Goal: Task Accomplishment & Management: Manage account settings

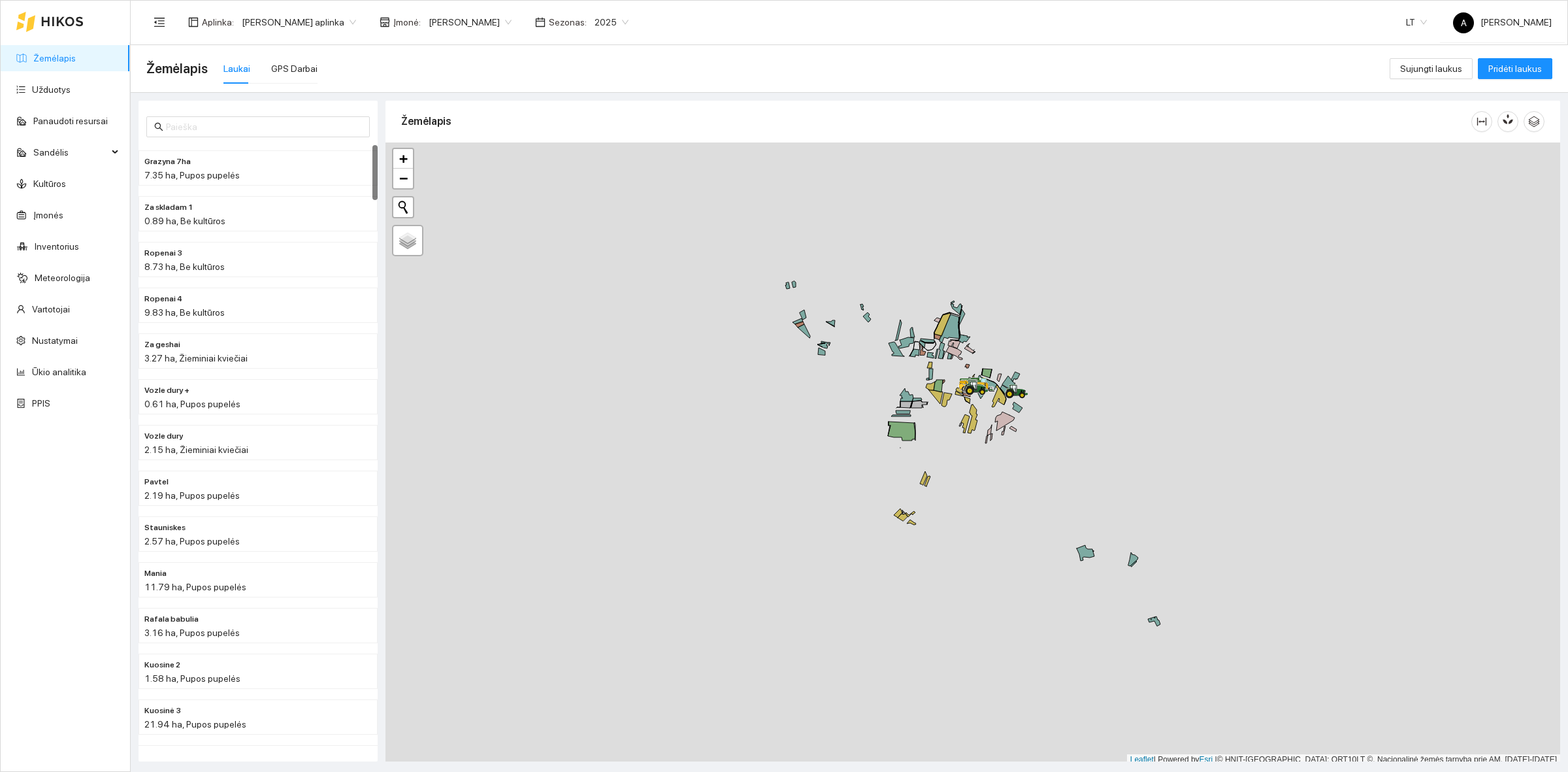
click at [1068, 364] on div at bounding box center [972, 454] width 1175 height 623
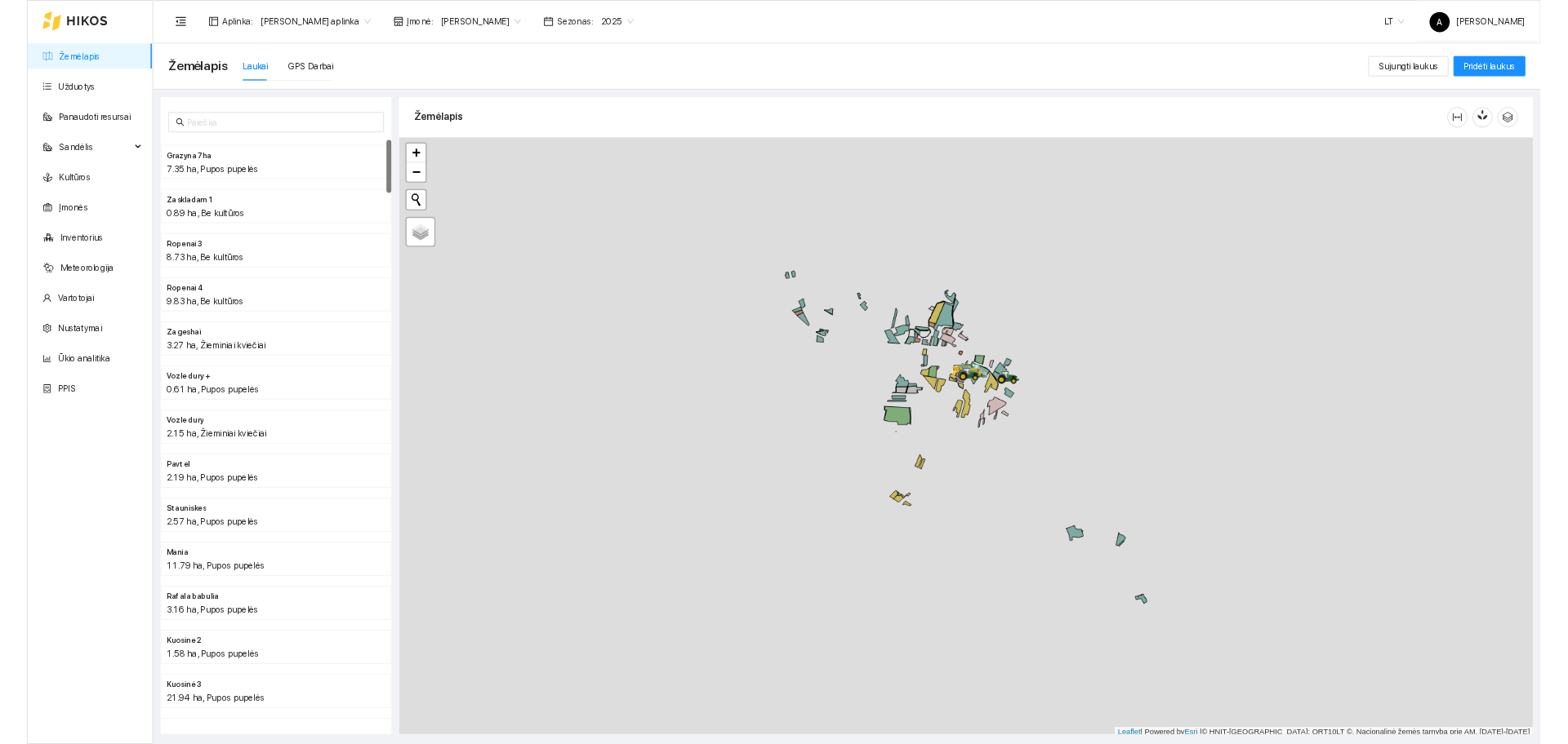
scroll to position [4, 0]
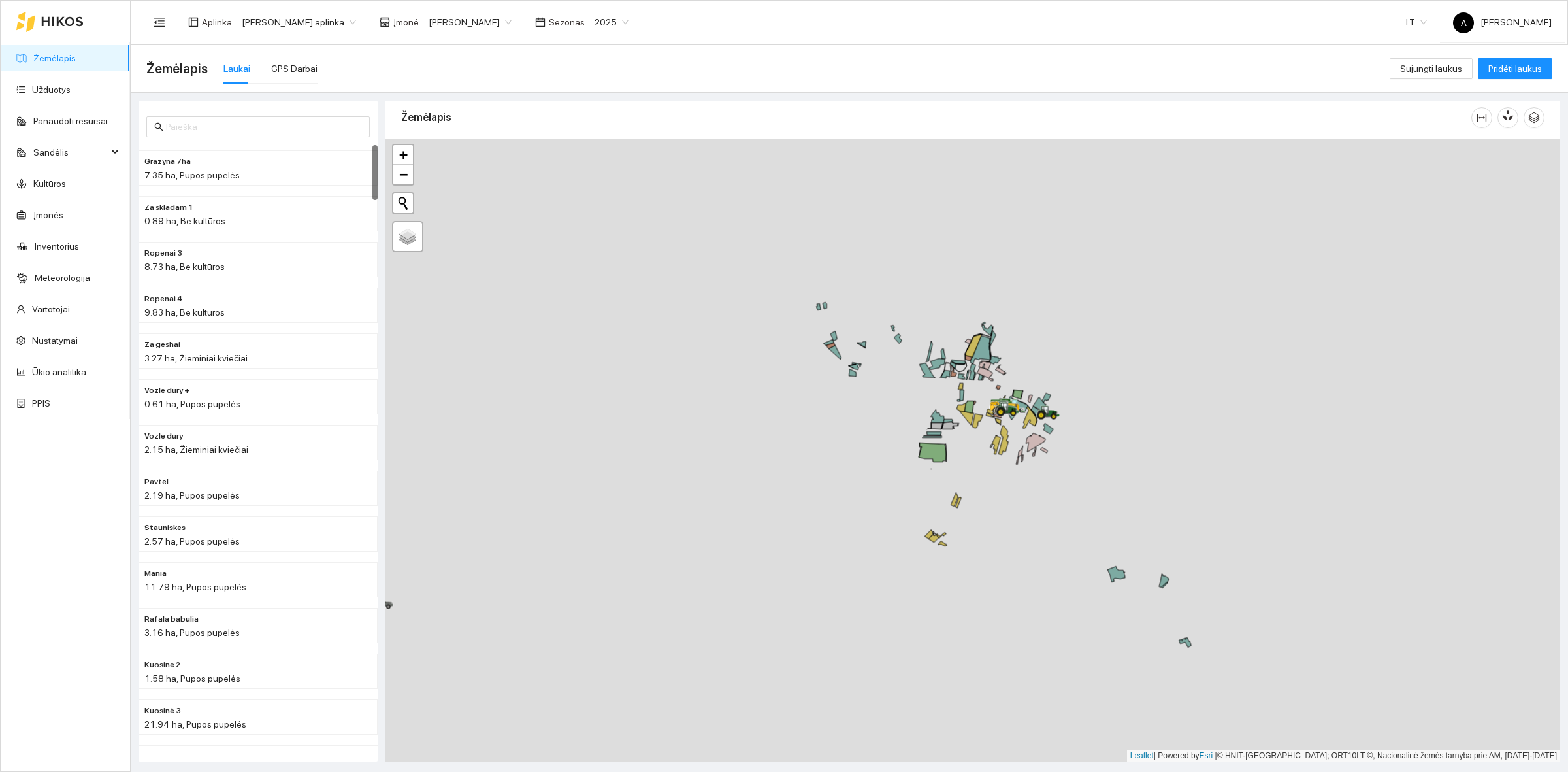
click at [1567, 369] on main "Žemėlapis Laukai GPS Darbai Sujungti laukus Pridėti laukus Grazyna 7ha 7.35 ha,…" at bounding box center [849, 409] width 1437 height 727
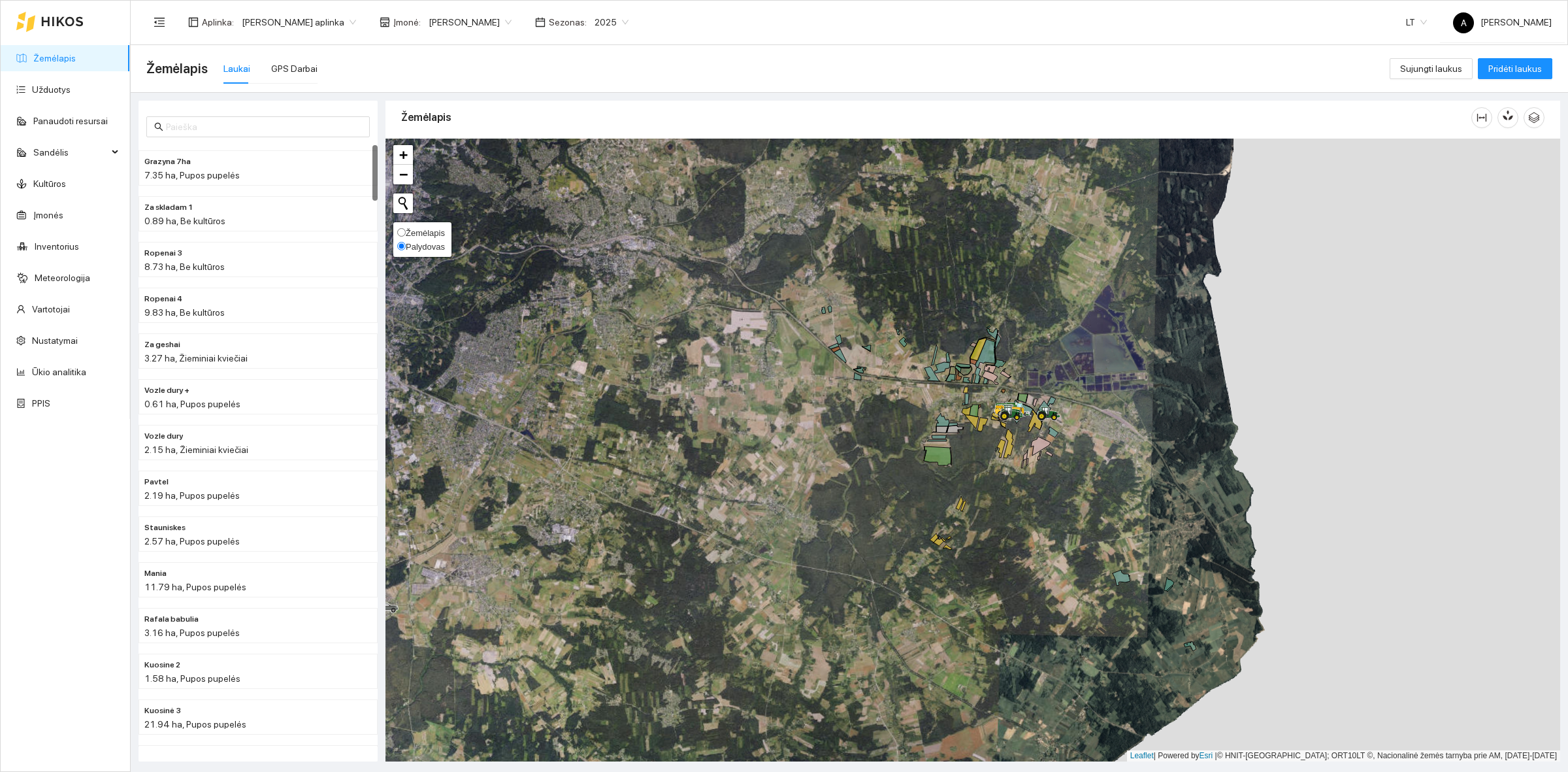
click at [409, 232] on span "Žemėlapis" at bounding box center [425, 233] width 39 height 10
click at [406, 232] on input "Žemėlapis" at bounding box center [401, 232] width 9 height 9
radio input "true"
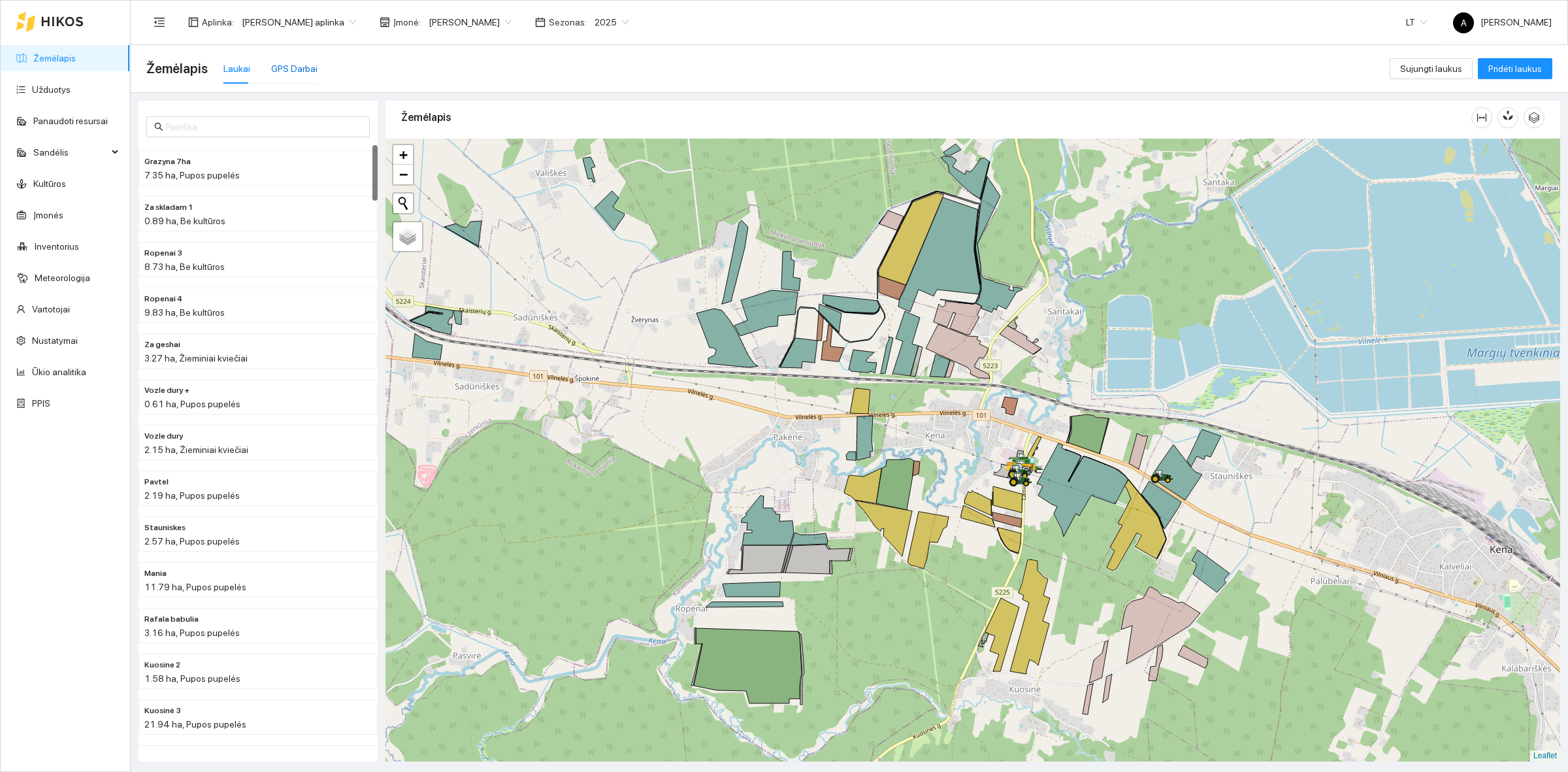
click at [298, 74] on div "GPS Darbai" at bounding box center [294, 68] width 46 height 14
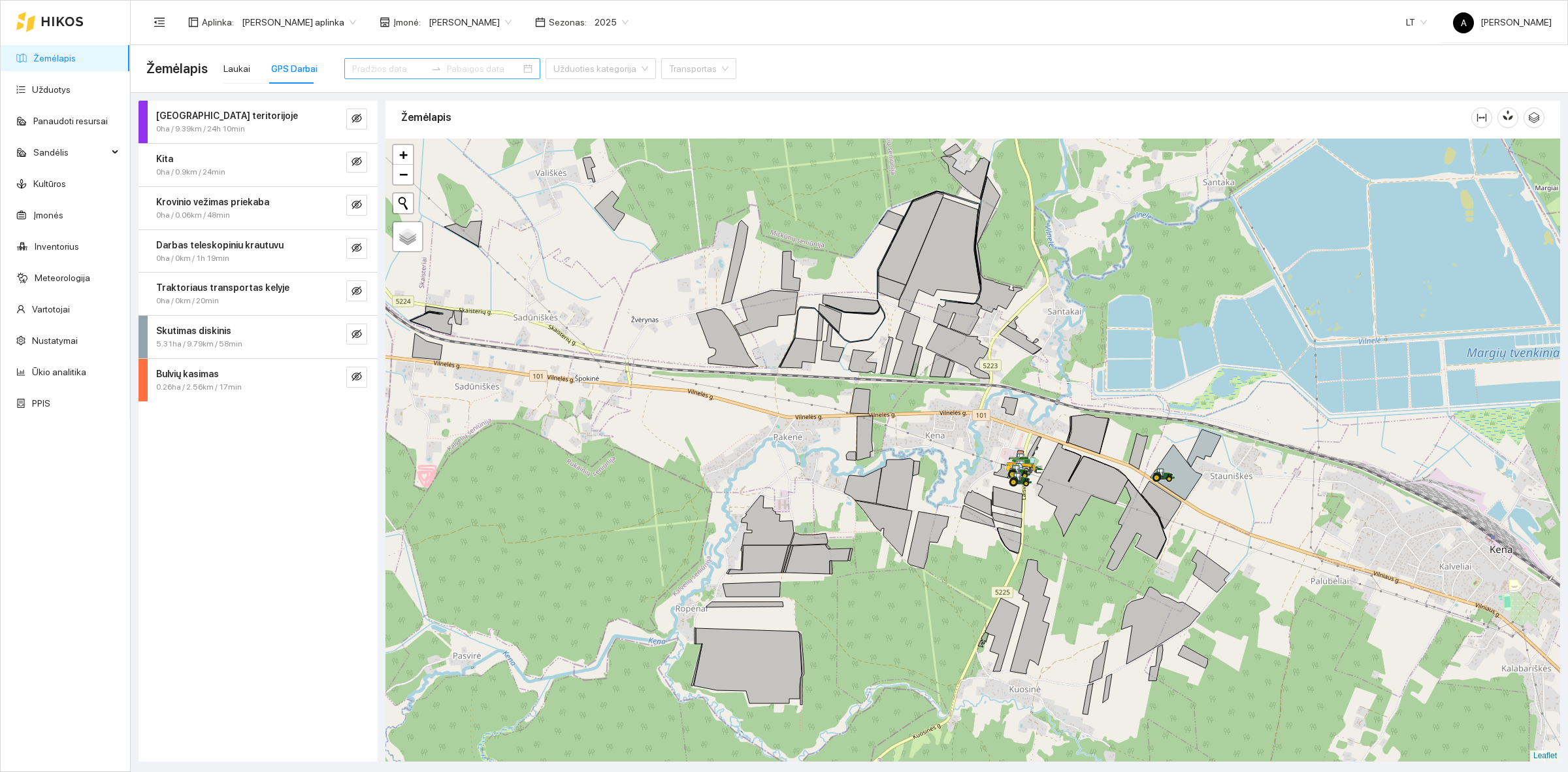
click at [376, 75] on input at bounding box center [389, 68] width 74 height 14
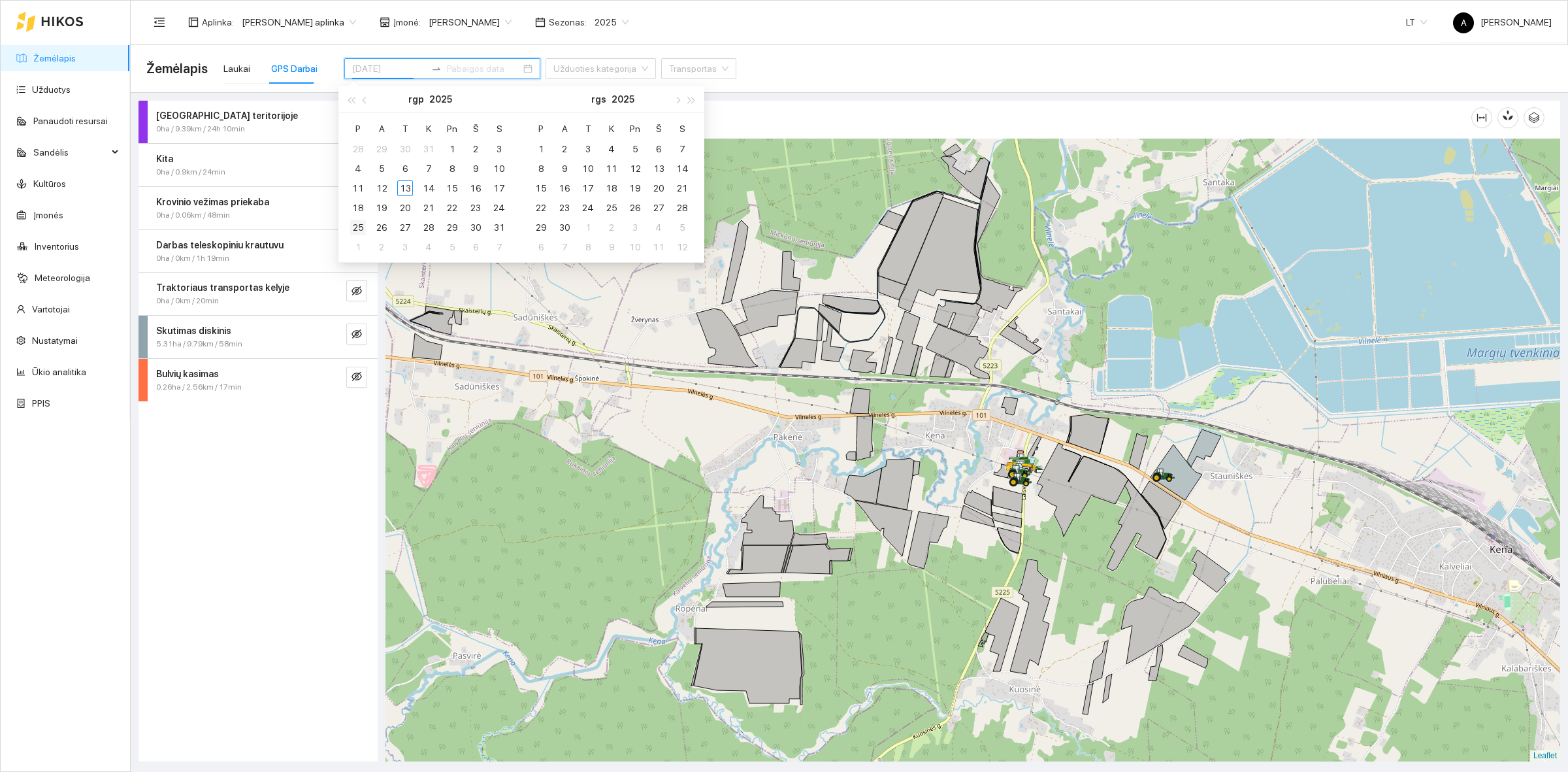
type input "[DATE]"
click at [495, 165] on div "10" at bounding box center [499, 168] width 16 height 16
type input "[DATE]"
click at [409, 191] on div "13" at bounding box center [405, 189] width 16 height 16
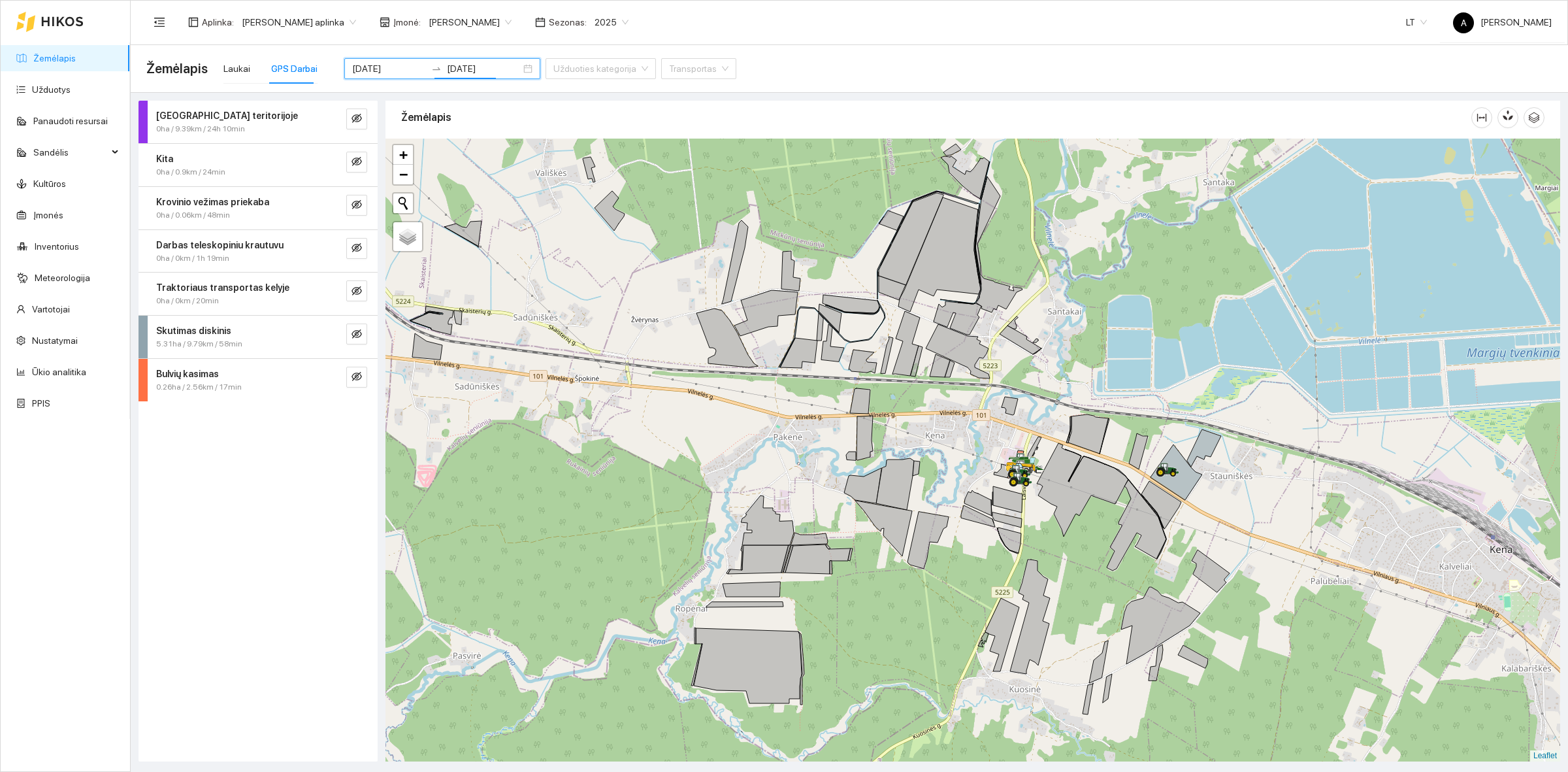
click at [543, 99] on div "Darbas teritorijoje 0ha / 9.39km / 24h 10min Kita 0ha / 0.9km / 24min Krovinio …" at bounding box center [845, 427] width 1437 height 668
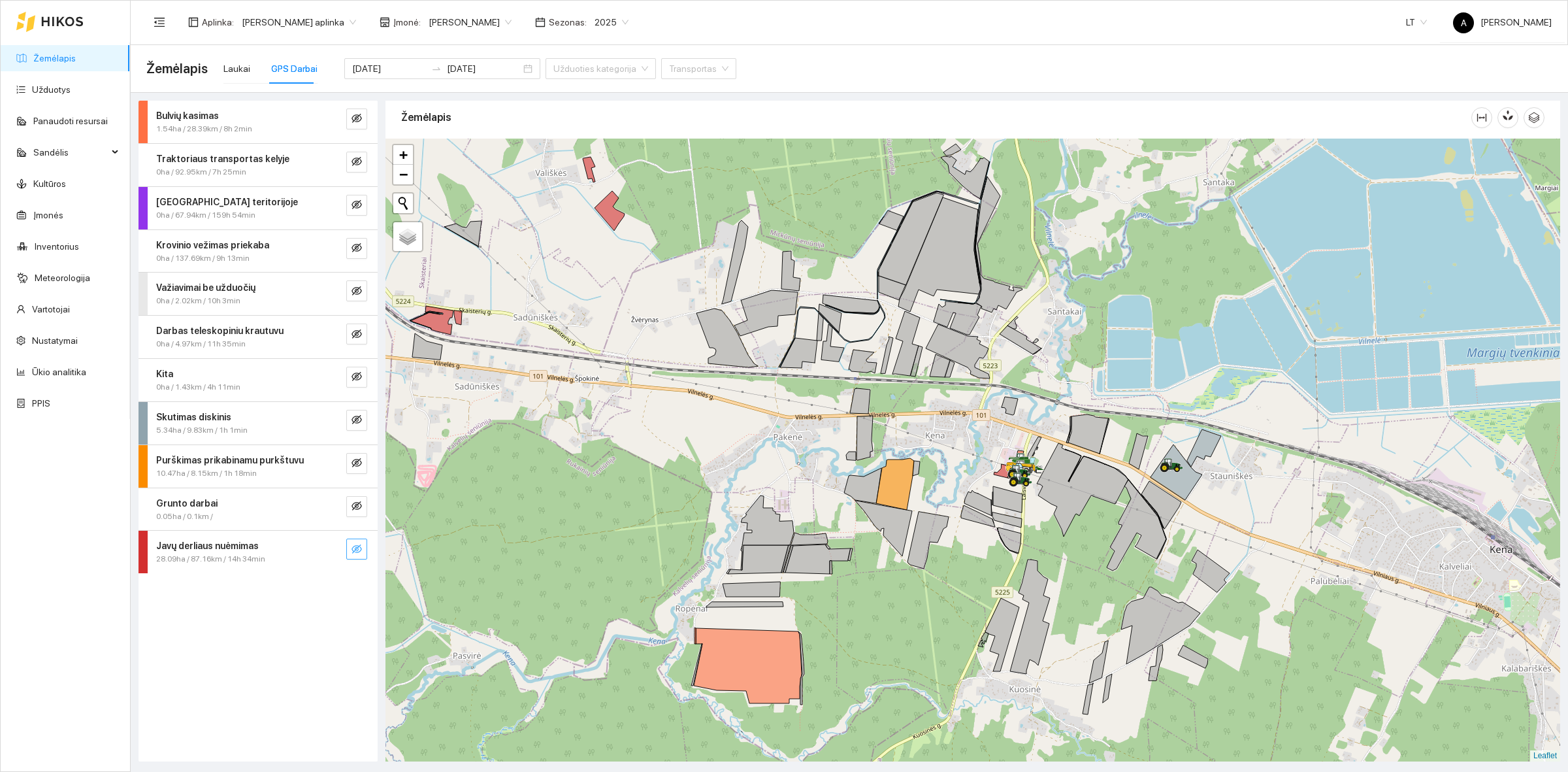
click at [352, 550] on icon "eye-invisible" at bounding box center [357, 549] width 11 height 9
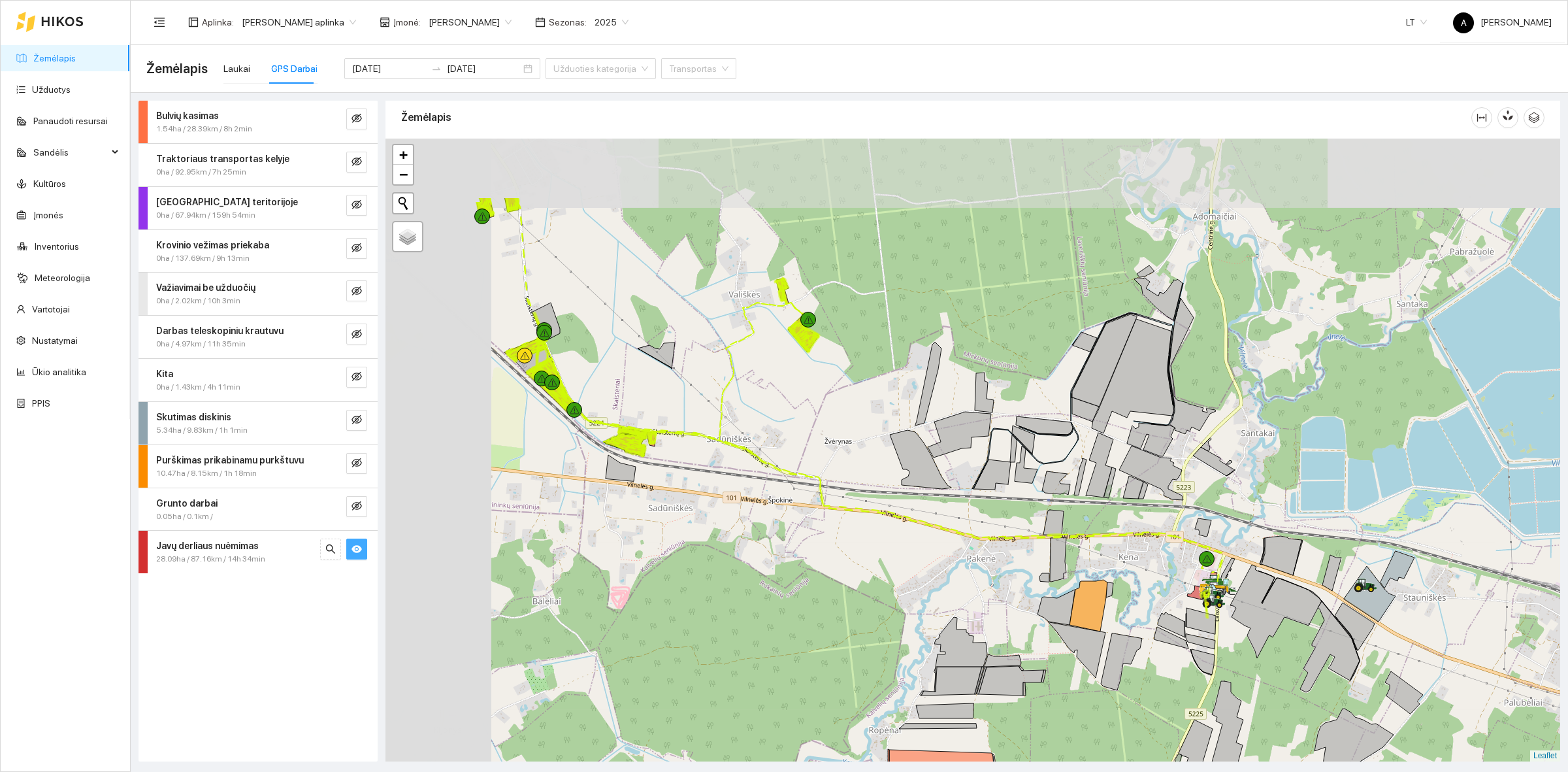
drag, startPoint x: 852, startPoint y: 272, endPoint x: 1108, endPoint y: 415, distance: 293.2
click at [1108, 415] on div at bounding box center [972, 450] width 1175 height 623
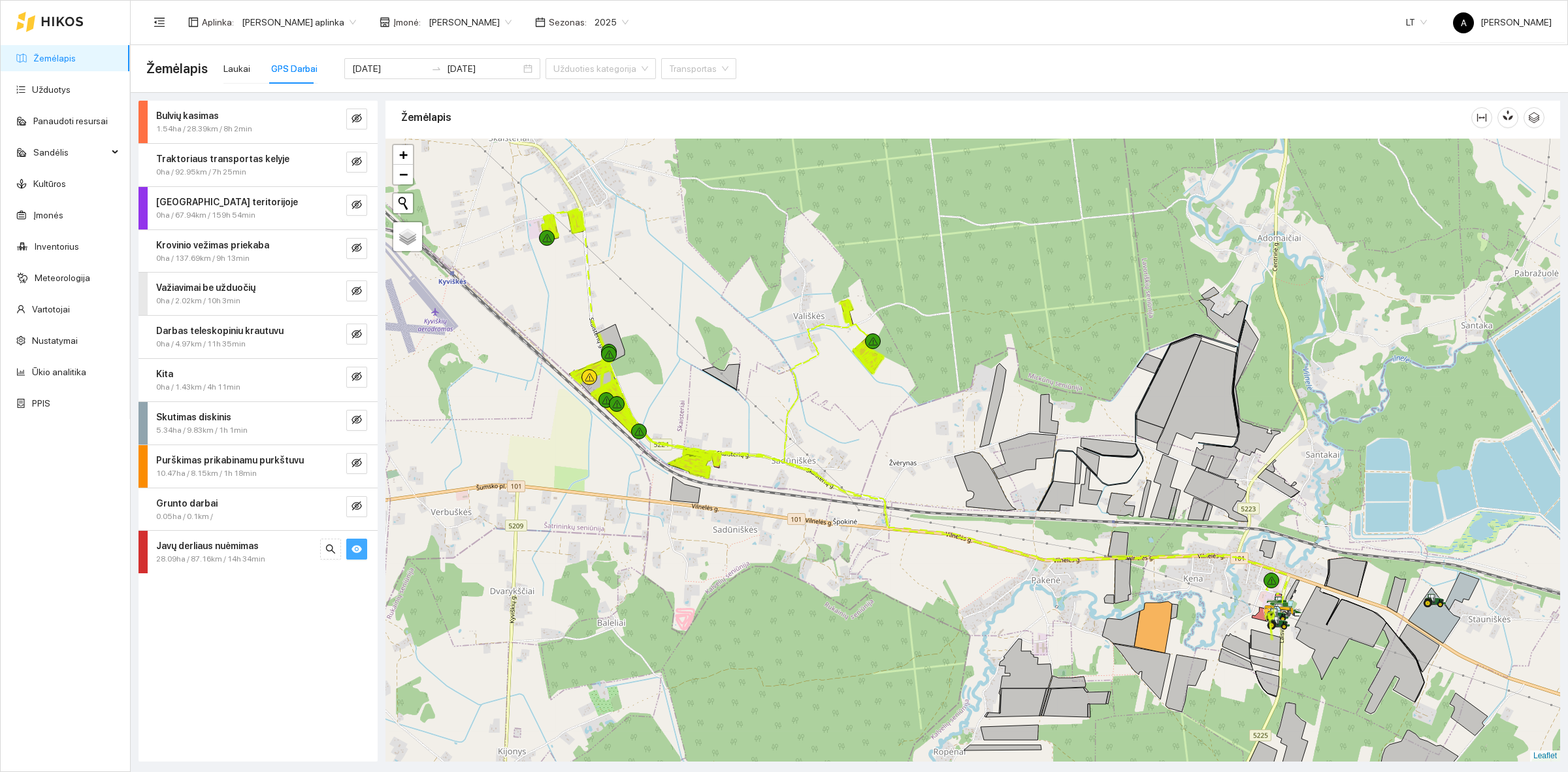
click at [288, 566] on div "28.09ha / 87.16km / 14h 34min" at bounding box center [236, 558] width 160 height 12
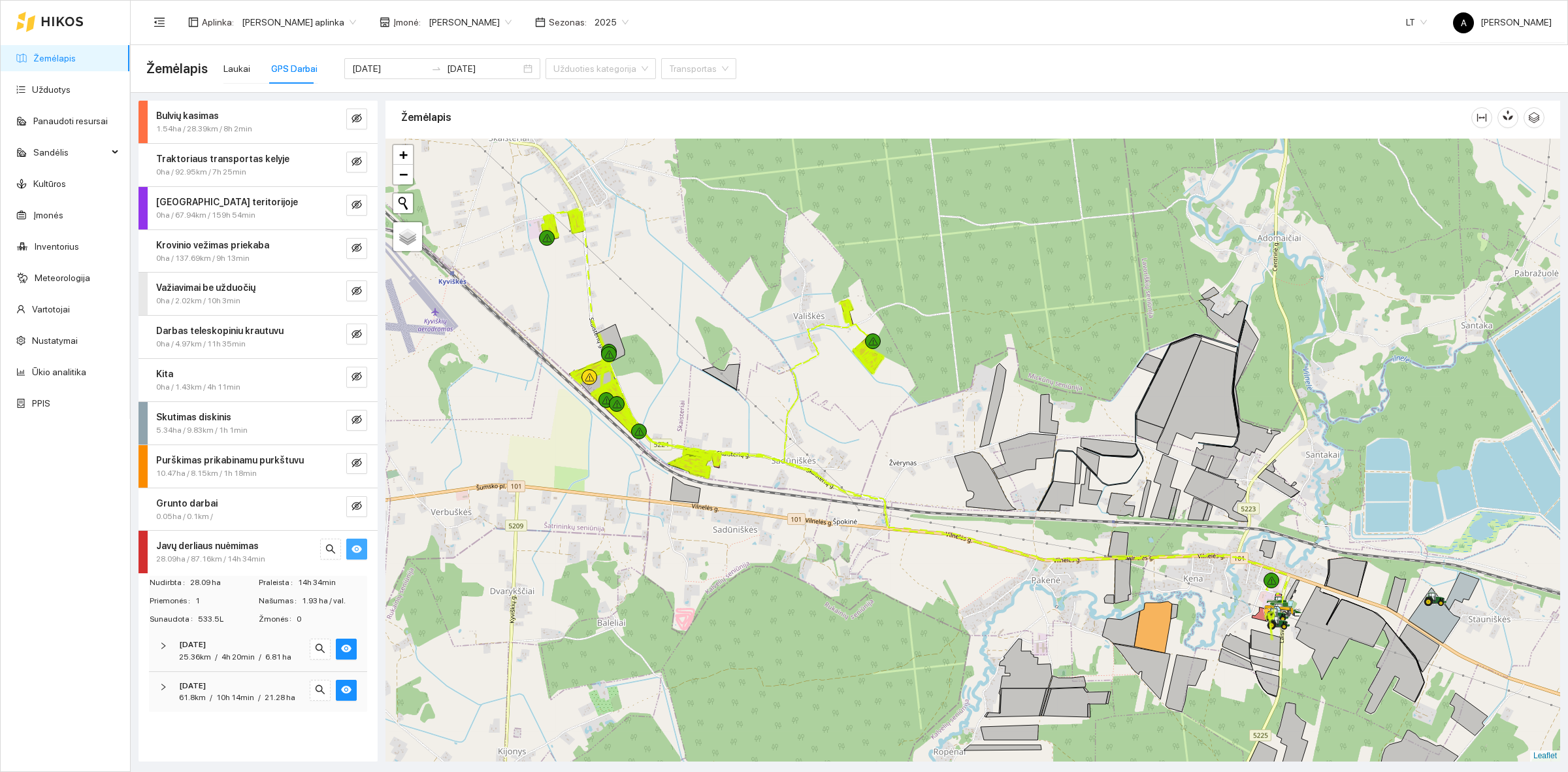
click at [206, 642] on strong "[DATE]" at bounding box center [192, 644] width 27 height 9
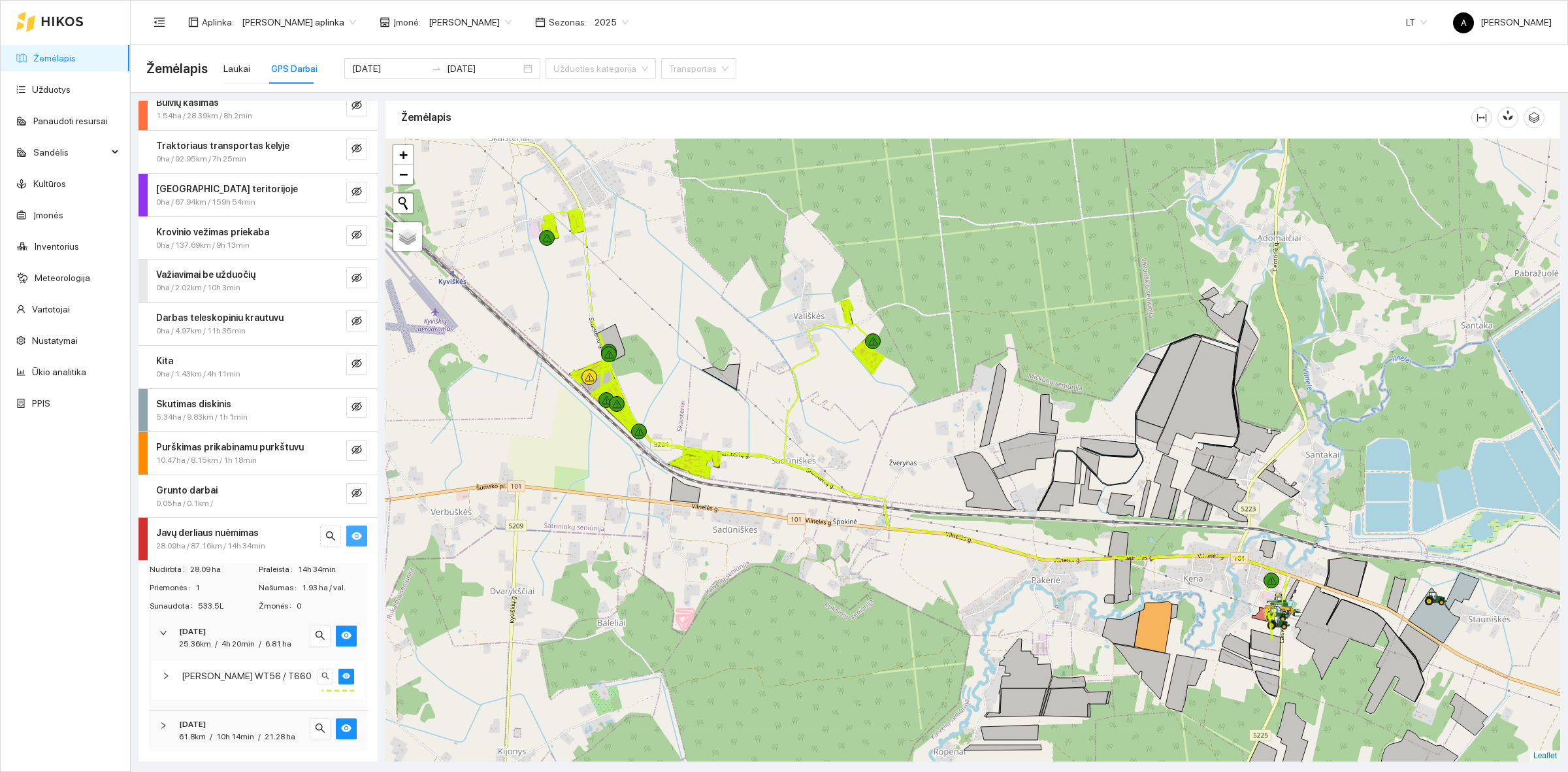
scroll to position [26, 0]
click at [268, 718] on div "[DATE]" at bounding box center [240, 724] width 122 height 12
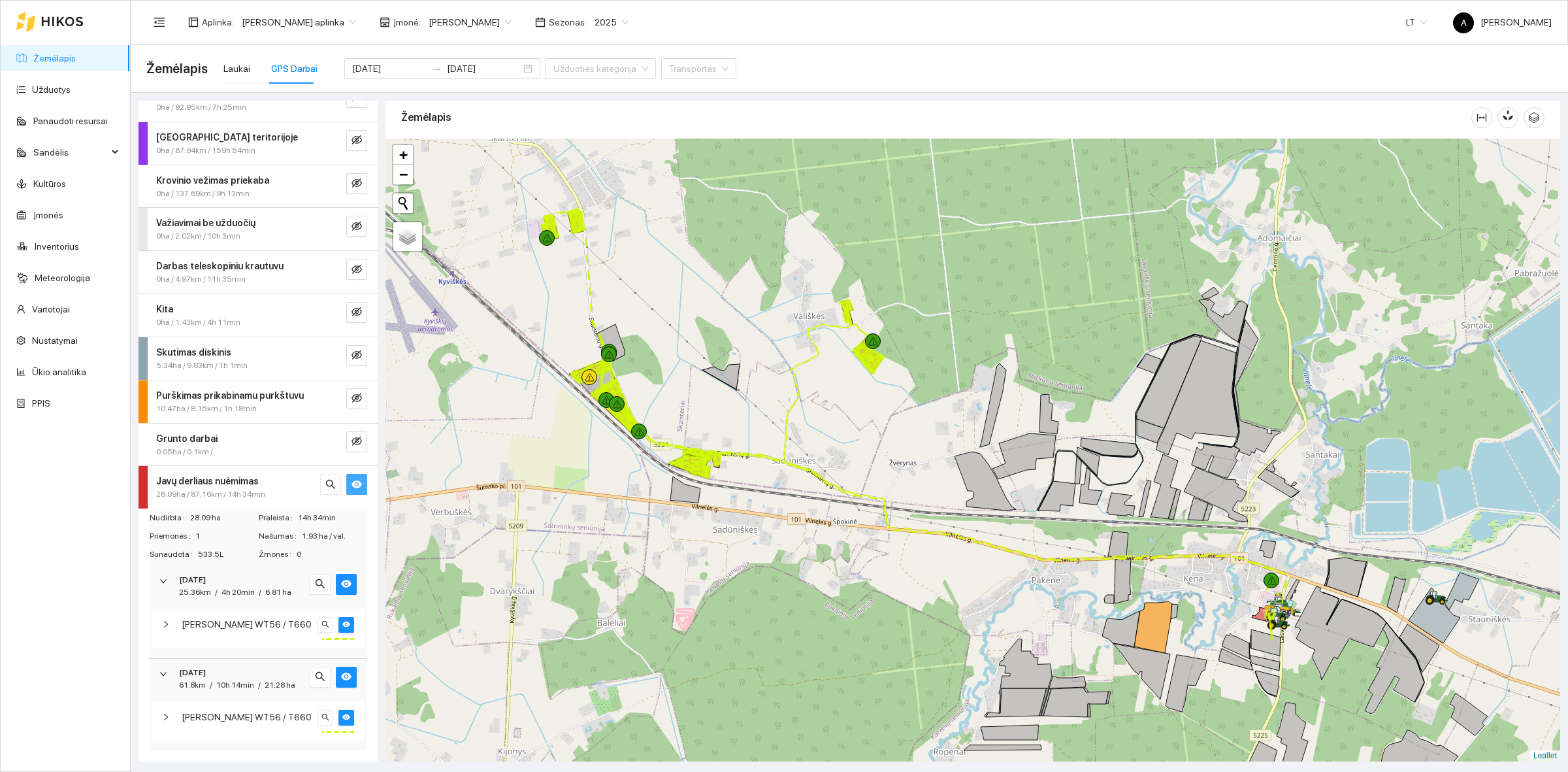
scroll to position [77, 0]
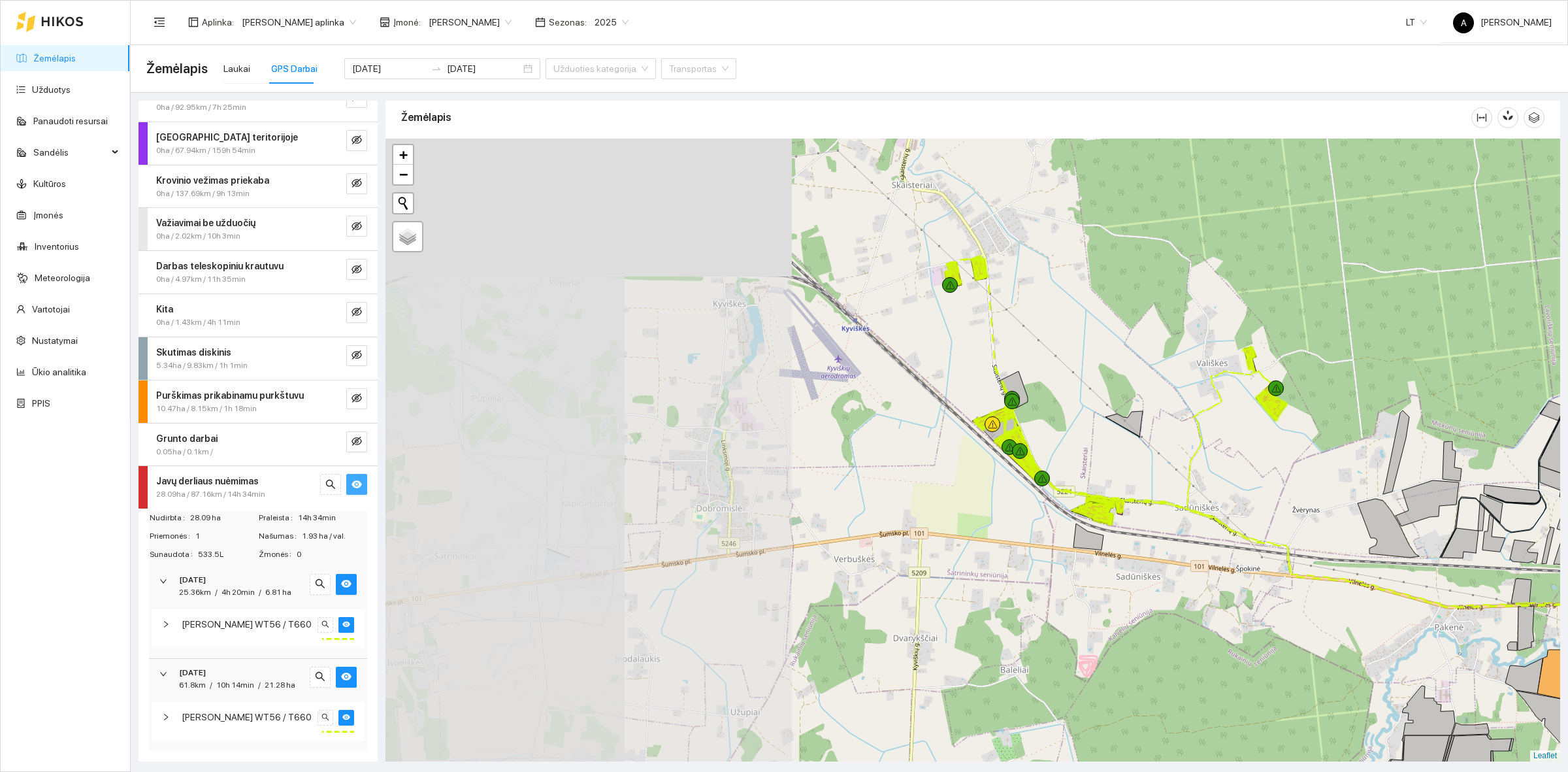
drag, startPoint x: 541, startPoint y: 460, endPoint x: 1144, endPoint y: 600, distance: 619.0
click at [1144, 509] on icon at bounding box center [1157, 440] width 228 height 137
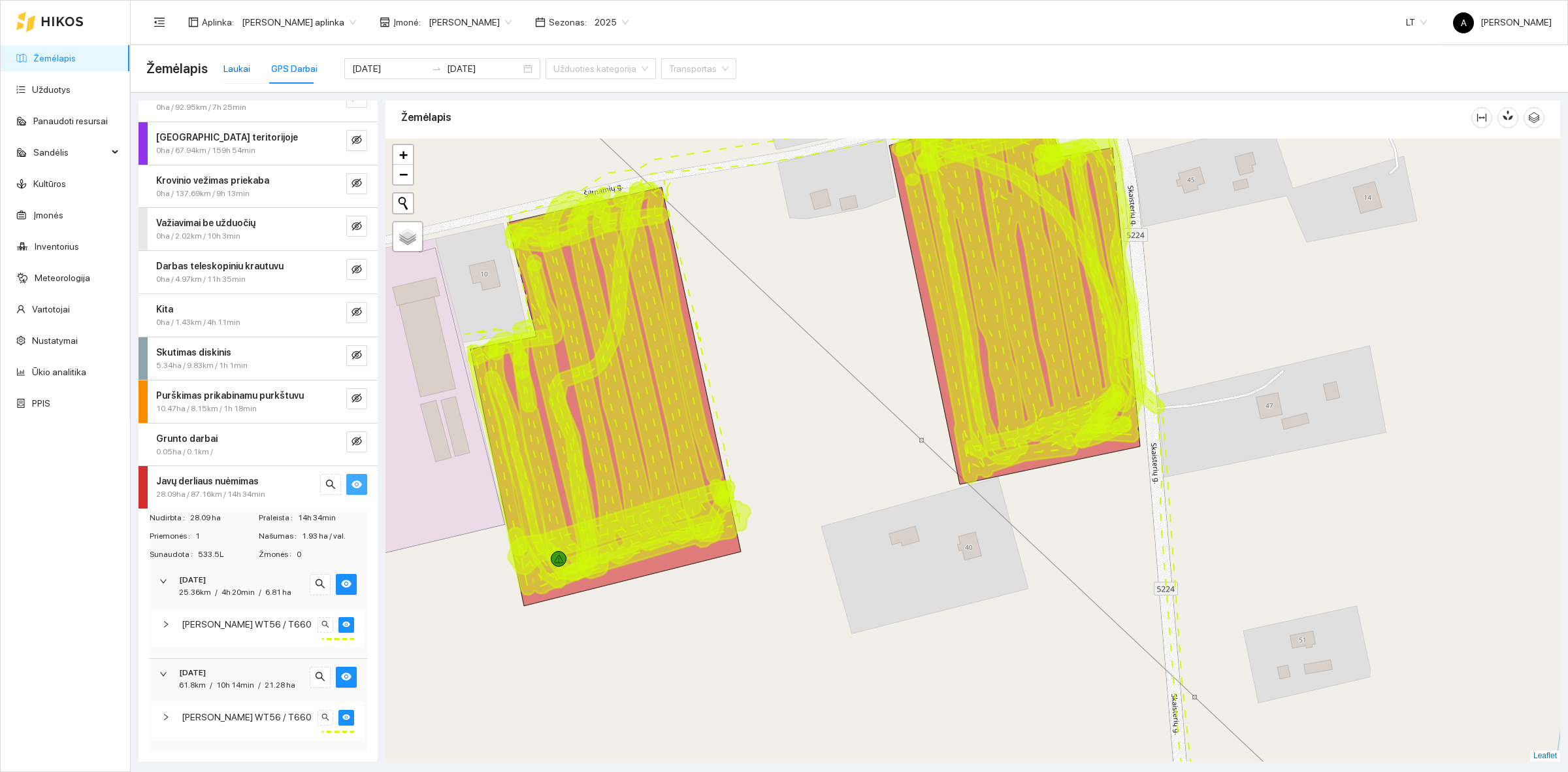
click at [233, 73] on div "Laukai" at bounding box center [237, 68] width 27 height 14
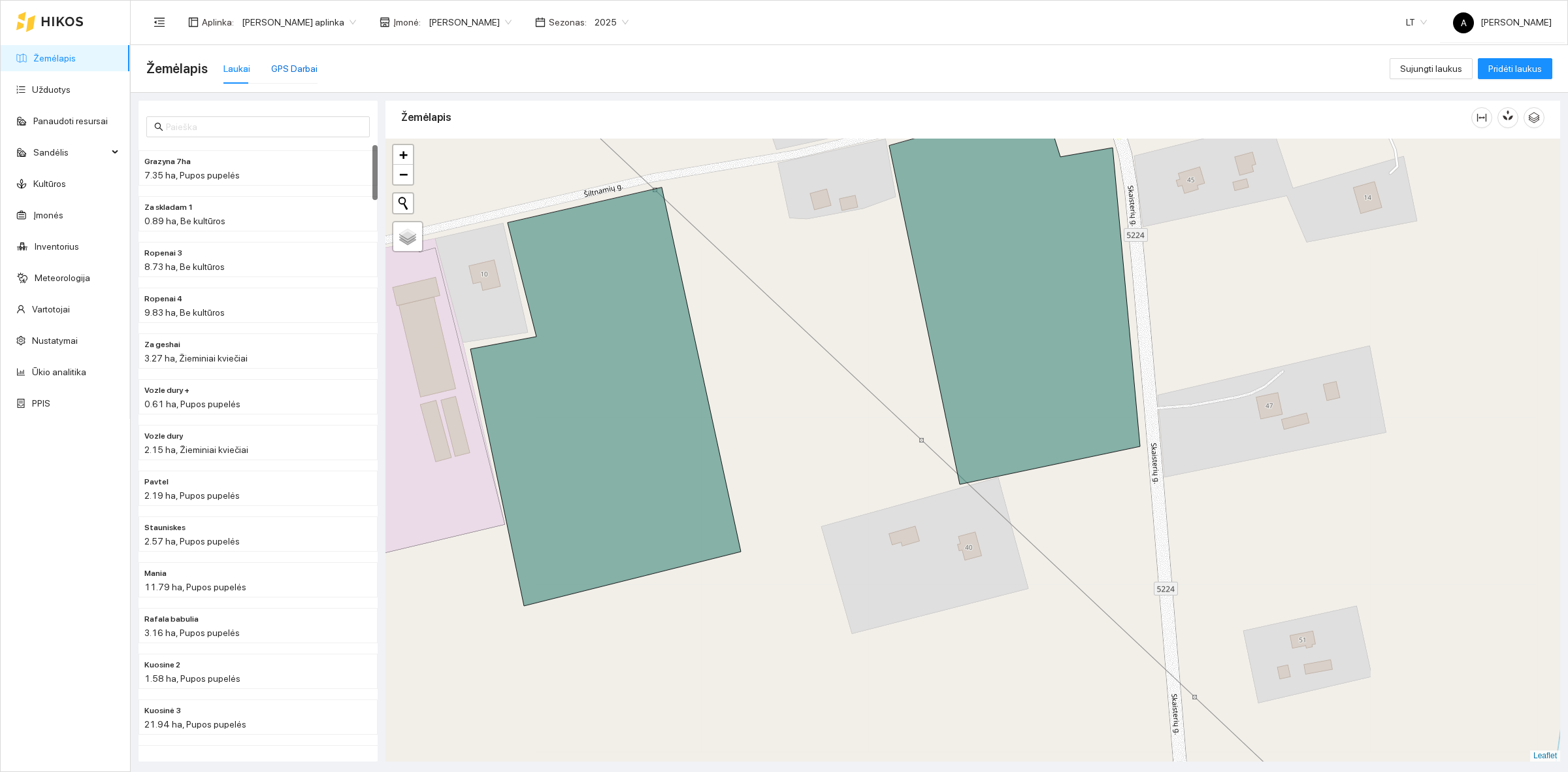
click at [309, 73] on div "GPS Darbai" at bounding box center [294, 68] width 46 height 14
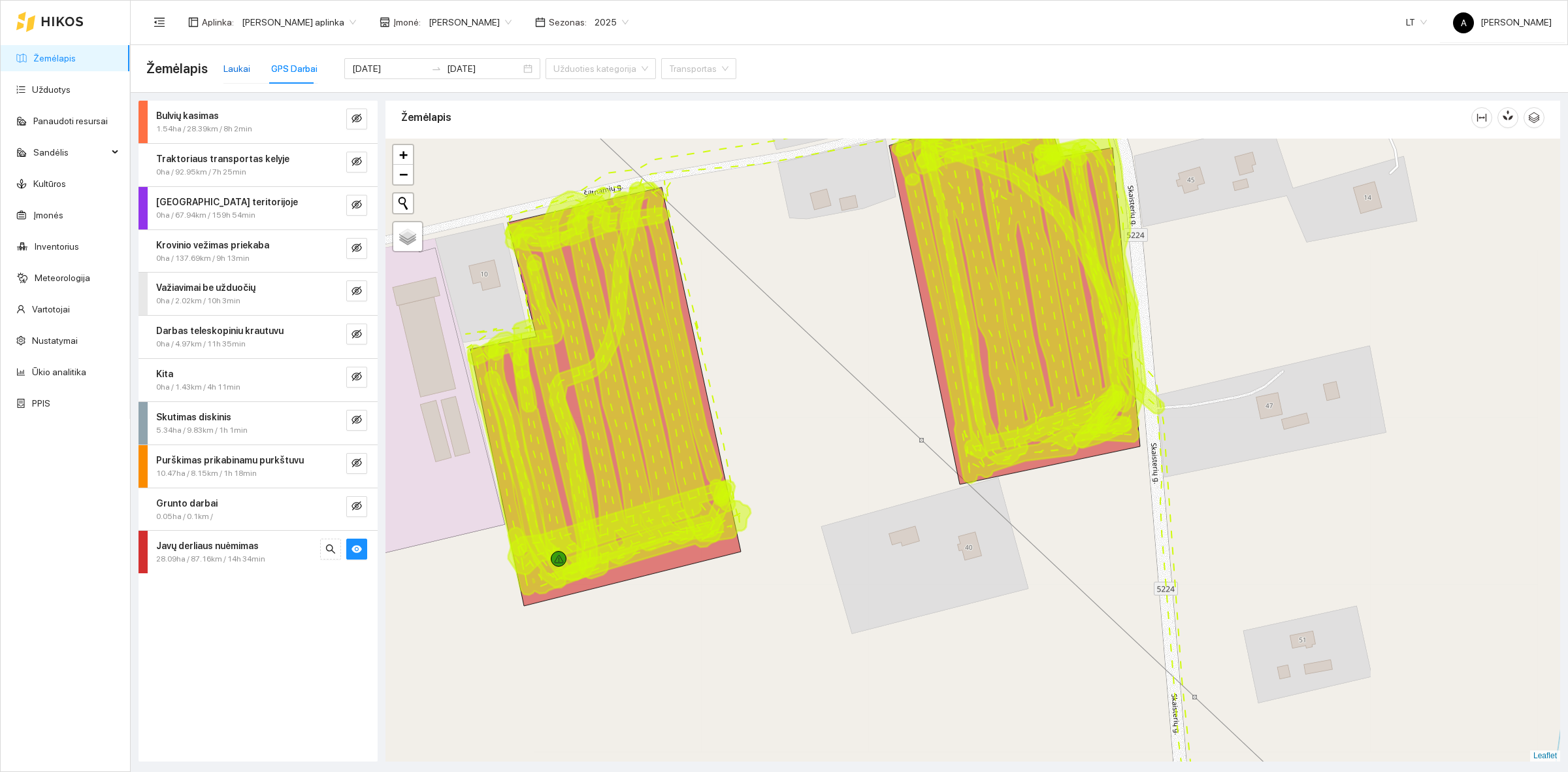
click at [234, 71] on div "Laukai" at bounding box center [237, 68] width 27 height 14
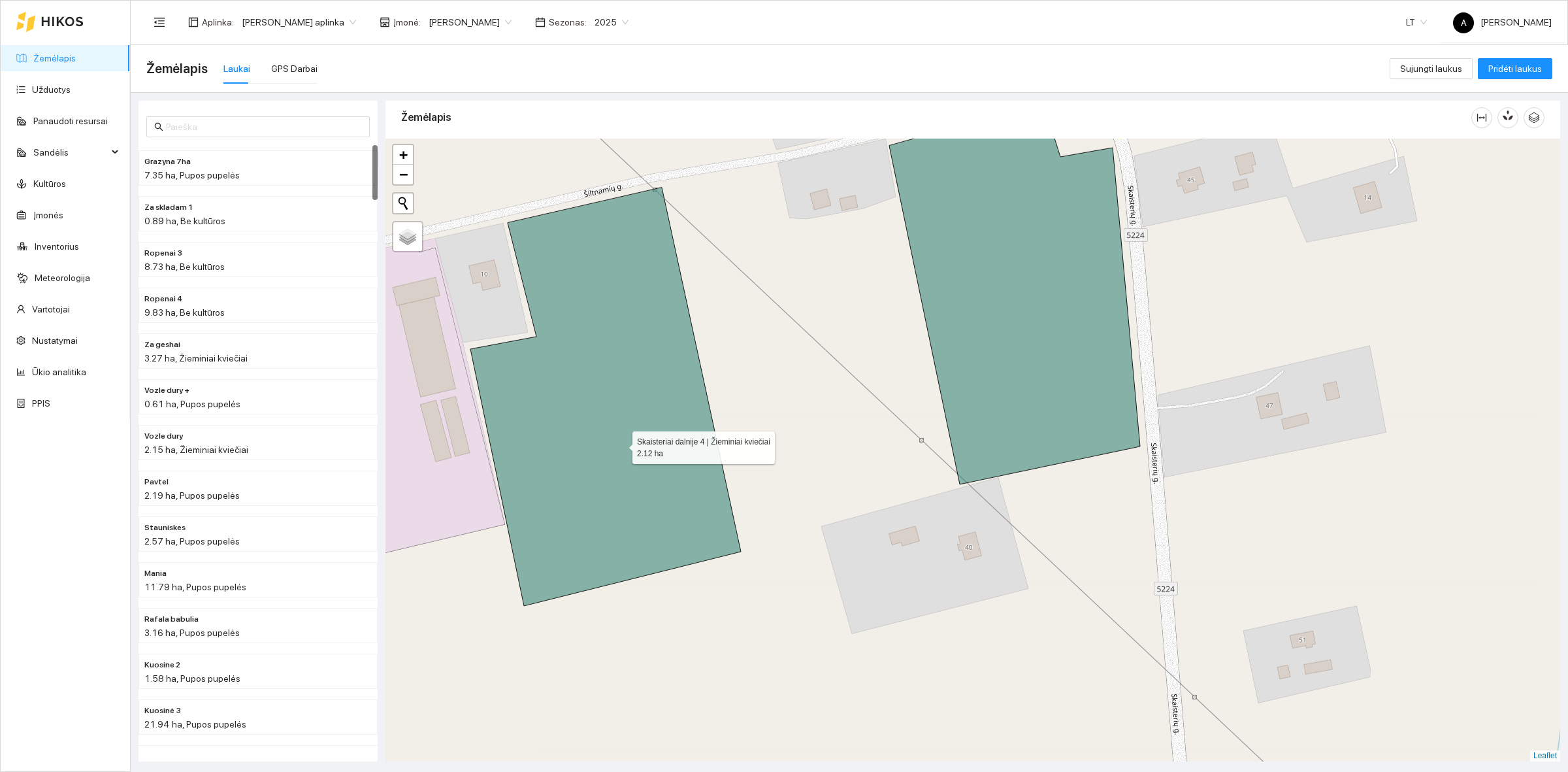
click at [642, 468] on icon at bounding box center [606, 396] width 270 height 418
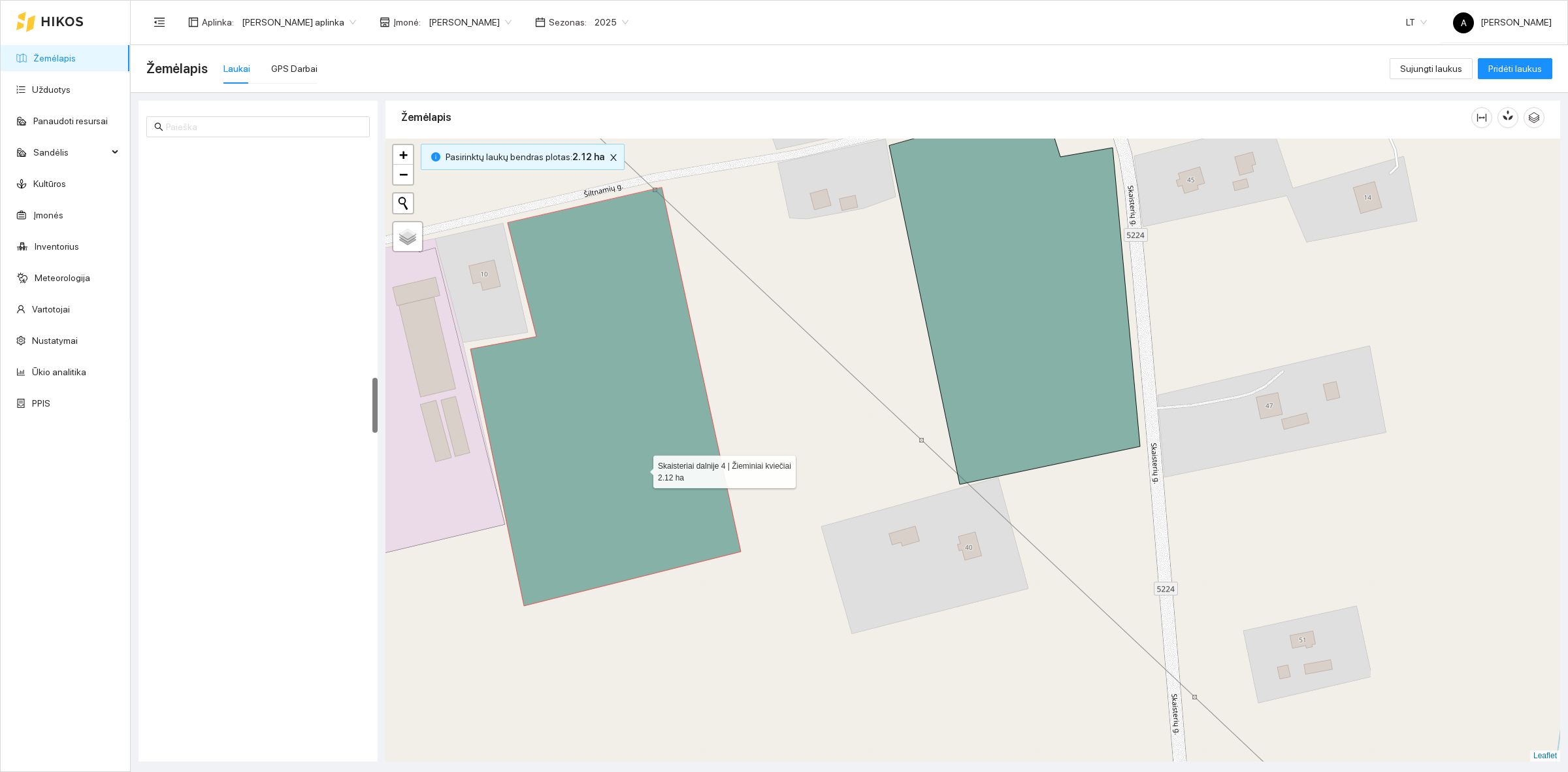
scroll to position [2511, 0]
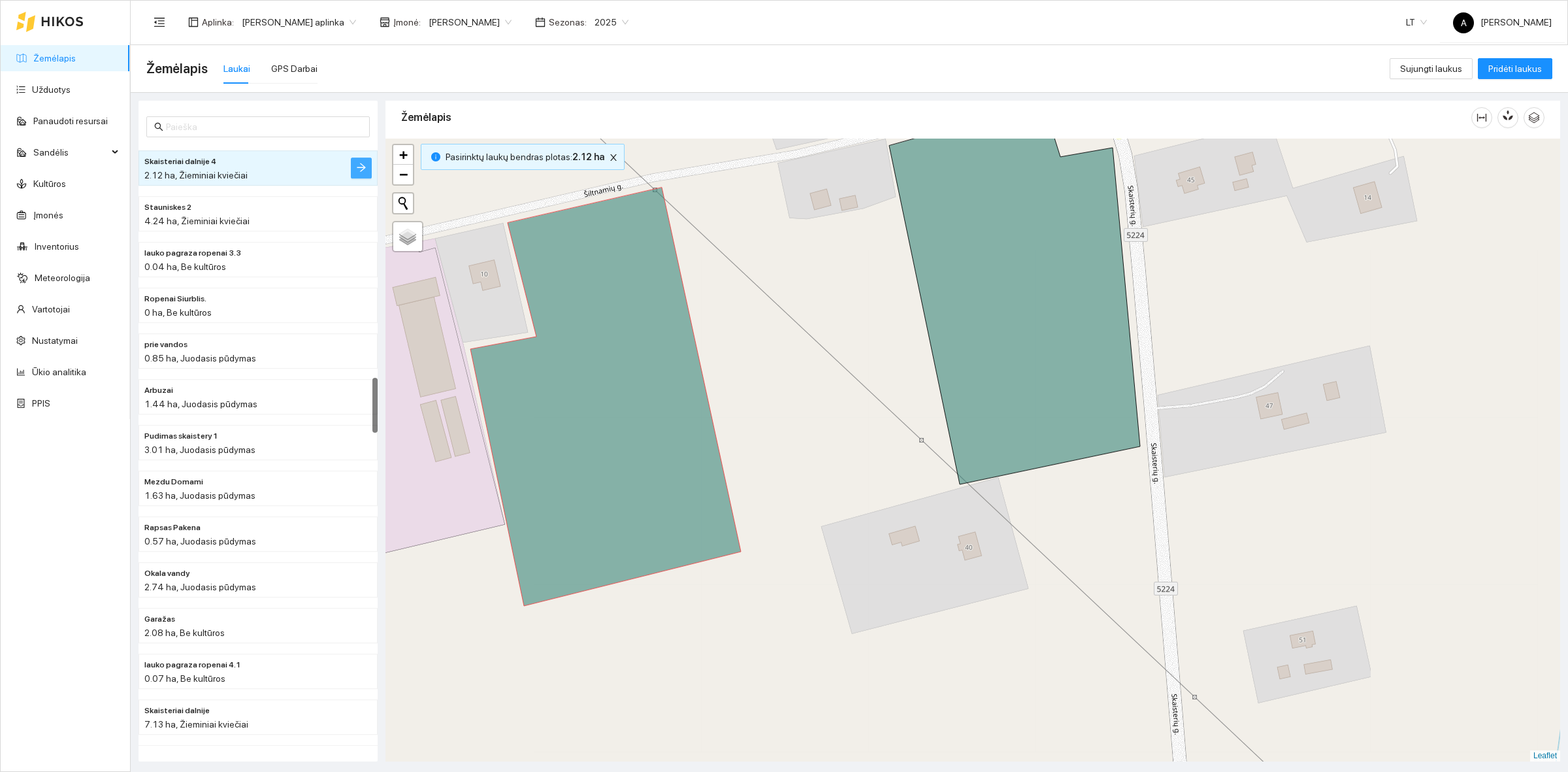
click at [358, 172] on span "arrow-right" at bounding box center [361, 168] width 11 height 12
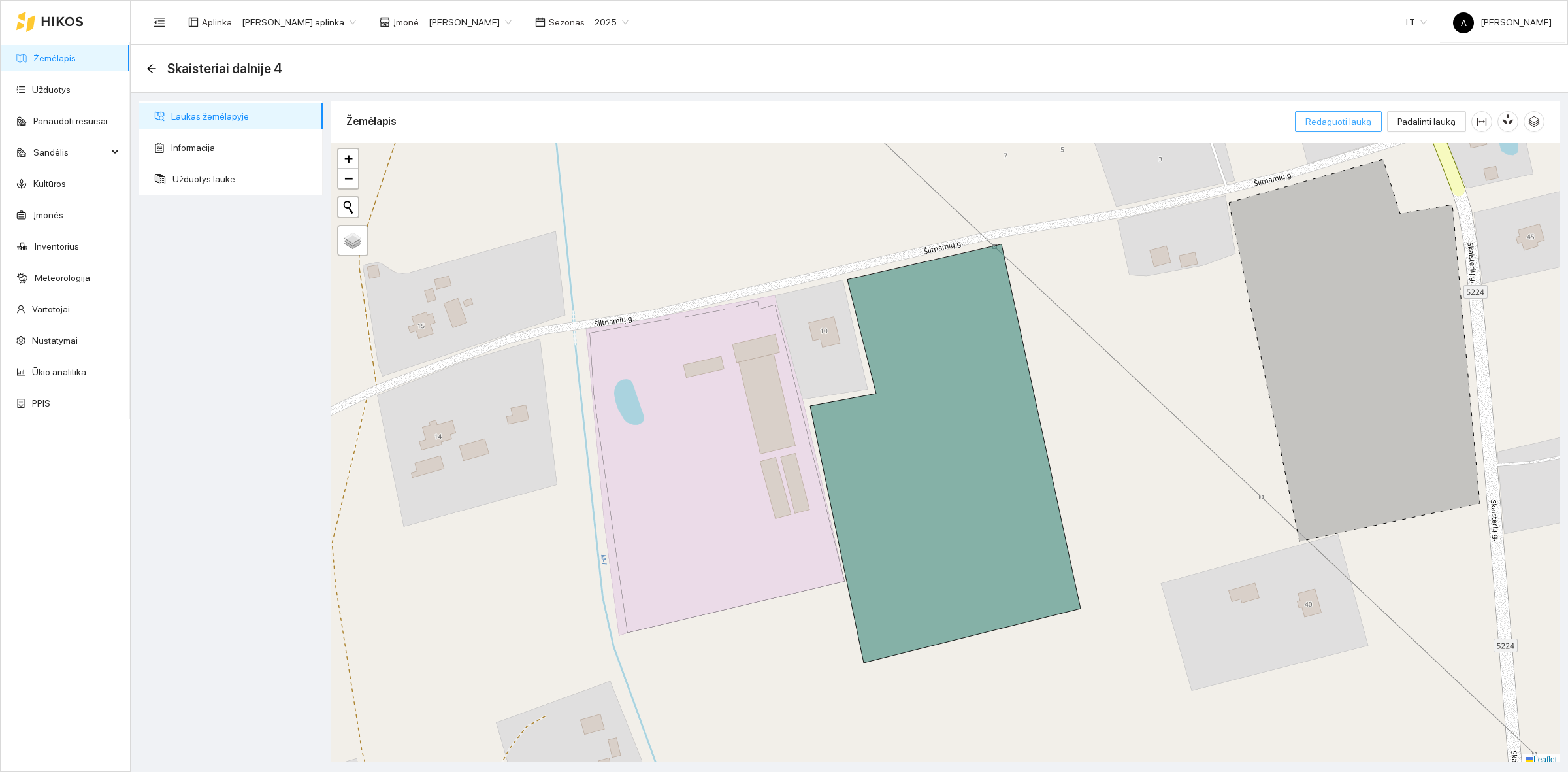
click at [1331, 119] on span "Redaguoti lauką" at bounding box center [1339, 122] width 66 height 14
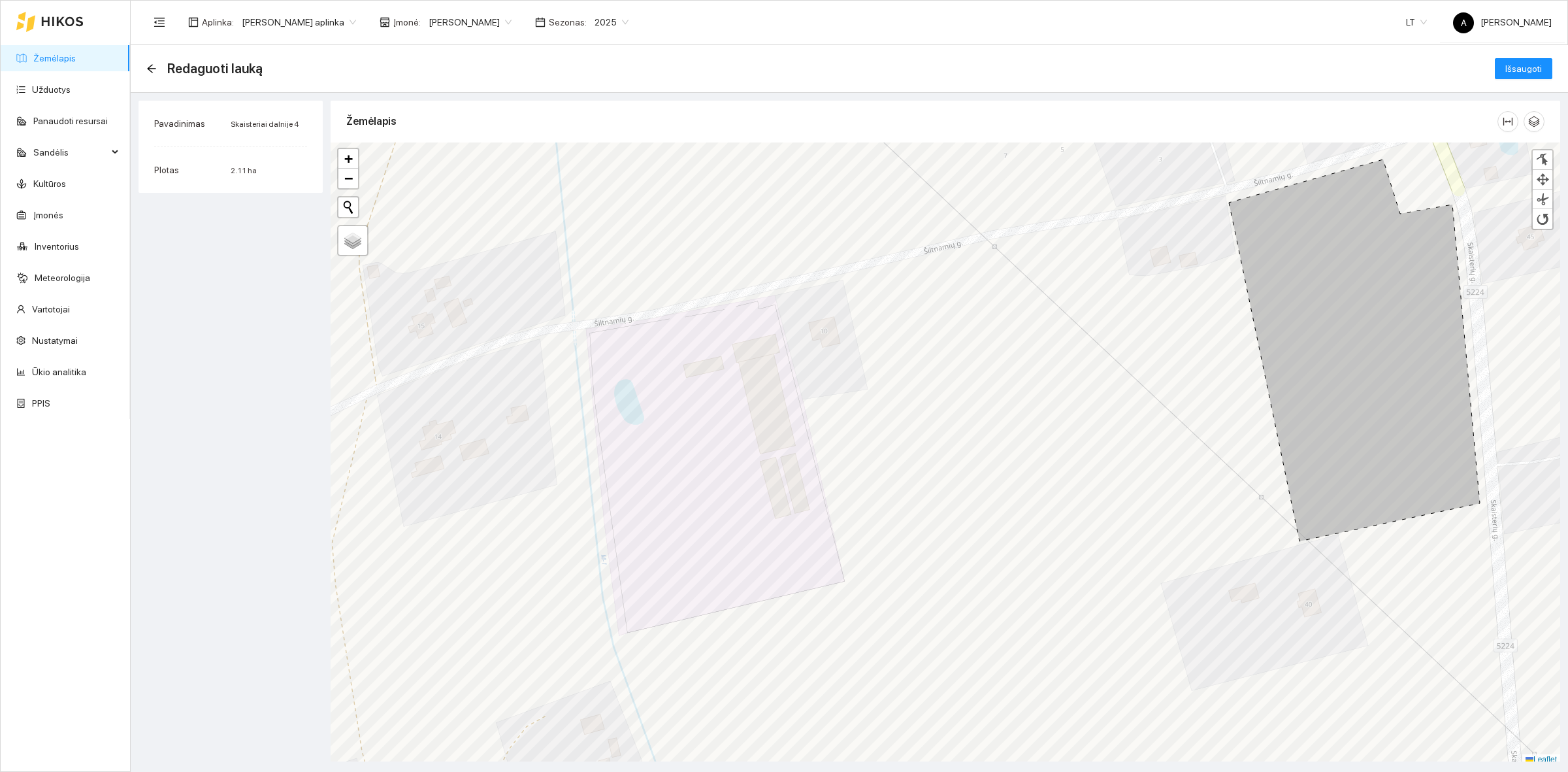
click at [265, 124] on span "Skaisteriai dalnije 4" at bounding box center [265, 124] width 68 height 9
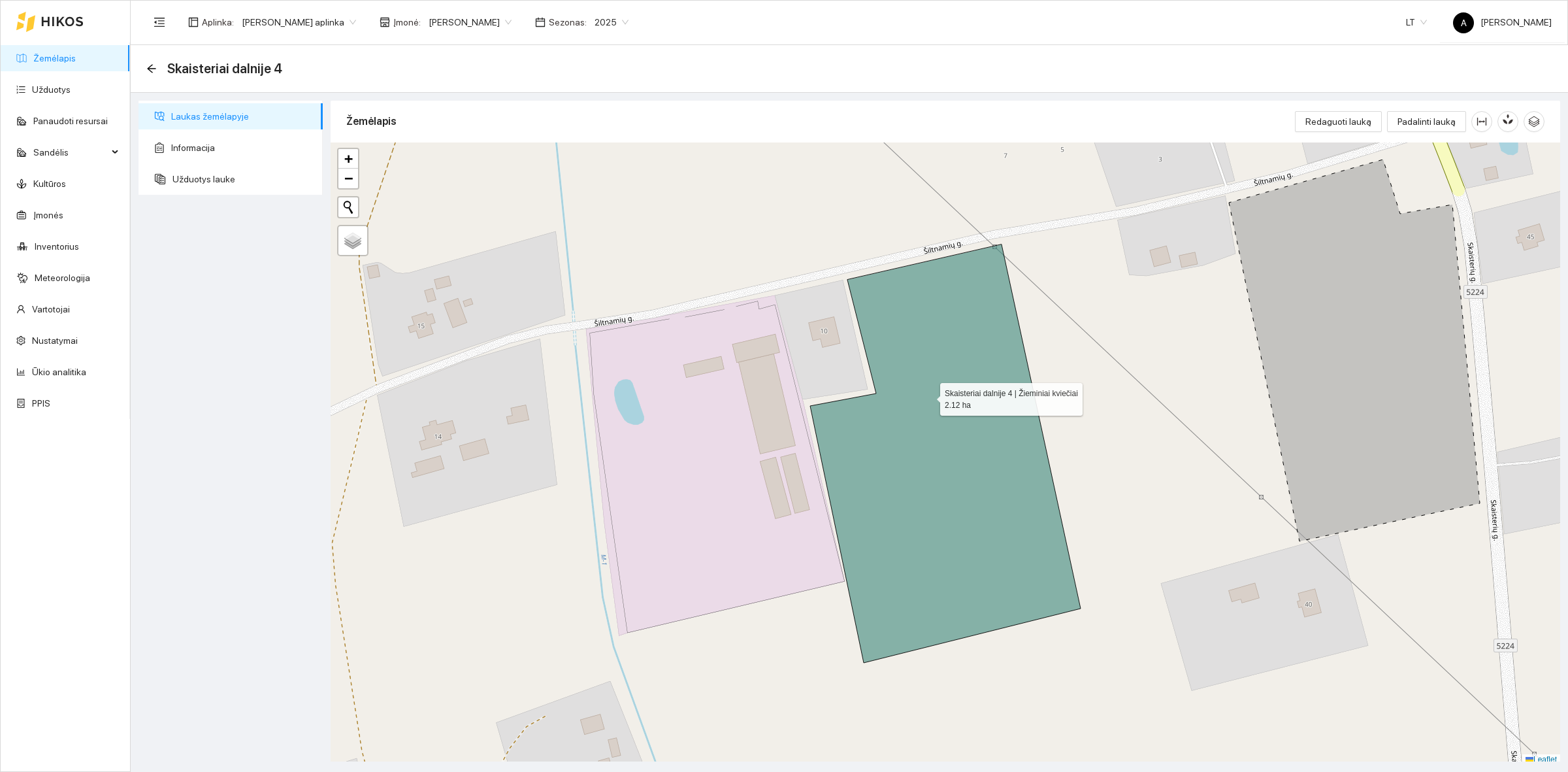
click at [928, 396] on icon at bounding box center [945, 453] width 270 height 418
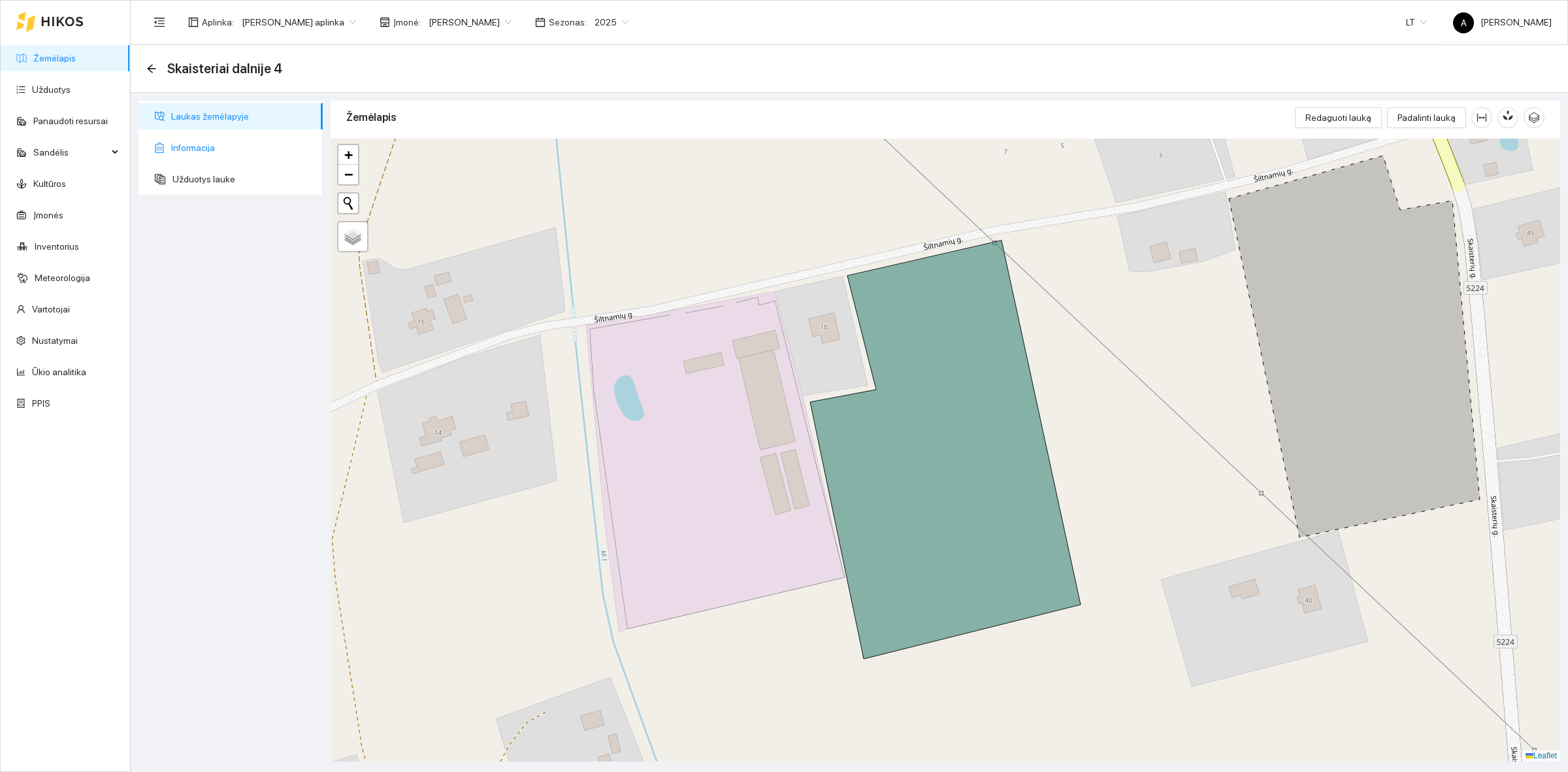
click at [301, 151] on span "Informacija" at bounding box center [242, 147] width 141 height 26
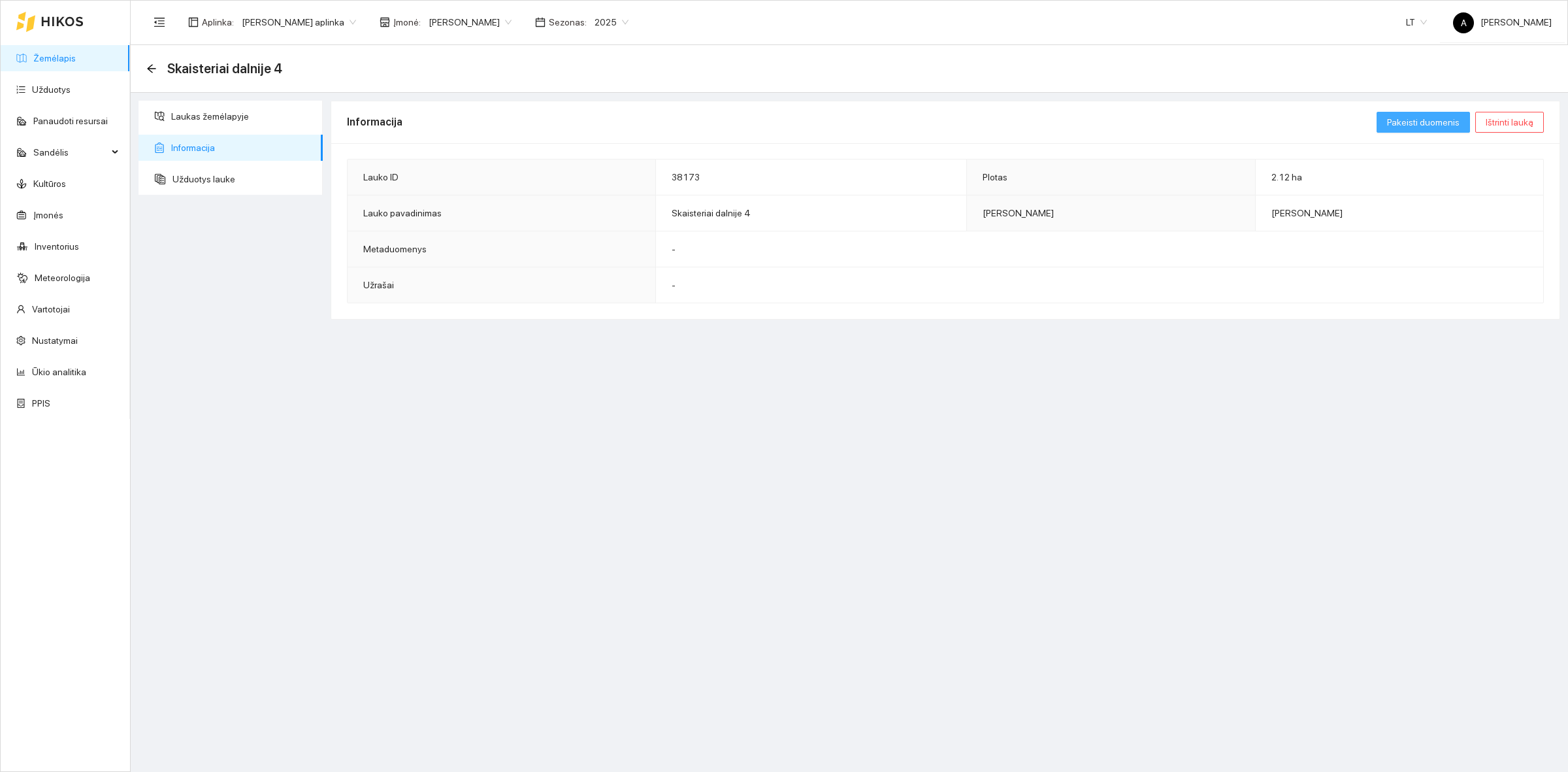
click at [1416, 121] on span "Pakeisti duomenis" at bounding box center [1423, 122] width 73 height 14
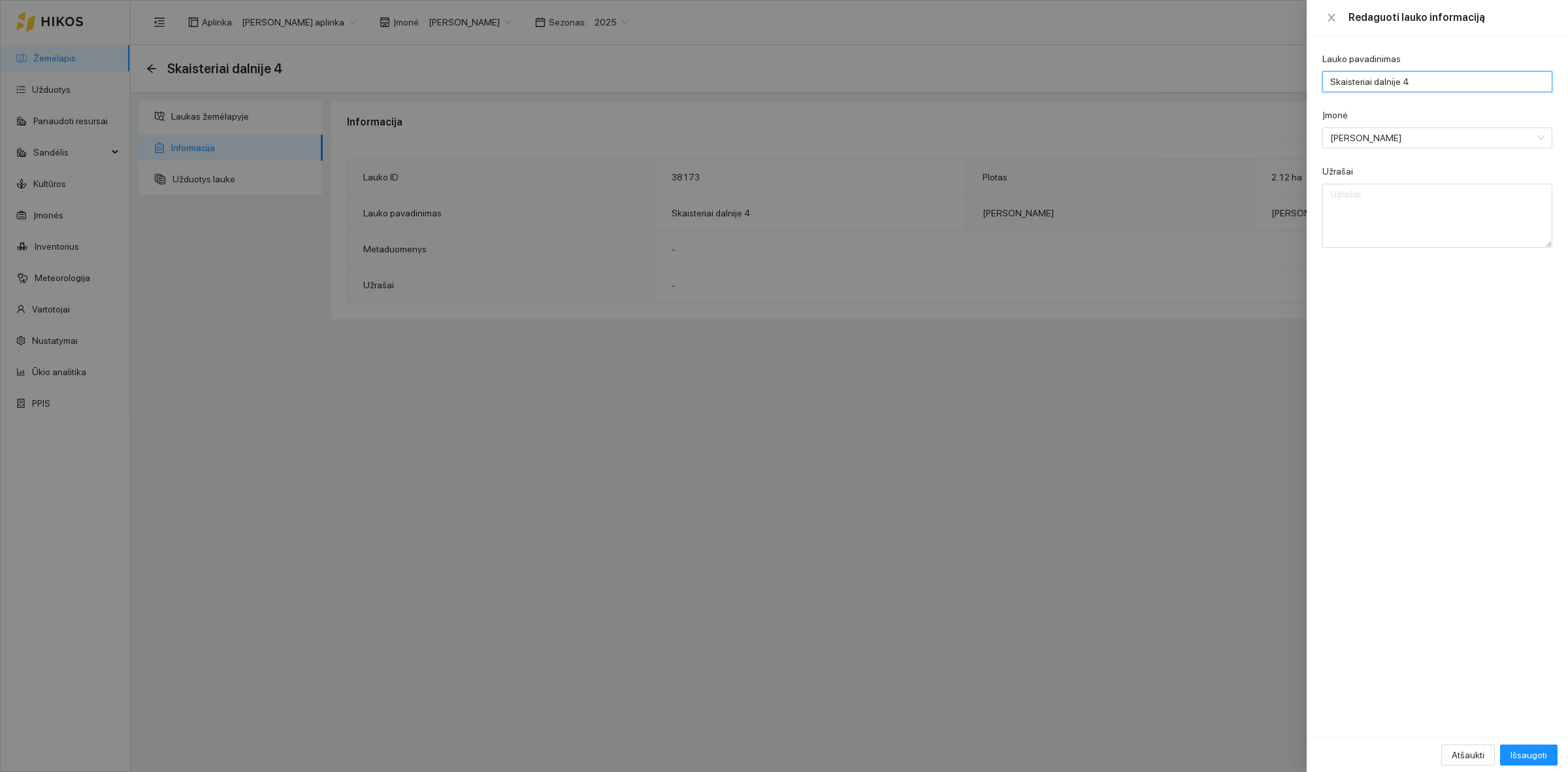
click at [1419, 86] on input "Skaisteriai dalnije 4" at bounding box center [1437, 81] width 230 height 21
type input "Skaisteriai dalnije 4.2"
click at [1500, 745] on button "Išsaugoti" at bounding box center [1528, 755] width 58 height 21
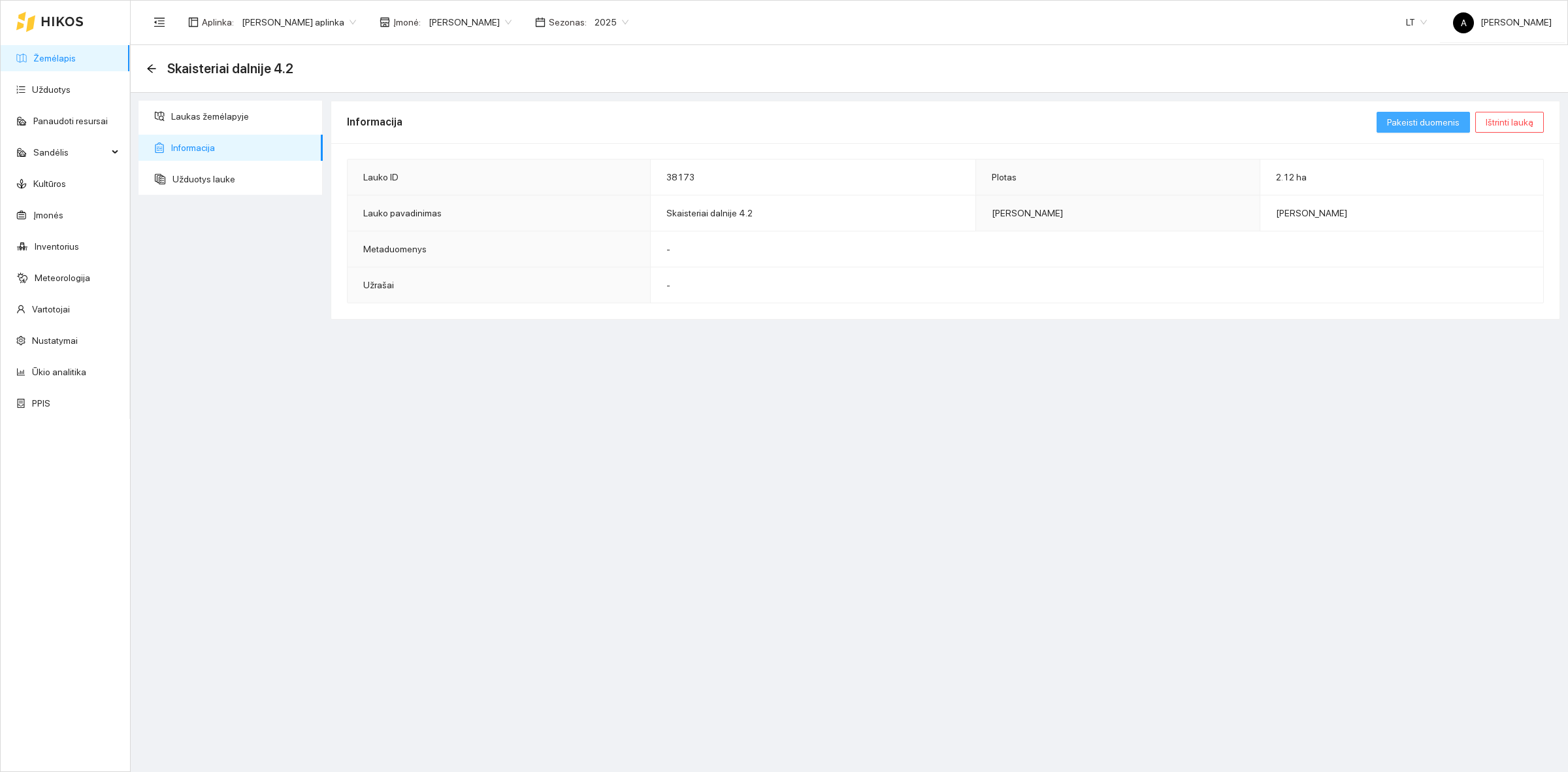
drag, startPoint x: 1411, startPoint y: 121, endPoint x: 716, endPoint y: 598, distance: 842.9
click at [719, 598] on div "Informacija Pakeisti duomenis Ištrinti lauką Lauko ID 38173 Plotas 2.12 ha Lauk…" at bounding box center [945, 431] width 1237 height 660
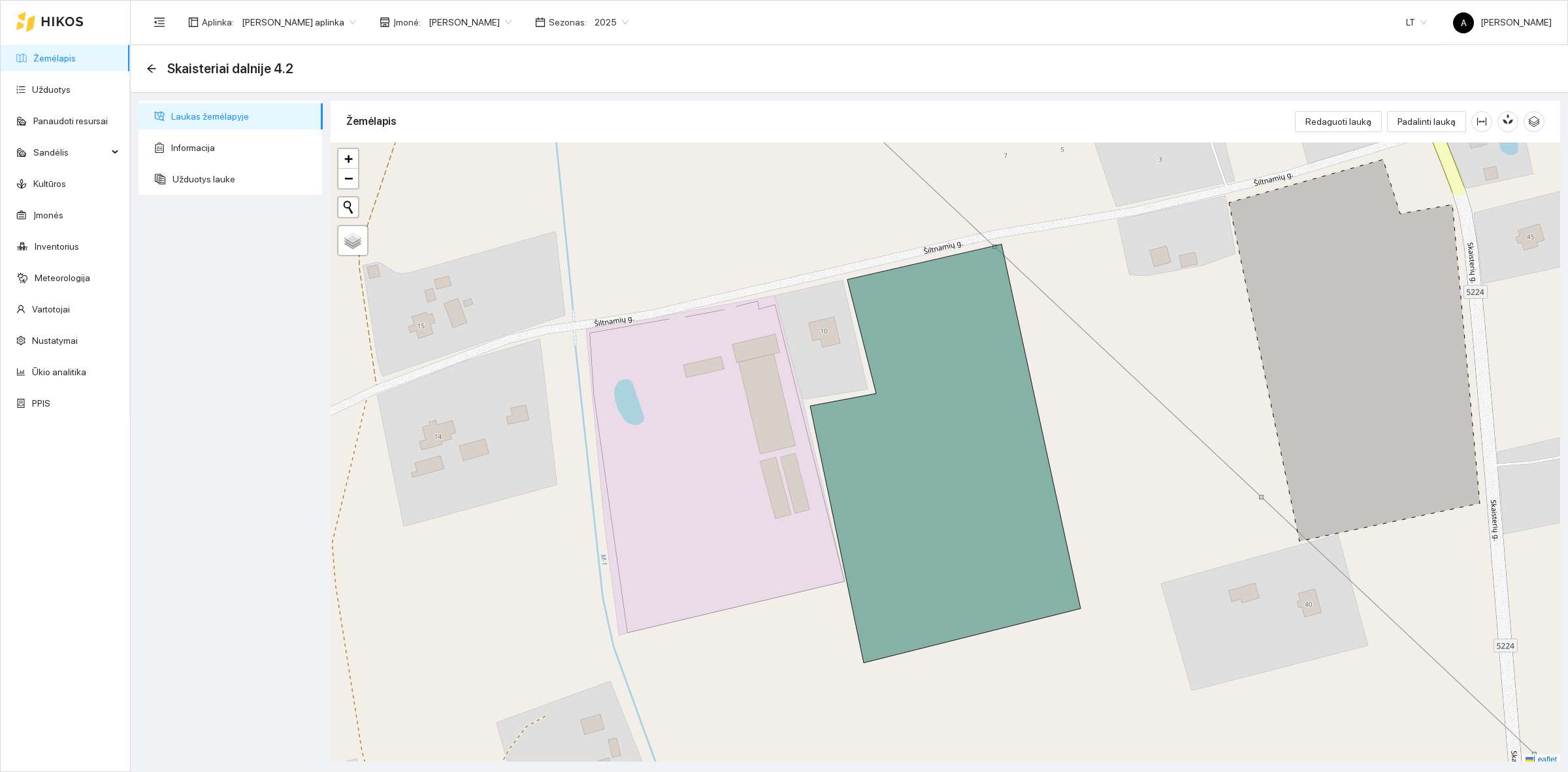
scroll to position [4, 0]
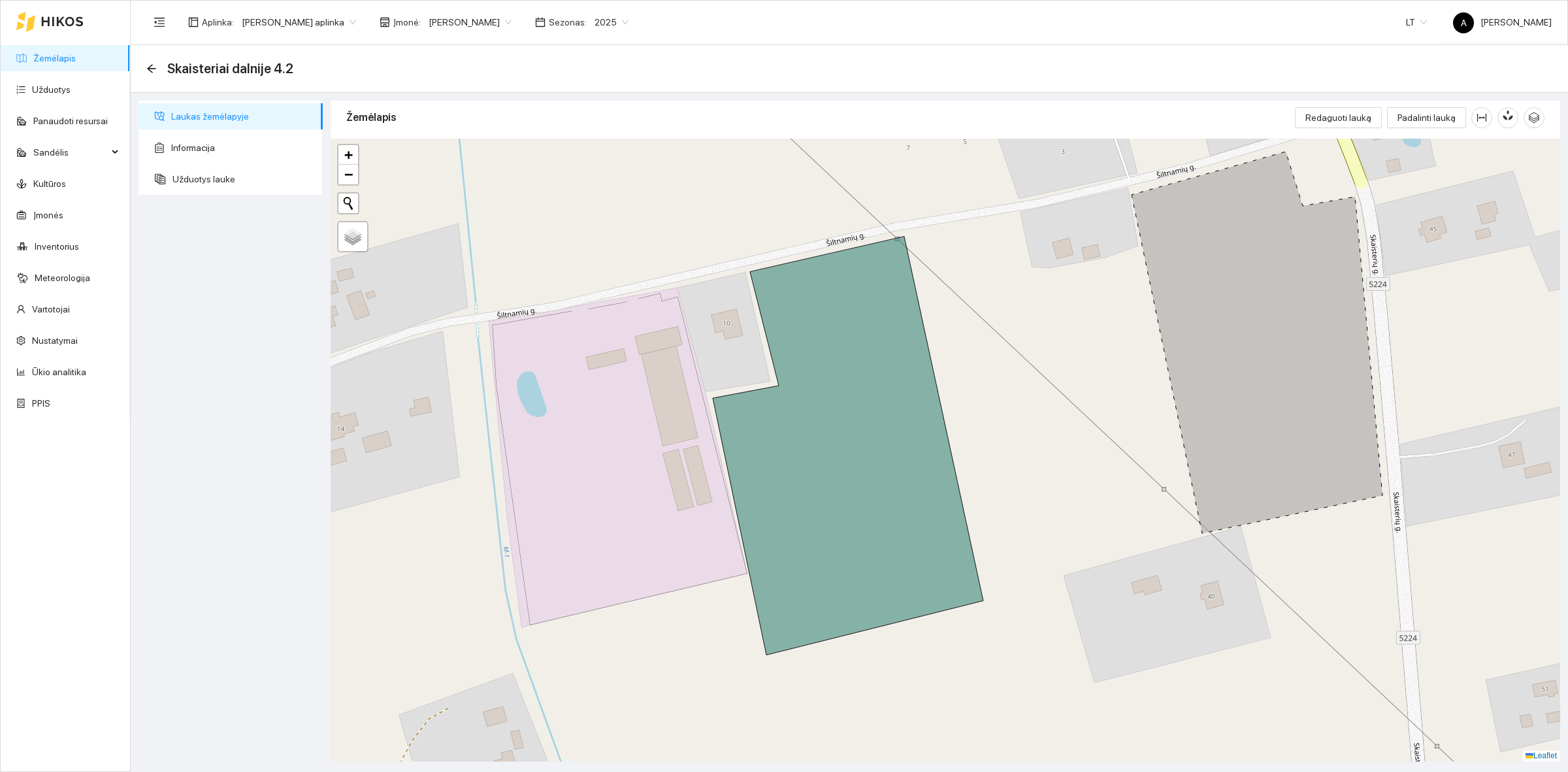
drag, startPoint x: 1314, startPoint y: 443, endPoint x: 1213, endPoint y: 439, distance: 101.1
click at [1214, 439] on icon at bounding box center [1257, 342] width 251 height 381
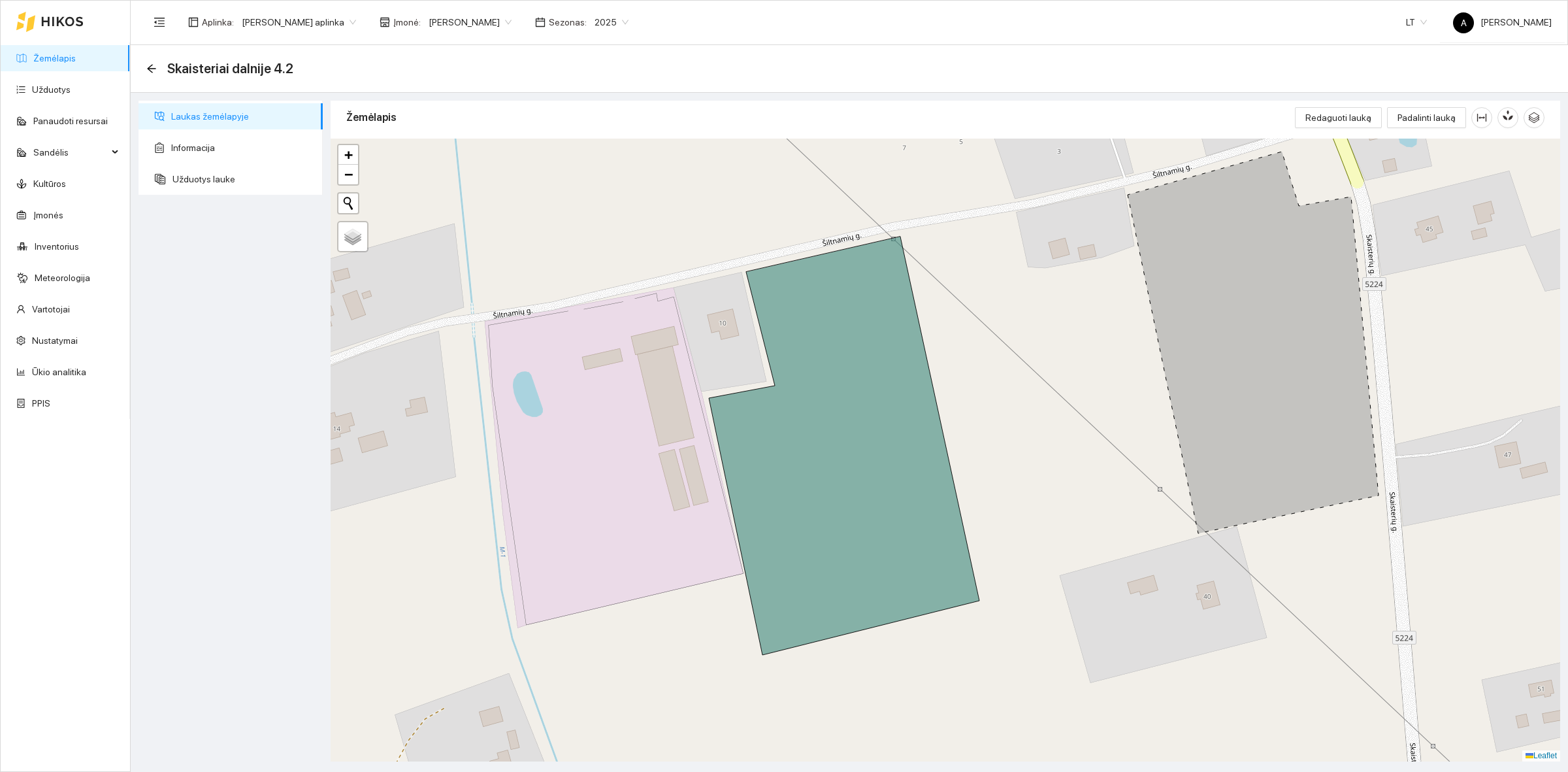
click at [1094, 433] on div at bounding box center [945, 450] width 1229 height 623
drag, startPoint x: 1421, startPoint y: 376, endPoint x: 1385, endPoint y: 365, distance: 37.6
click at [1421, 376] on div at bounding box center [945, 450] width 1229 height 623
click at [1184, 311] on icon at bounding box center [1253, 342] width 251 height 381
click at [140, 63] on div "Skaisteriai dalnije 4.2" at bounding box center [849, 69] width 1437 height 47
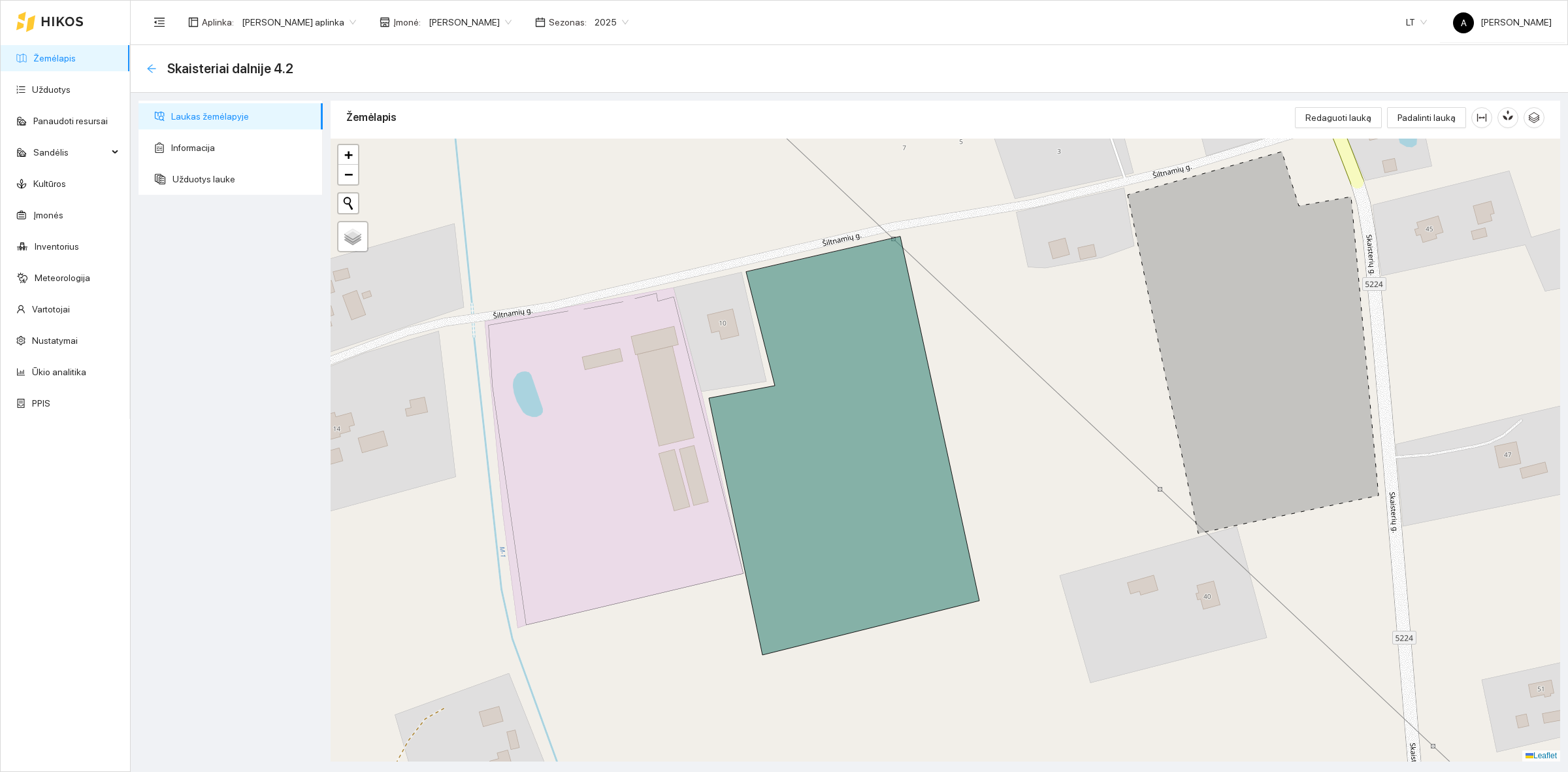
click at [147, 67] on div "Skaisteriai dalnije 4.2" at bounding box center [849, 69] width 1437 height 47
click at [152, 70] on icon "arrow-left" at bounding box center [151, 68] width 11 height 11
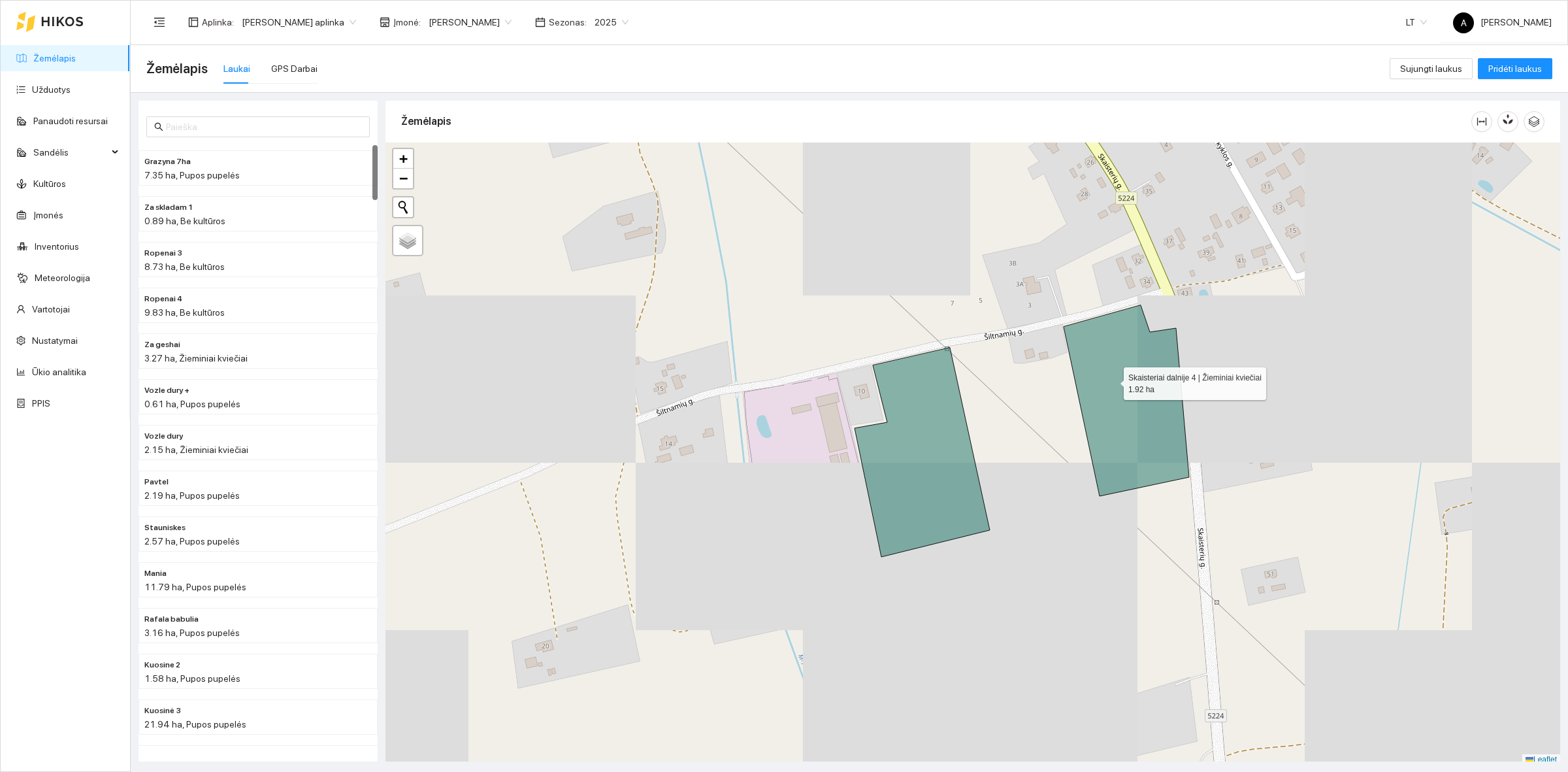
click at [1112, 381] on icon at bounding box center [1126, 400] width 125 height 191
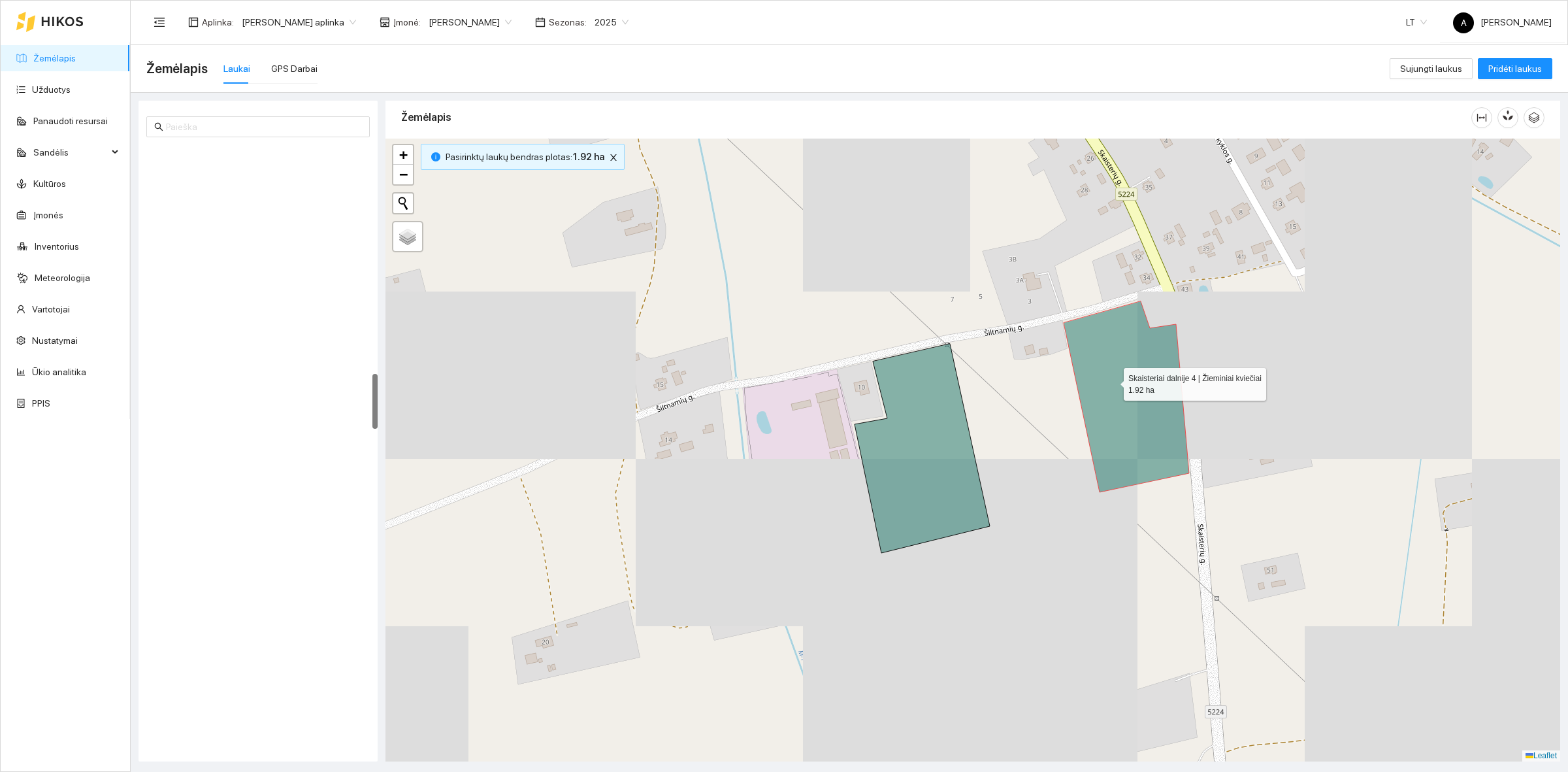
scroll to position [2465, 0]
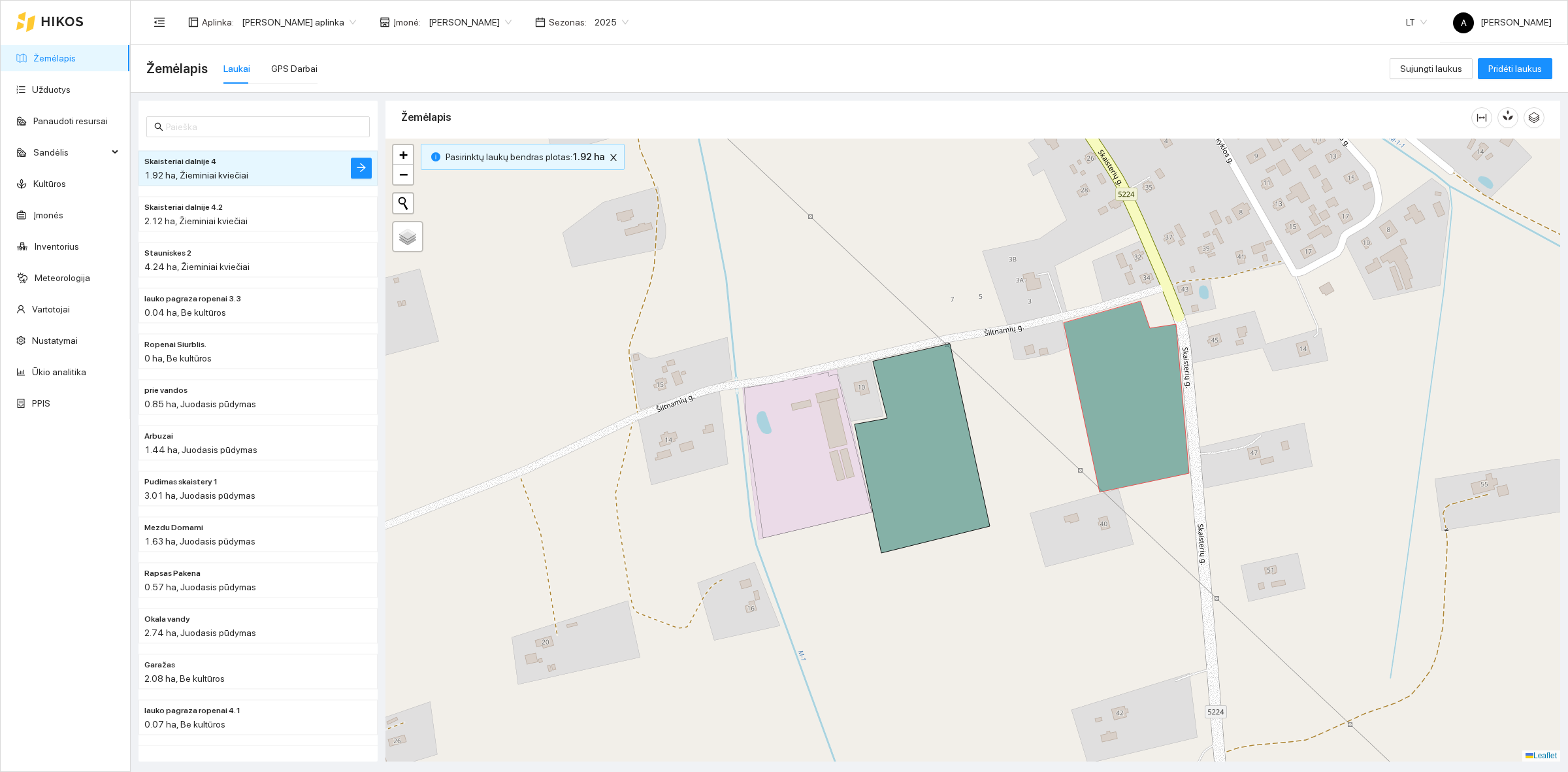
click at [1052, 454] on div at bounding box center [972, 450] width 1175 height 623
click at [1101, 422] on icon at bounding box center [1126, 396] width 125 height 191
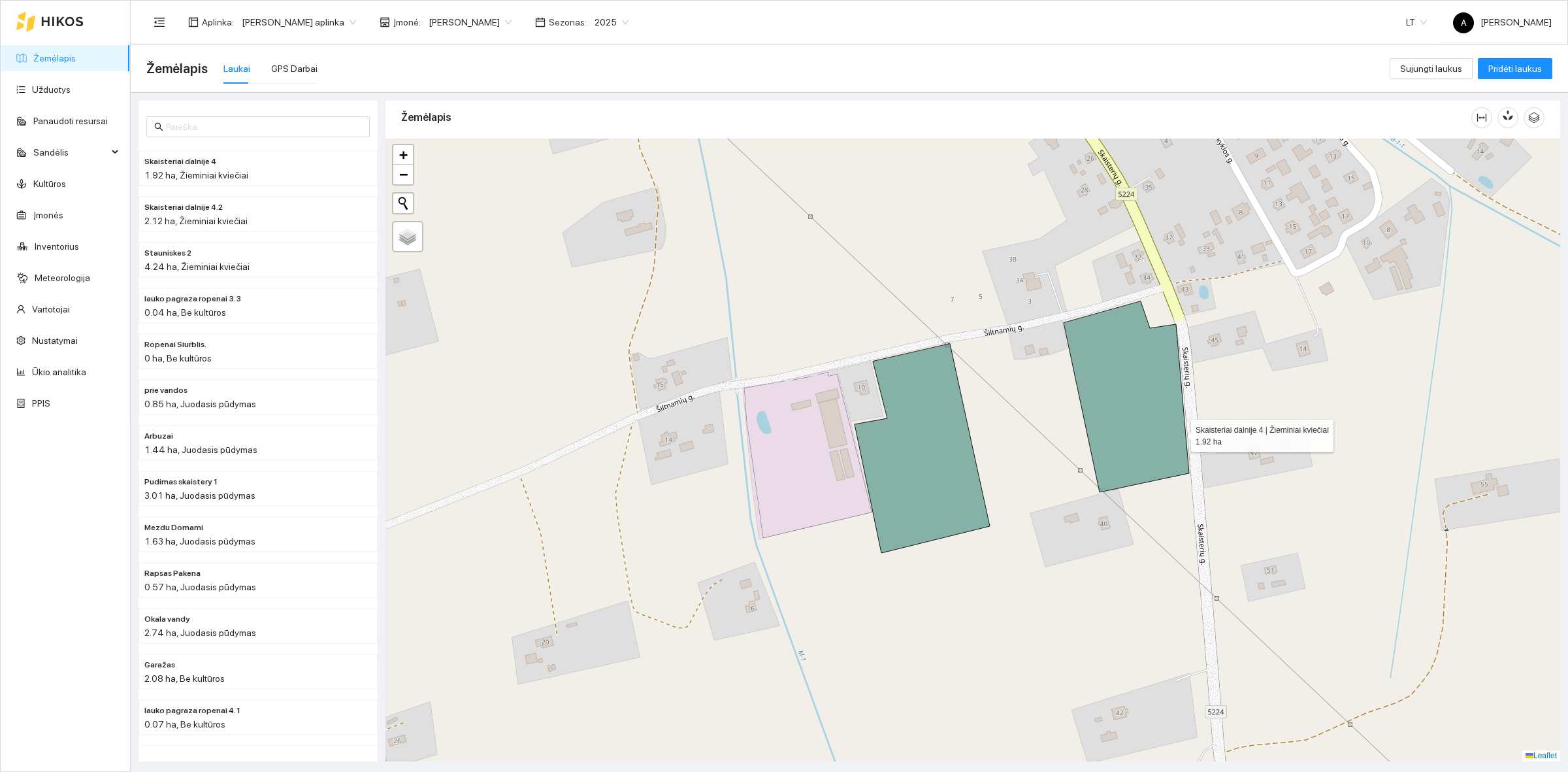
drag, startPoint x: 1186, startPoint y: 416, endPoint x: 1123, endPoint y: 410, distance: 63.3
click at [1151, 416] on div at bounding box center [972, 450] width 1175 height 623
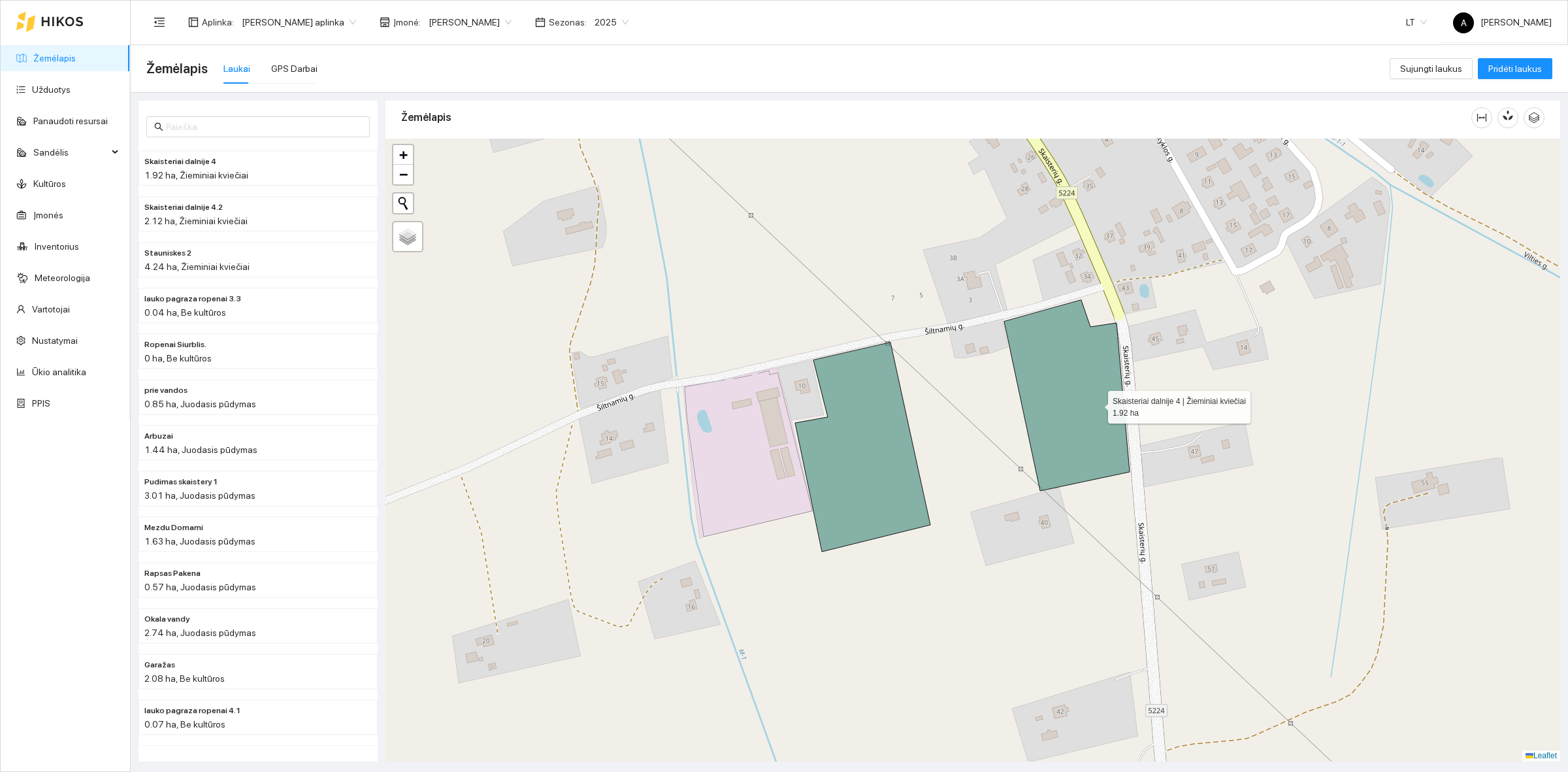
click at [1096, 404] on icon at bounding box center [1067, 395] width 125 height 191
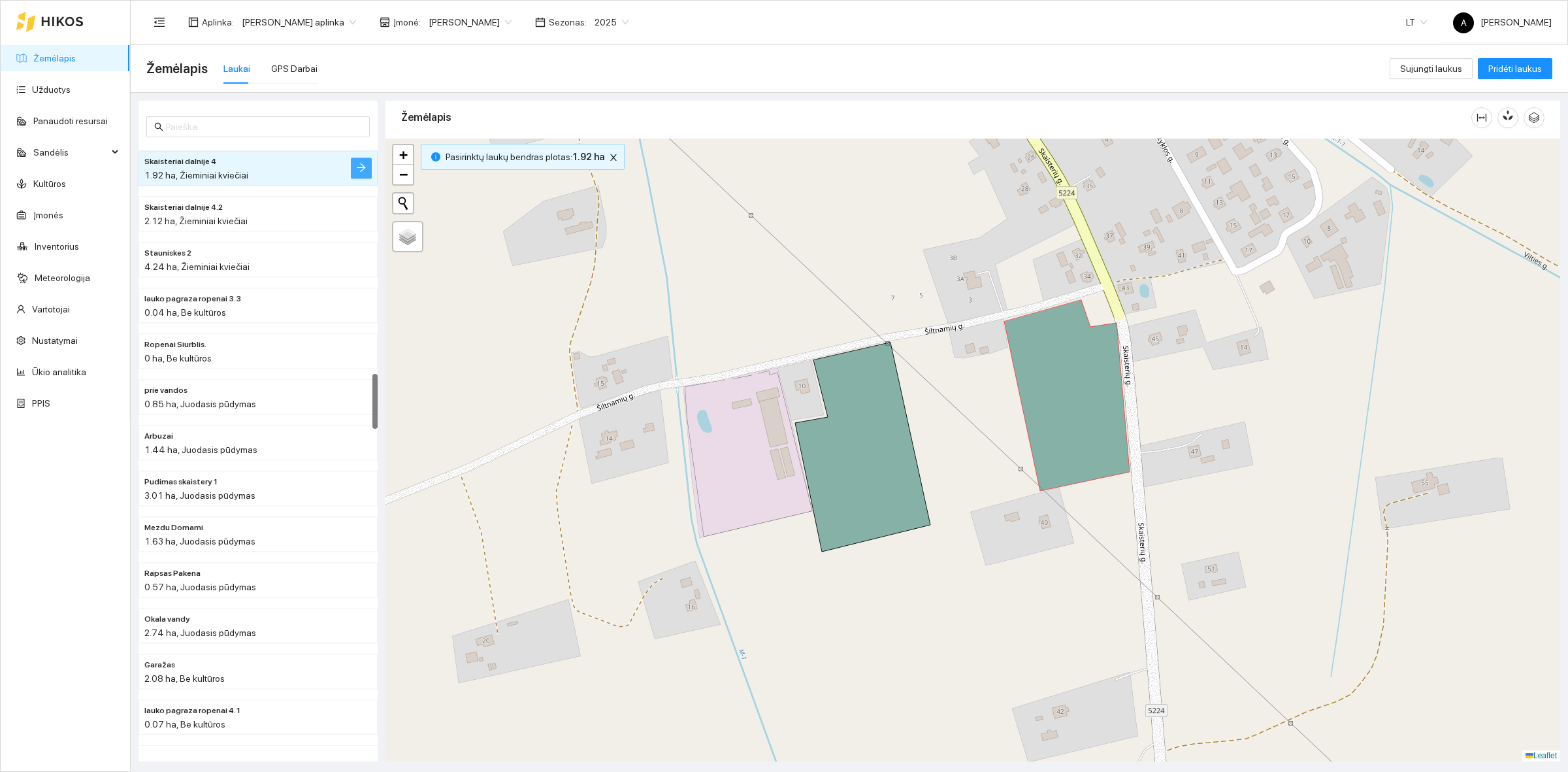
click at [352, 170] on button "button" at bounding box center [361, 168] width 21 height 21
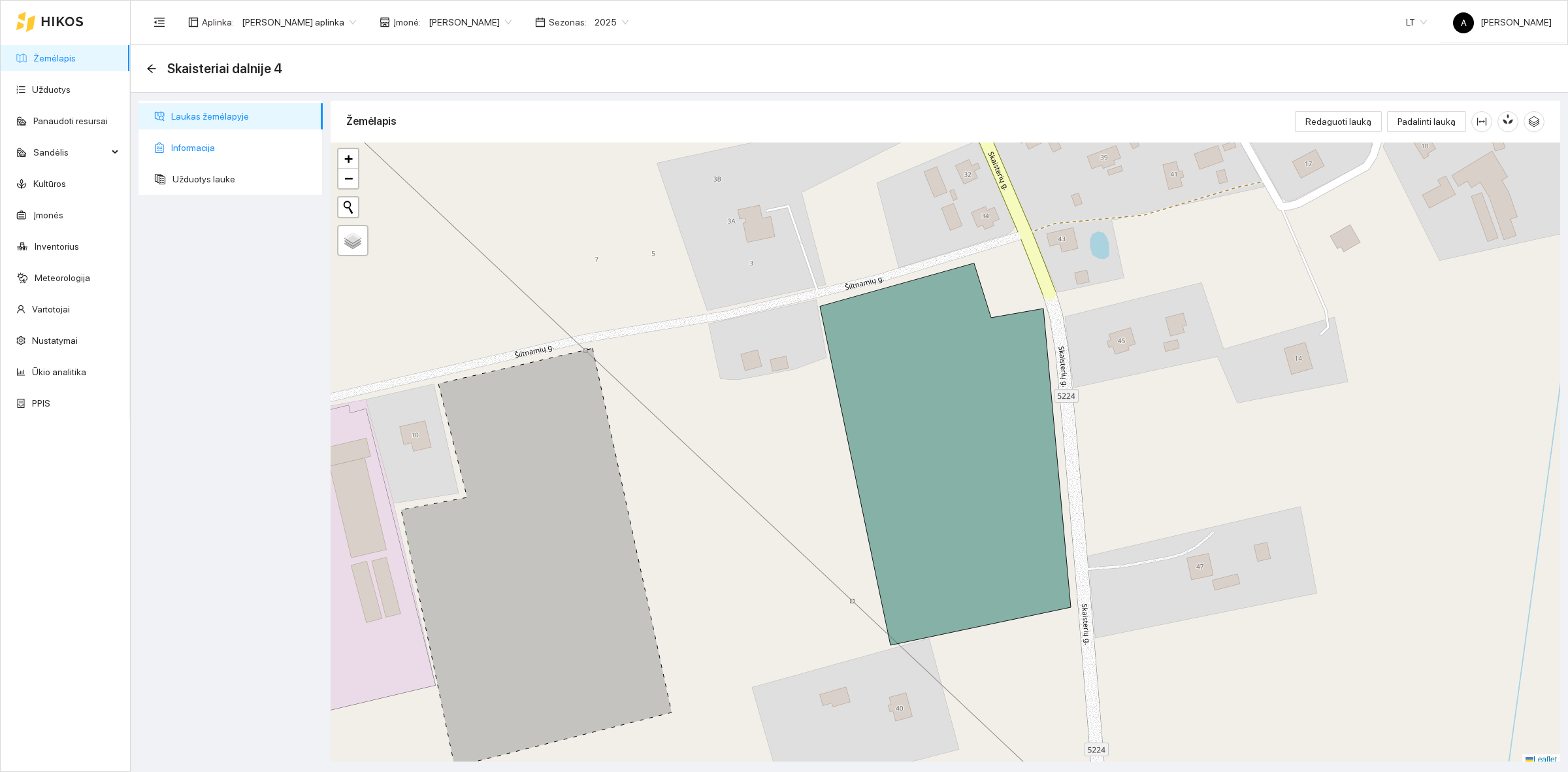
click at [242, 142] on span "Informacija" at bounding box center [242, 147] width 141 height 26
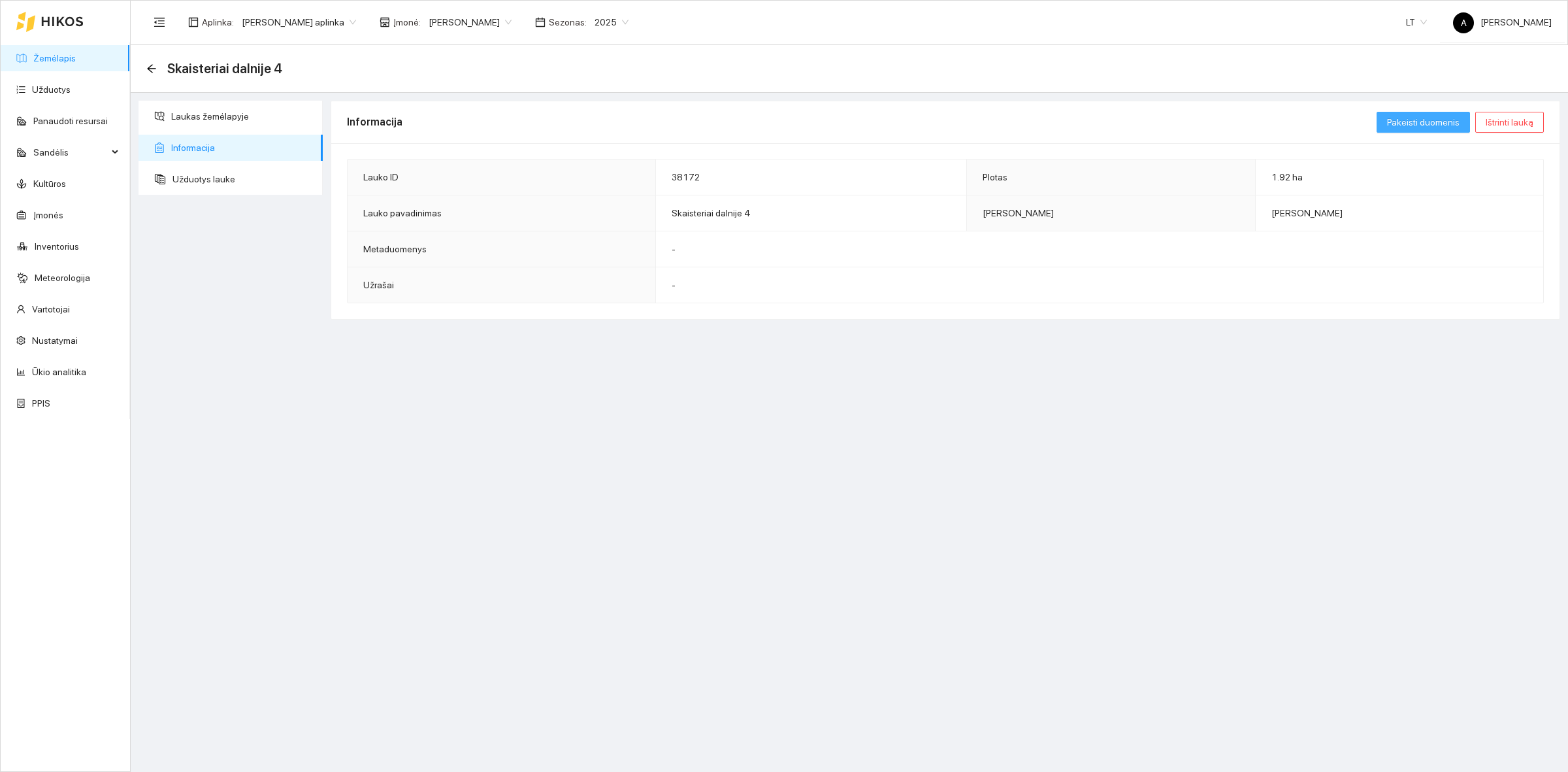
click at [1451, 119] on span "Pakeisti duomenis" at bounding box center [1423, 122] width 73 height 14
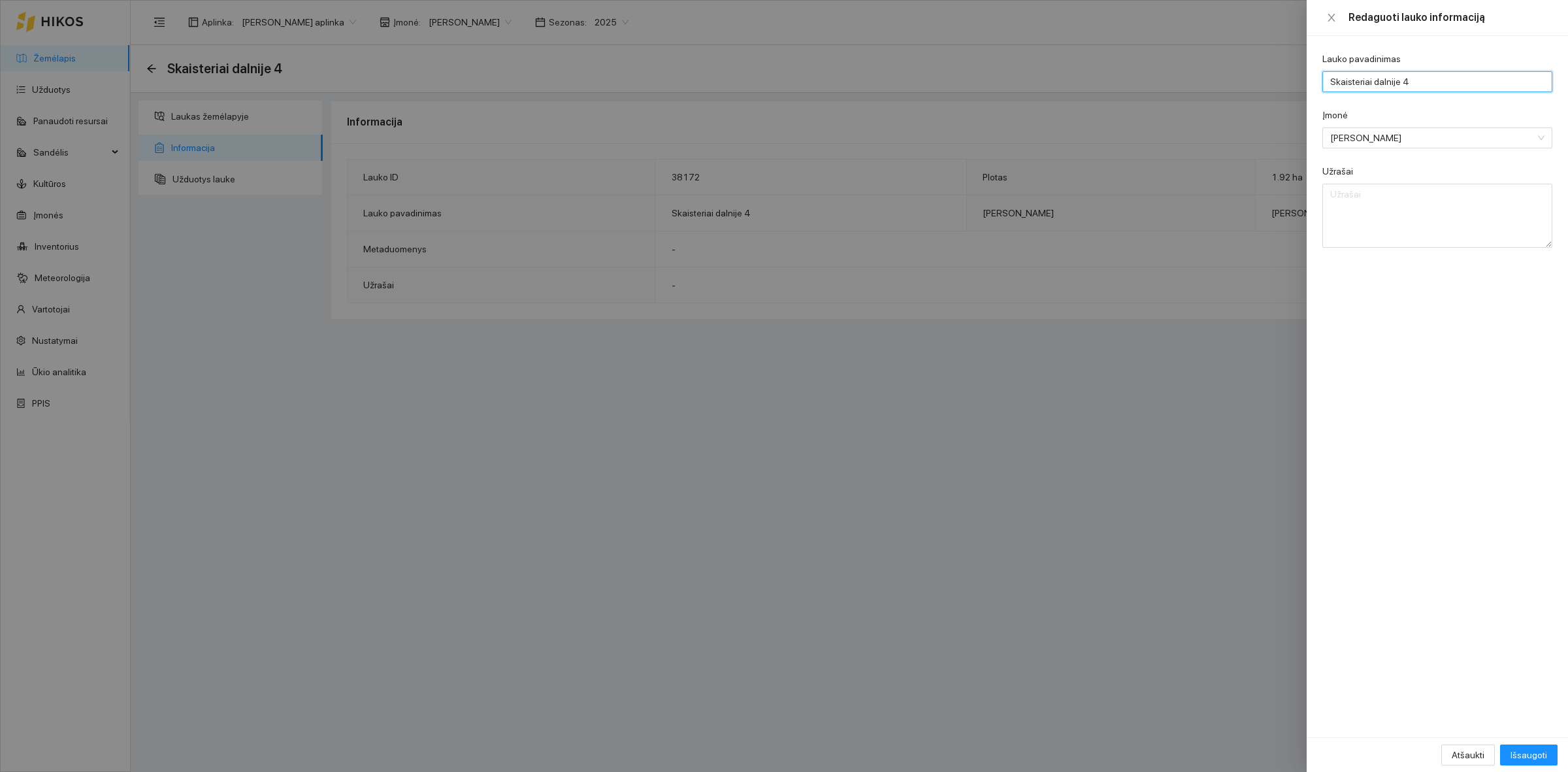
click at [1509, 80] on input "Skaisteriai dalnije 4" at bounding box center [1437, 81] width 230 height 21
type input "Skaisteriai dalnije 4.1"
click at [1500, 745] on button "Išsaugoti" at bounding box center [1528, 755] width 58 height 21
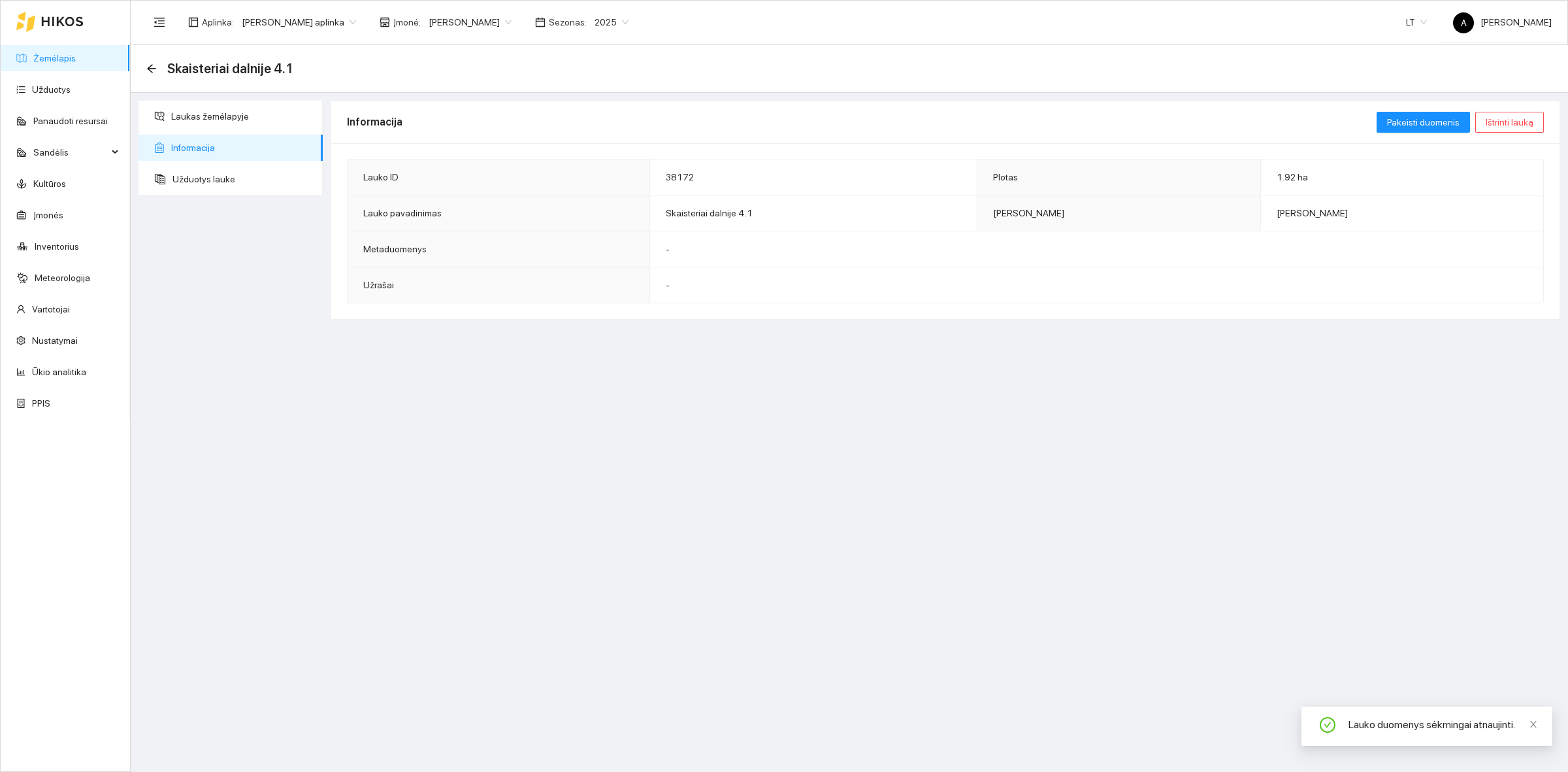
click at [796, 330] on div "Informacija Pakeisti duomenis Ištrinti lauką Lauko ID 38172 Plotas 1.92 ha Lauk…" at bounding box center [945, 431] width 1237 height 660
click at [392, 540] on div "Informacija Pakeisti duomenis Ištrinti lauką Lauko ID 38172 Plotas 1.92 ha Lauk…" at bounding box center [945, 431] width 1237 height 660
click at [168, 72] on span "Skaisteriai dalnije 4.1" at bounding box center [230, 68] width 126 height 21
click at [76, 63] on link "Žemėlapis" at bounding box center [54, 58] width 42 height 11
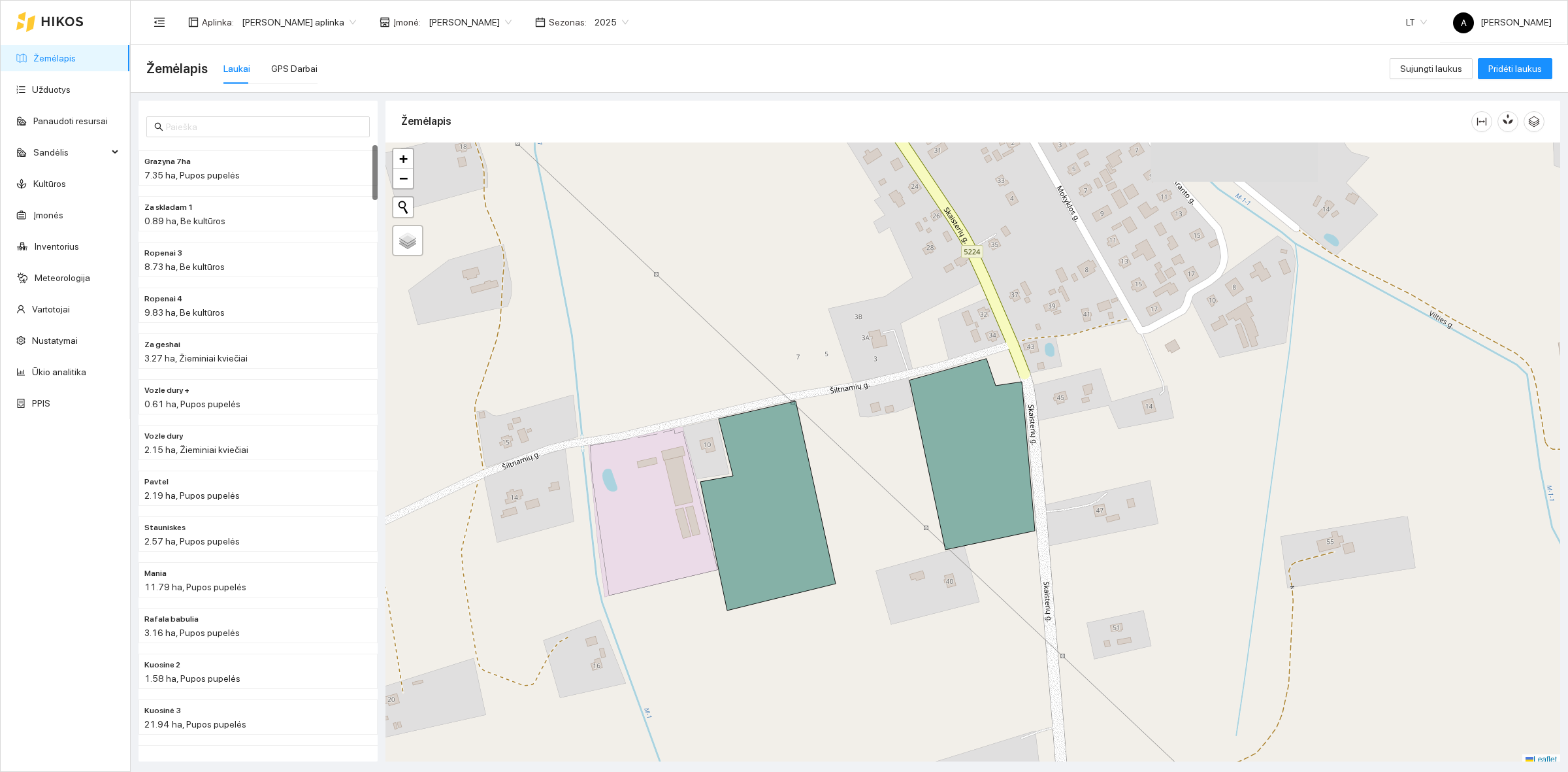
scroll to position [4, 0]
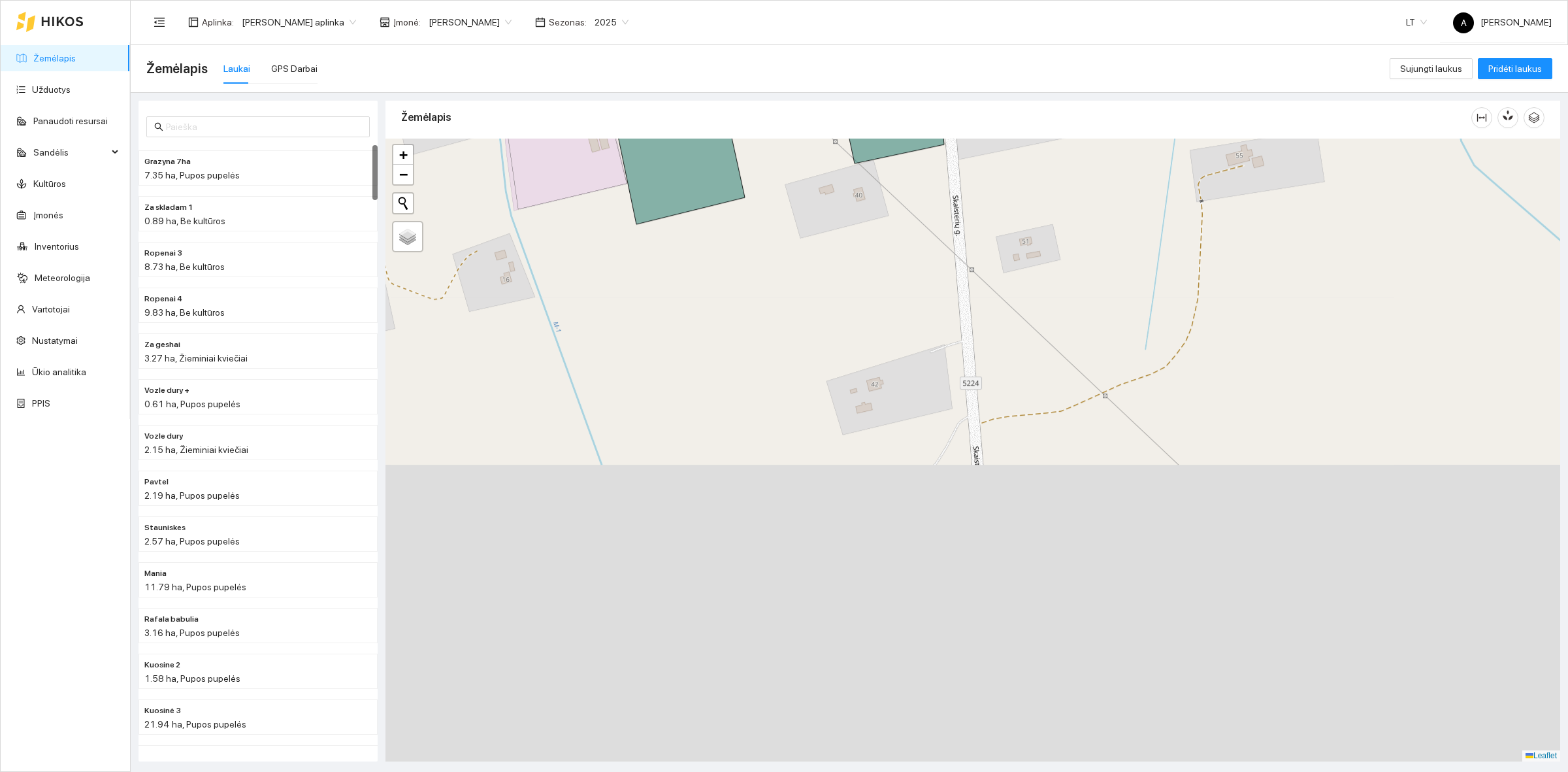
drag, startPoint x: 1027, startPoint y: 549, endPoint x: 936, endPoint y: 167, distance: 392.7
click at [936, 167] on div at bounding box center [972, 450] width 1175 height 623
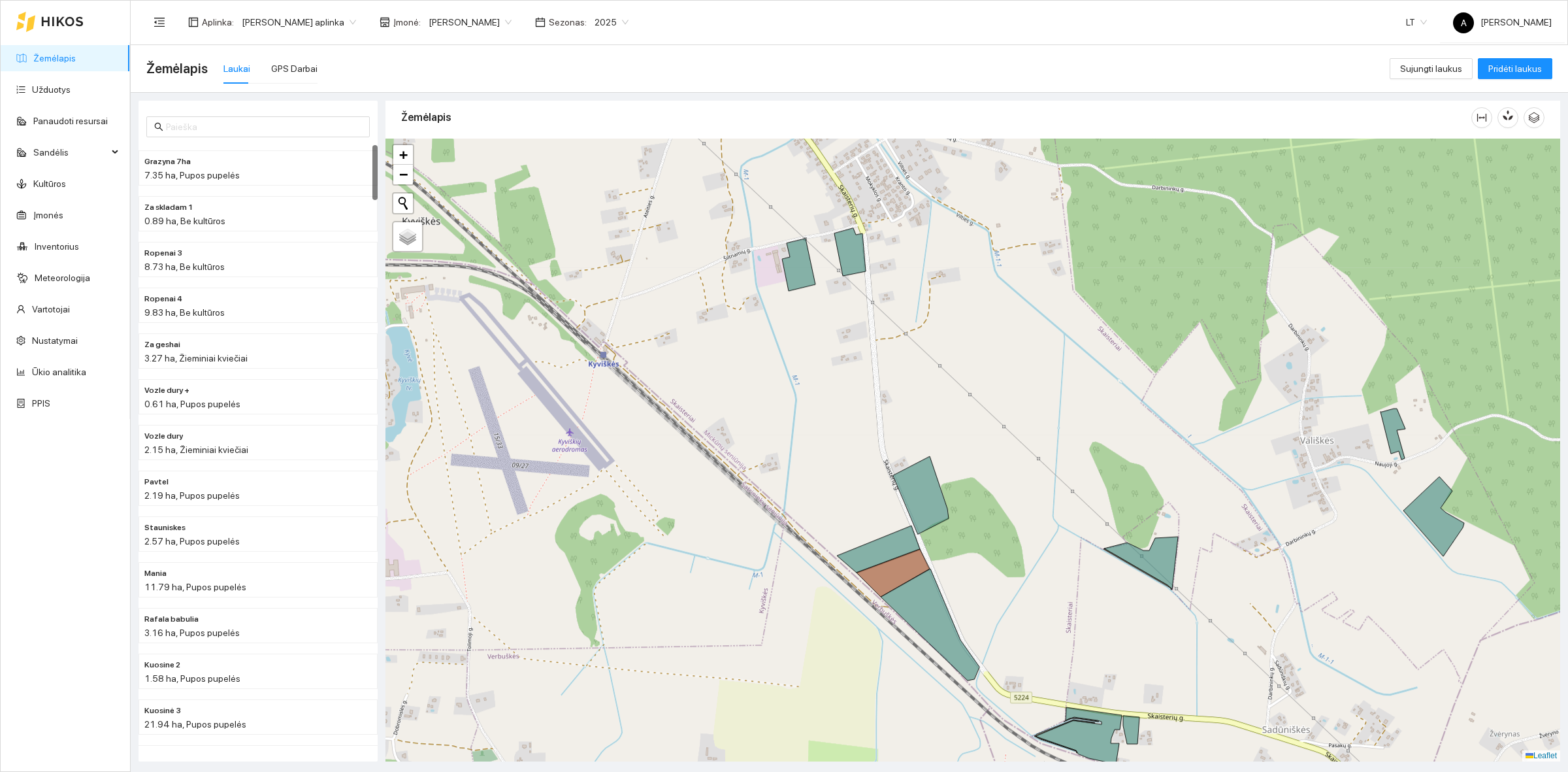
drag, startPoint x: 980, startPoint y: 473, endPoint x: 908, endPoint y: 471, distance: 72.0
click at [923, 473] on div at bounding box center [972, 450] width 1175 height 623
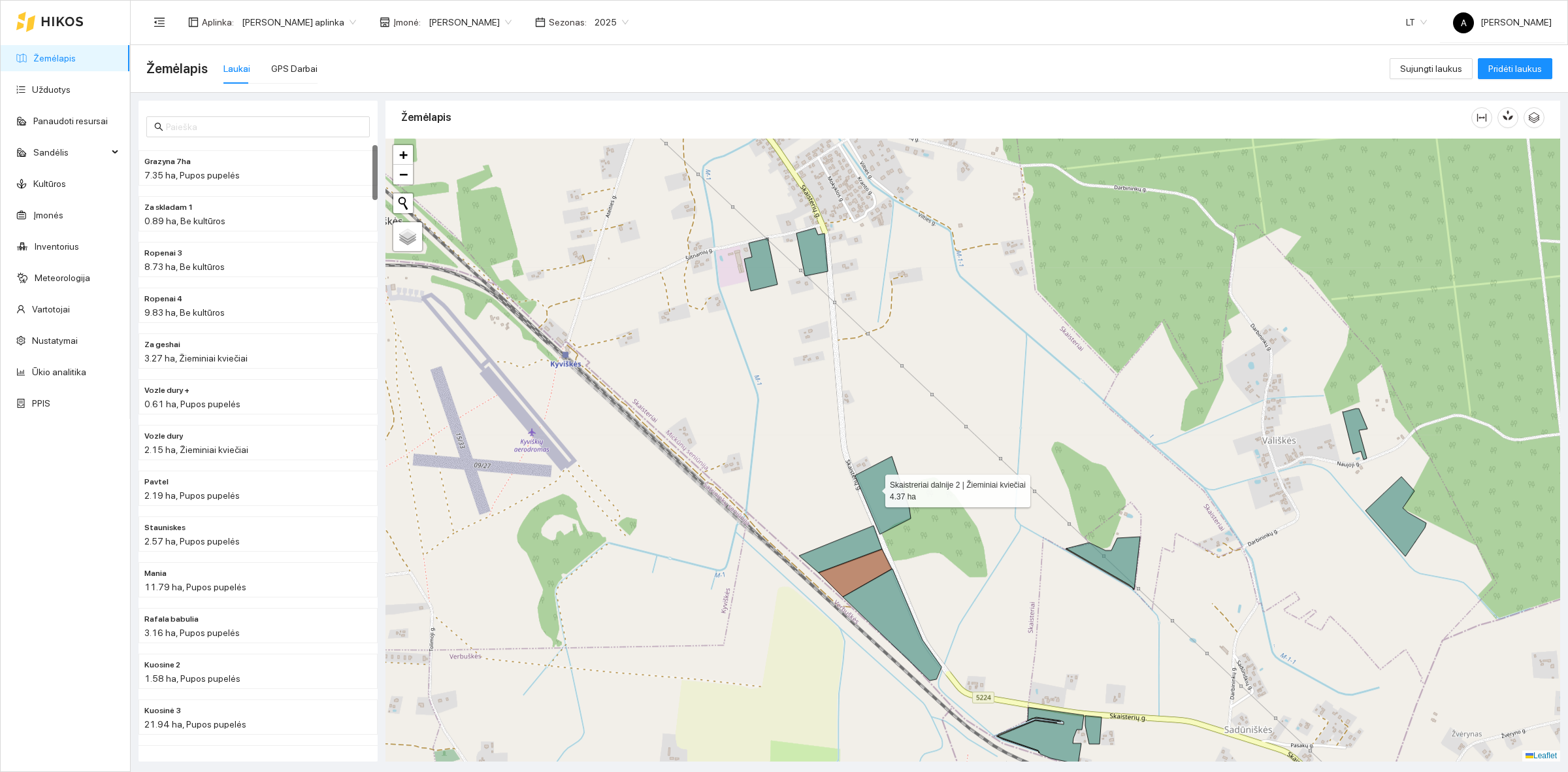
click at [873, 488] on icon at bounding box center [883, 495] width 55 height 78
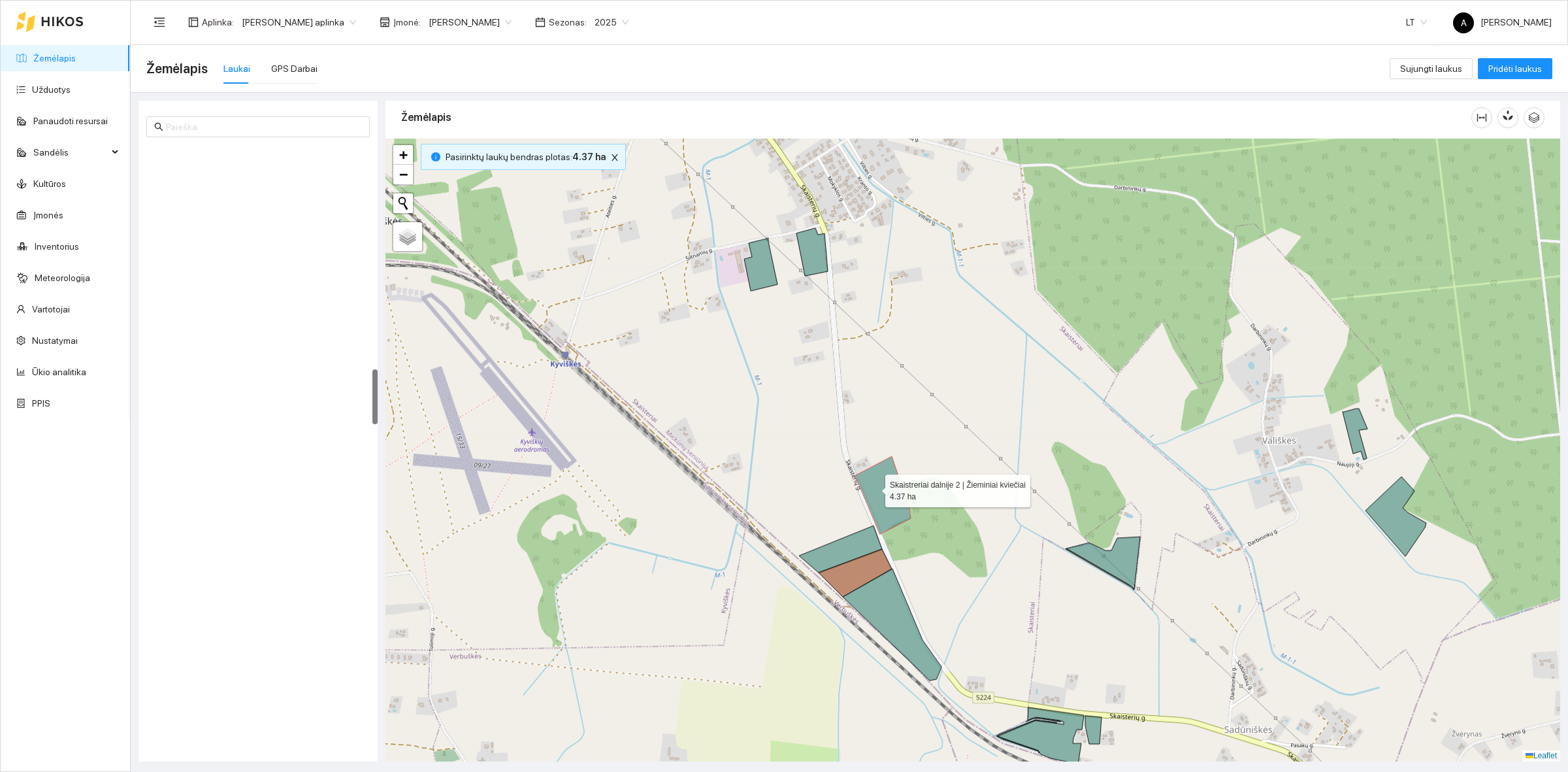
scroll to position [2419, 0]
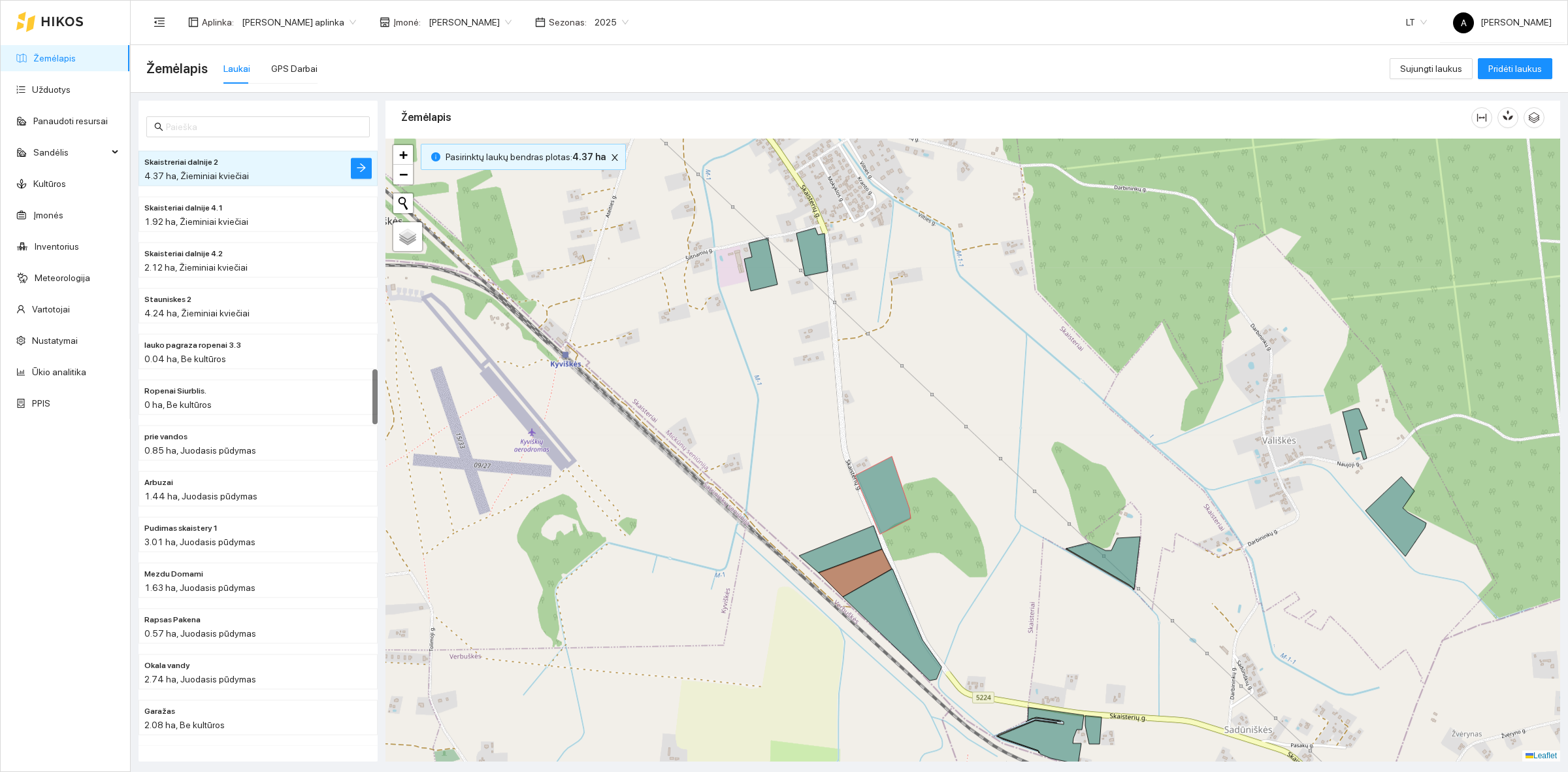
click at [604, 170] on div "Pasirinktų laukų bendras plotas : 4.37 ha" at bounding box center [523, 157] width 205 height 26
click at [611, 158] on icon "close" at bounding box center [614, 158] width 9 height 9
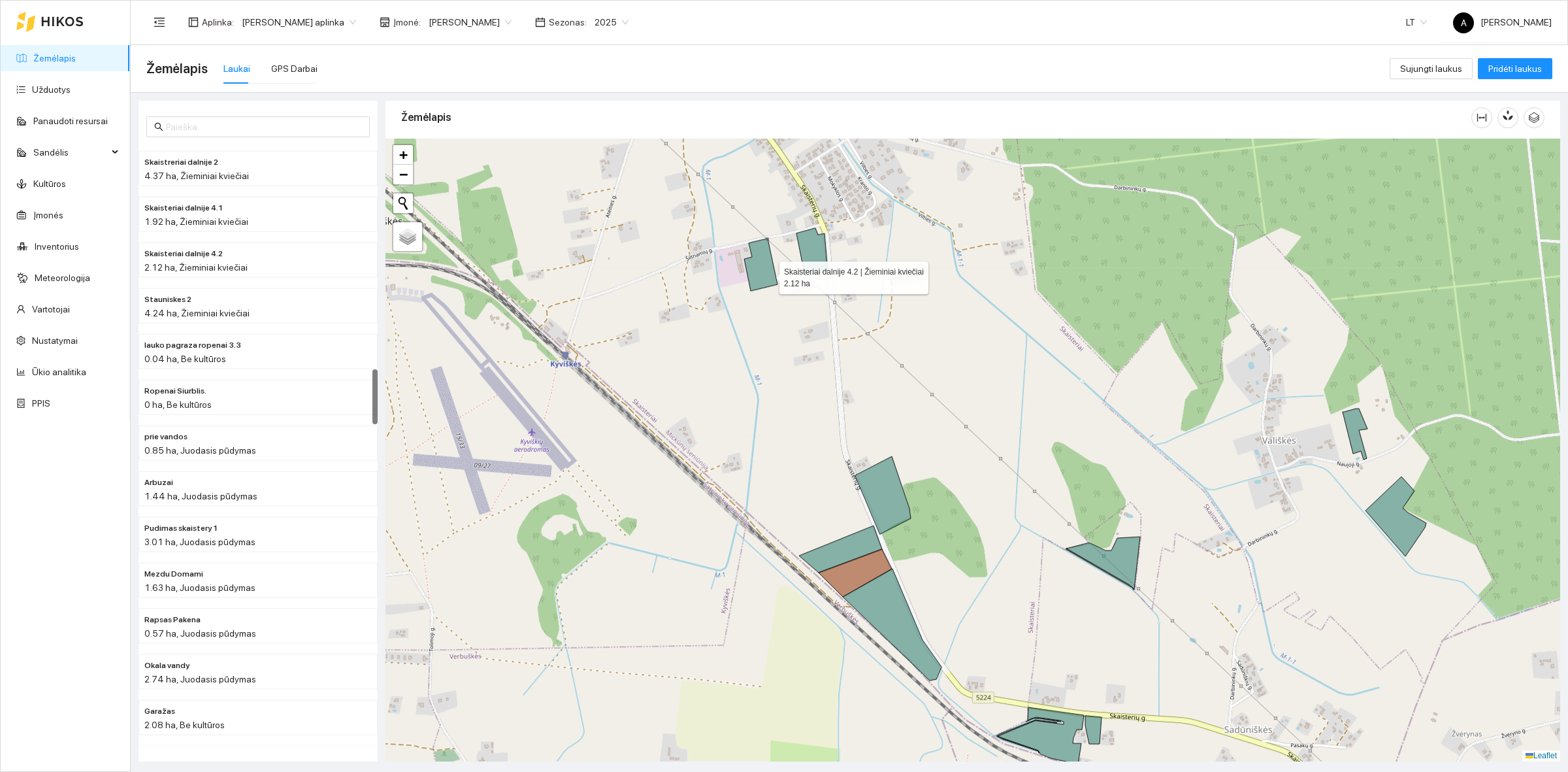
click at [767, 272] on icon at bounding box center [761, 265] width 33 height 53
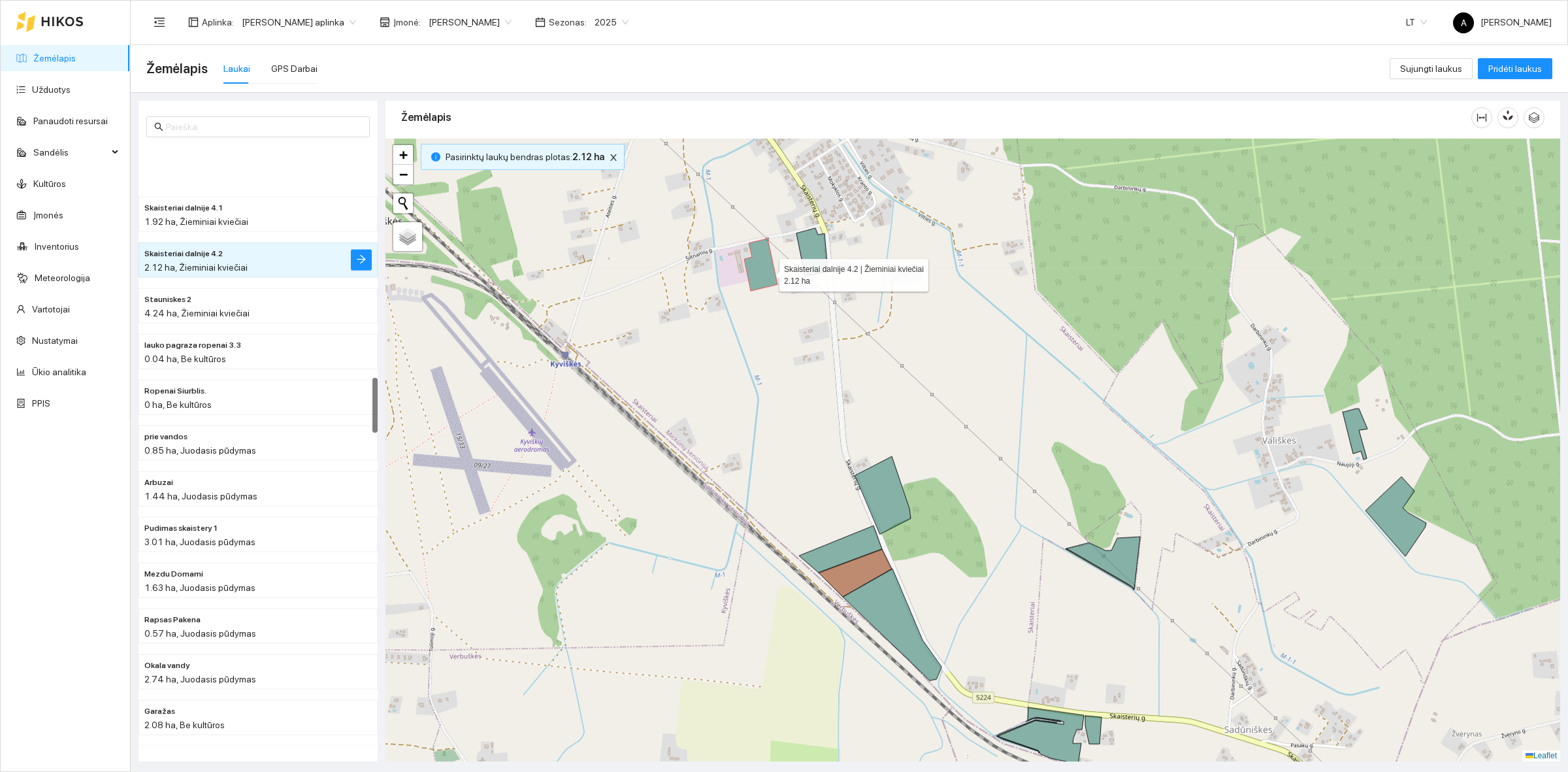
scroll to position [2511, 0]
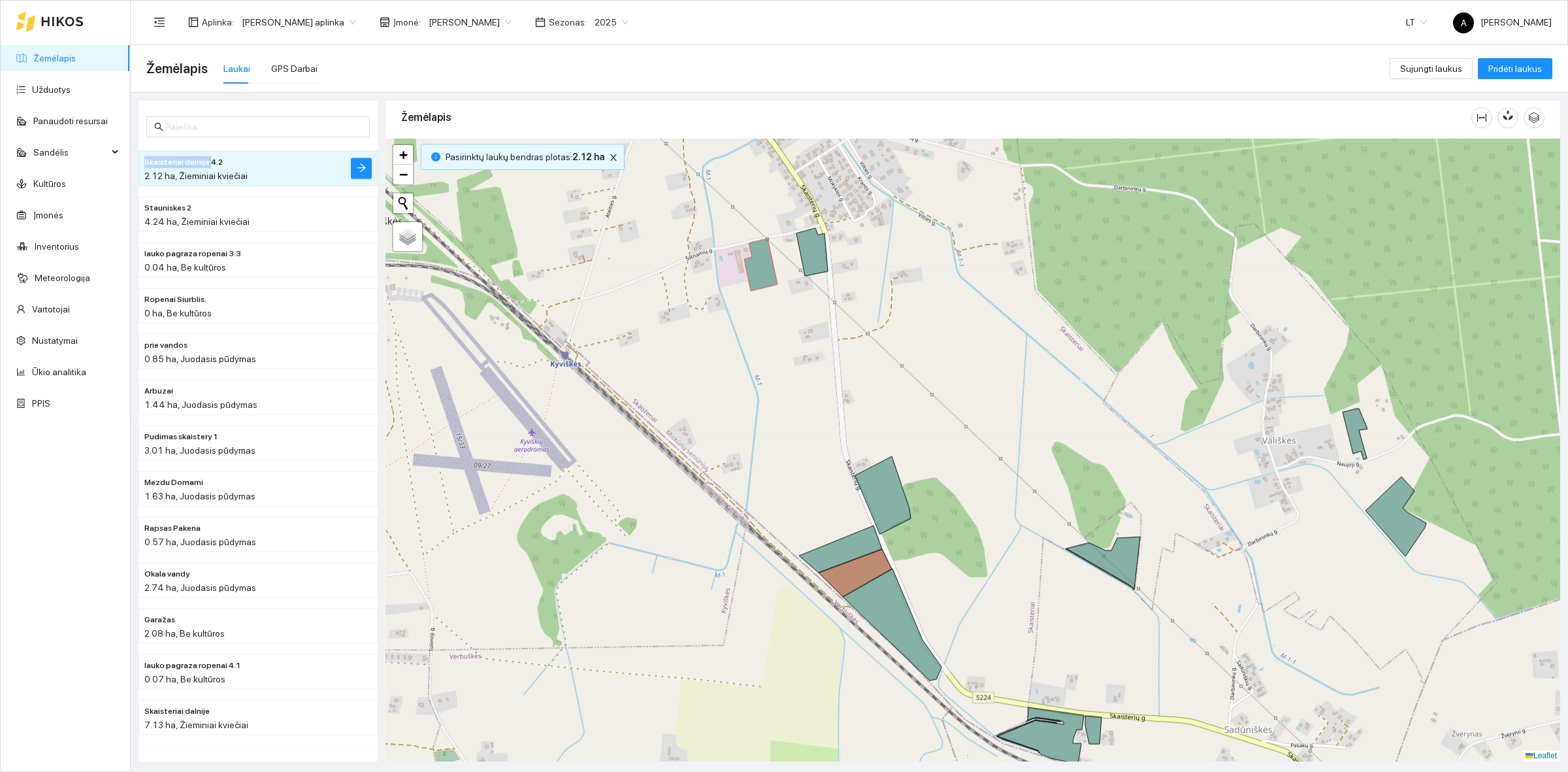
drag, startPoint x: 140, startPoint y: 161, endPoint x: 206, endPoint y: 161, distance: 66.0
click at [206, 161] on li "Skaisteriai dalnije 4.2 2.12 ha, Žieminiai kviečiai" at bounding box center [258, 168] width 239 height 35
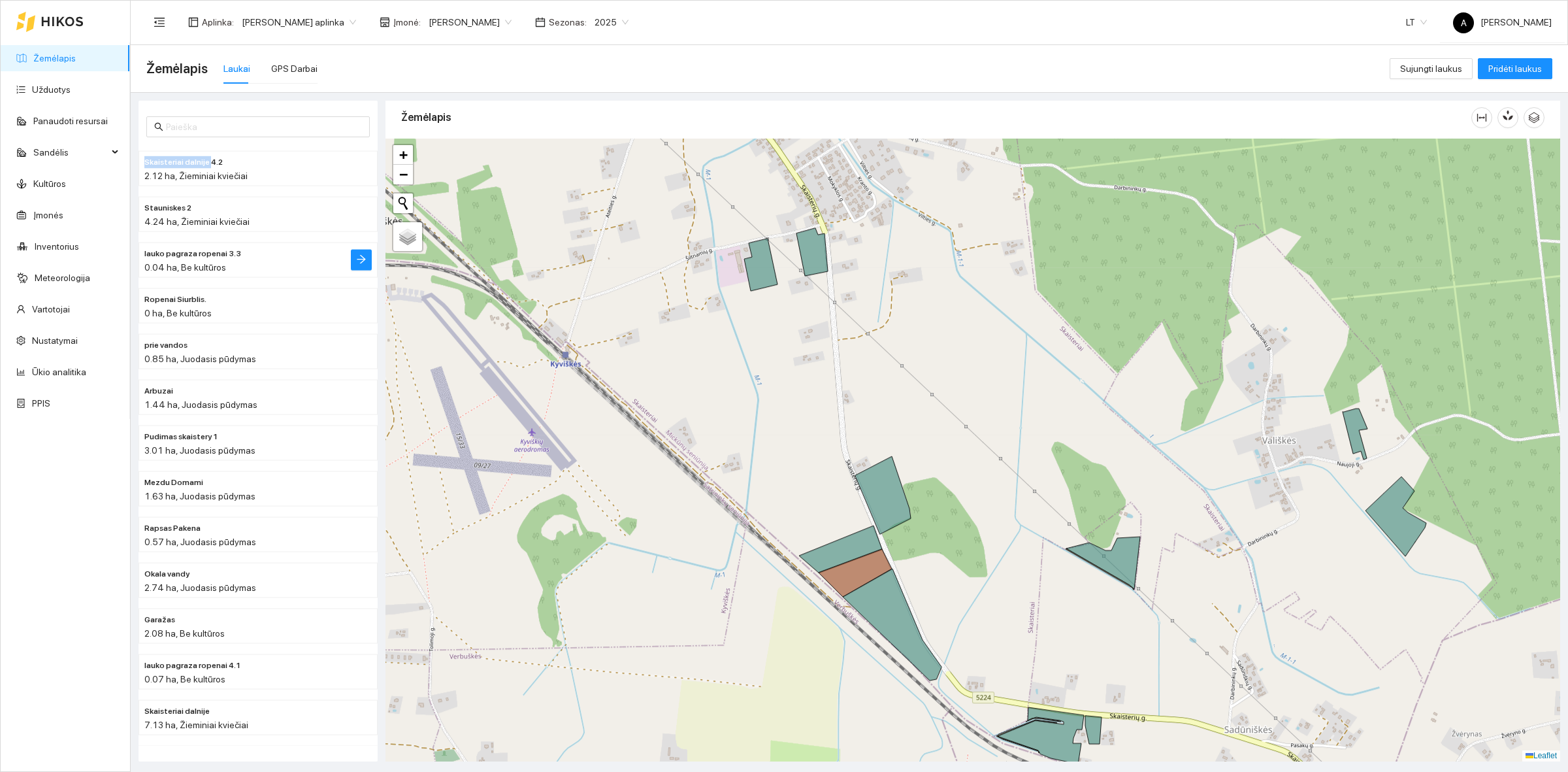
copy span "Skaisteriai dalnije"
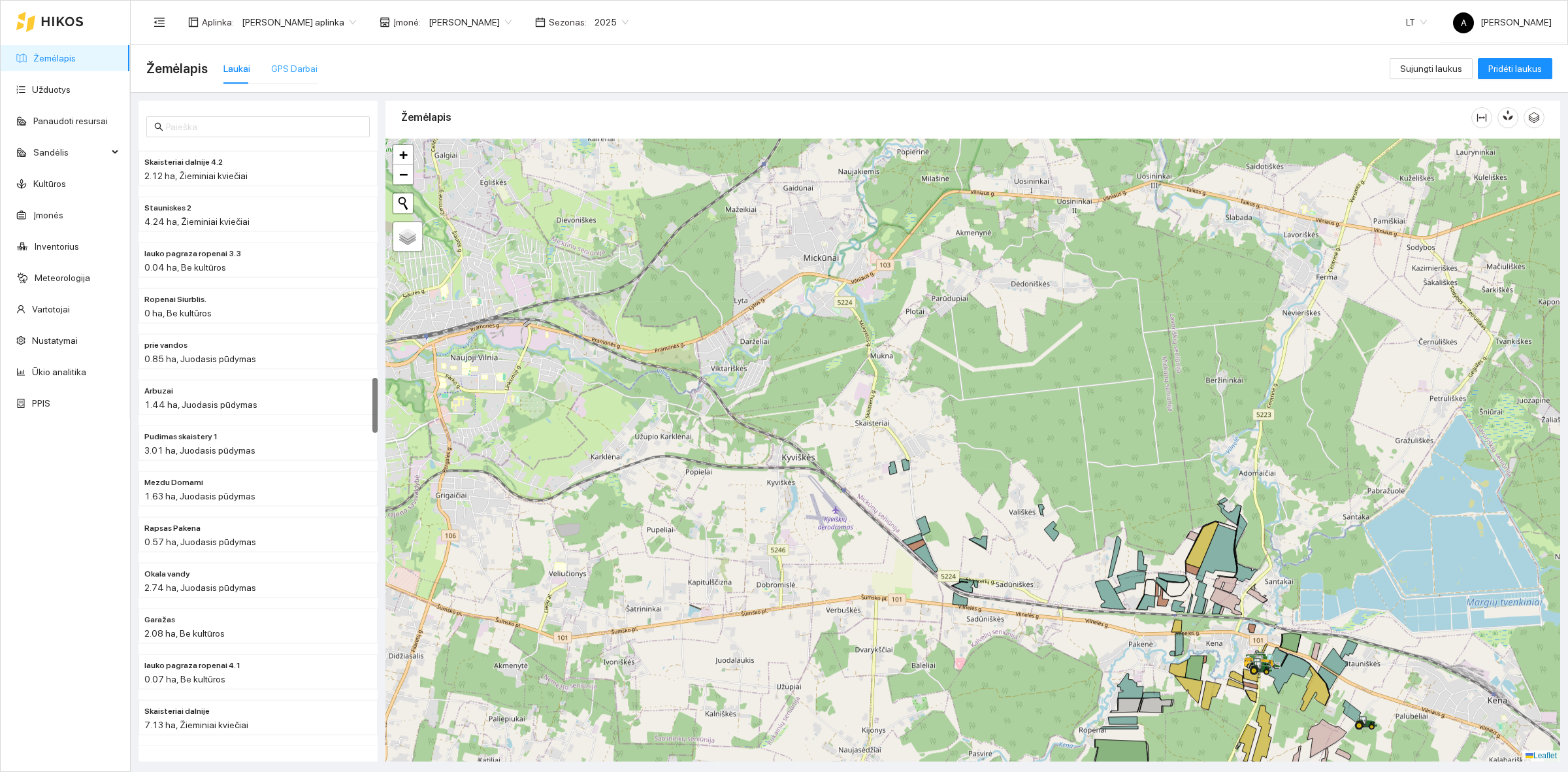
click at [282, 80] on div "GPS Darbai" at bounding box center [294, 68] width 46 height 30
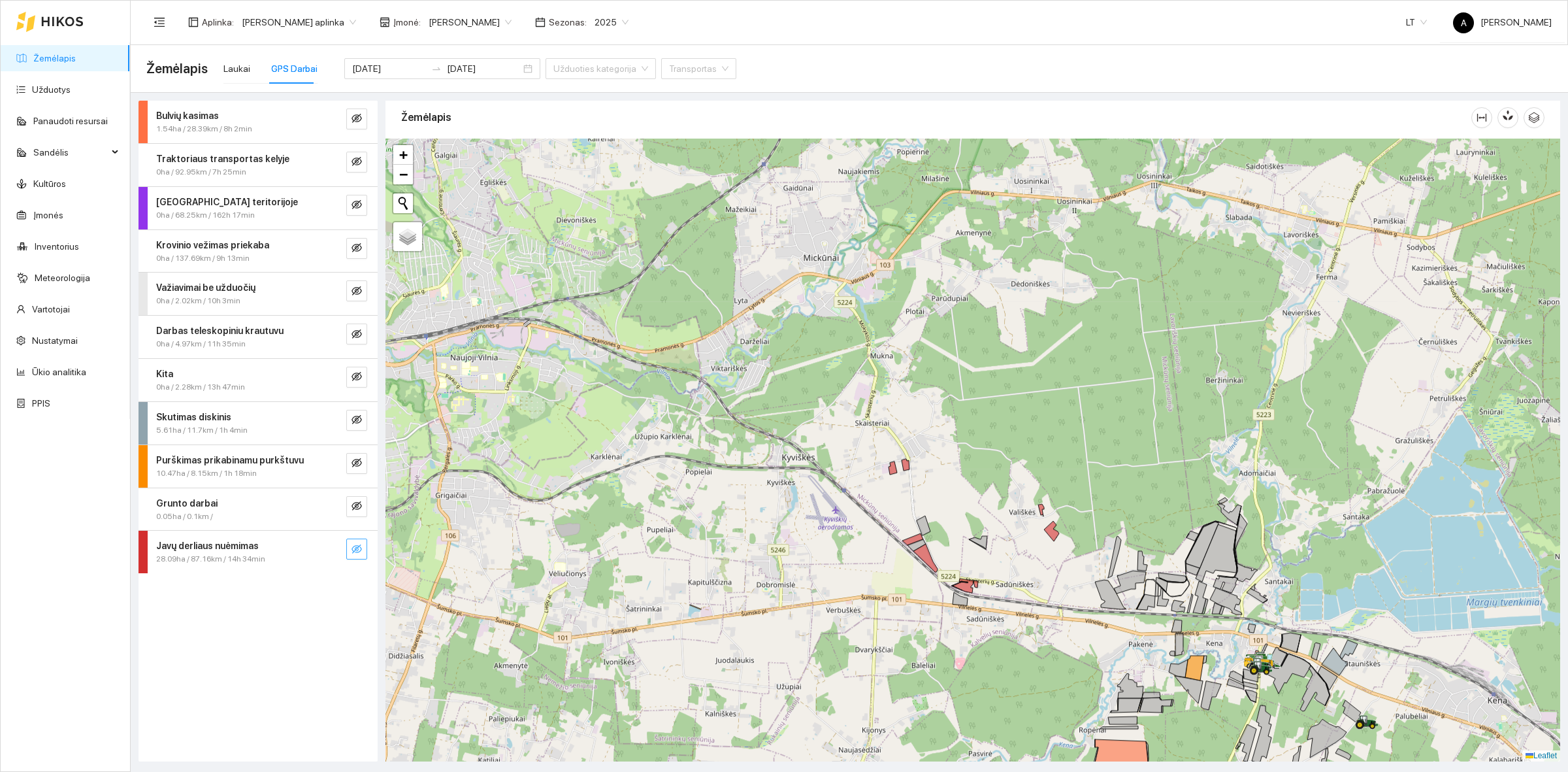
drag, startPoint x: 360, startPoint y: 550, endPoint x: 347, endPoint y: 556, distance: 14.3
click at [360, 550] on icon "eye-invisible" at bounding box center [357, 549] width 11 height 11
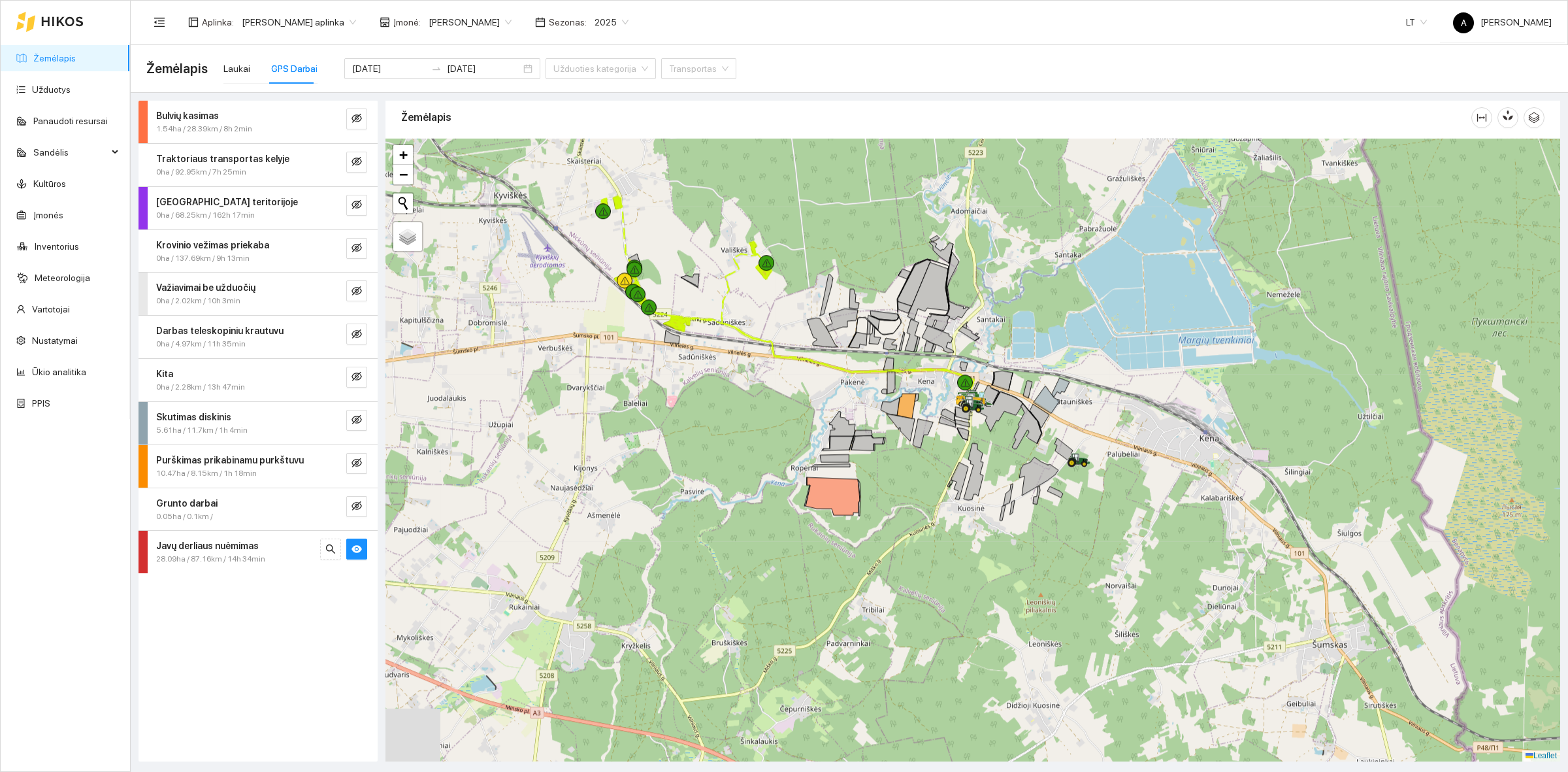
drag, startPoint x: 850, startPoint y: 455, endPoint x: 839, endPoint y: 351, distance: 104.6
click at [839, 351] on div at bounding box center [972, 450] width 1175 height 623
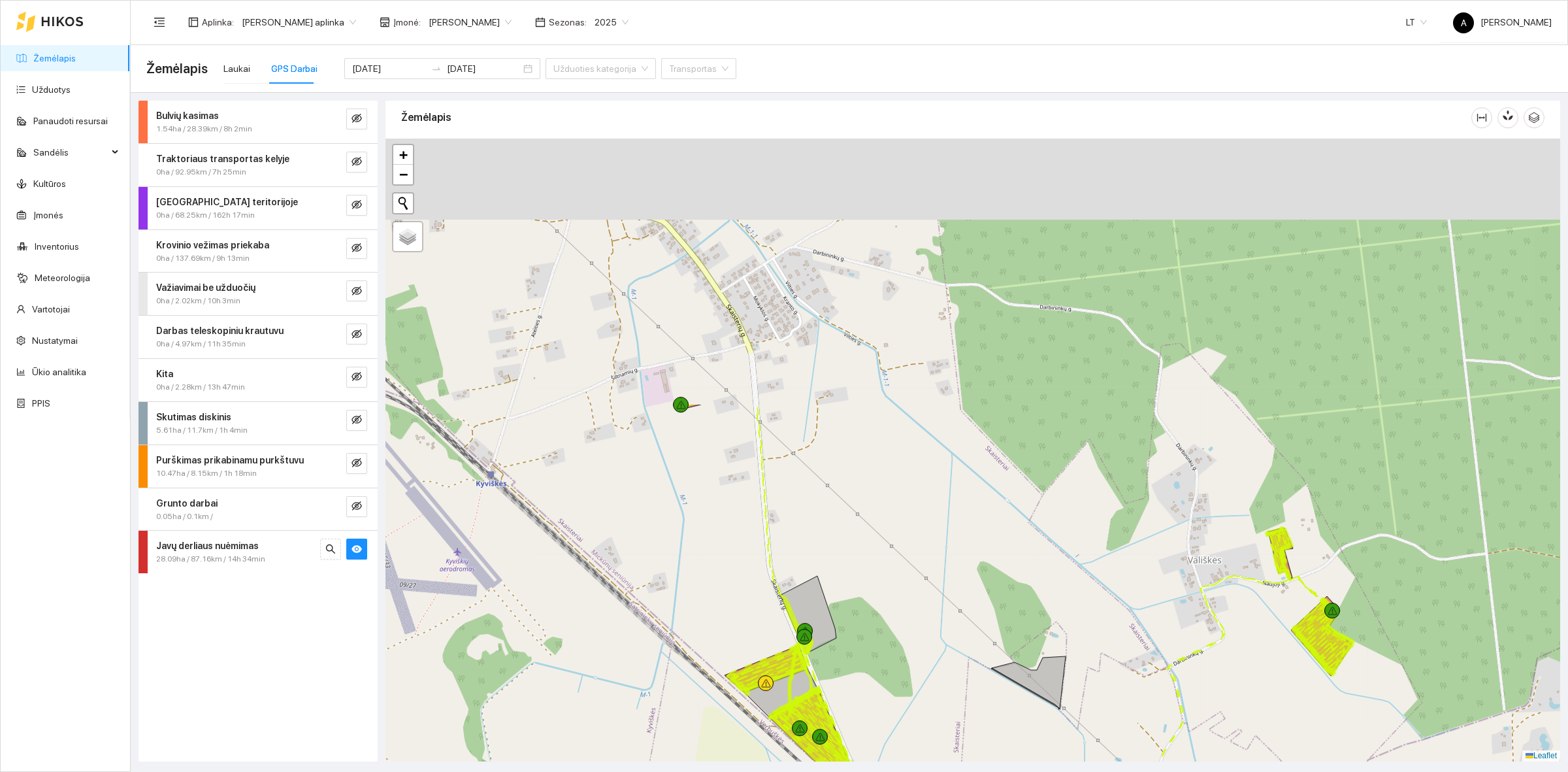
drag, startPoint x: 653, startPoint y: 429, endPoint x: 647, endPoint y: 555, distance: 126.1
click at [647, 555] on div at bounding box center [972, 450] width 1175 height 623
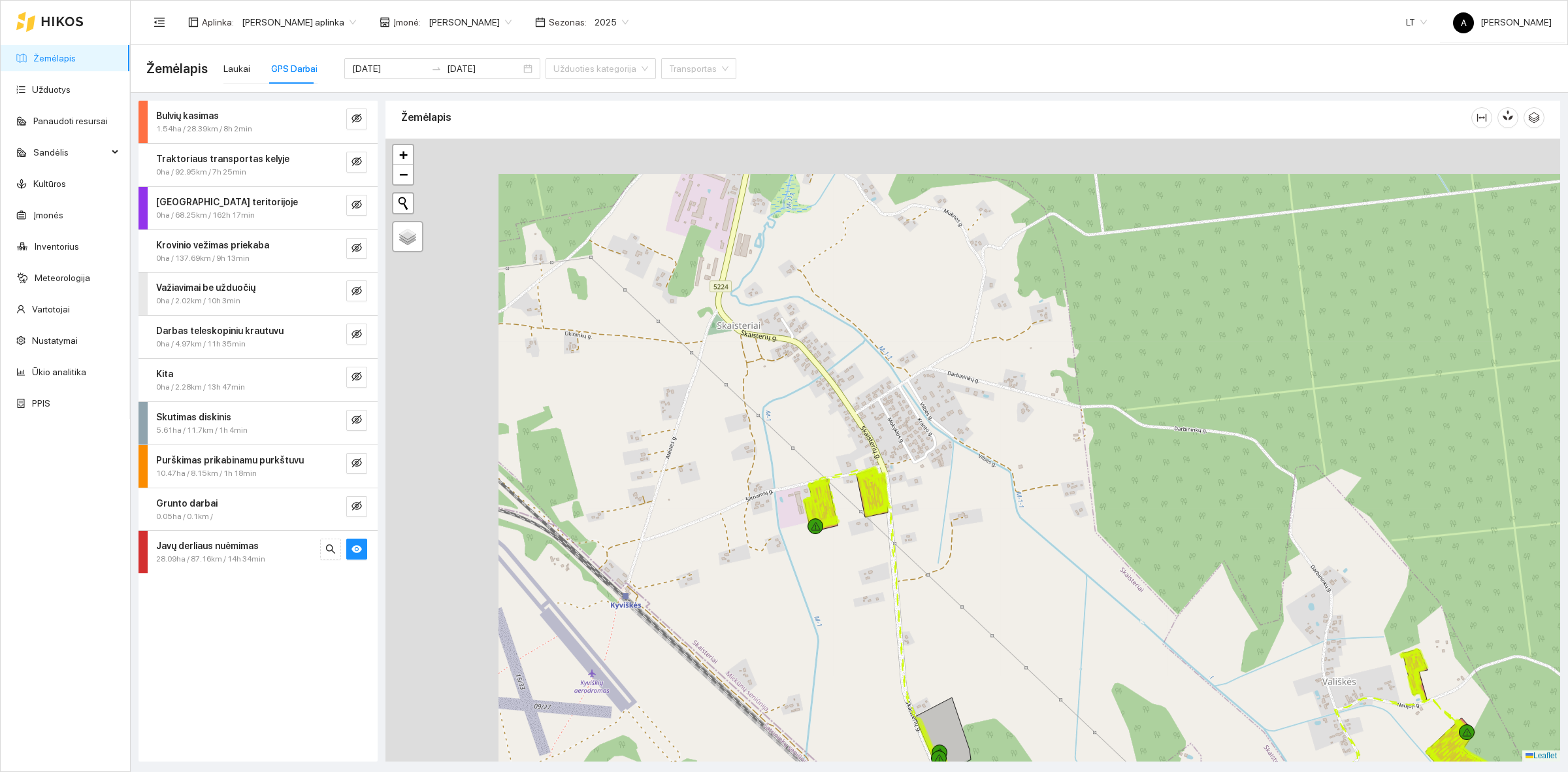
drag, startPoint x: 591, startPoint y: 164, endPoint x: 726, endPoint y: 252, distance: 161.1
click at [726, 252] on div at bounding box center [972, 450] width 1175 height 623
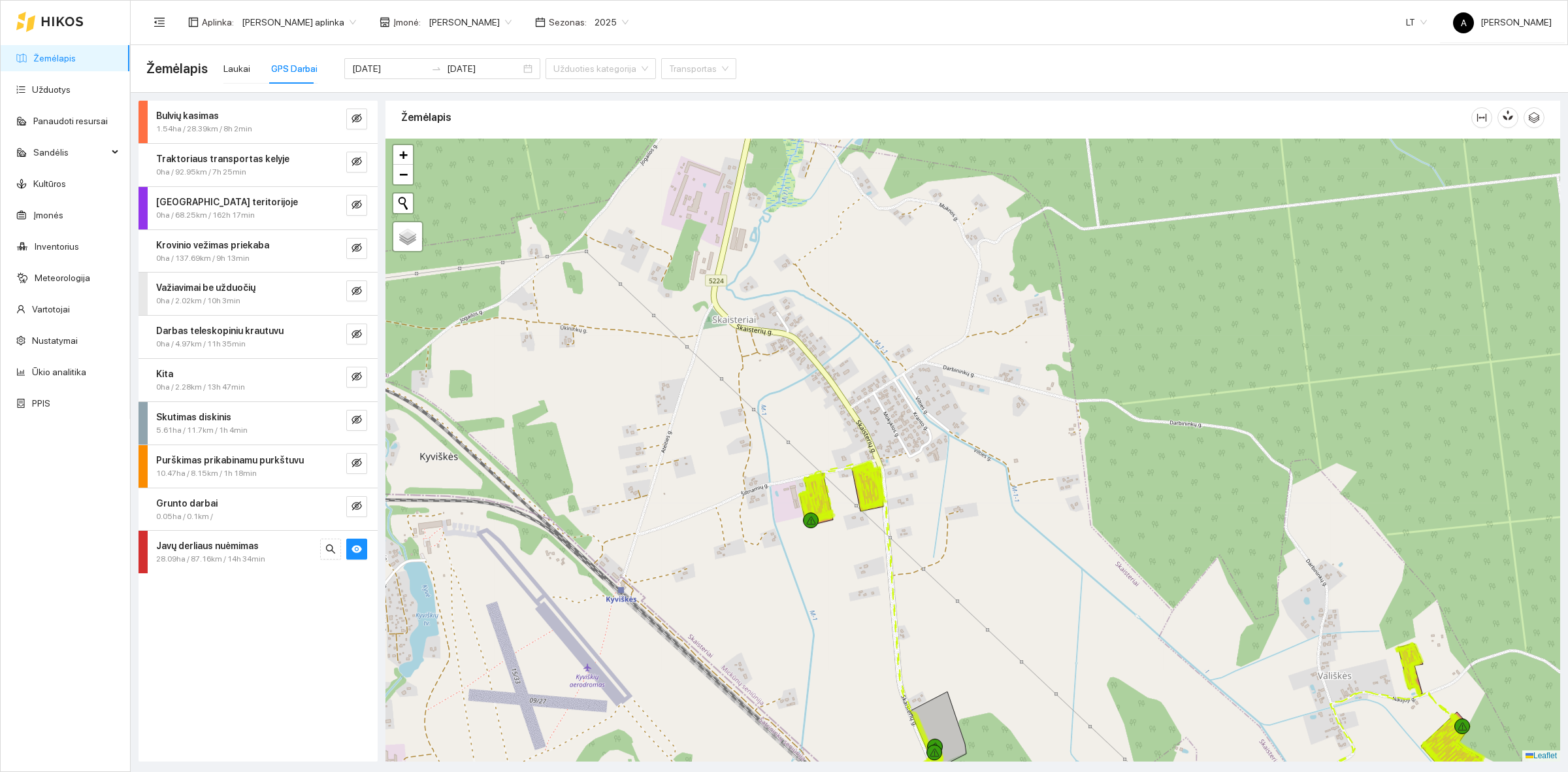
drag, startPoint x: 704, startPoint y: 512, endPoint x: 660, endPoint y: 458, distance: 69.7
click at [660, 458] on div at bounding box center [972, 450] width 1175 height 623
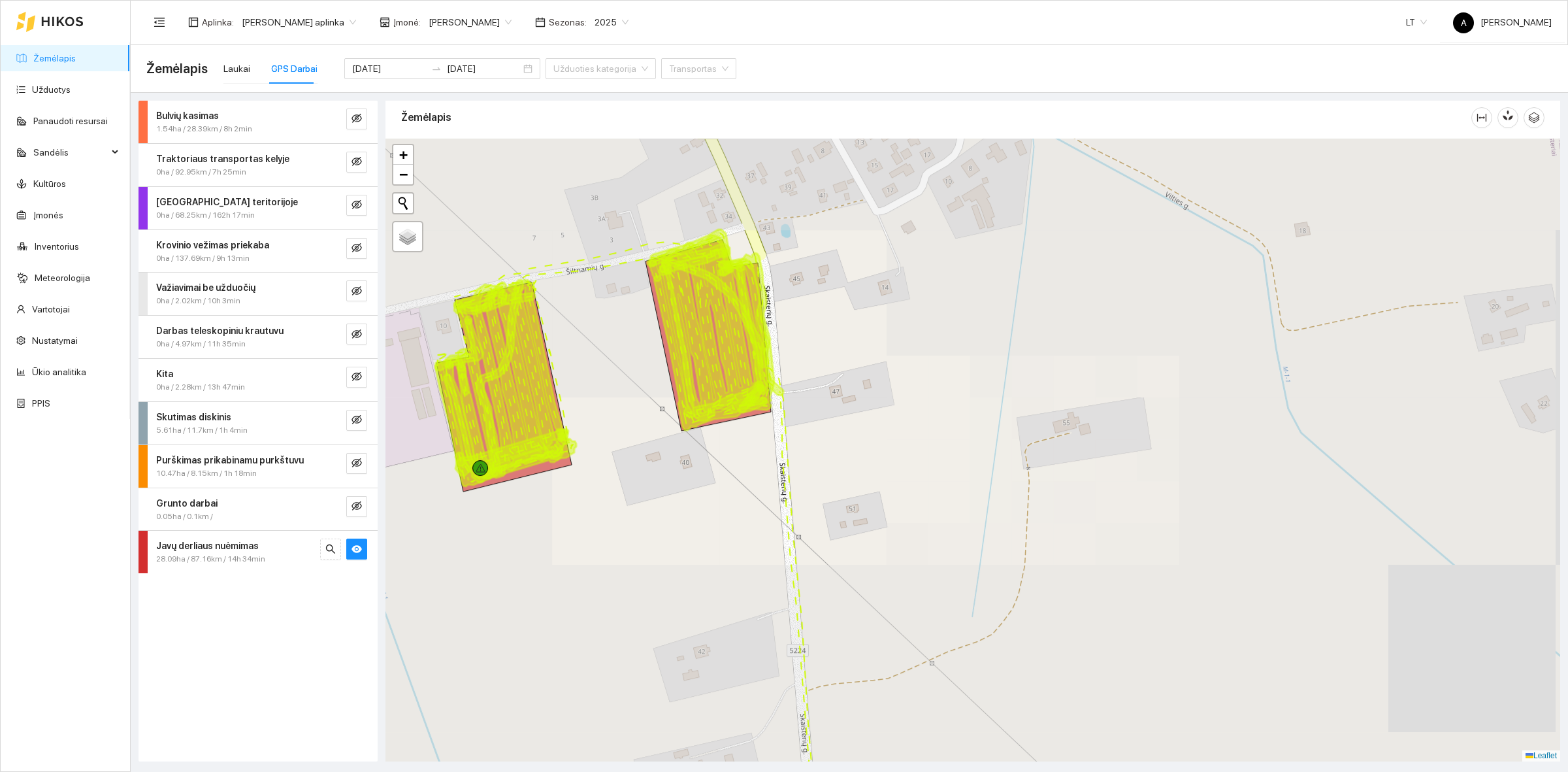
drag, startPoint x: 665, startPoint y: 409, endPoint x: 710, endPoint y: 423, distance: 47.1
click at [744, 430] on icon at bounding box center [714, 345] width 120 height 171
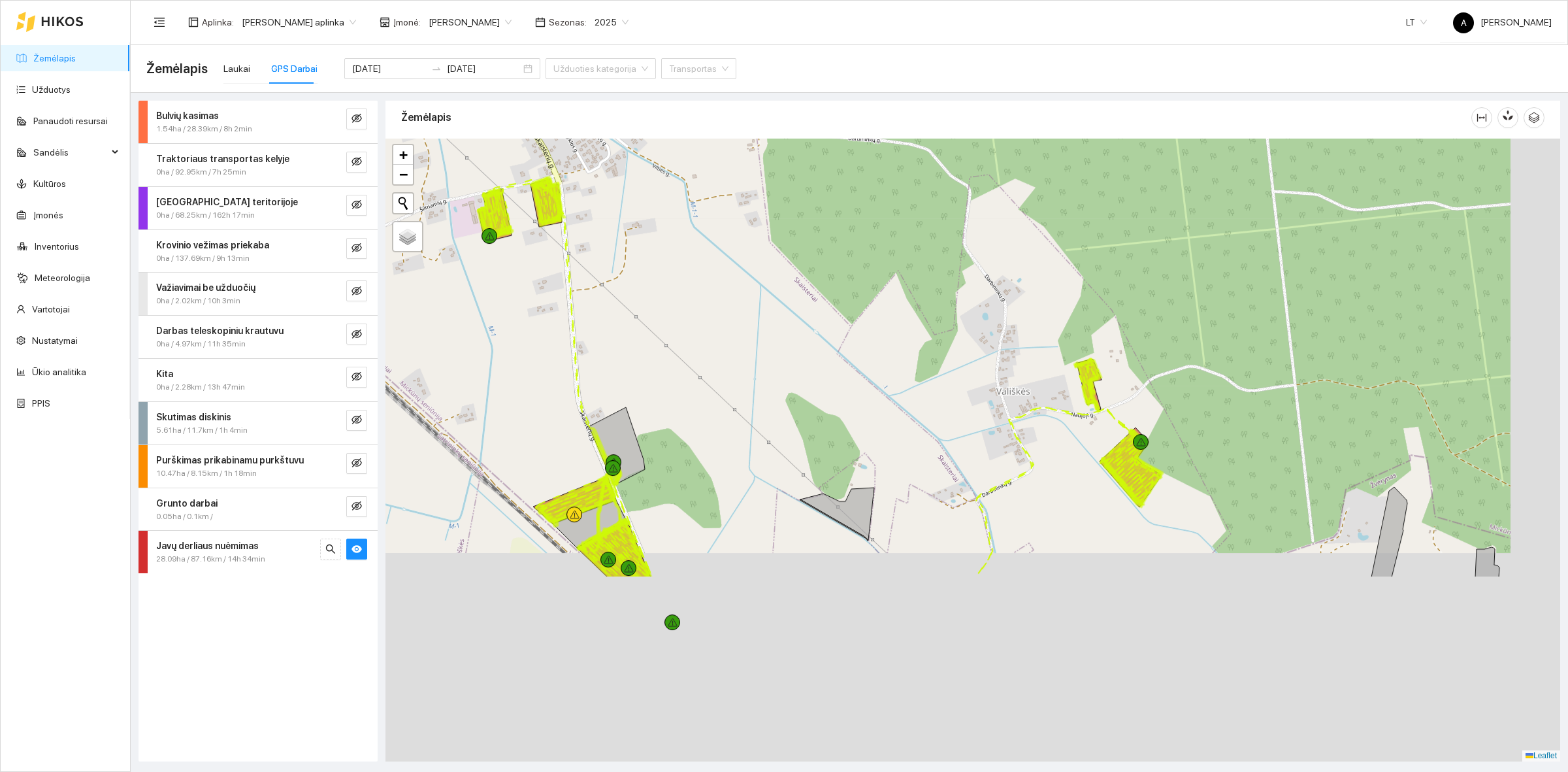
drag, startPoint x: 550, startPoint y: 381, endPoint x: 524, endPoint y: 225, distance: 158.2
click at [524, 229] on div at bounding box center [972, 450] width 1175 height 623
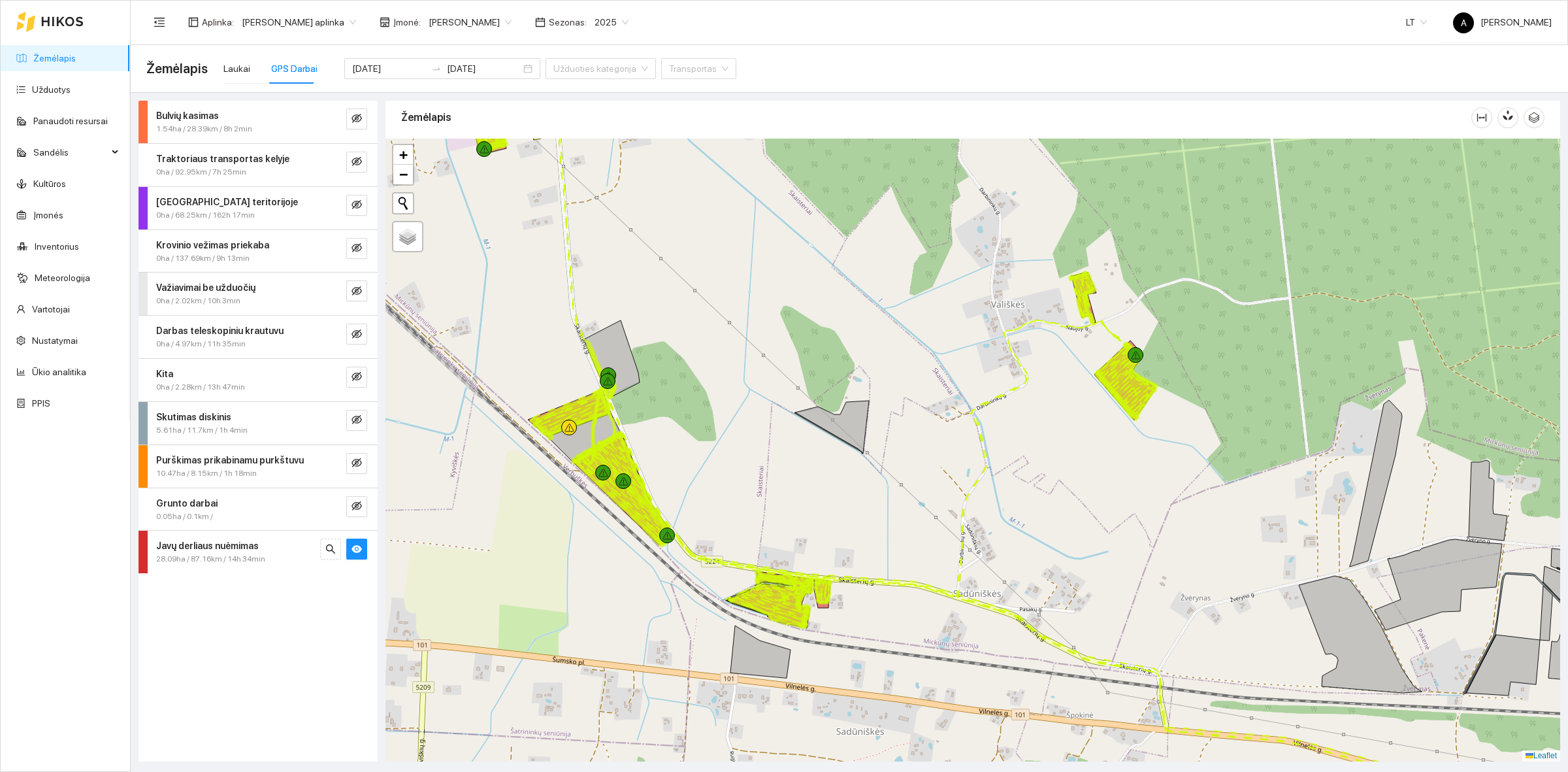
drag, startPoint x: 816, startPoint y: 614, endPoint x: 759, endPoint y: 553, distance: 83.5
click at [765, 556] on div at bounding box center [972, 450] width 1175 height 623
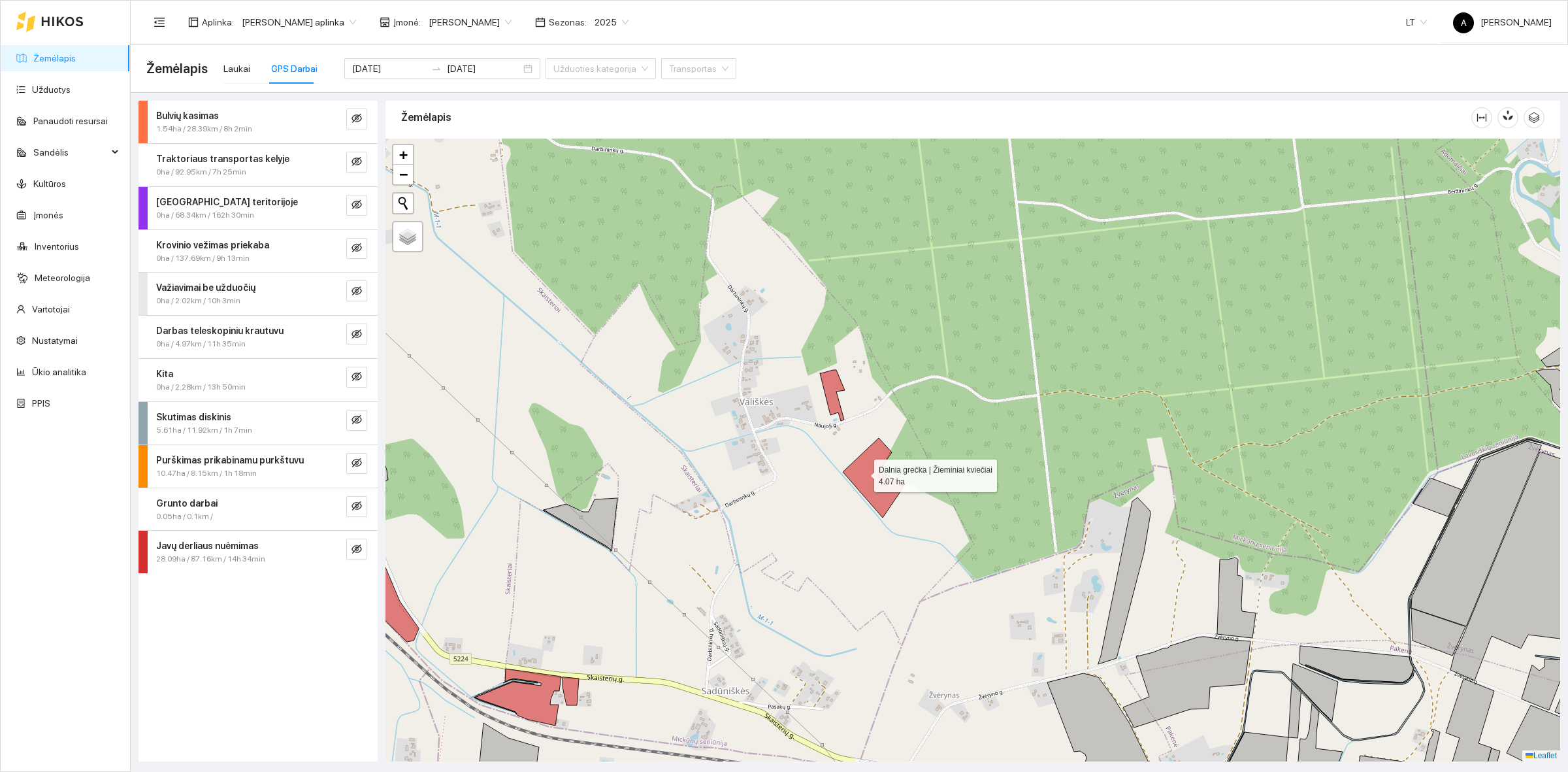
click at [862, 473] on icon at bounding box center [873, 478] width 60 height 80
click at [872, 472] on icon at bounding box center [873, 478] width 60 height 80
click at [1485, 132] on div at bounding box center [1508, 117] width 73 height 42
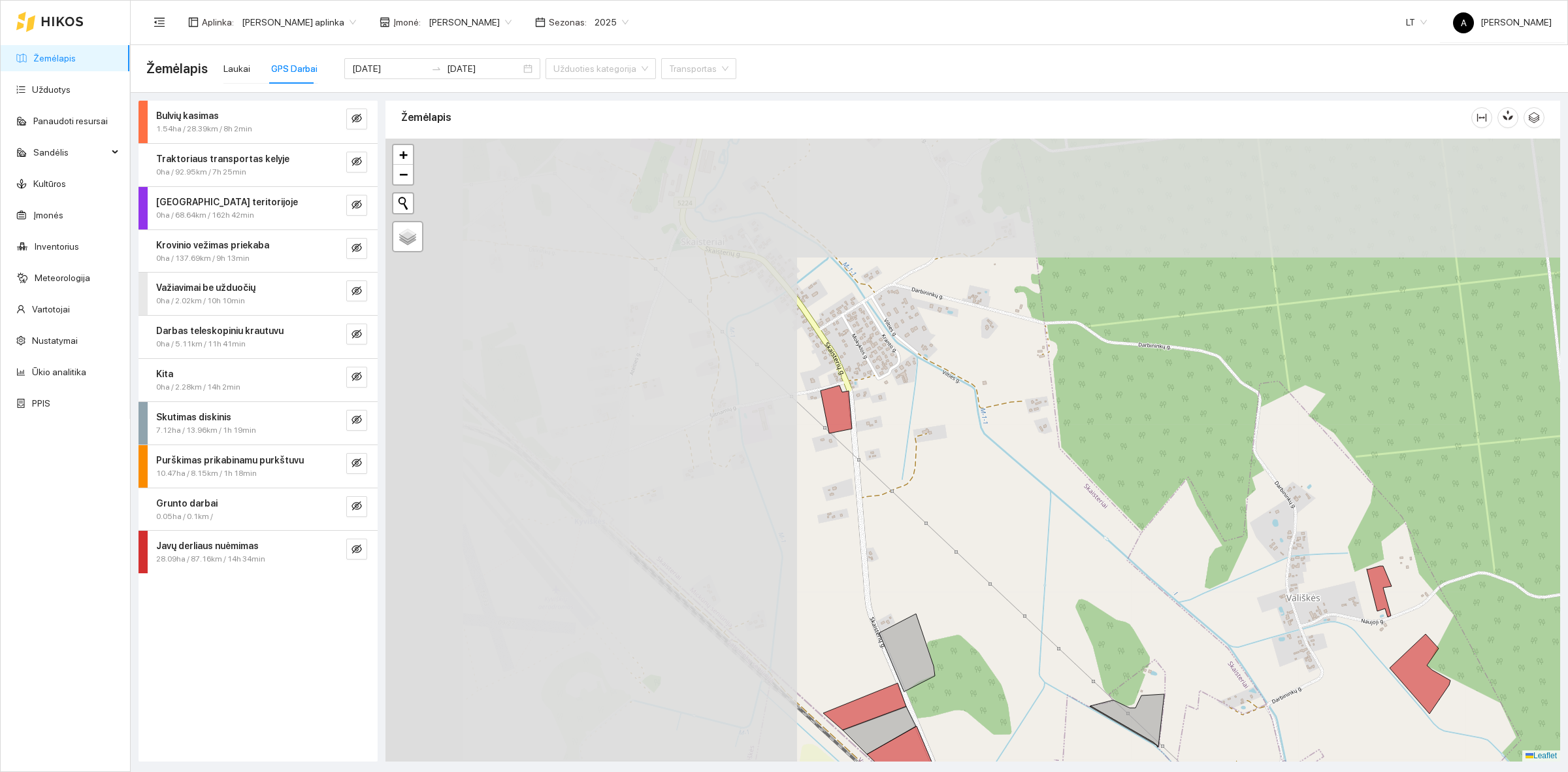
drag, startPoint x: 467, startPoint y: 240, endPoint x: 1014, endPoint y: 437, distance: 581.4
click at [1014, 437] on div at bounding box center [972, 450] width 1175 height 623
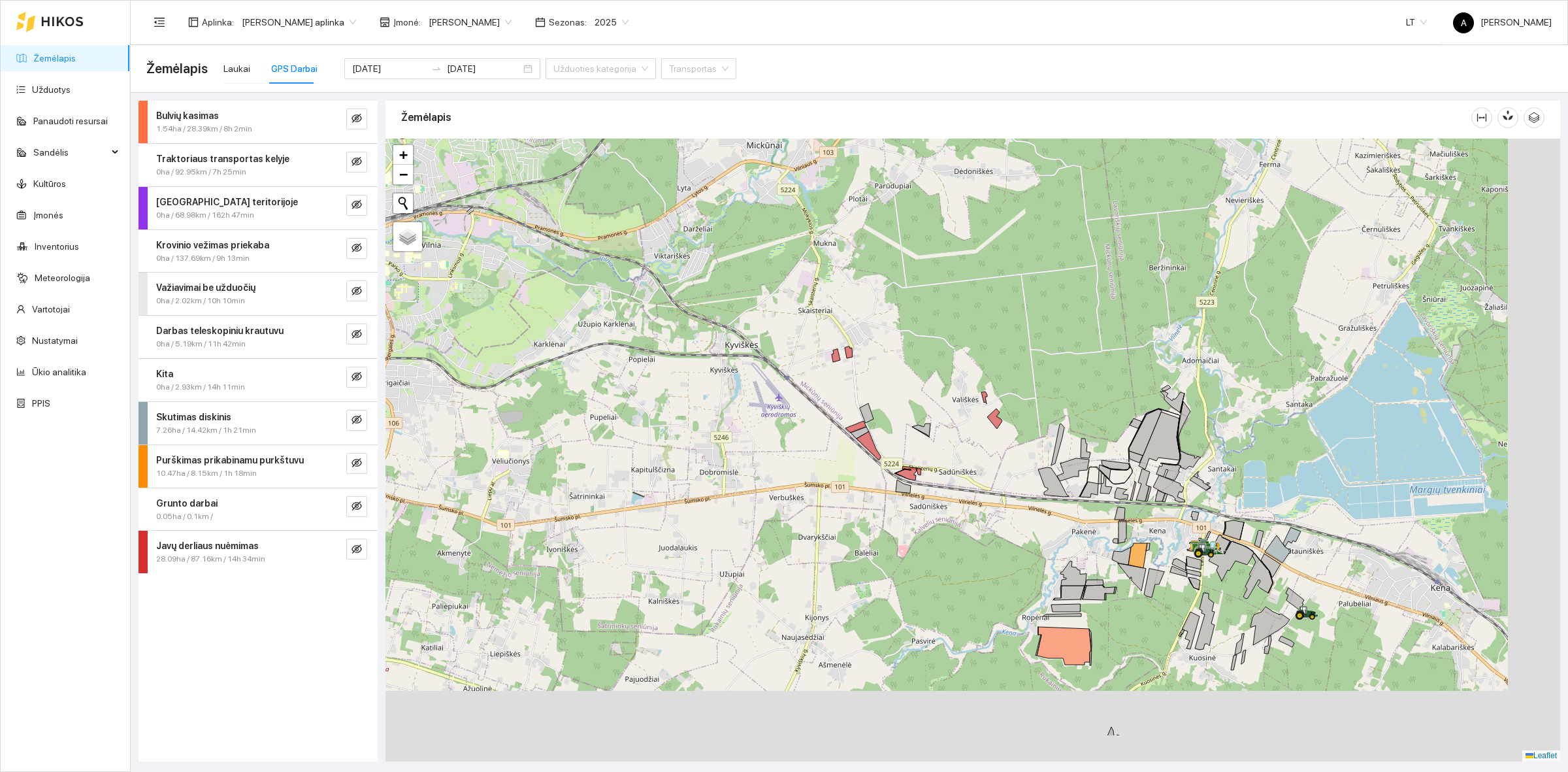
drag, startPoint x: 991, startPoint y: 492, endPoint x: 872, endPoint y: 402, distance: 149.2
click at [872, 402] on div at bounding box center [972, 450] width 1175 height 623
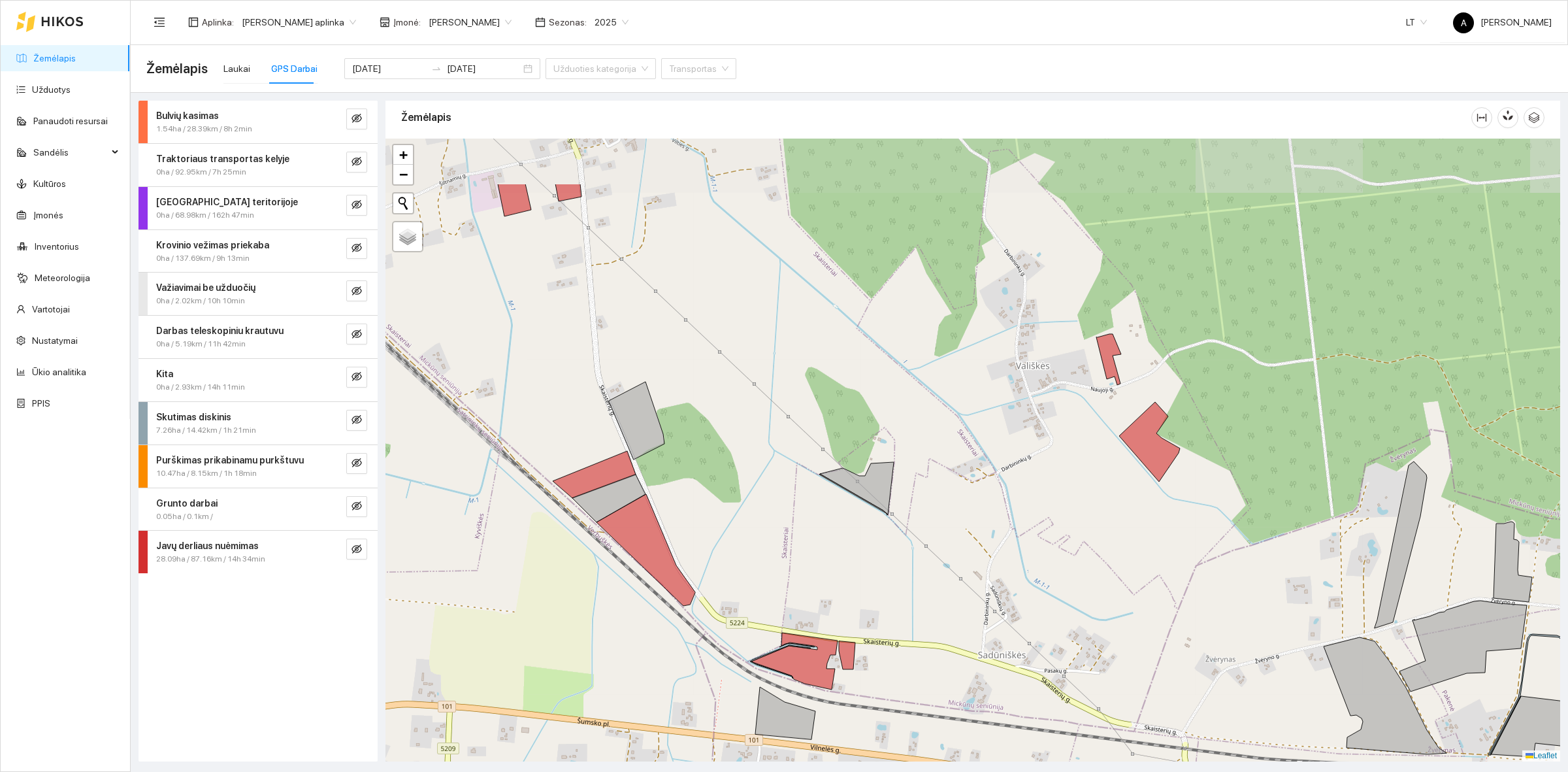
drag, startPoint x: 951, startPoint y: 432, endPoint x: 1003, endPoint y: 540, distance: 119.9
click at [1003, 540] on div at bounding box center [972, 450] width 1175 height 623
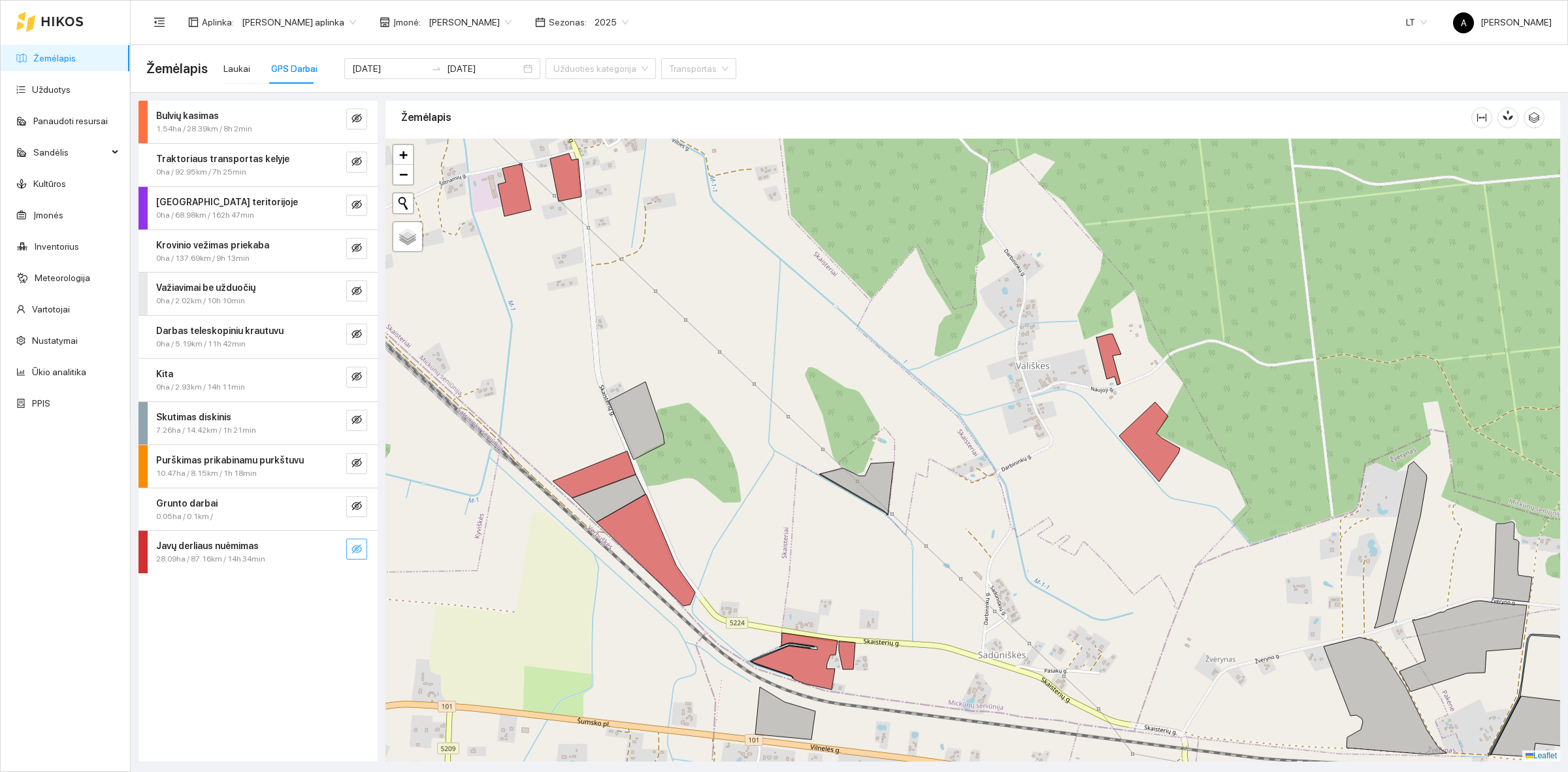
click at [352, 556] on span "eye-invisible" at bounding box center [357, 550] width 11 height 12
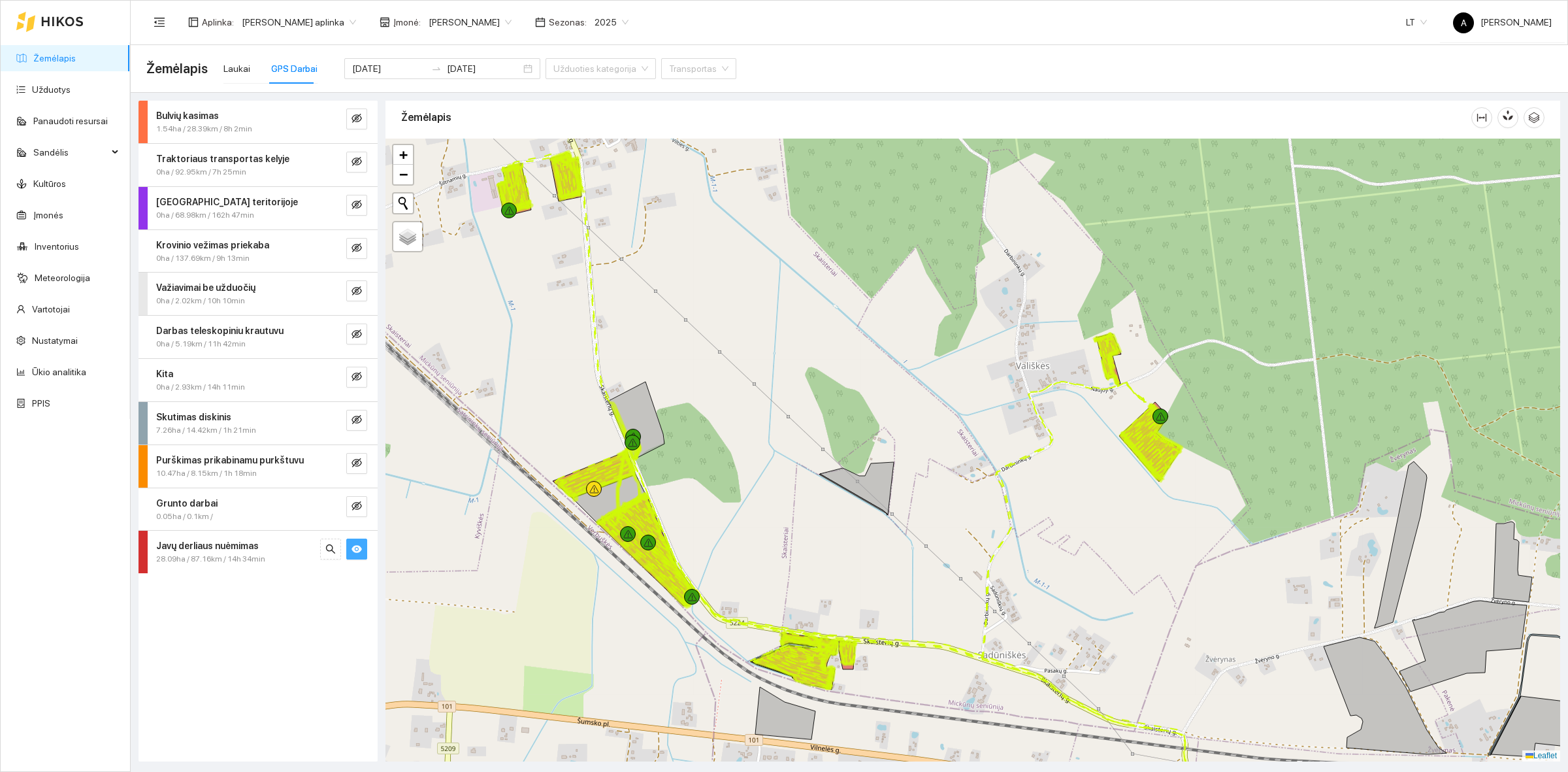
click at [352, 556] on span "eye" at bounding box center [357, 550] width 11 height 12
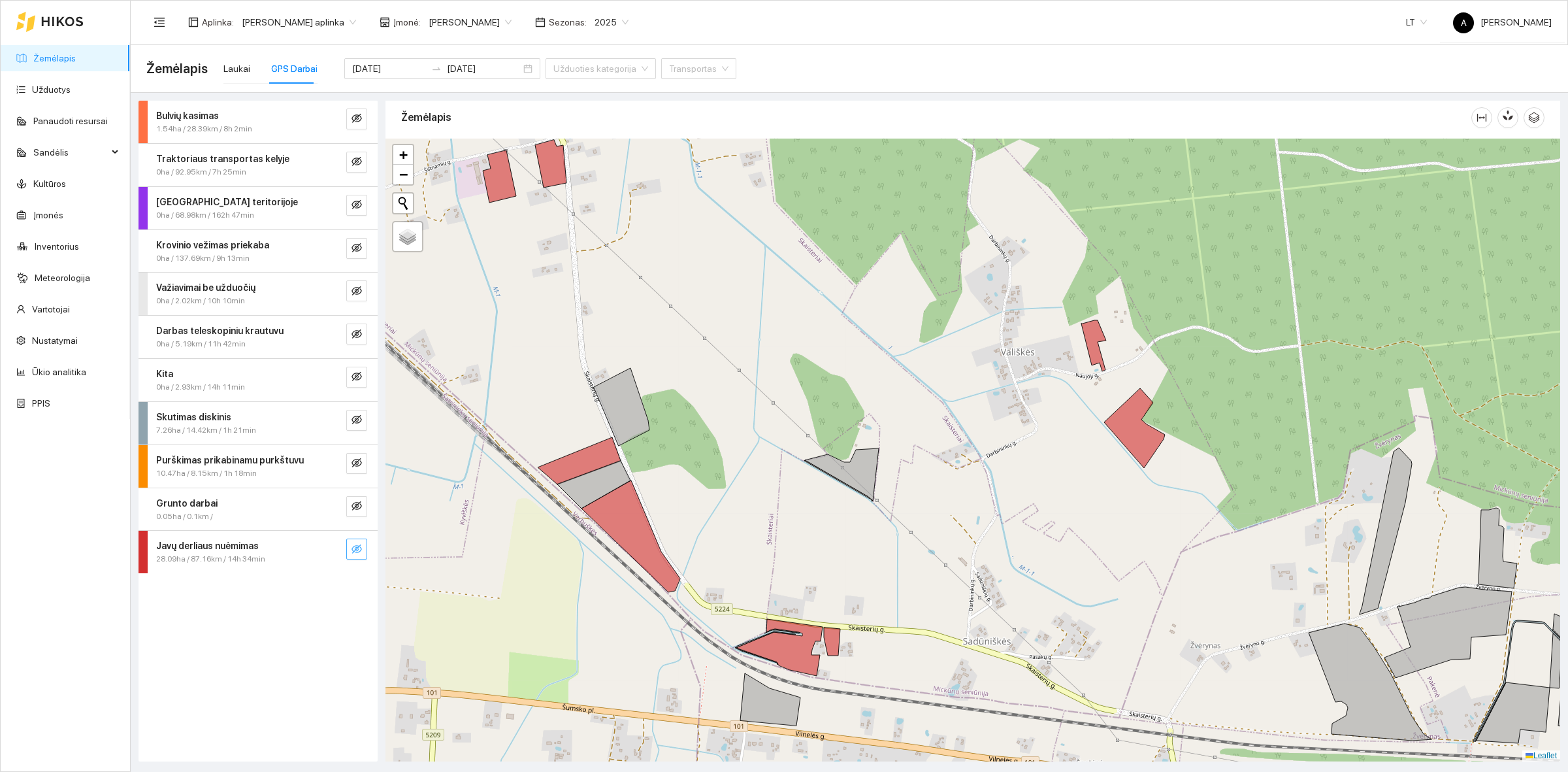
drag, startPoint x: 1052, startPoint y: 534, endPoint x: 942, endPoint y: 422, distance: 157.0
click at [942, 422] on div at bounding box center [972, 450] width 1175 height 623
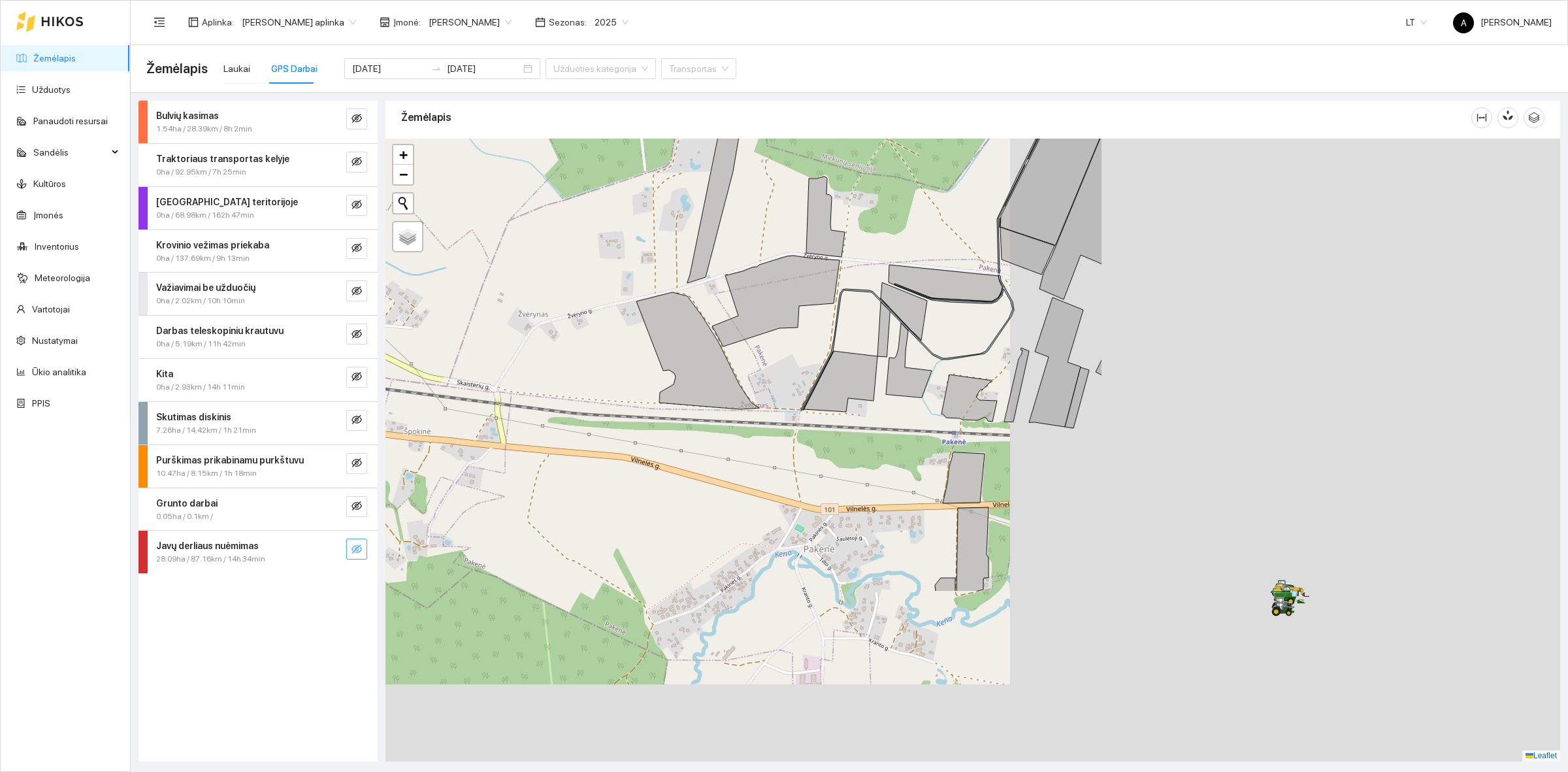
drag, startPoint x: 1323, startPoint y: 623, endPoint x: 696, endPoint y: 373, distance: 675.0
click at [696, 373] on div at bounding box center [972, 450] width 1175 height 623
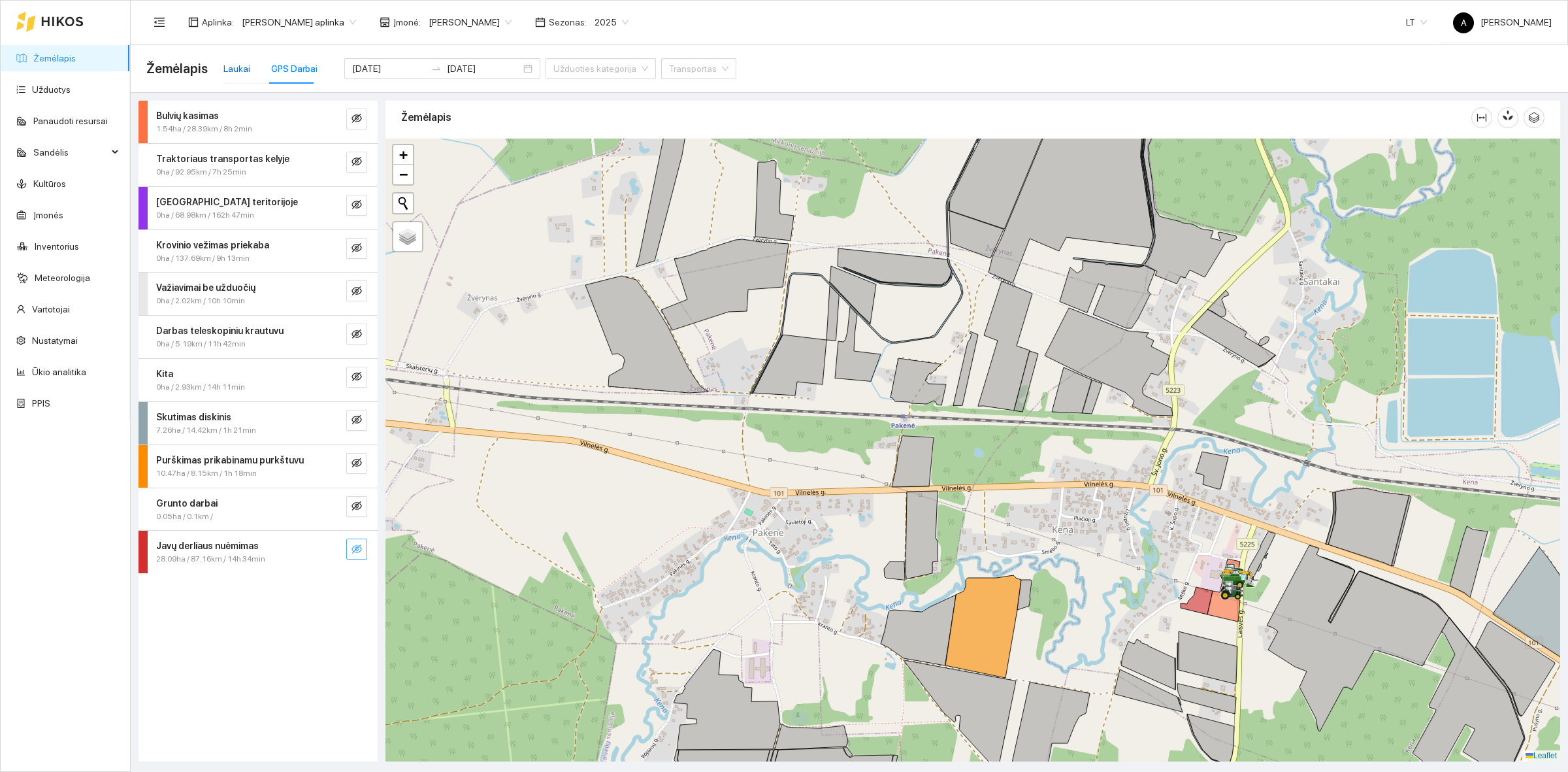
click at [229, 70] on div "Laukai" at bounding box center [237, 68] width 27 height 14
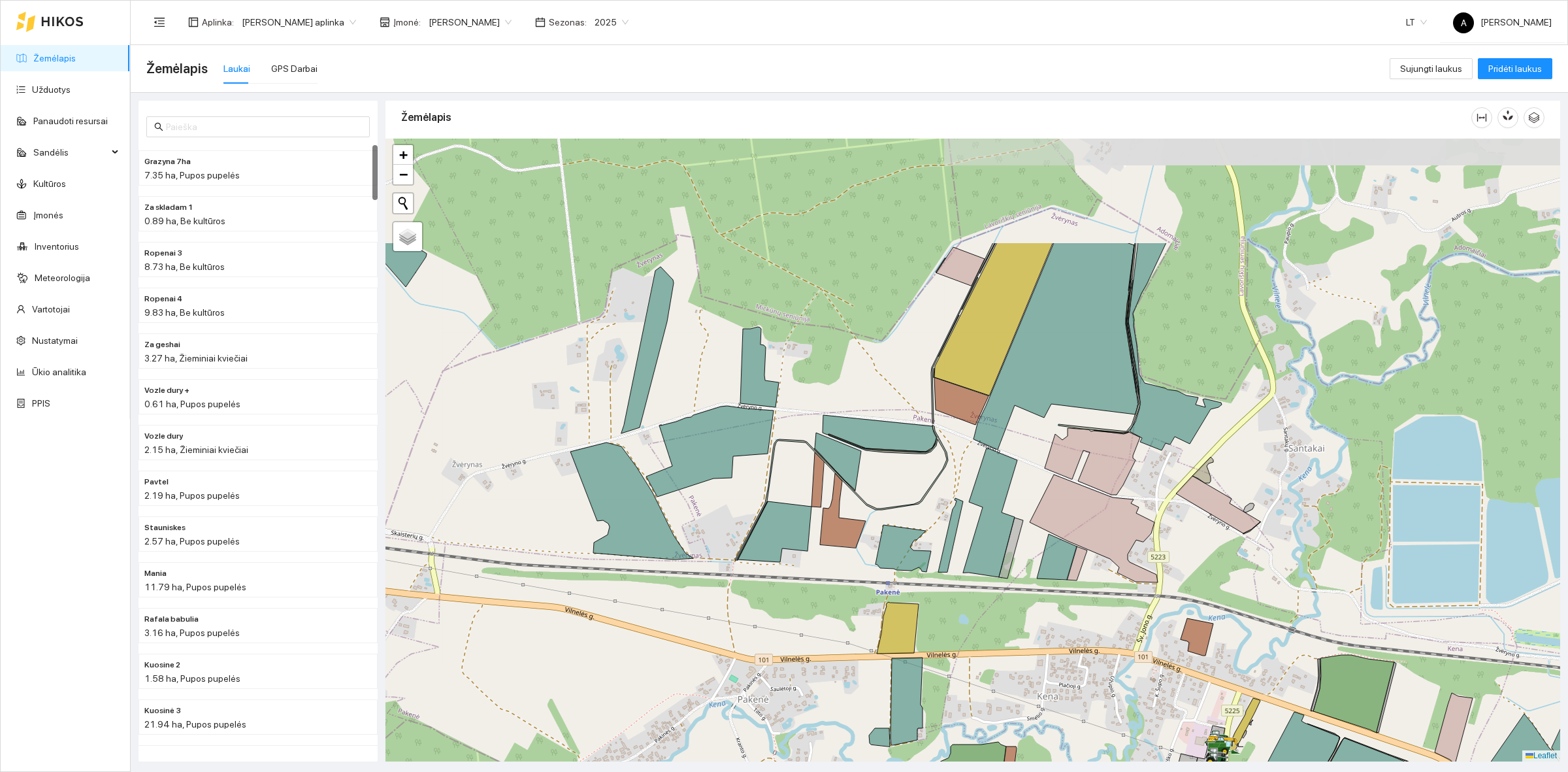
drag, startPoint x: 928, startPoint y: 394, endPoint x: 913, endPoint y: 562, distance: 168.7
click at [913, 562] on icon at bounding box center [903, 548] width 55 height 47
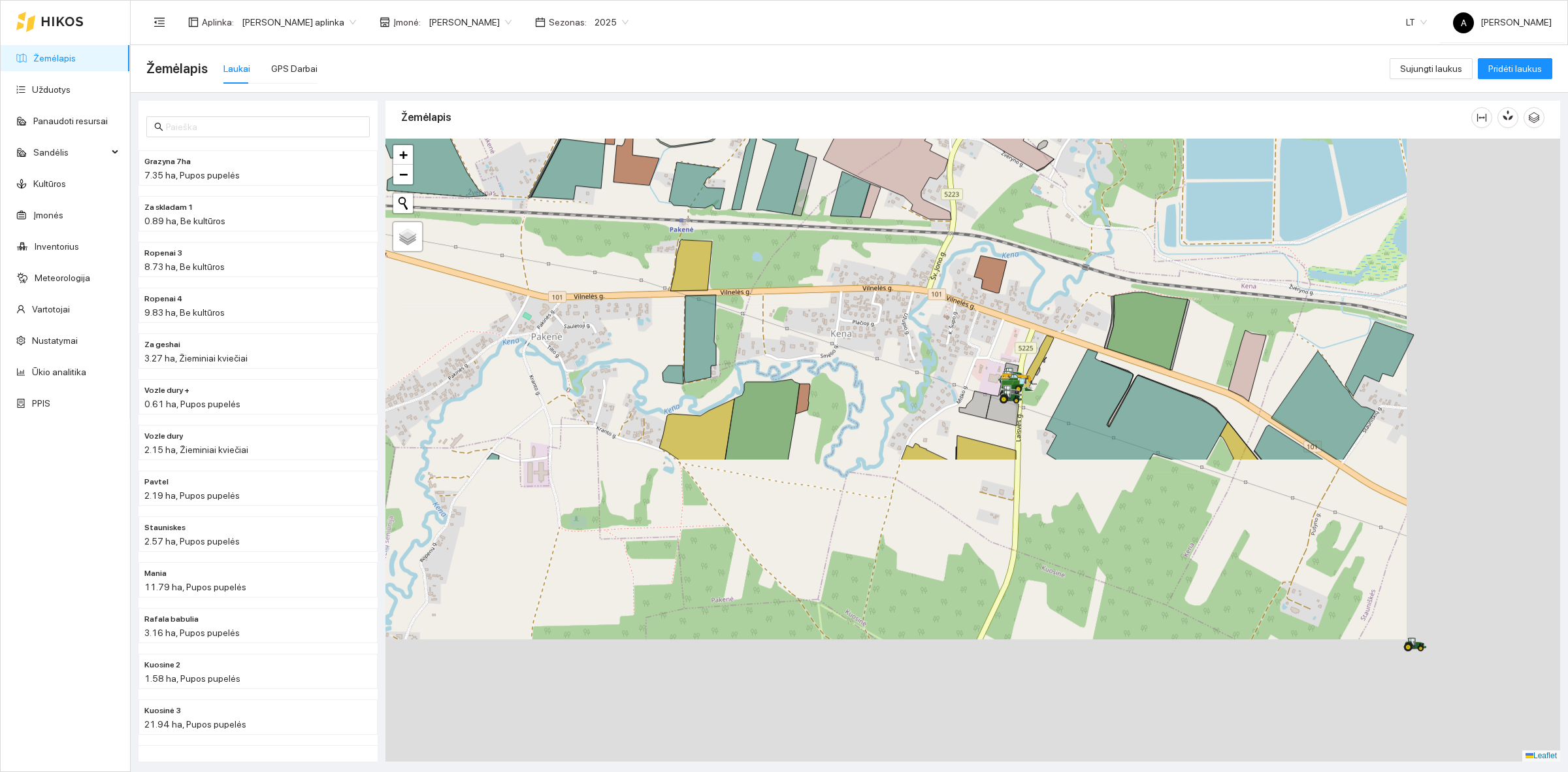
drag, startPoint x: 977, startPoint y: 298, endPoint x: 938, endPoint y: 234, distance: 74.9
click at [939, 237] on div at bounding box center [972, 450] width 1175 height 623
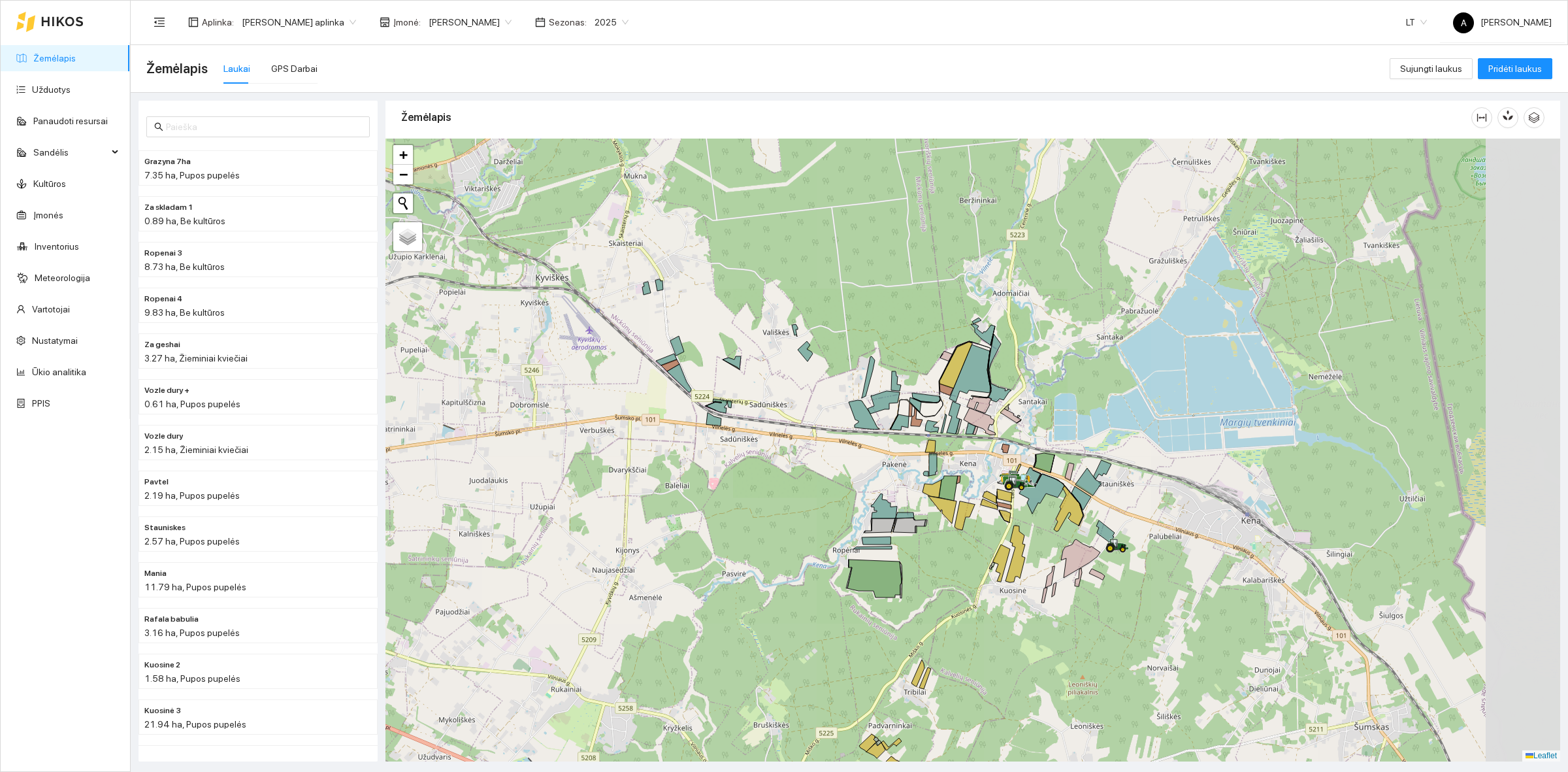
drag, startPoint x: 1082, startPoint y: 532, endPoint x: 1017, endPoint y: 483, distance: 81.4
click at [1054, 486] on icon at bounding box center [1068, 509] width 29 height 46
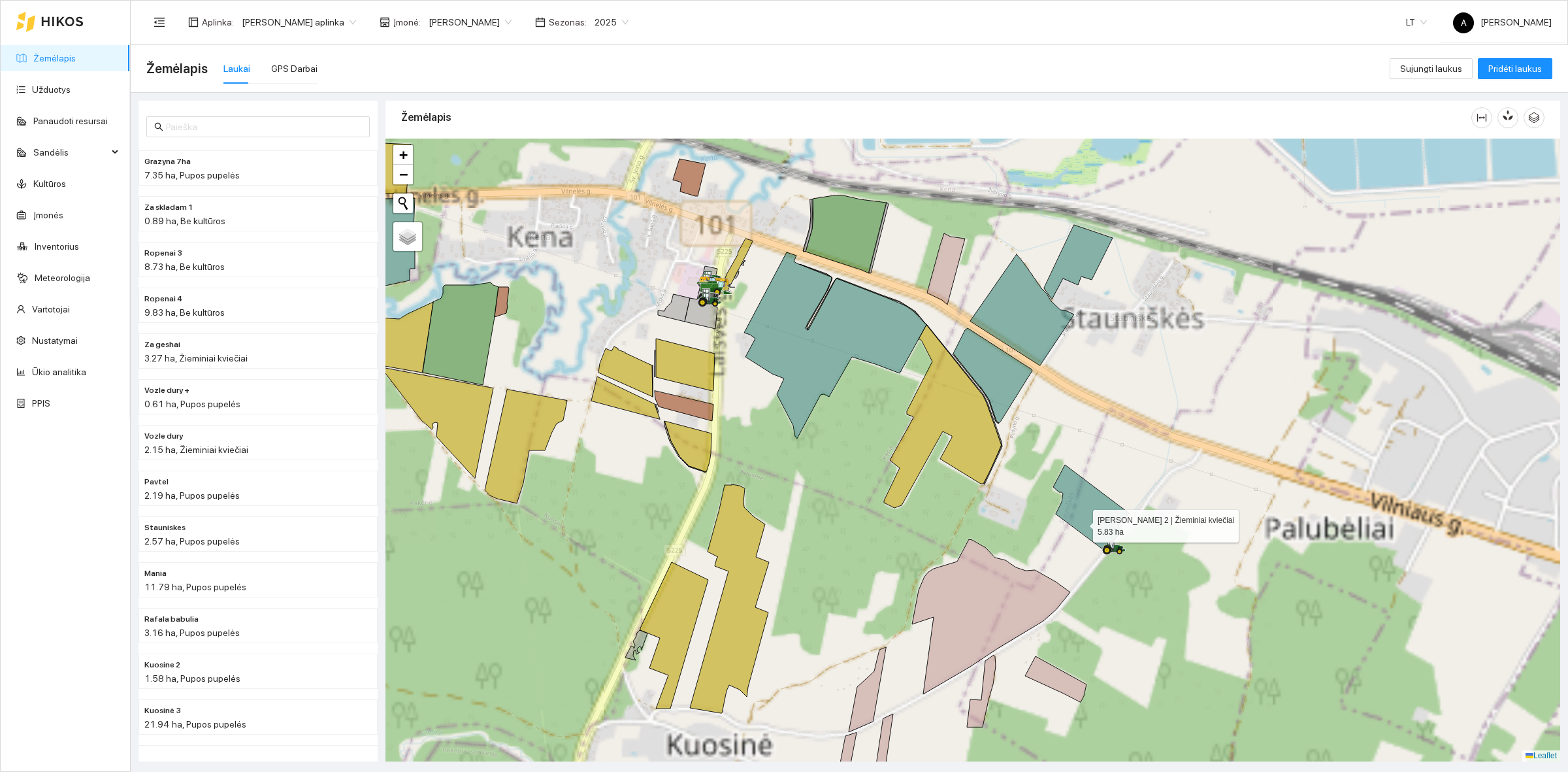
click at [1081, 523] on icon at bounding box center [1090, 507] width 76 height 86
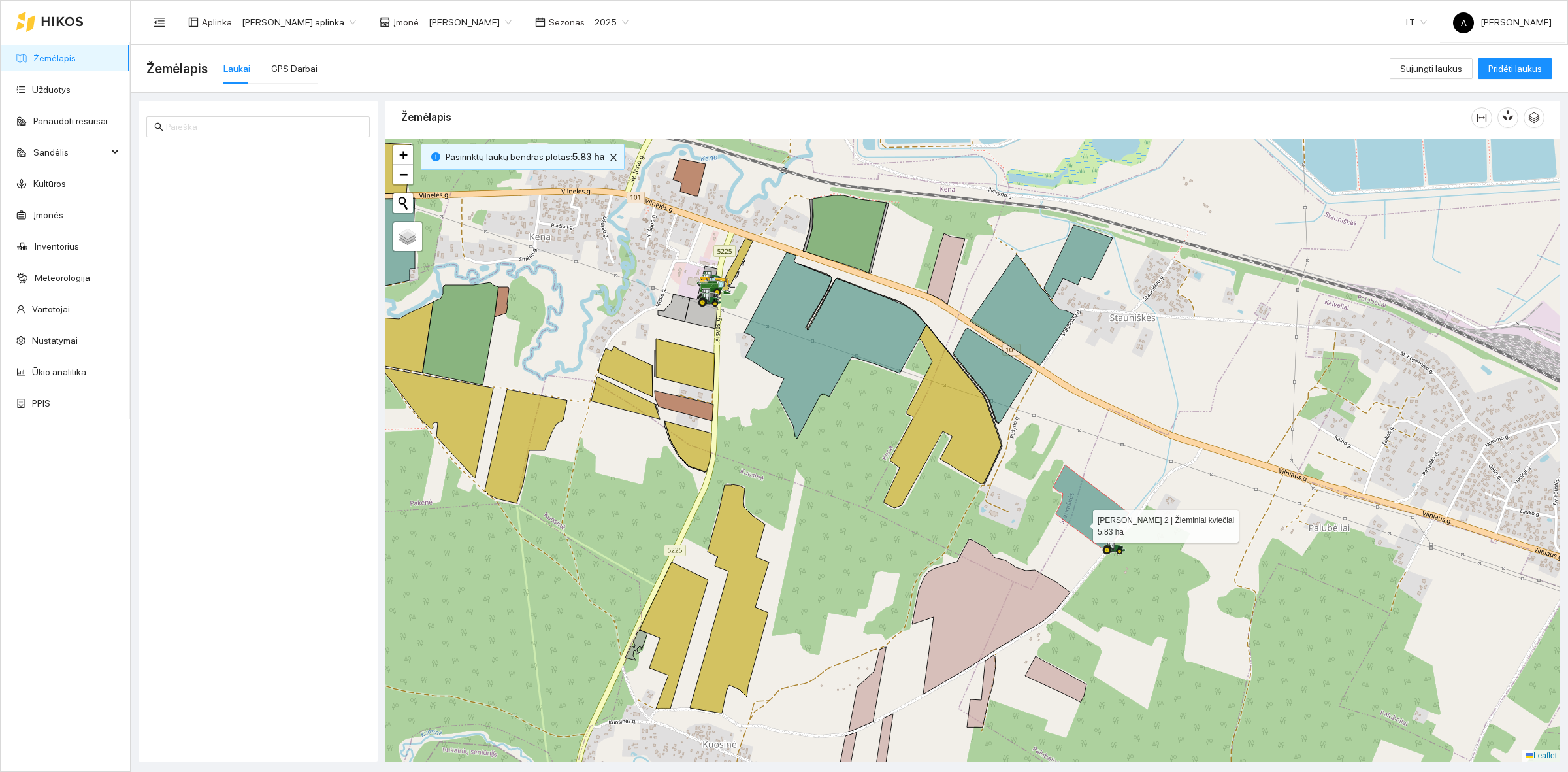
scroll to position [1872, 0]
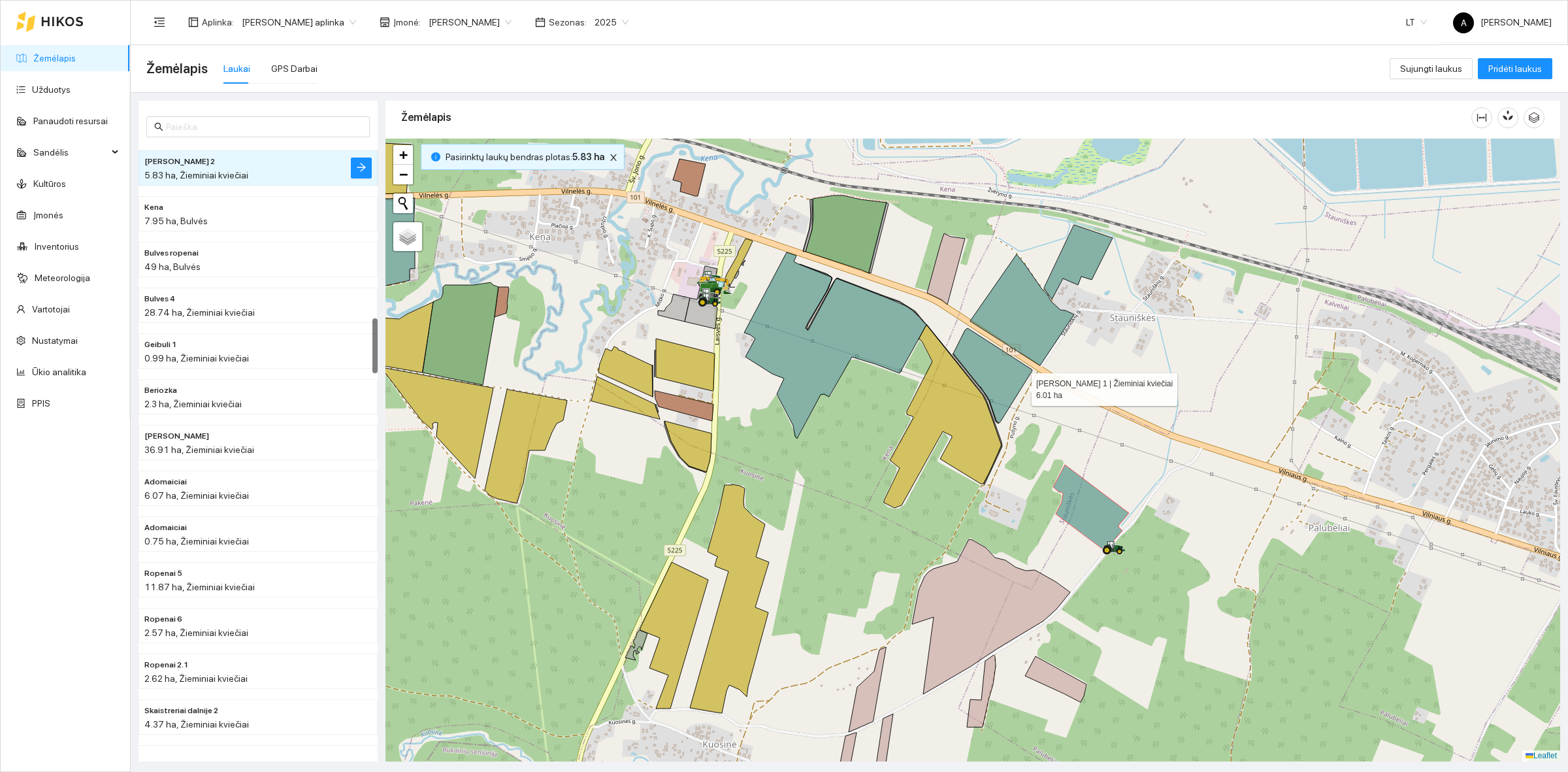
click at [1006, 379] on icon at bounding box center [993, 376] width 79 height 95
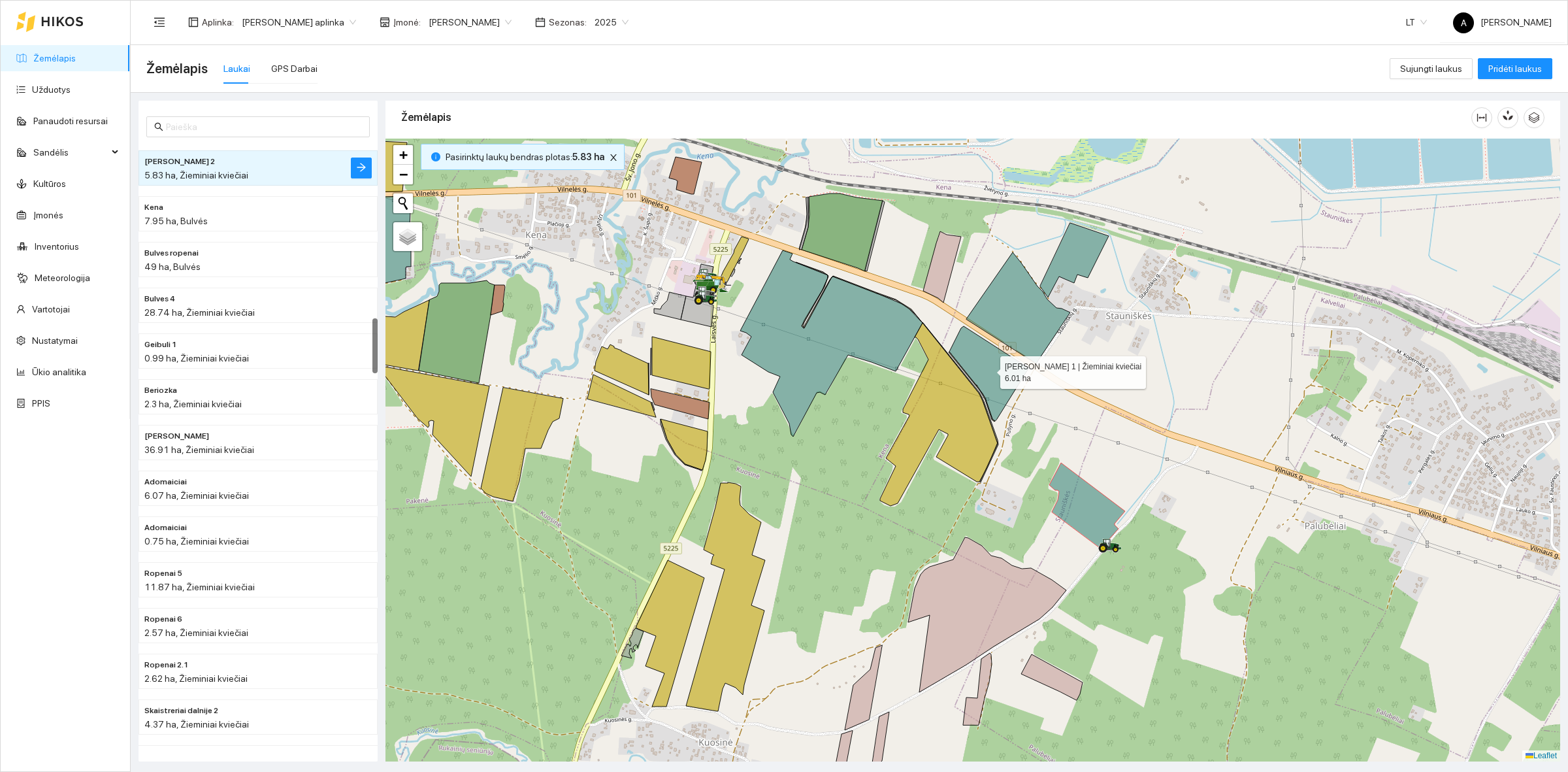
click at [1009, 367] on icon at bounding box center [989, 373] width 79 height 95
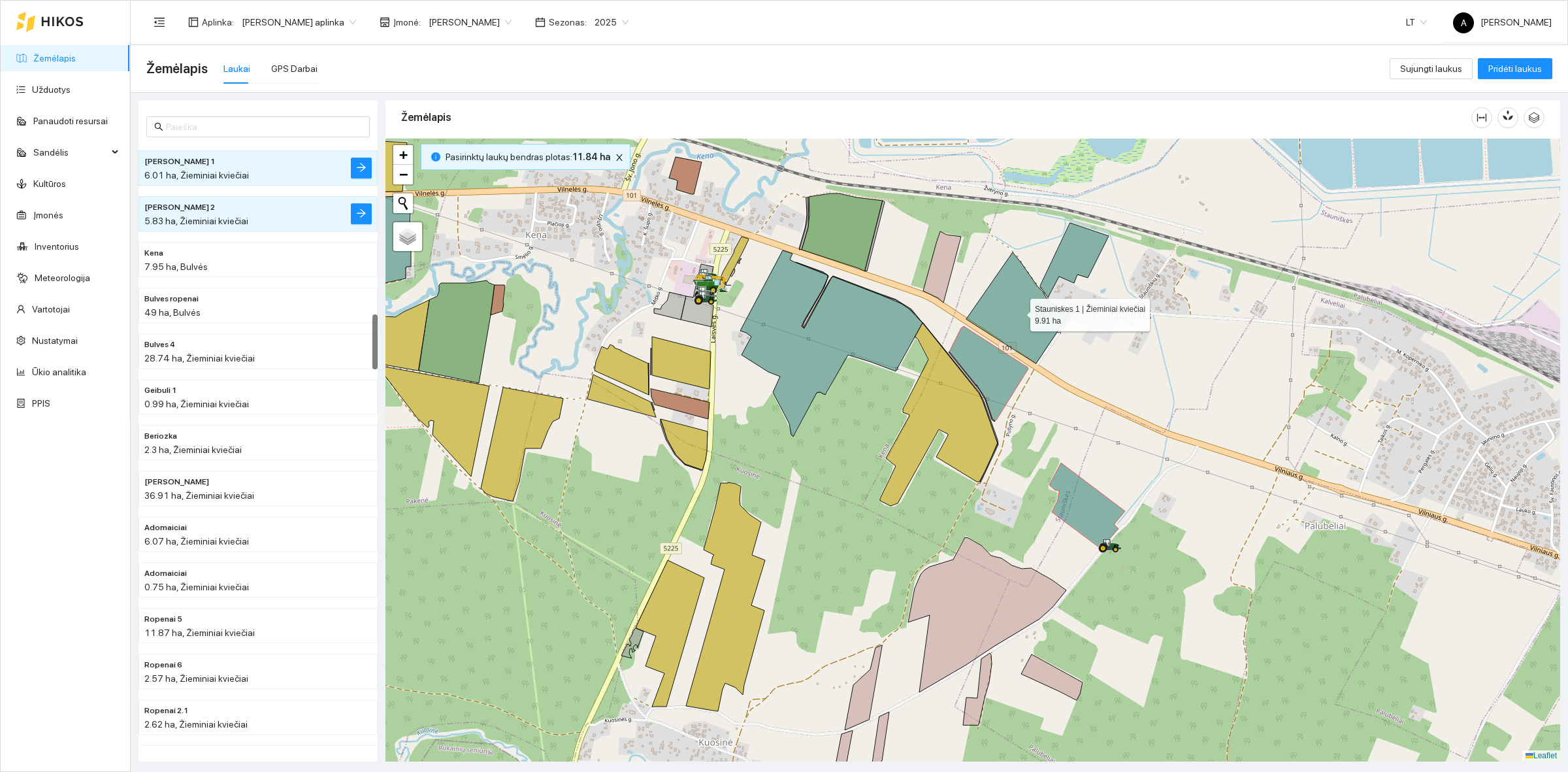
click at [1032, 311] on icon at bounding box center [1018, 308] width 104 height 111
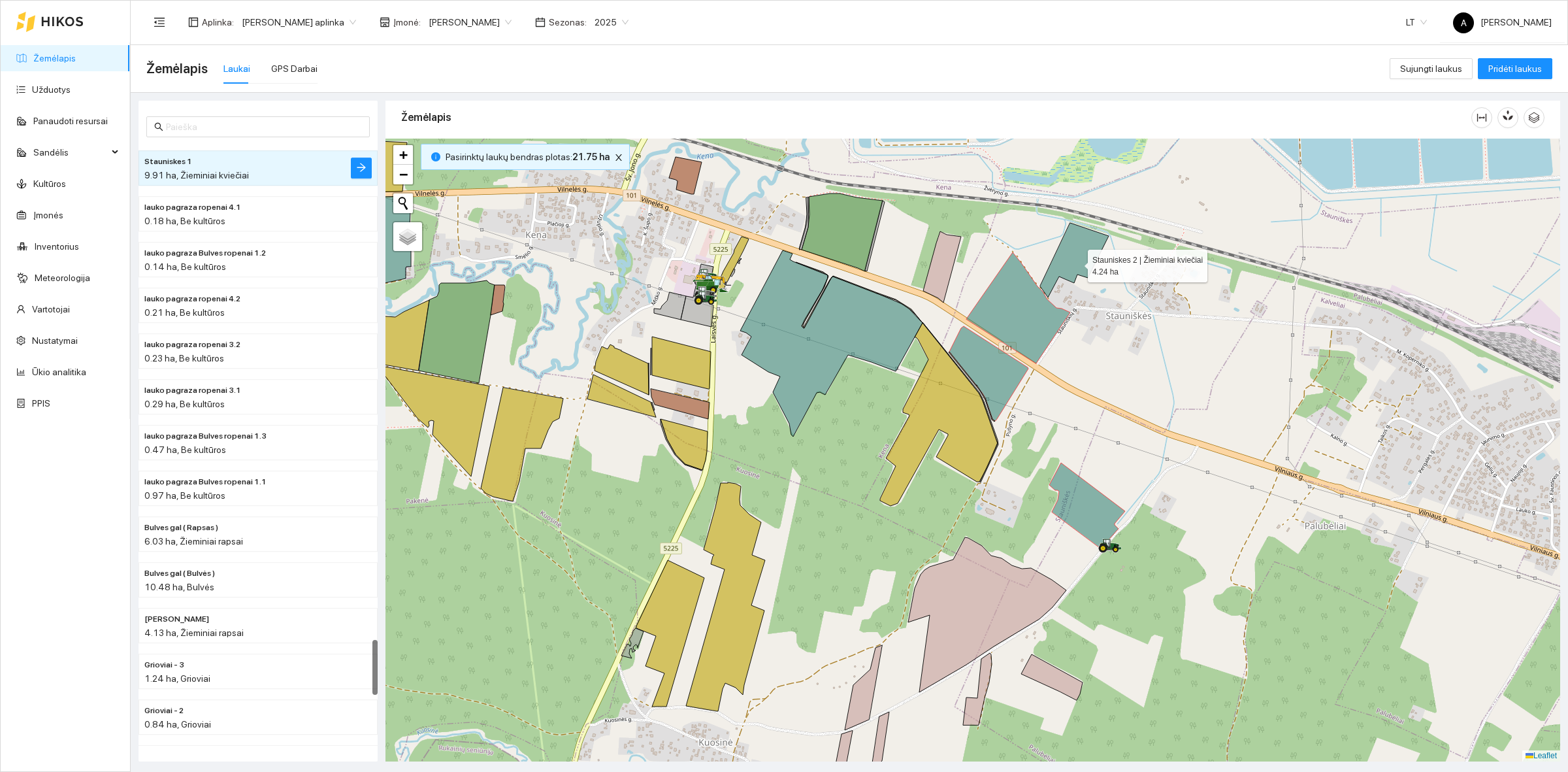
click at [1082, 240] on icon at bounding box center [1074, 260] width 68 height 75
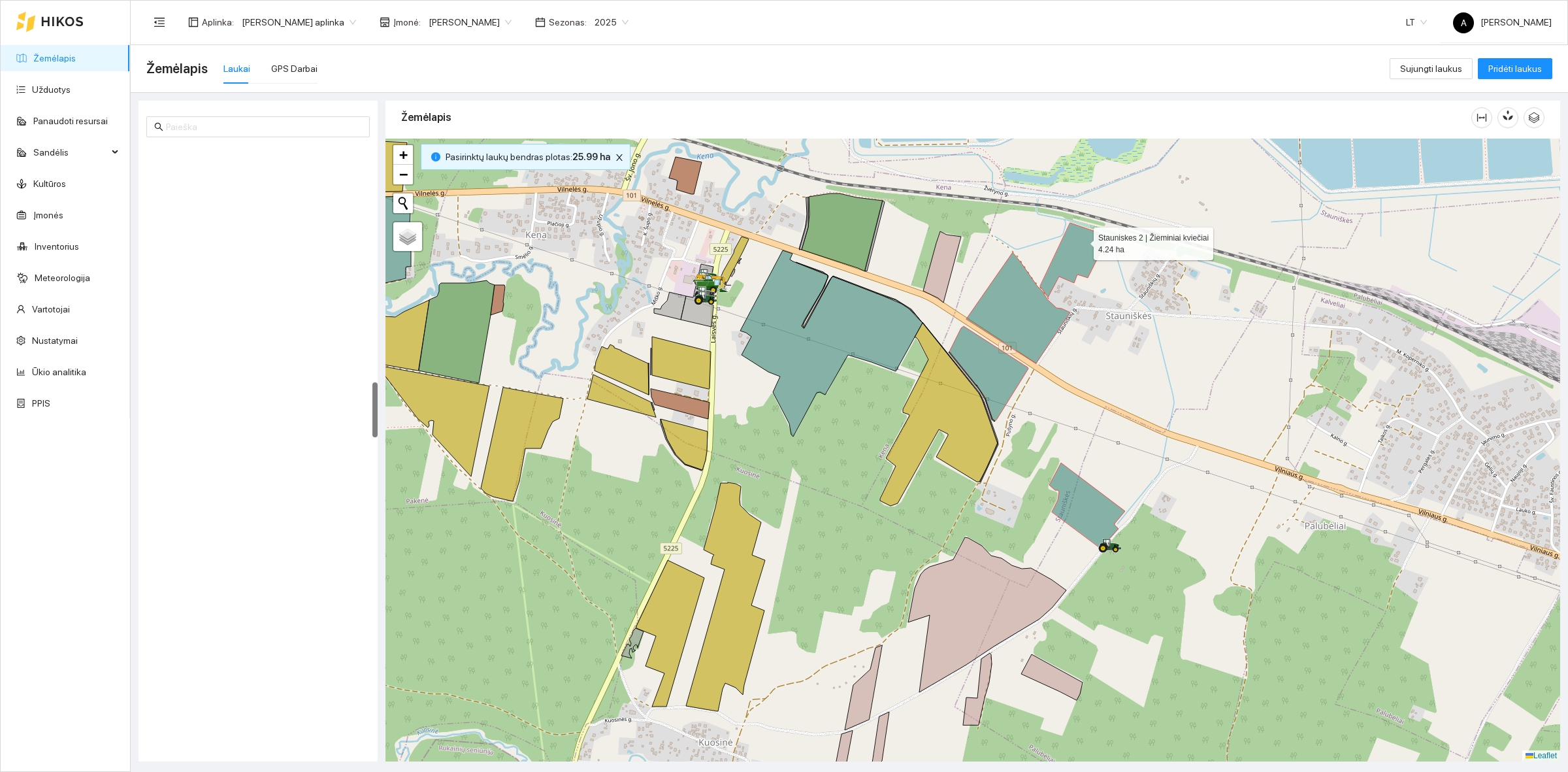
scroll to position [2558, 0]
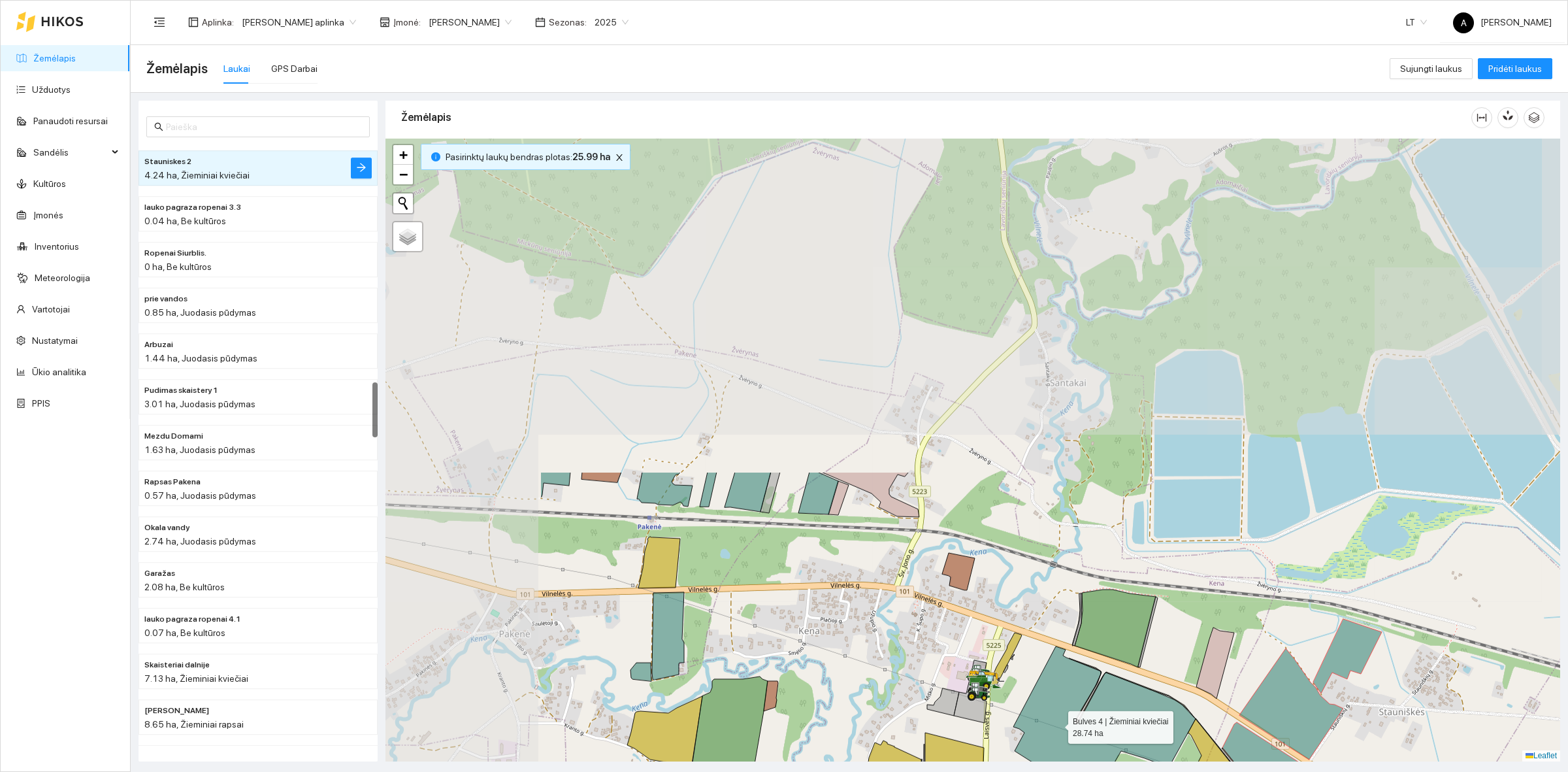
drag, startPoint x: 854, startPoint y: 505, endPoint x: 1042, endPoint y: 687, distance: 261.7
click at [1056, 722] on icon at bounding box center [1104, 739] width 182 height 186
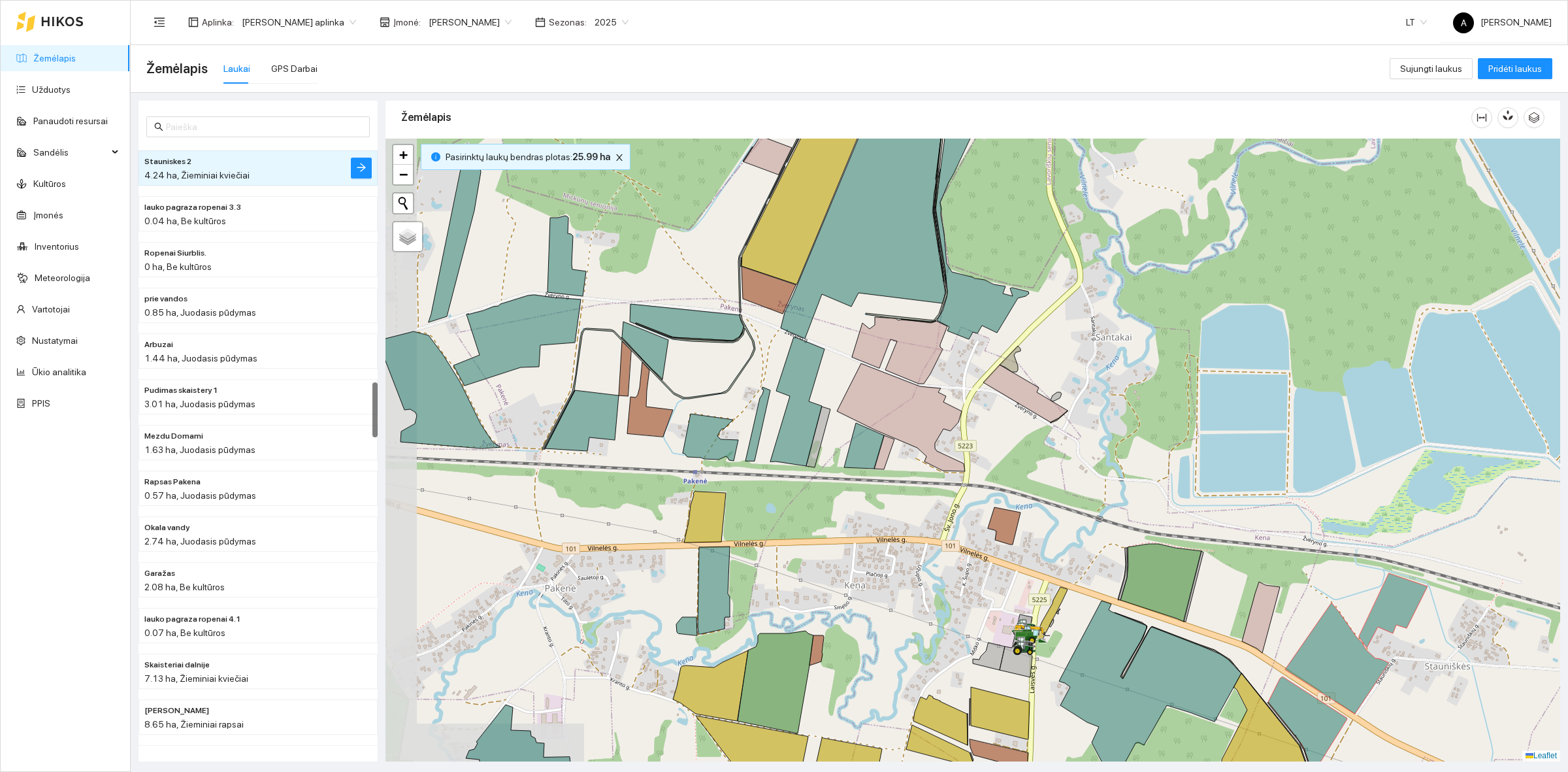
drag, startPoint x: 915, startPoint y: 619, endPoint x: 975, endPoint y: 568, distance: 78.7
click at [975, 568] on div at bounding box center [972, 450] width 1175 height 623
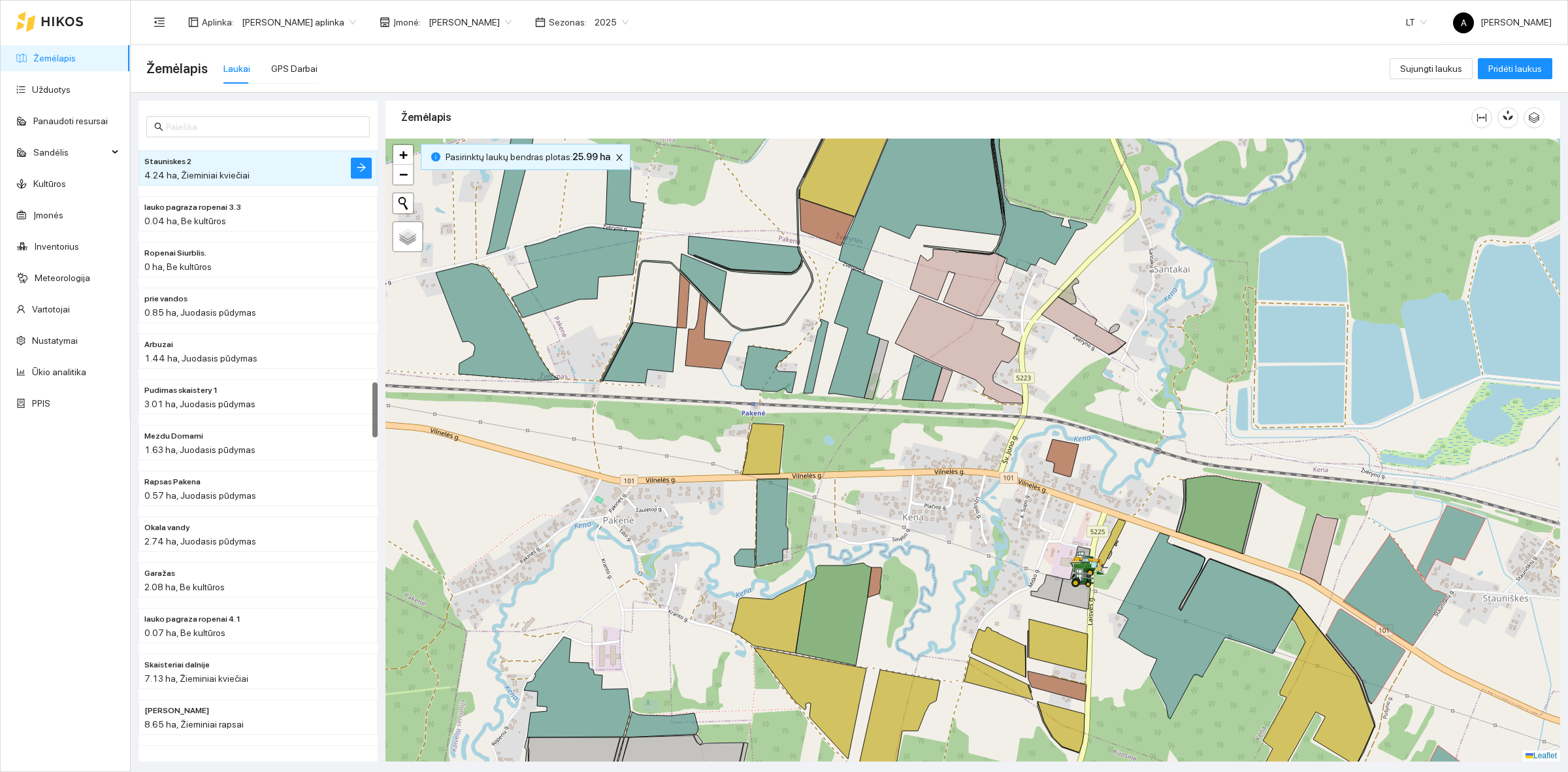
drag, startPoint x: 753, startPoint y: 534, endPoint x: 787, endPoint y: 491, distance: 54.8
click at [787, 491] on div at bounding box center [972, 450] width 1175 height 623
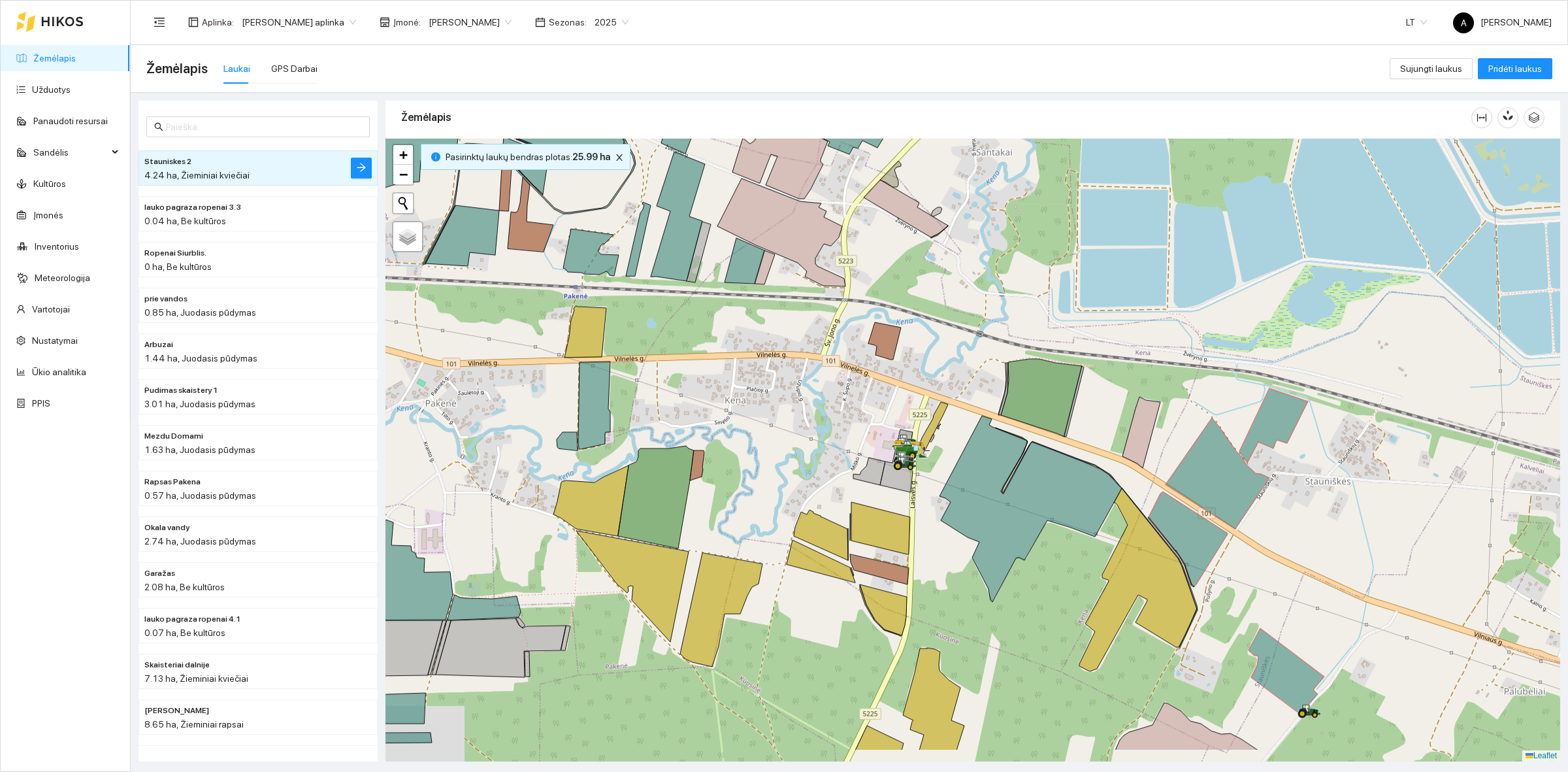
drag, startPoint x: 1214, startPoint y: 496, endPoint x: 1150, endPoint y: 479, distance: 66.2
click at [1165, 479] on icon at bounding box center [1217, 473] width 104 height 111
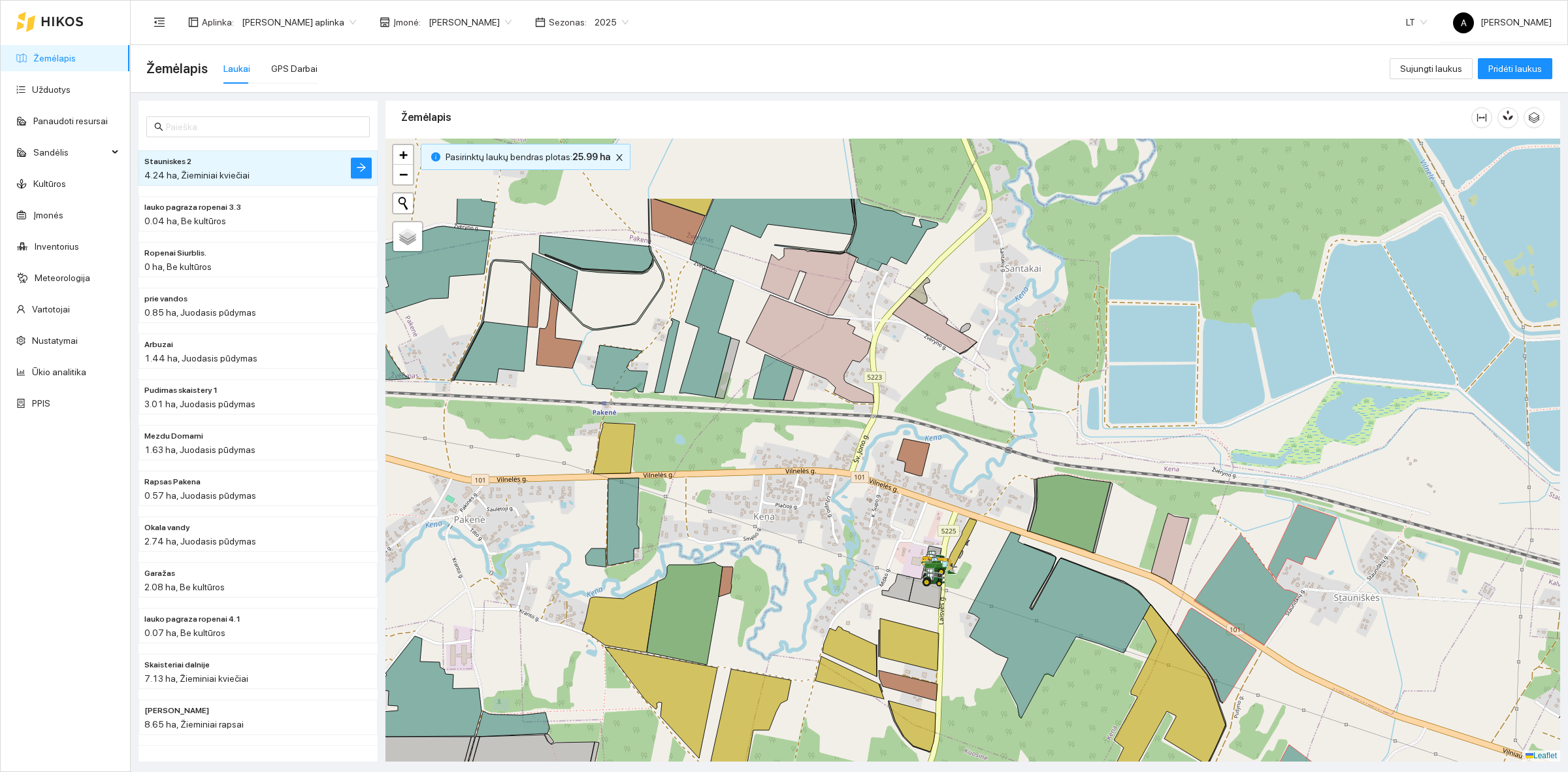
drag, startPoint x: 714, startPoint y: 309, endPoint x: 761, endPoint y: 431, distance: 130.7
click at [761, 431] on div at bounding box center [972, 450] width 1175 height 623
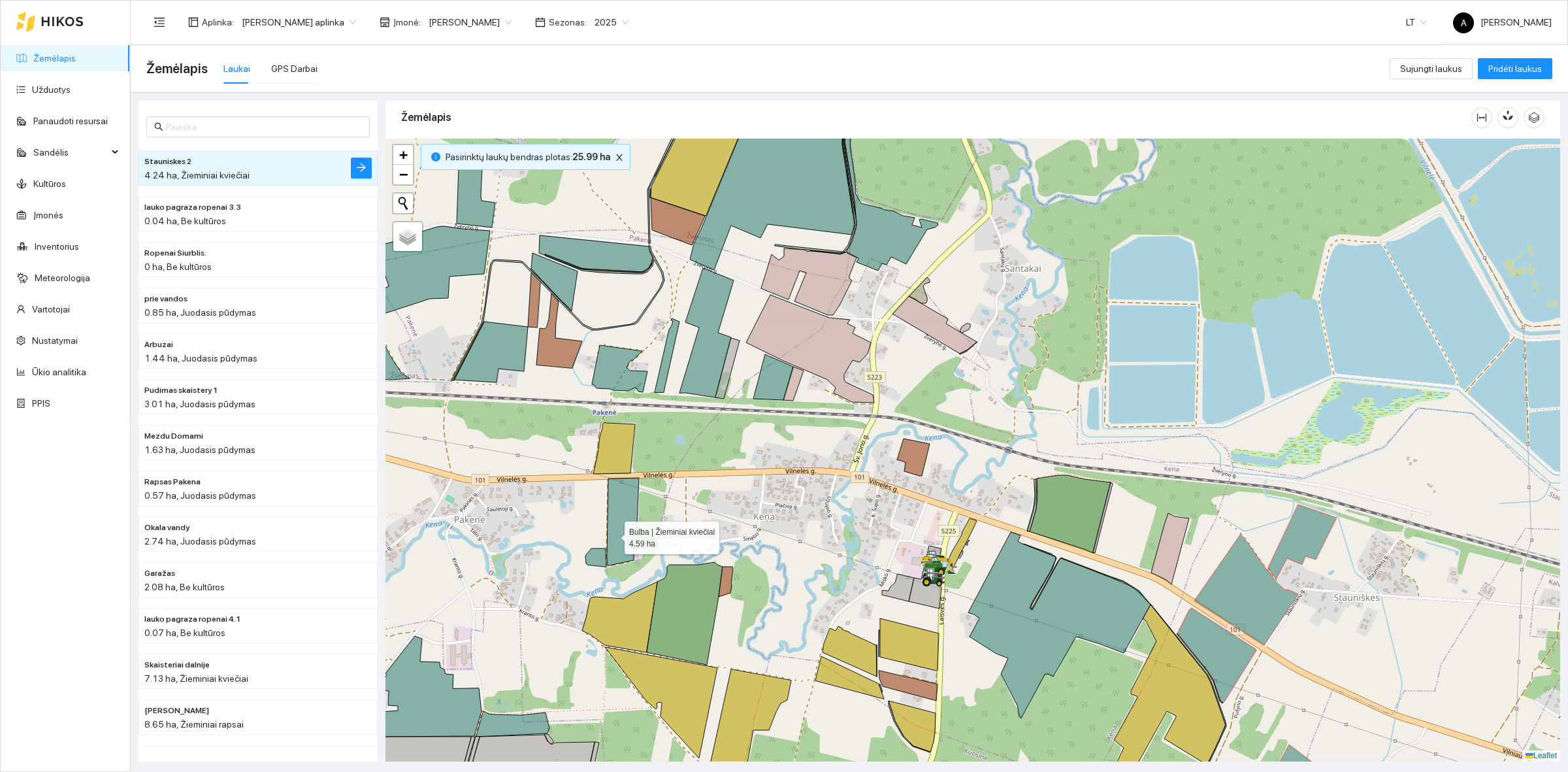
click at [613, 535] on icon at bounding box center [623, 522] width 32 height 88
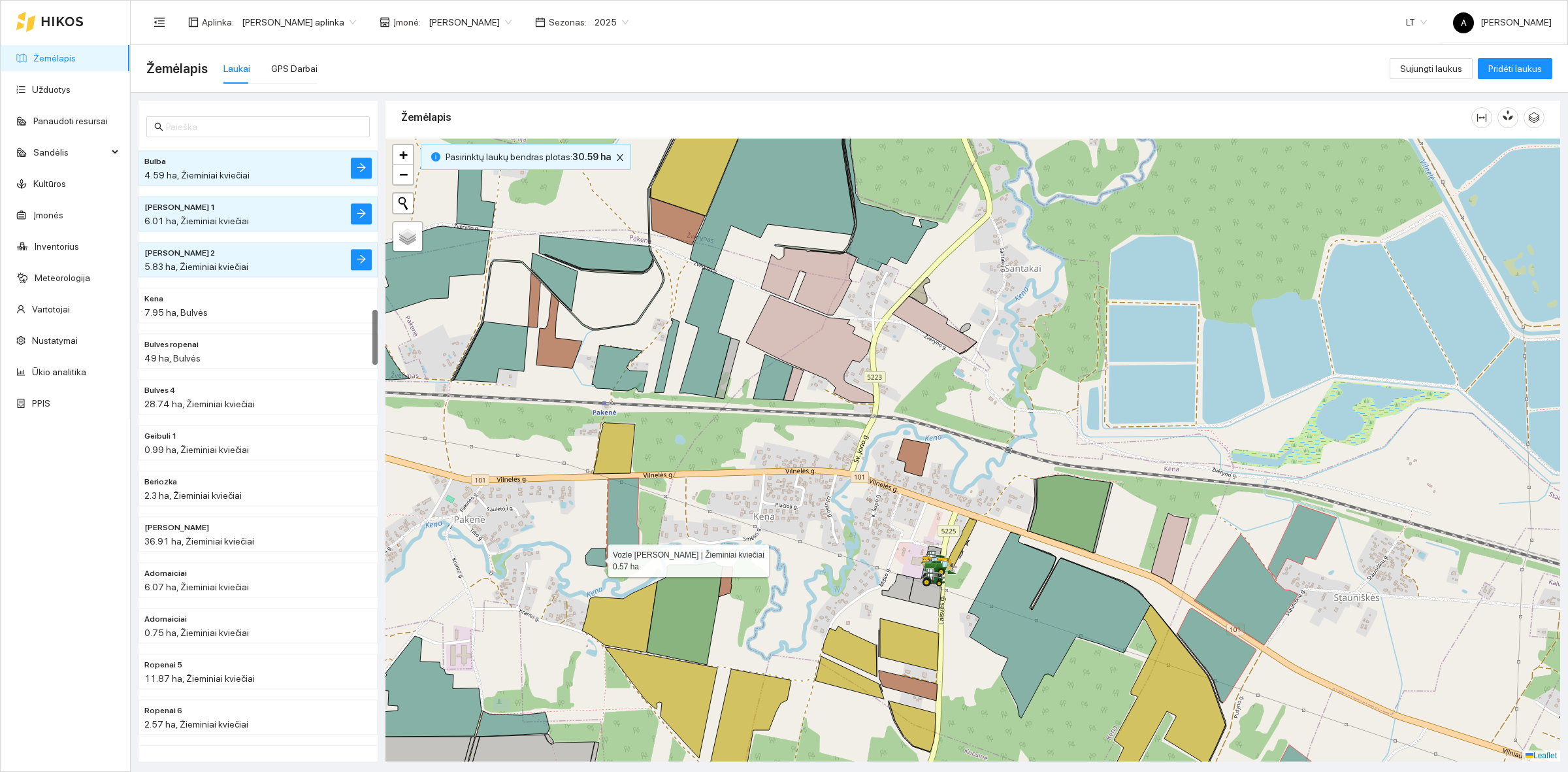
click at [598, 553] on icon at bounding box center [596, 557] width 21 height 18
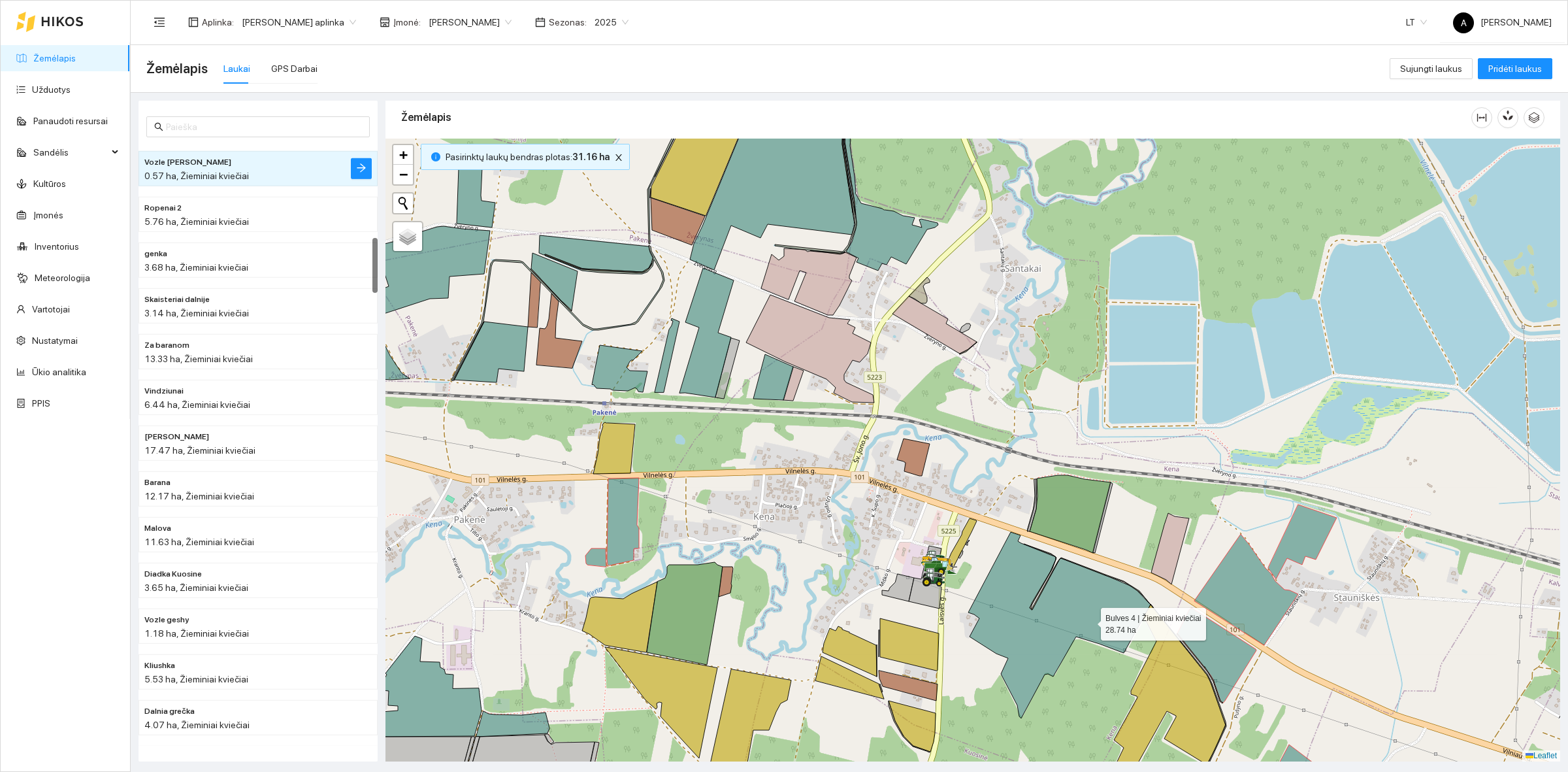
click at [1089, 621] on icon at bounding box center [1059, 625] width 182 height 186
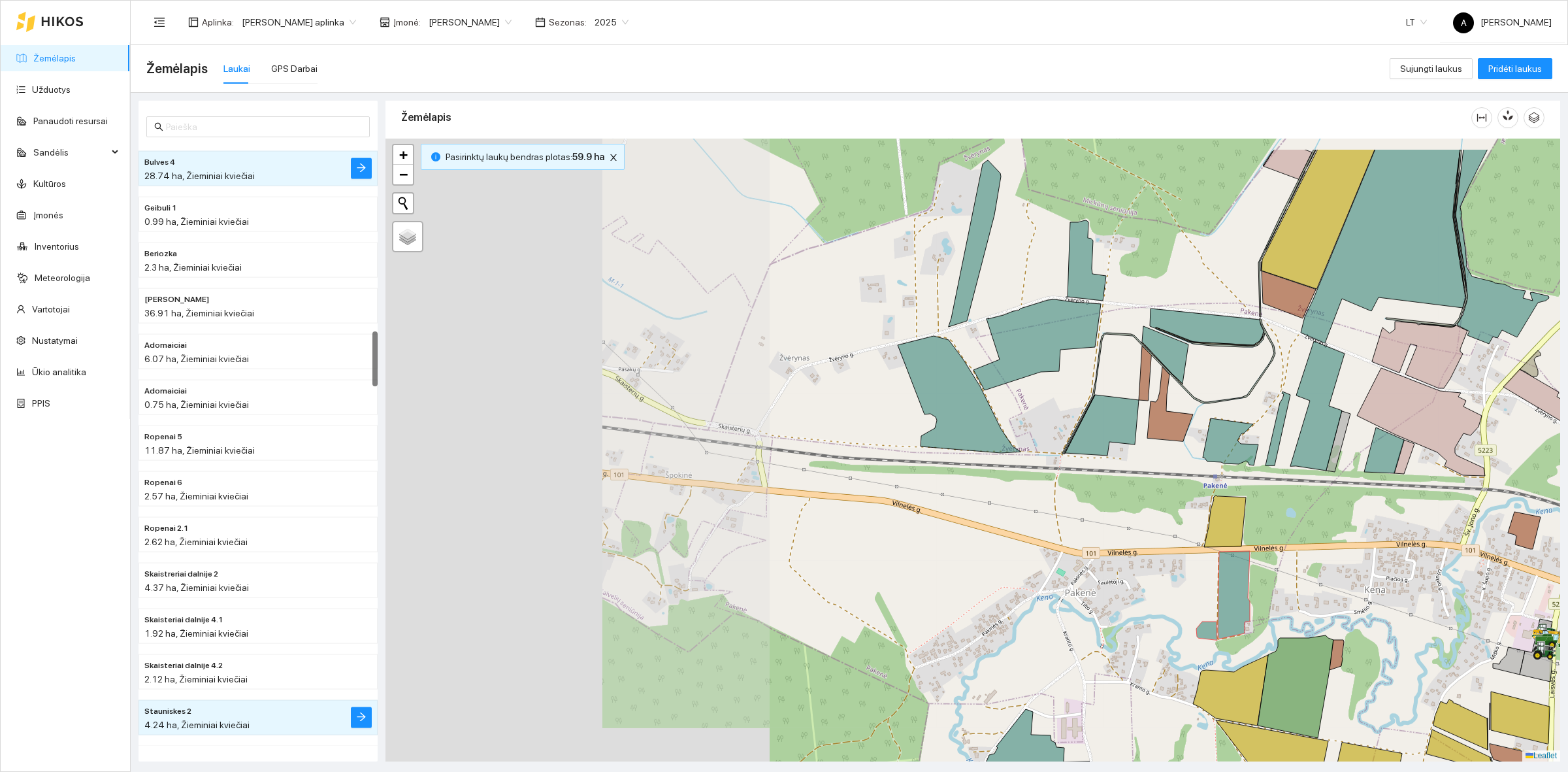
drag, startPoint x: 710, startPoint y: 407, endPoint x: 1372, endPoint y: 396, distance: 662.1
click at [1344, 396] on icon at bounding box center [1317, 406] width 54 height 130
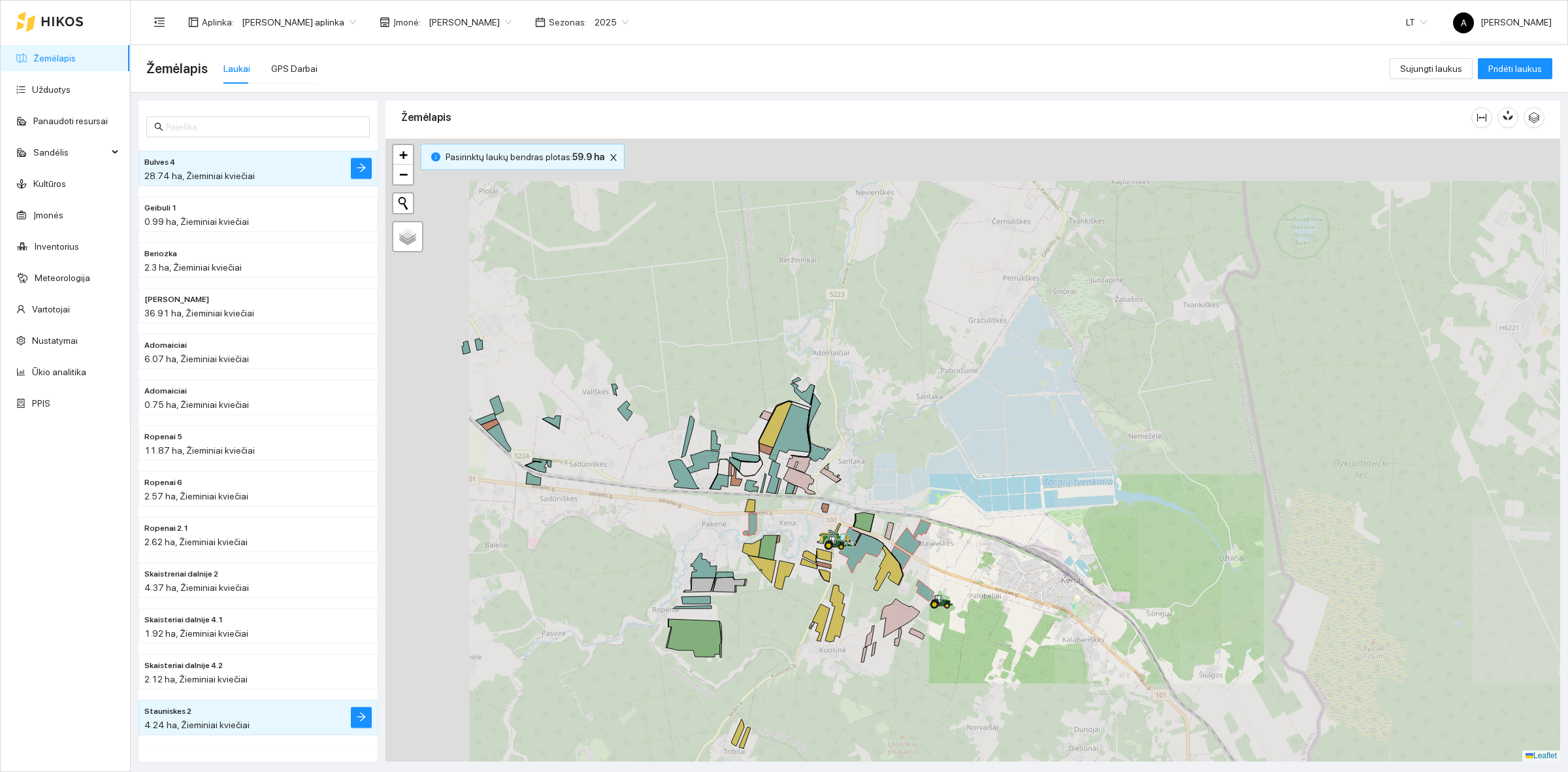
drag, startPoint x: 531, startPoint y: 309, endPoint x: 884, endPoint y: 530, distance: 416.5
click at [884, 530] on div at bounding box center [972, 450] width 1175 height 623
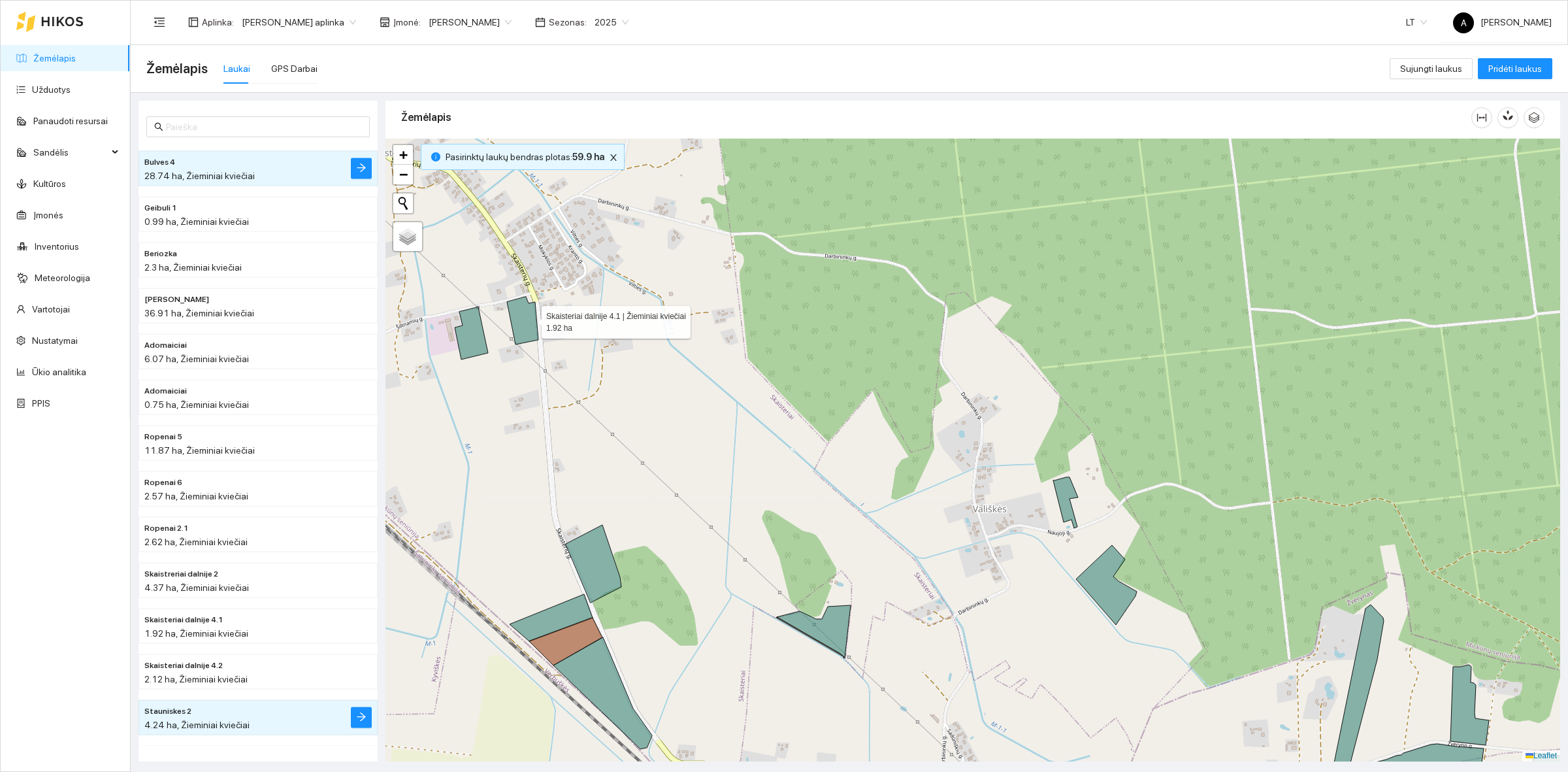
click at [530, 319] on icon at bounding box center [523, 320] width 32 height 47
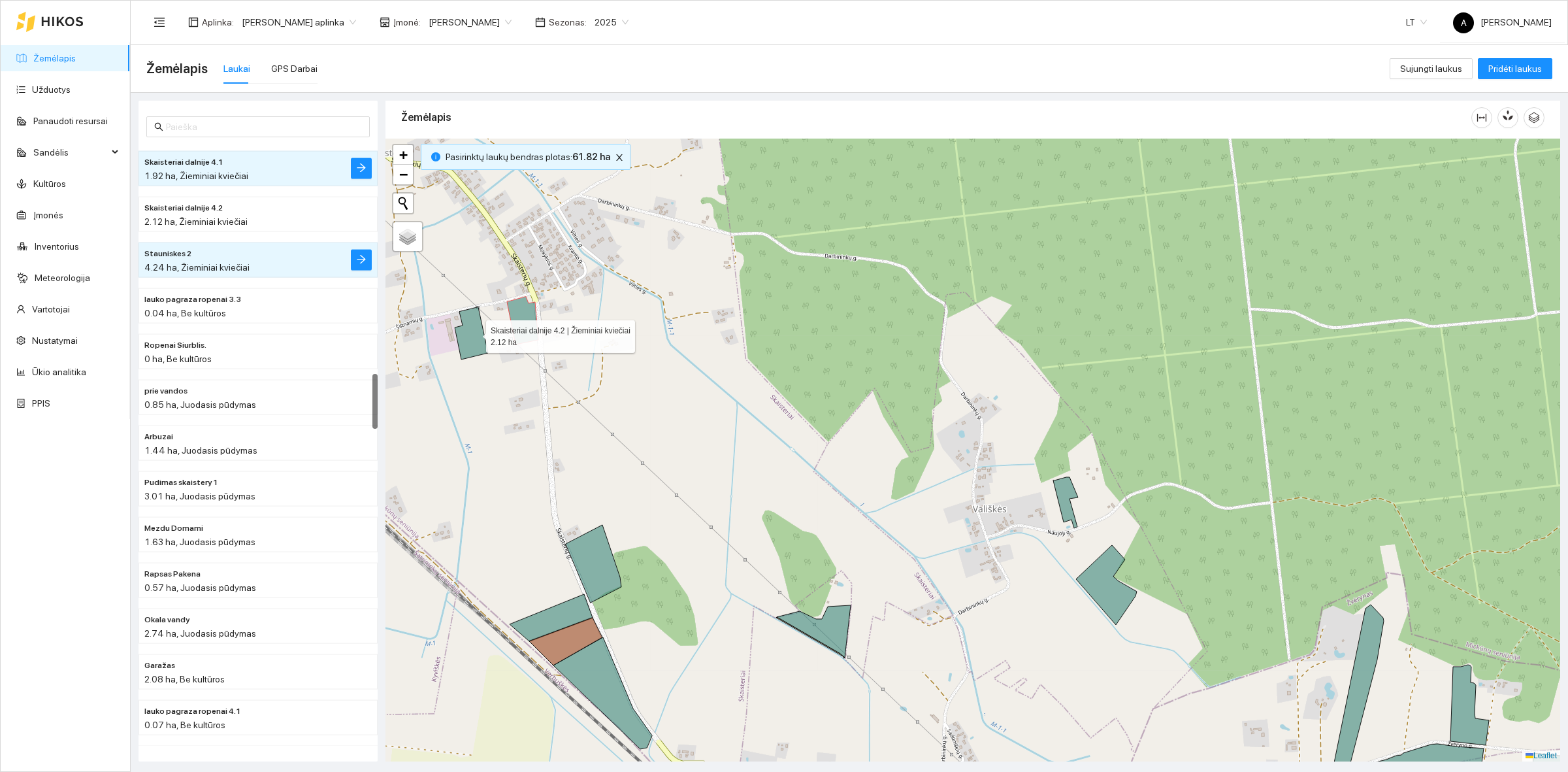
click at [474, 333] on icon at bounding box center [471, 333] width 33 height 53
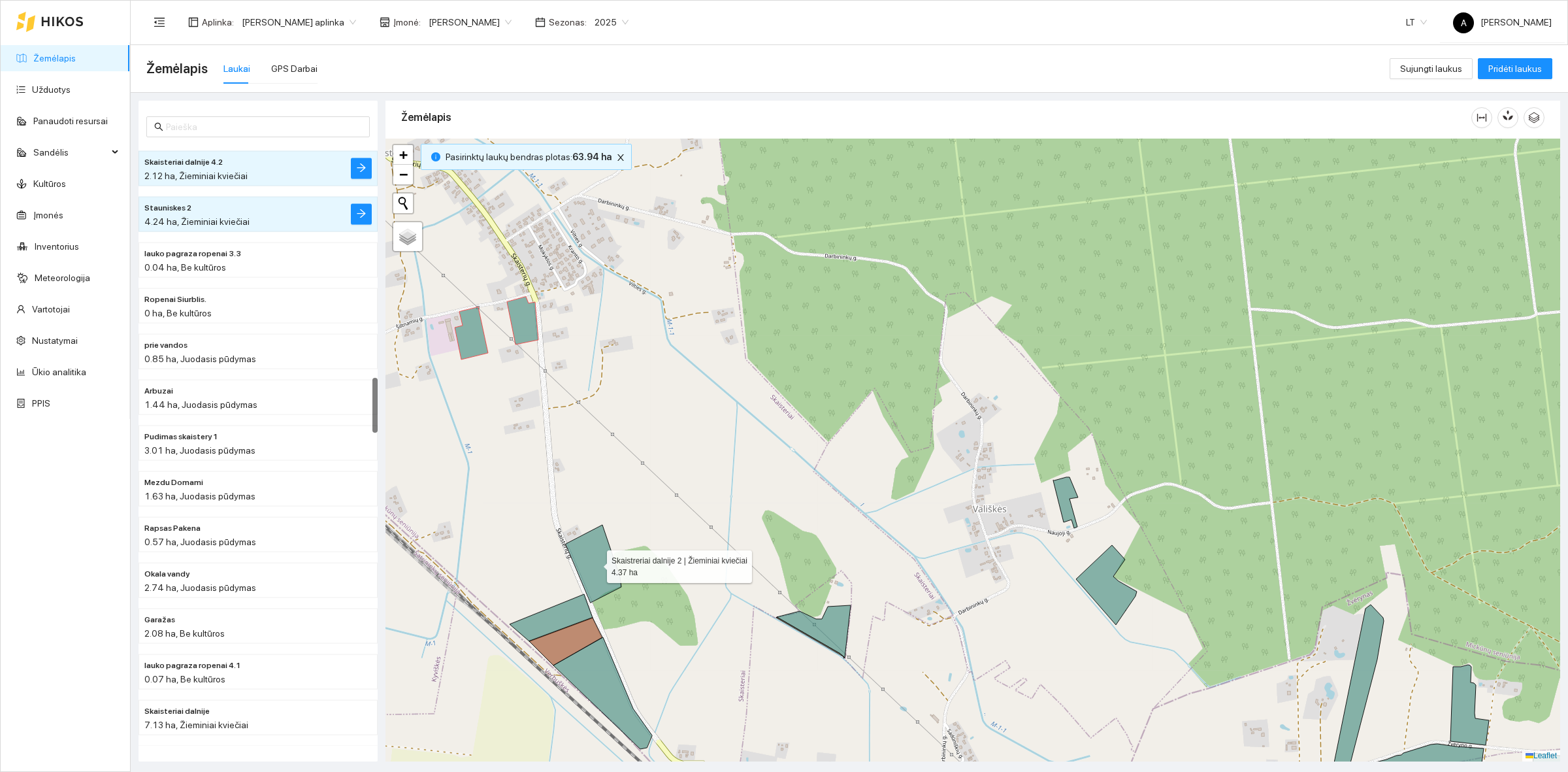
click at [589, 540] on icon at bounding box center [593, 563] width 55 height 78
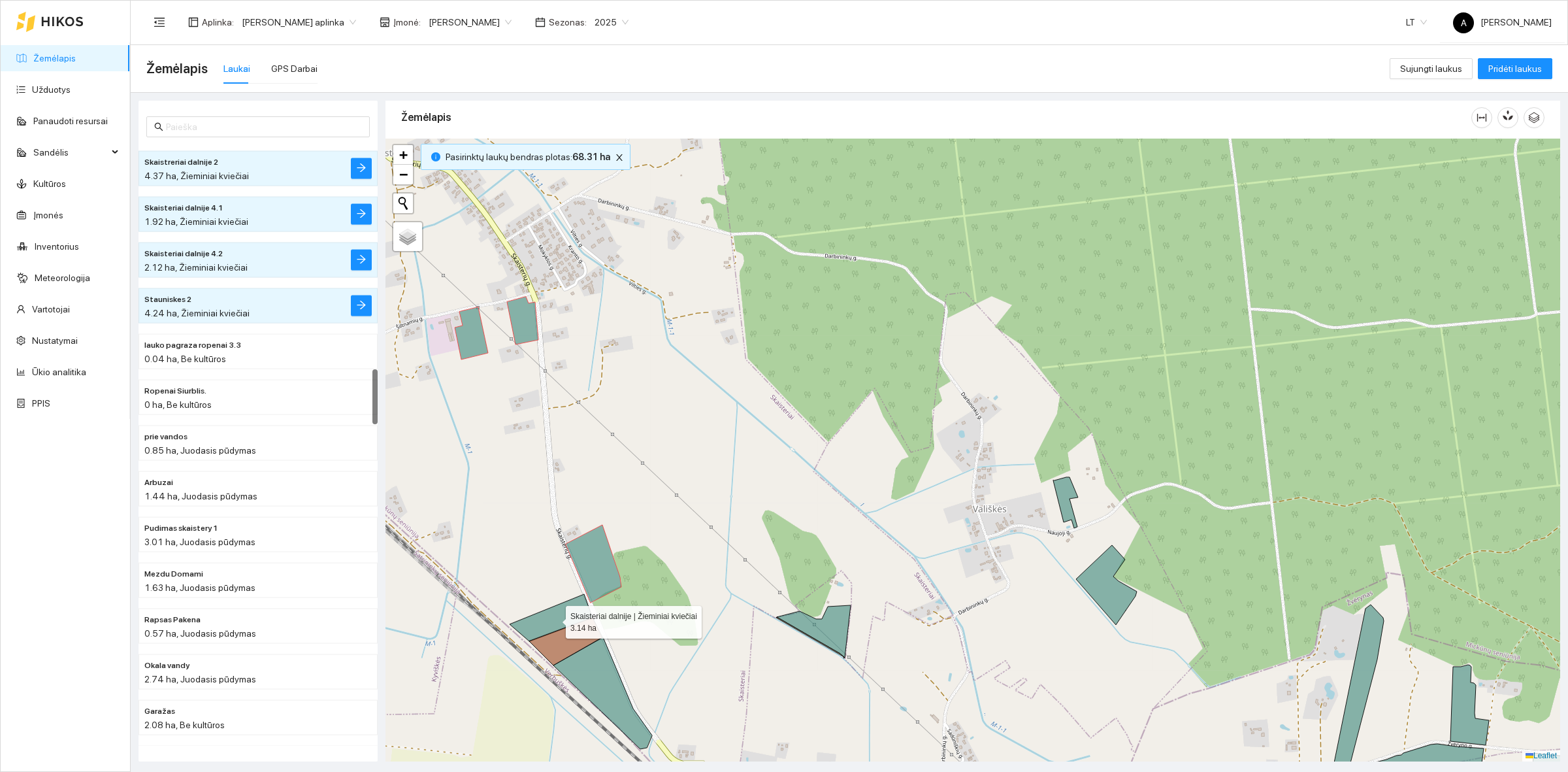
click at [564, 612] on icon at bounding box center [550, 617] width 83 height 47
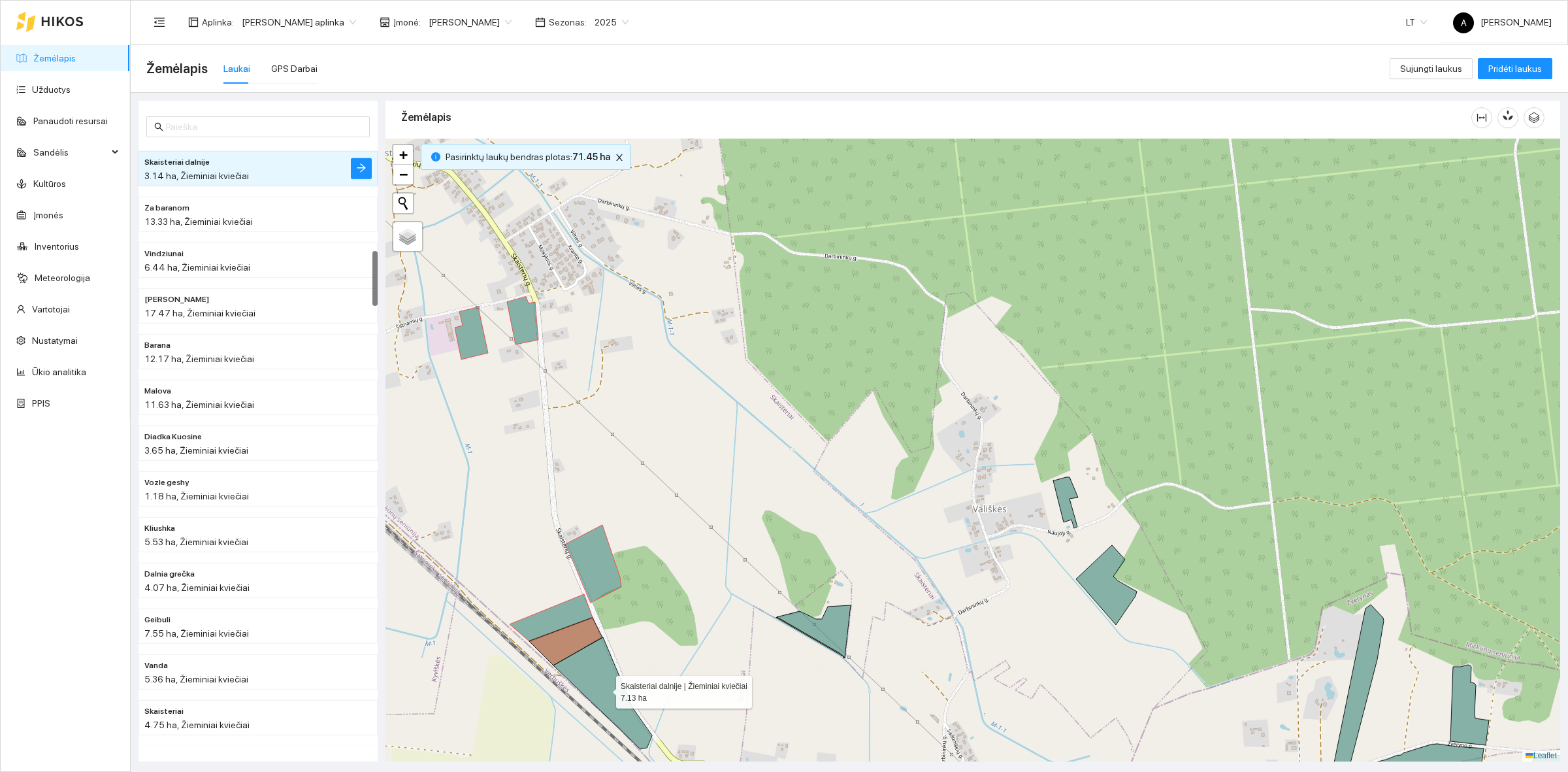
click at [593, 681] on icon at bounding box center [602, 693] width 99 height 112
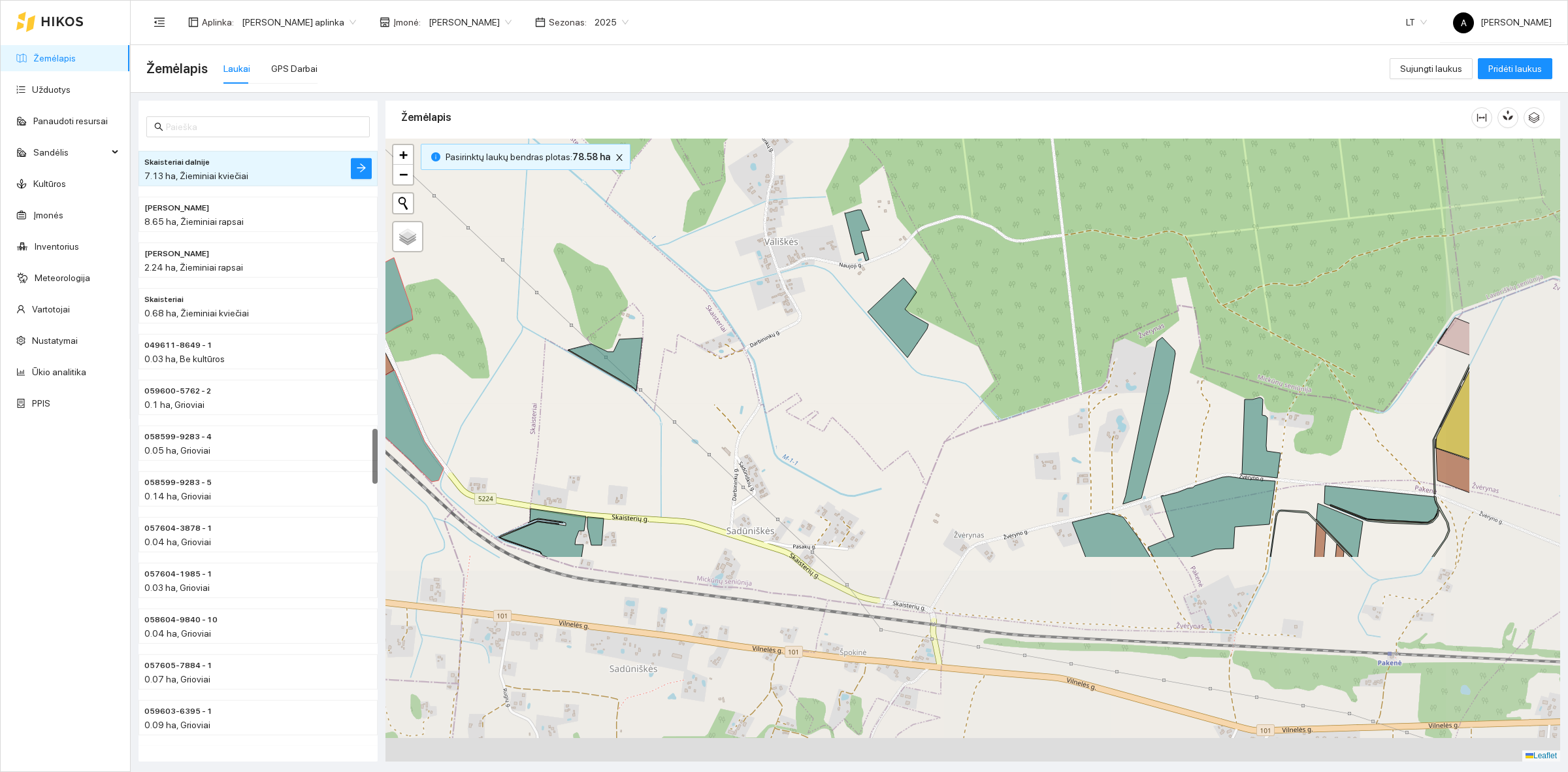
drag, startPoint x: 1057, startPoint y: 681, endPoint x: 848, endPoint y: 414, distance: 339.1
click at [848, 414] on div at bounding box center [972, 450] width 1175 height 623
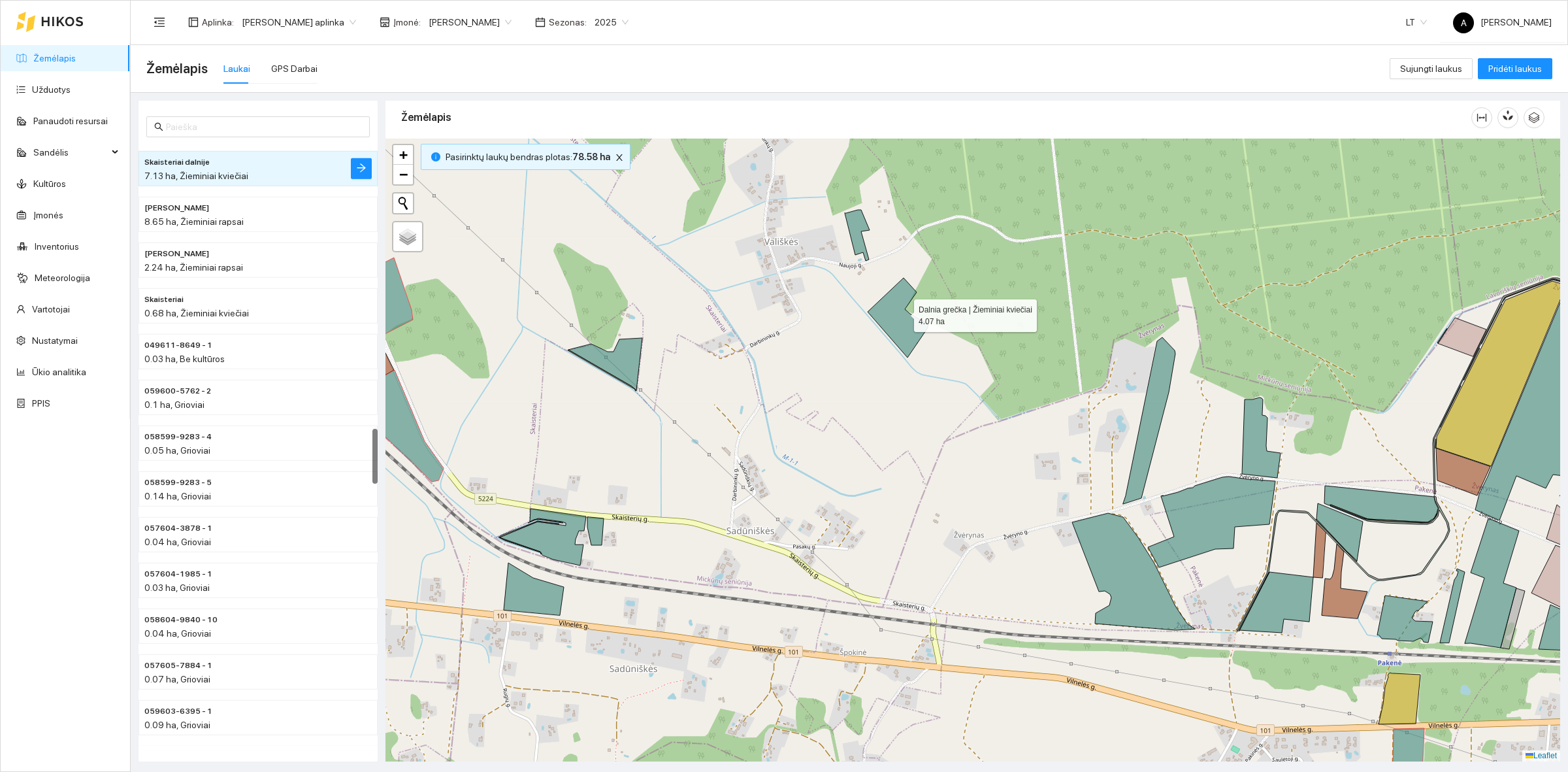
click at [907, 308] on div at bounding box center [972, 450] width 1175 height 623
click at [894, 308] on icon at bounding box center [898, 317] width 60 height 80
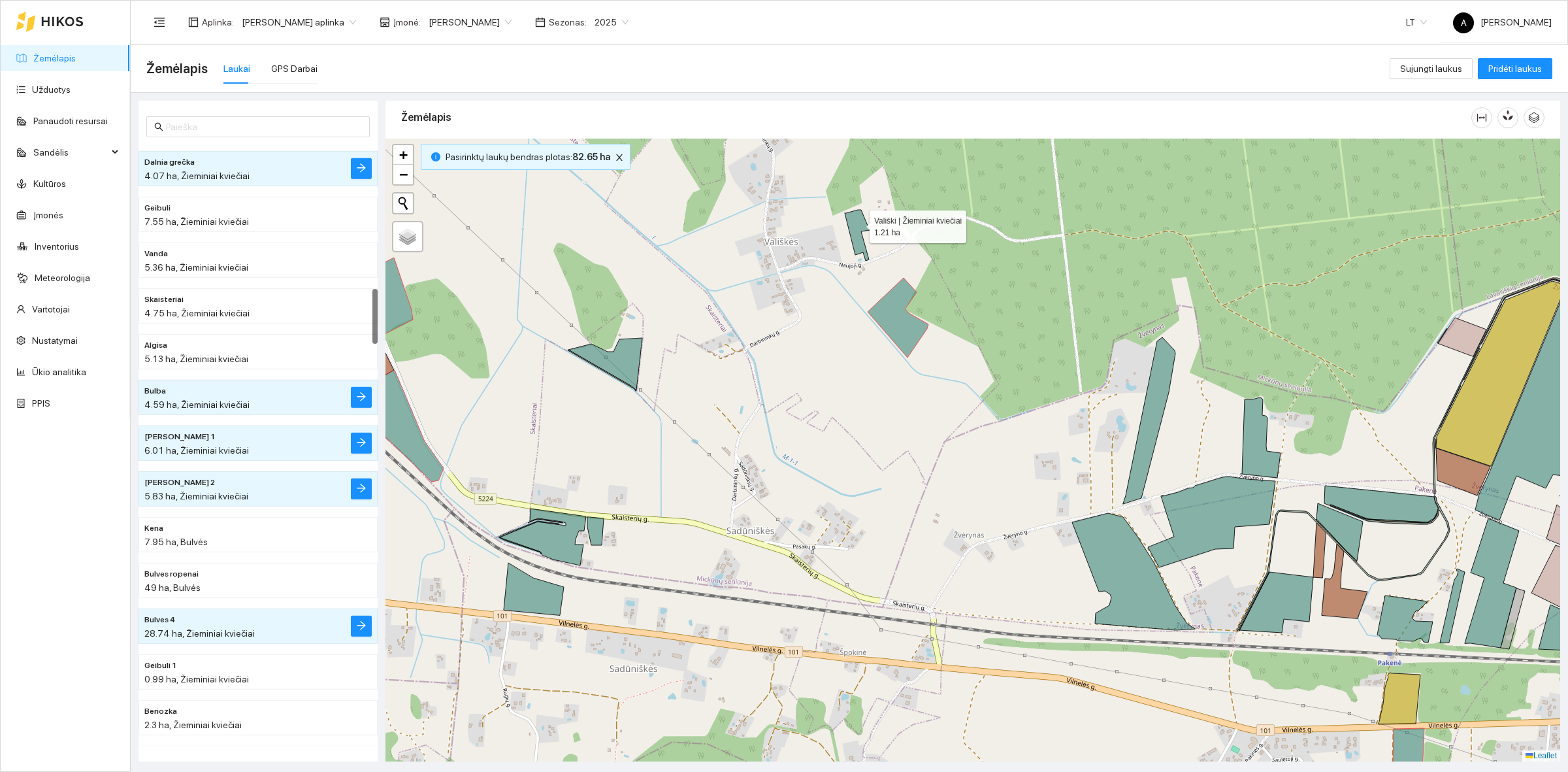
click at [858, 224] on icon at bounding box center [857, 235] width 25 height 51
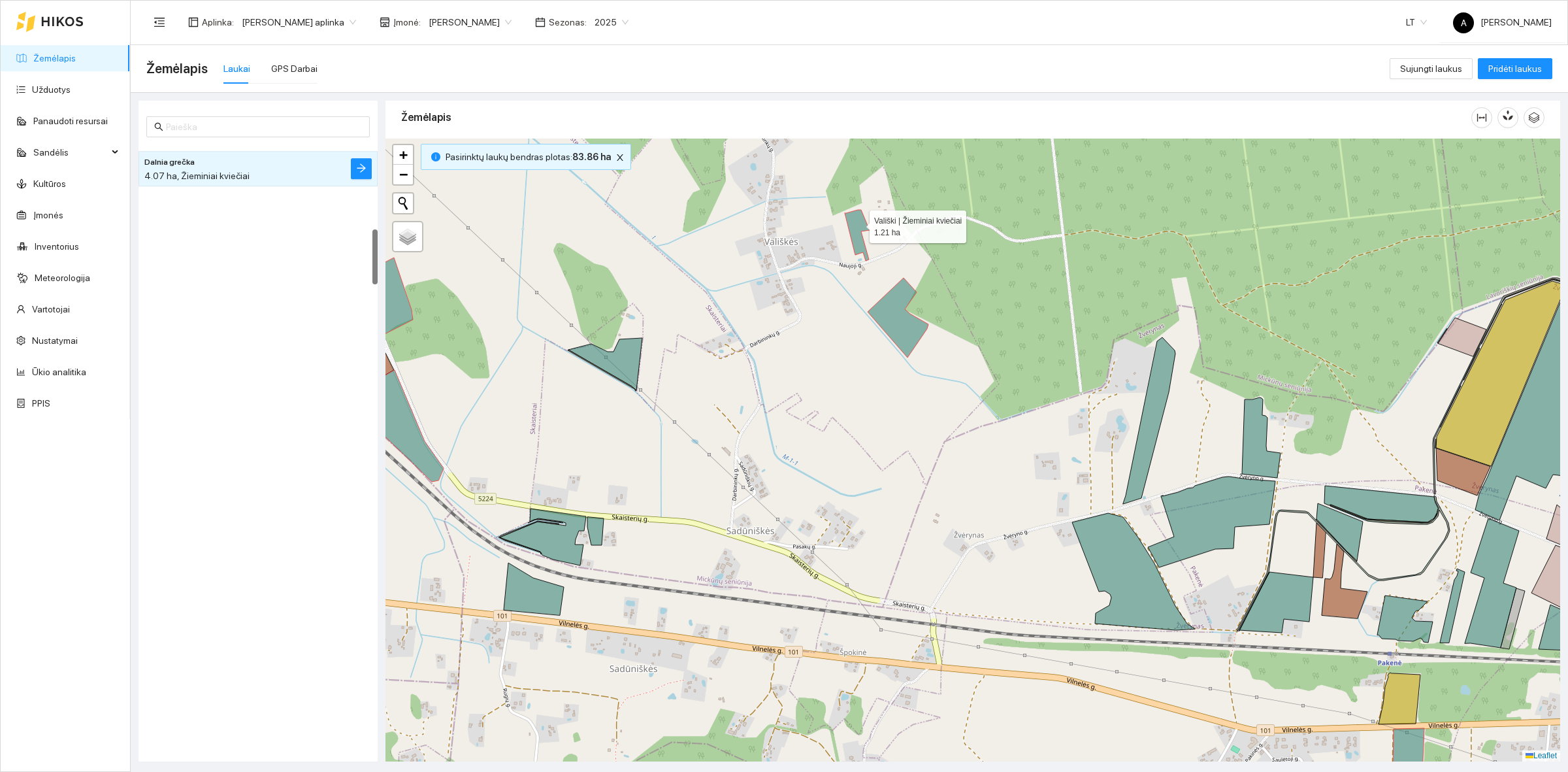
scroll to position [914, 0]
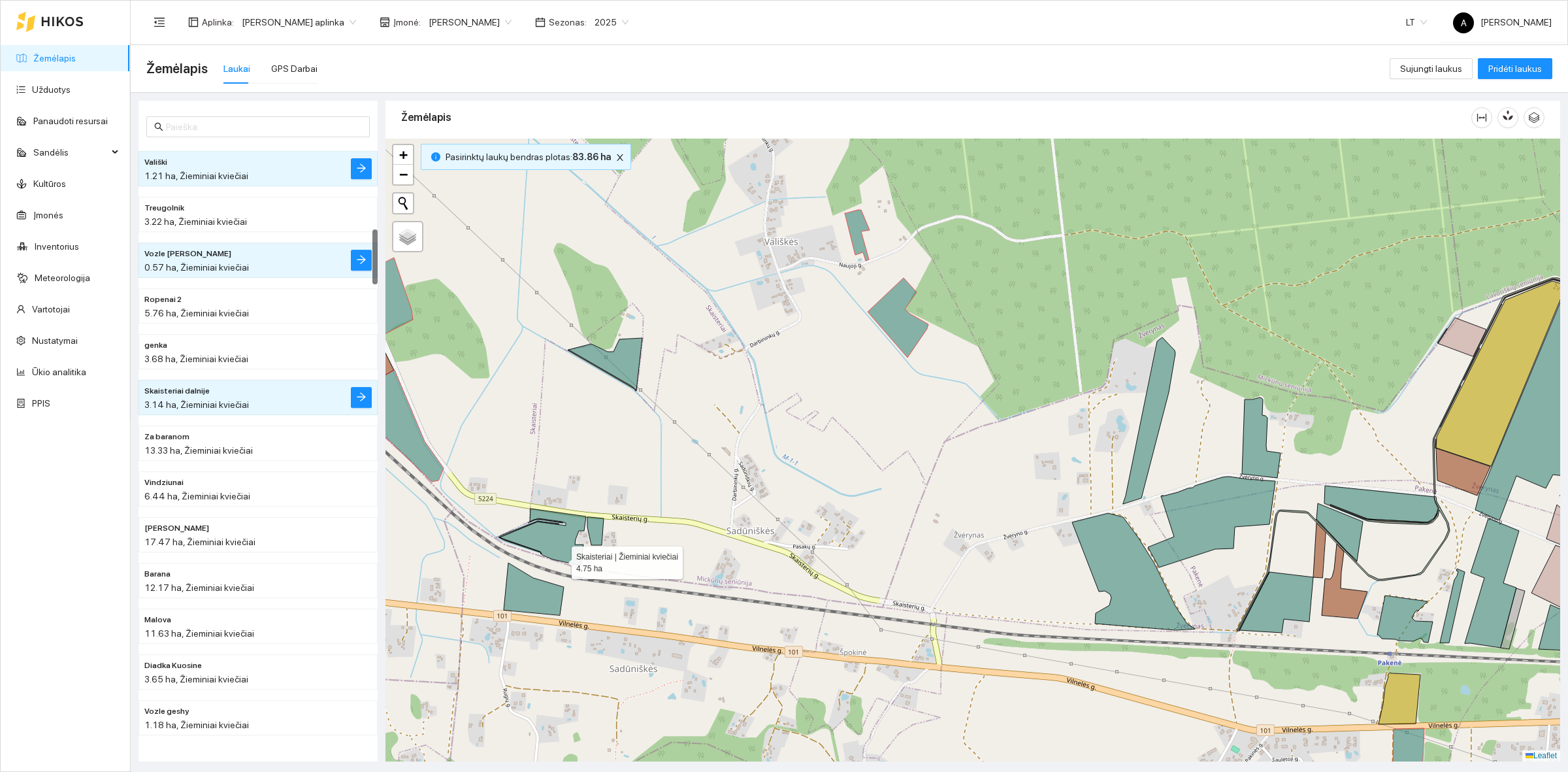
click at [560, 555] on icon at bounding box center [542, 537] width 87 height 57
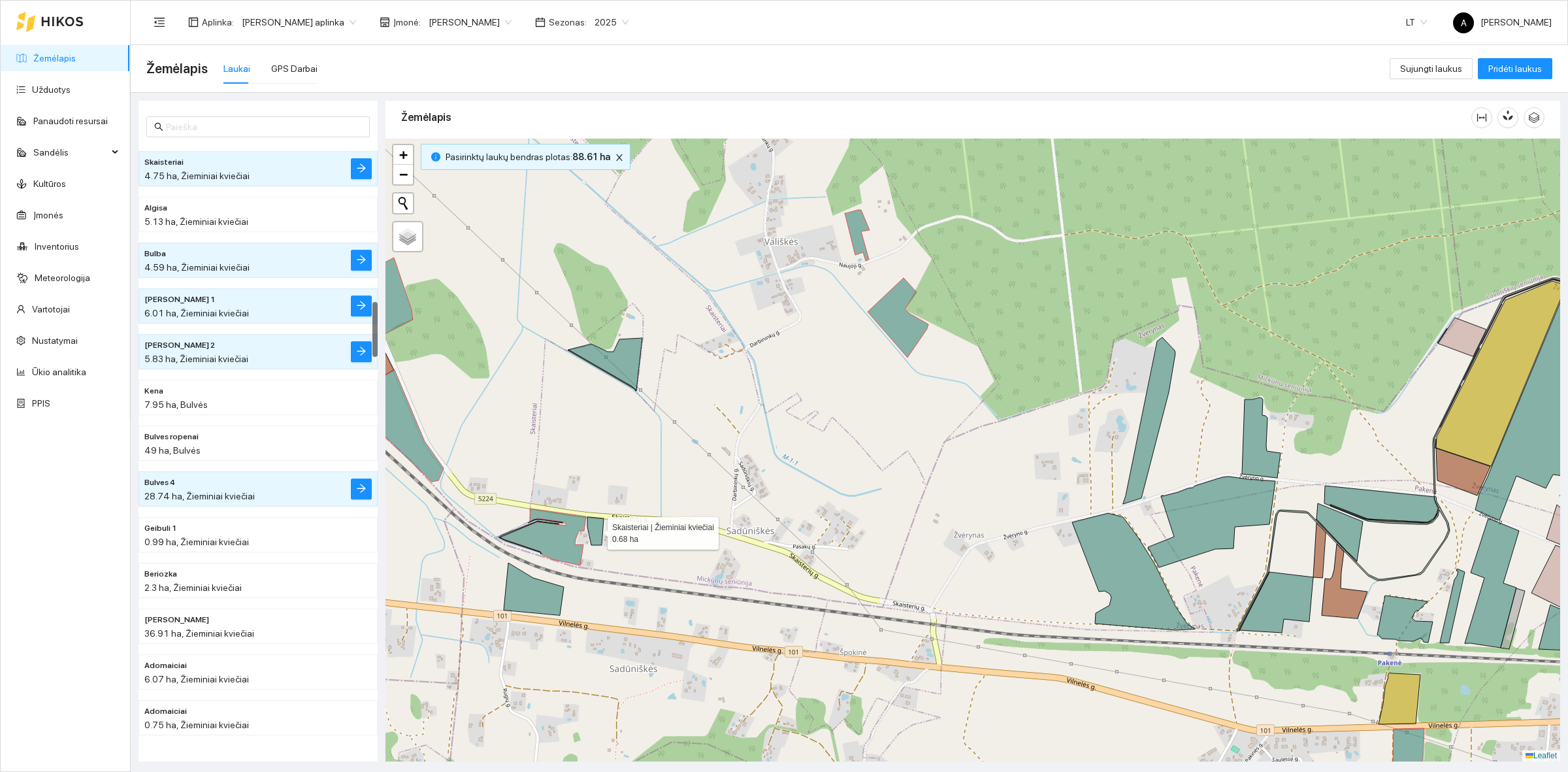
click at [595, 533] on icon at bounding box center [596, 530] width 17 height 28
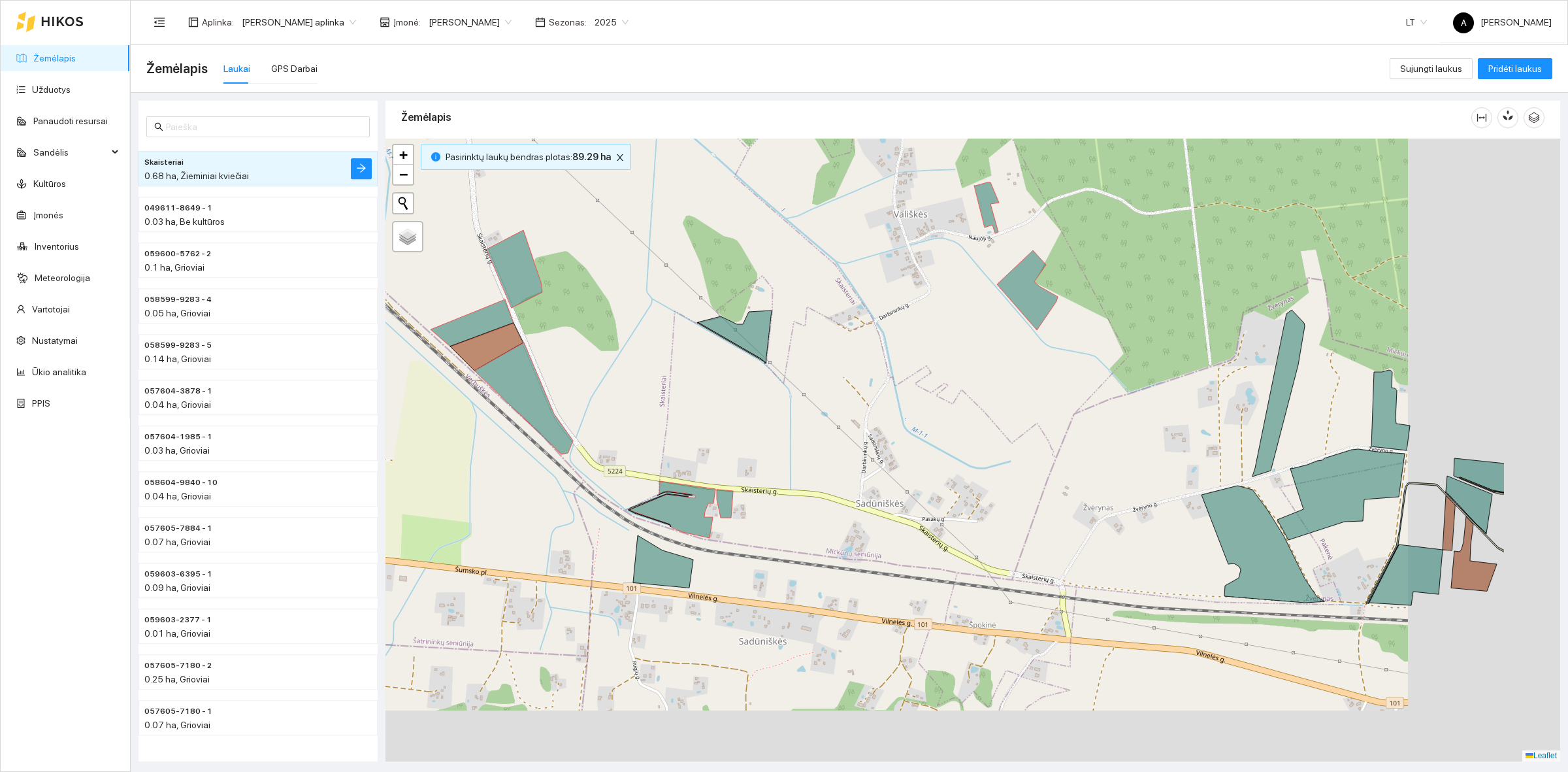
drag, startPoint x: 1170, startPoint y: 473, endPoint x: 898, endPoint y: 376, distance: 288.8
click at [898, 376] on div at bounding box center [972, 450] width 1175 height 623
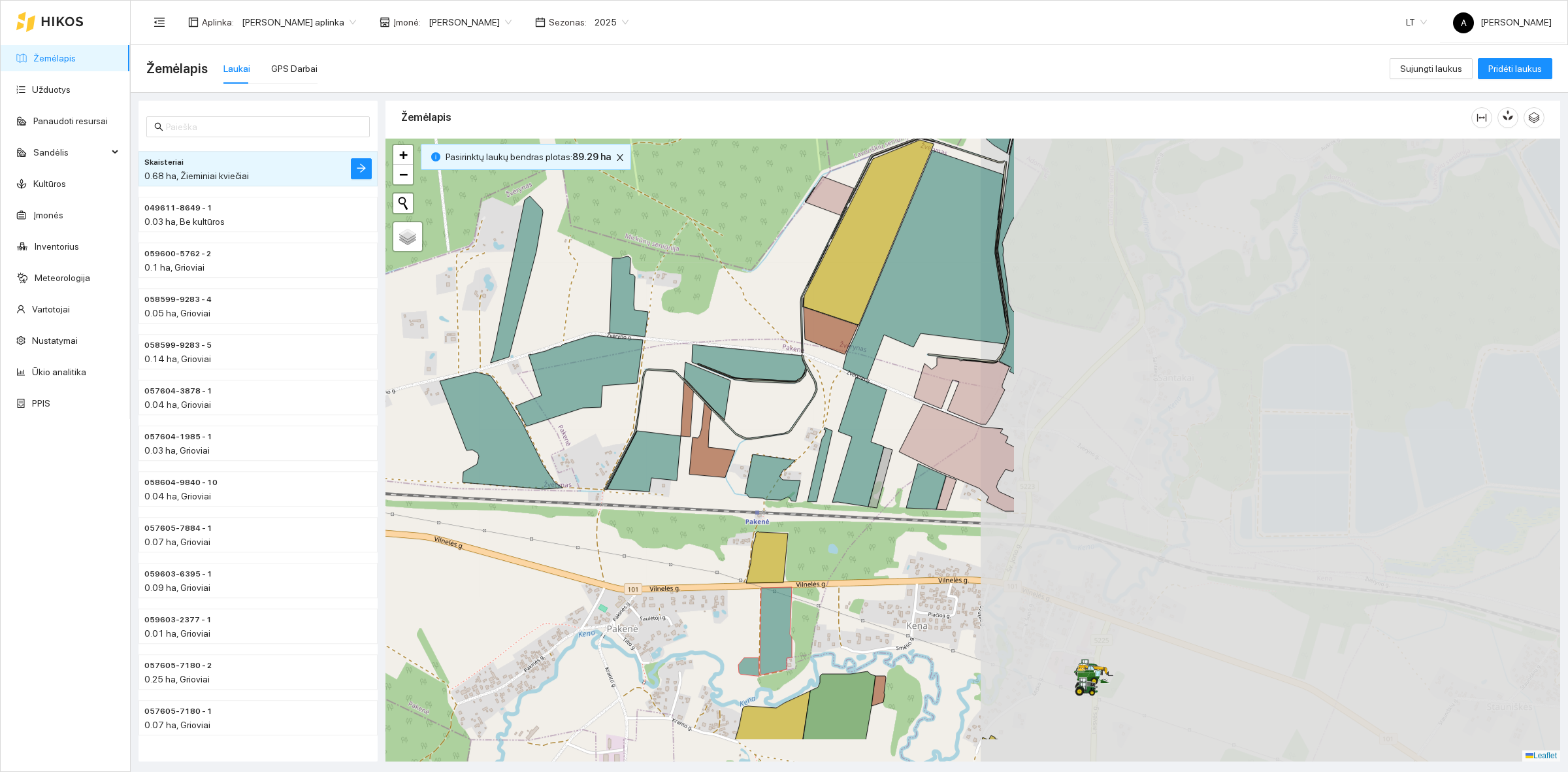
drag, startPoint x: 1425, startPoint y: 612, endPoint x: 761, endPoint y: 527, distance: 669.4
click at [761, 527] on div at bounding box center [972, 450] width 1175 height 623
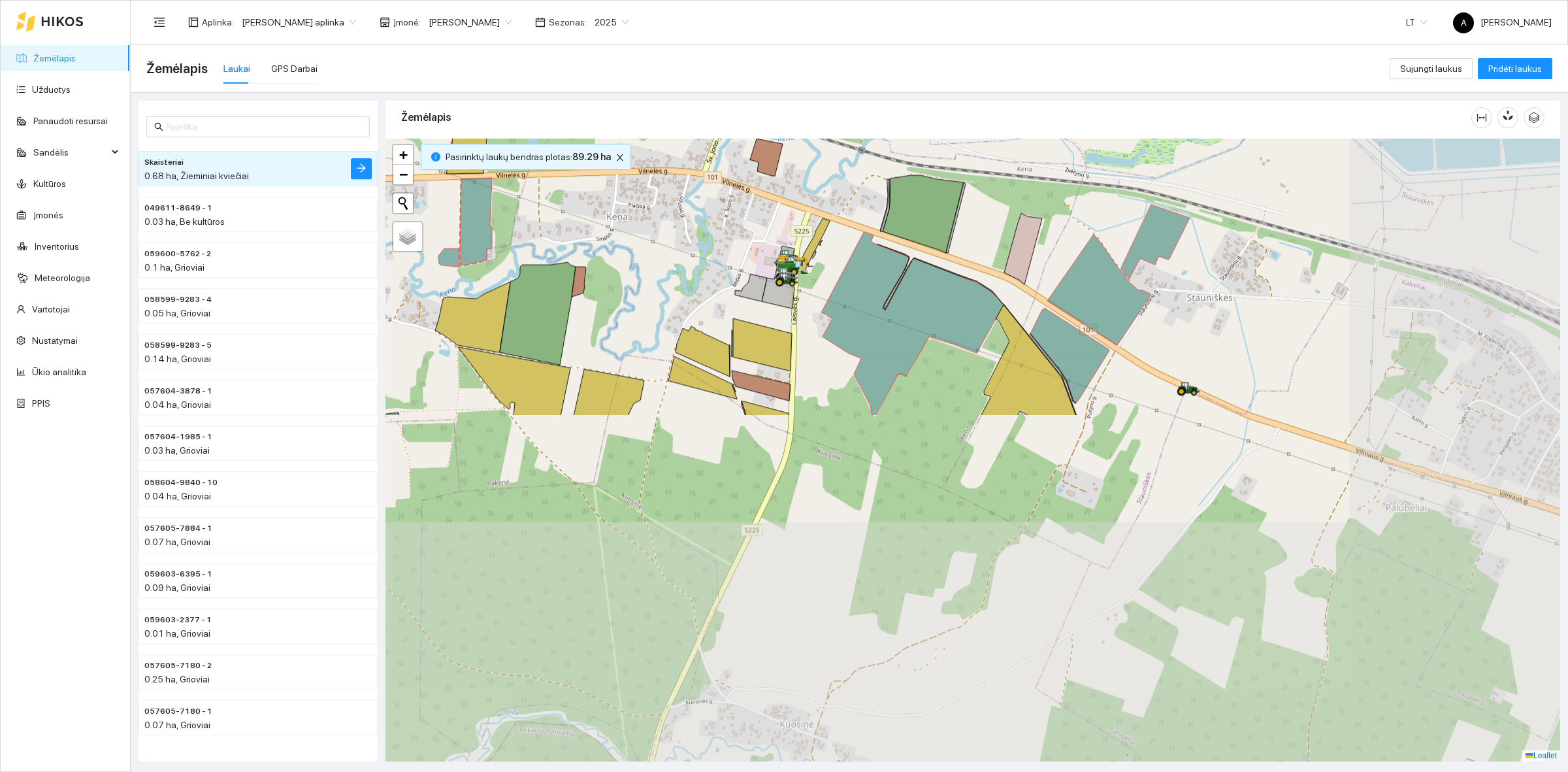
drag, startPoint x: 901, startPoint y: 562, endPoint x: 649, endPoint y: 245, distance: 405.0
click at [649, 245] on div at bounding box center [972, 450] width 1175 height 623
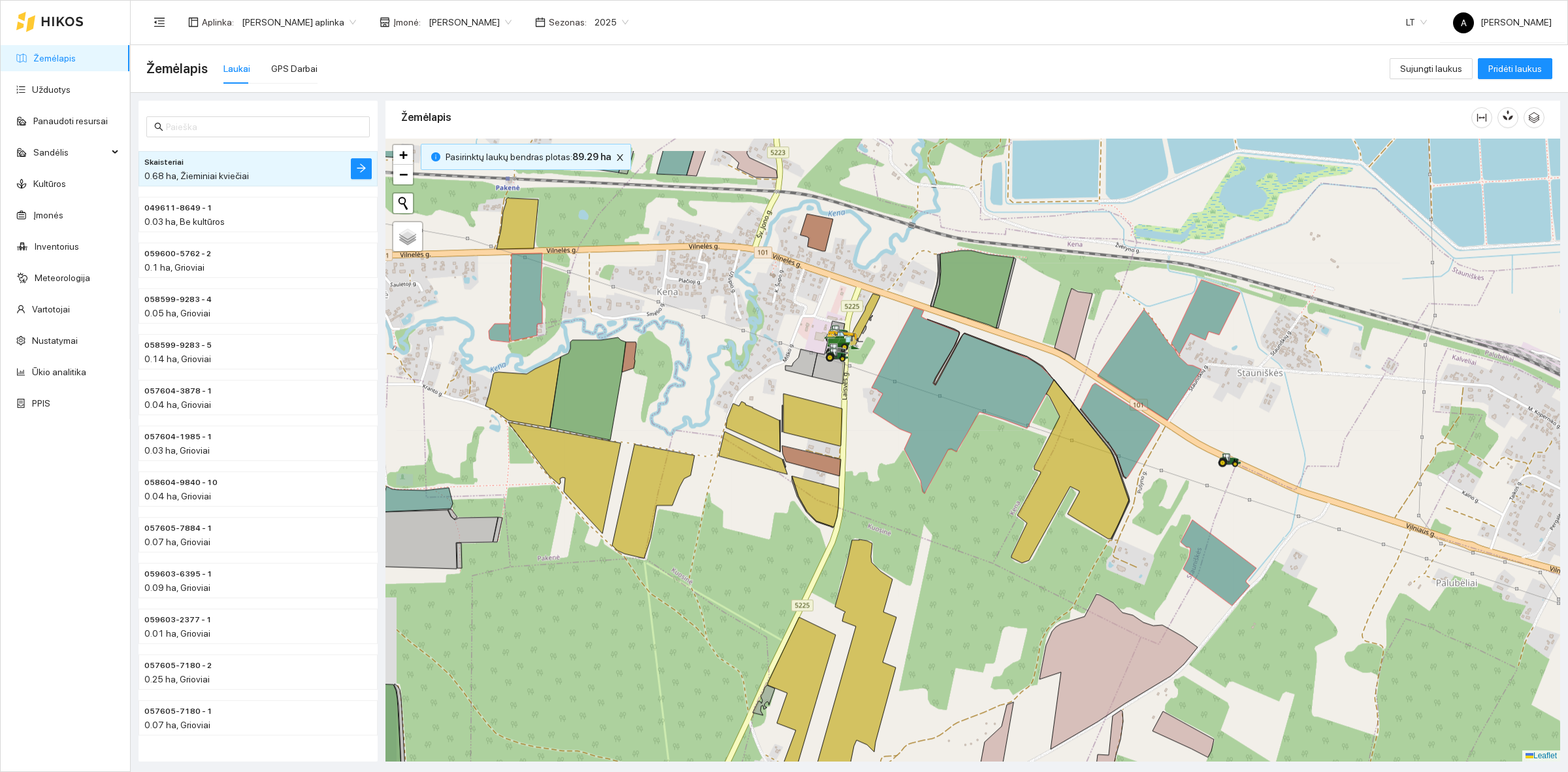
drag, startPoint x: 680, startPoint y: 247, endPoint x: 760, endPoint y: 416, distance: 187.0
click at [760, 415] on div at bounding box center [972, 450] width 1175 height 623
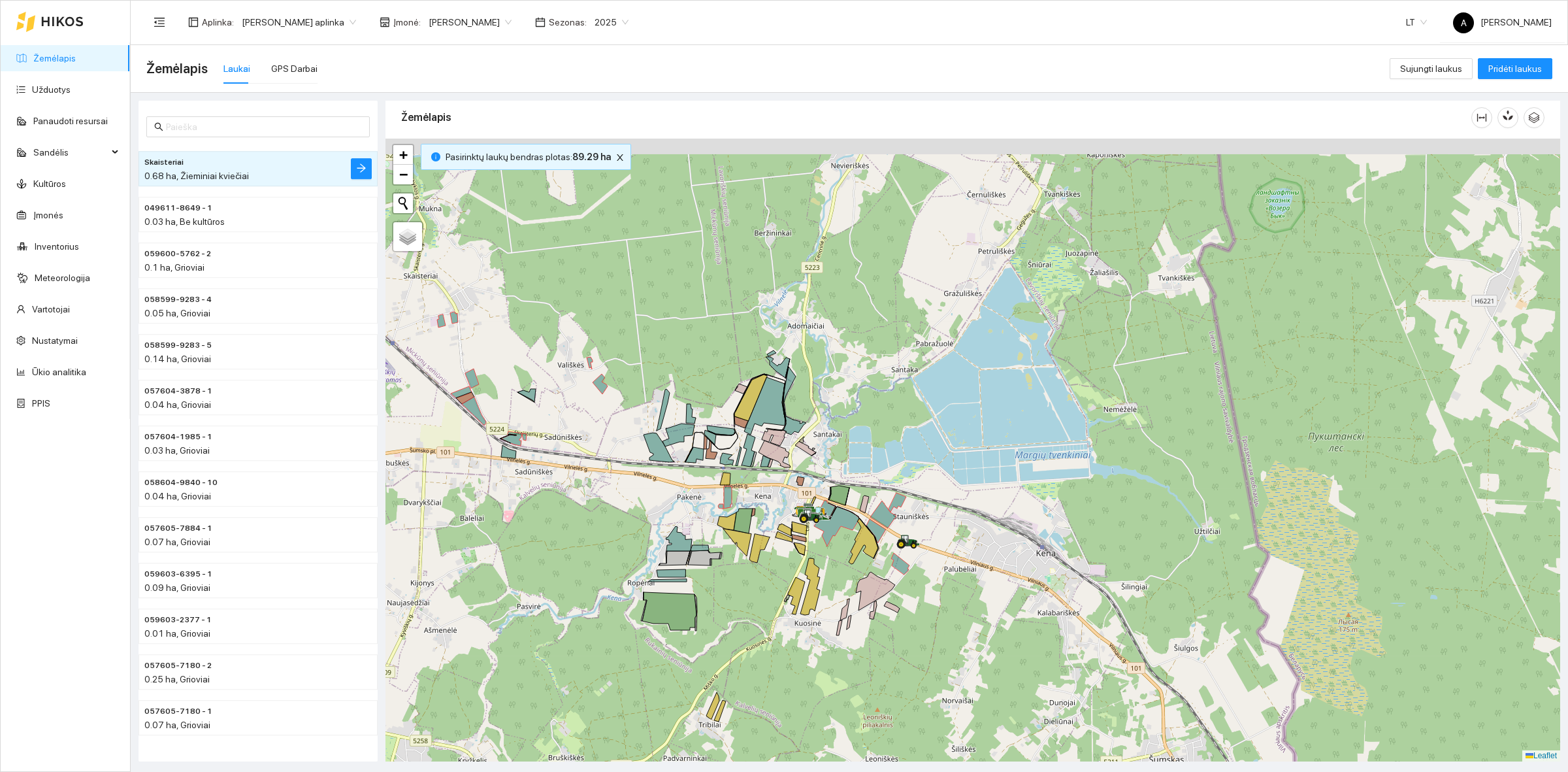
drag, startPoint x: 731, startPoint y: 441, endPoint x: 742, endPoint y: 460, distance: 22.0
click at [742, 460] on div at bounding box center [972, 450] width 1175 height 623
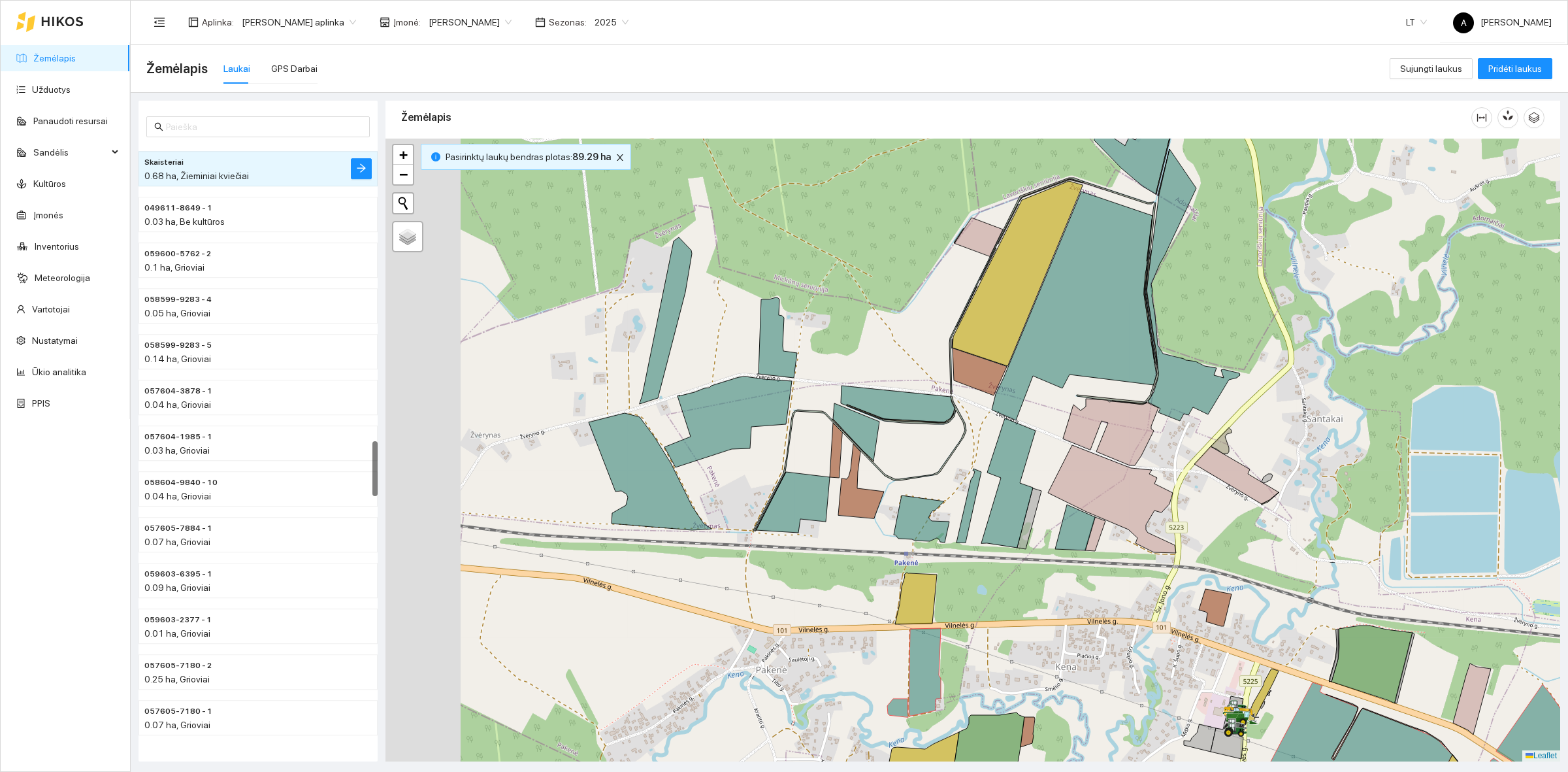
drag, startPoint x: 716, startPoint y: 535, endPoint x: 890, endPoint y: 551, distance: 174.7
click at [887, 558] on div at bounding box center [972, 450] width 1175 height 623
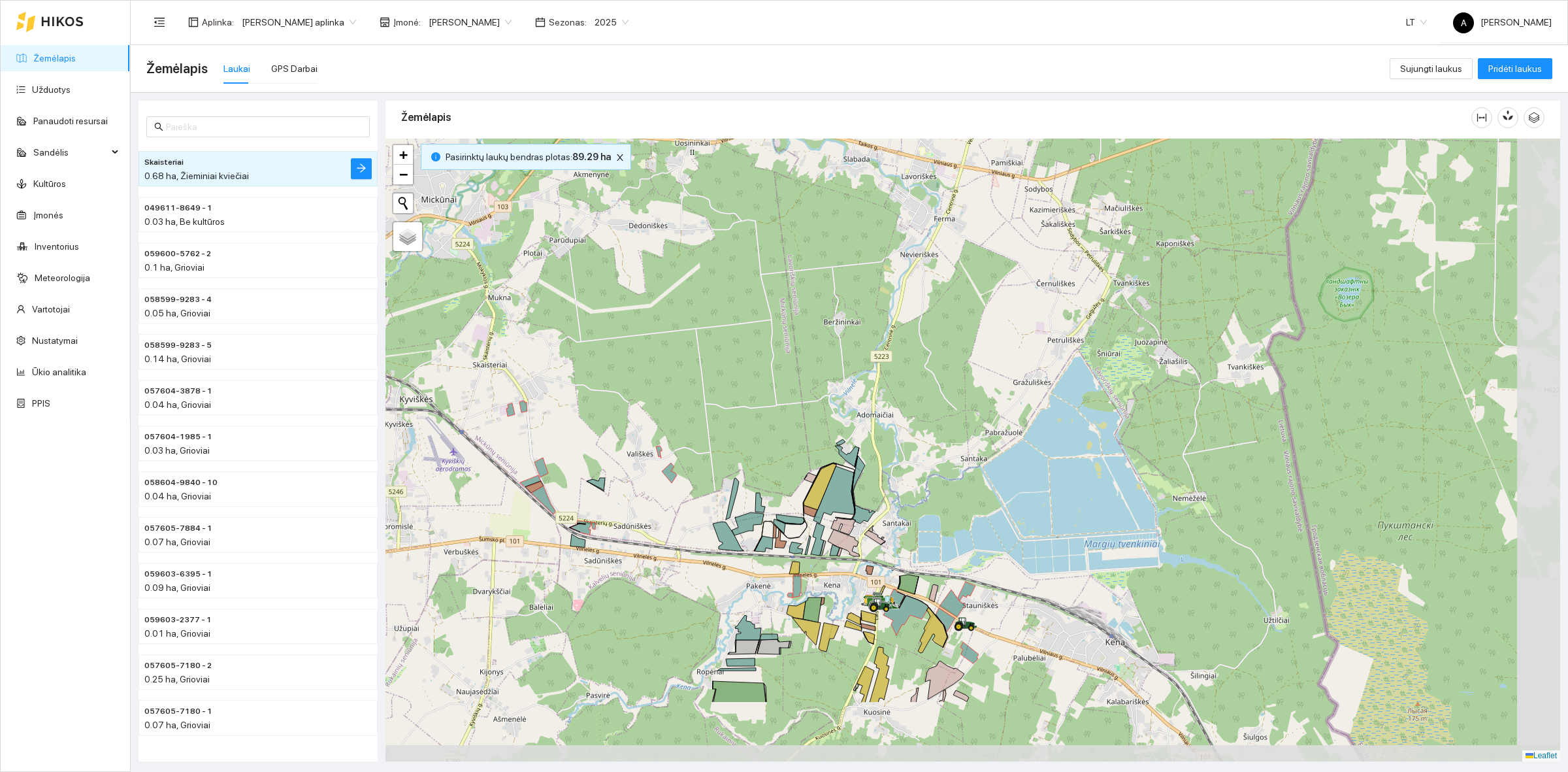
drag, startPoint x: 1078, startPoint y: 617, endPoint x: 951, endPoint y: 438, distance: 219.5
click at [951, 438] on div at bounding box center [972, 450] width 1175 height 623
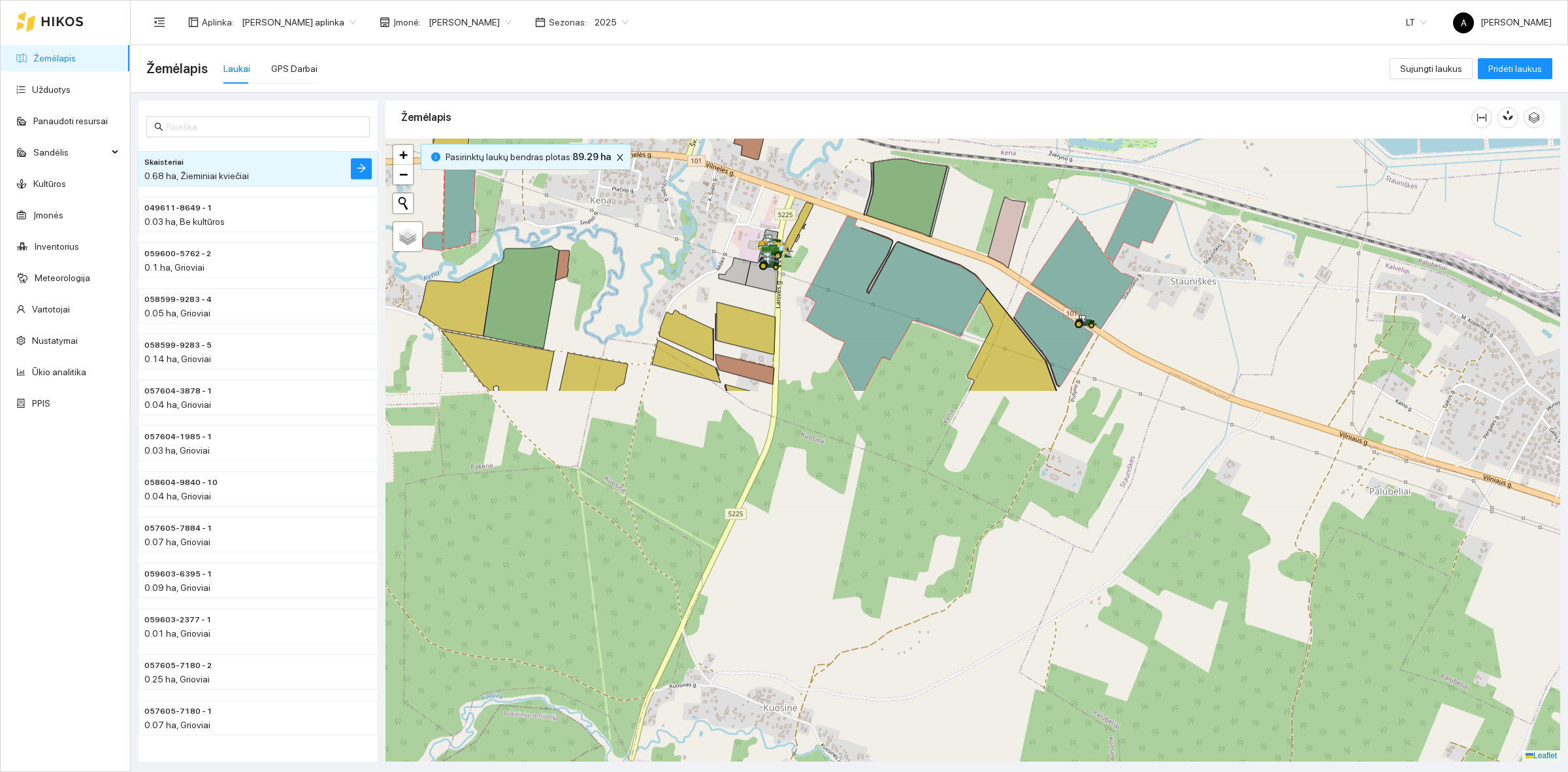
drag, startPoint x: 1086, startPoint y: 595, endPoint x: 887, endPoint y: 188, distance: 453.0
click at [887, 188] on icon at bounding box center [906, 198] width 81 height 78
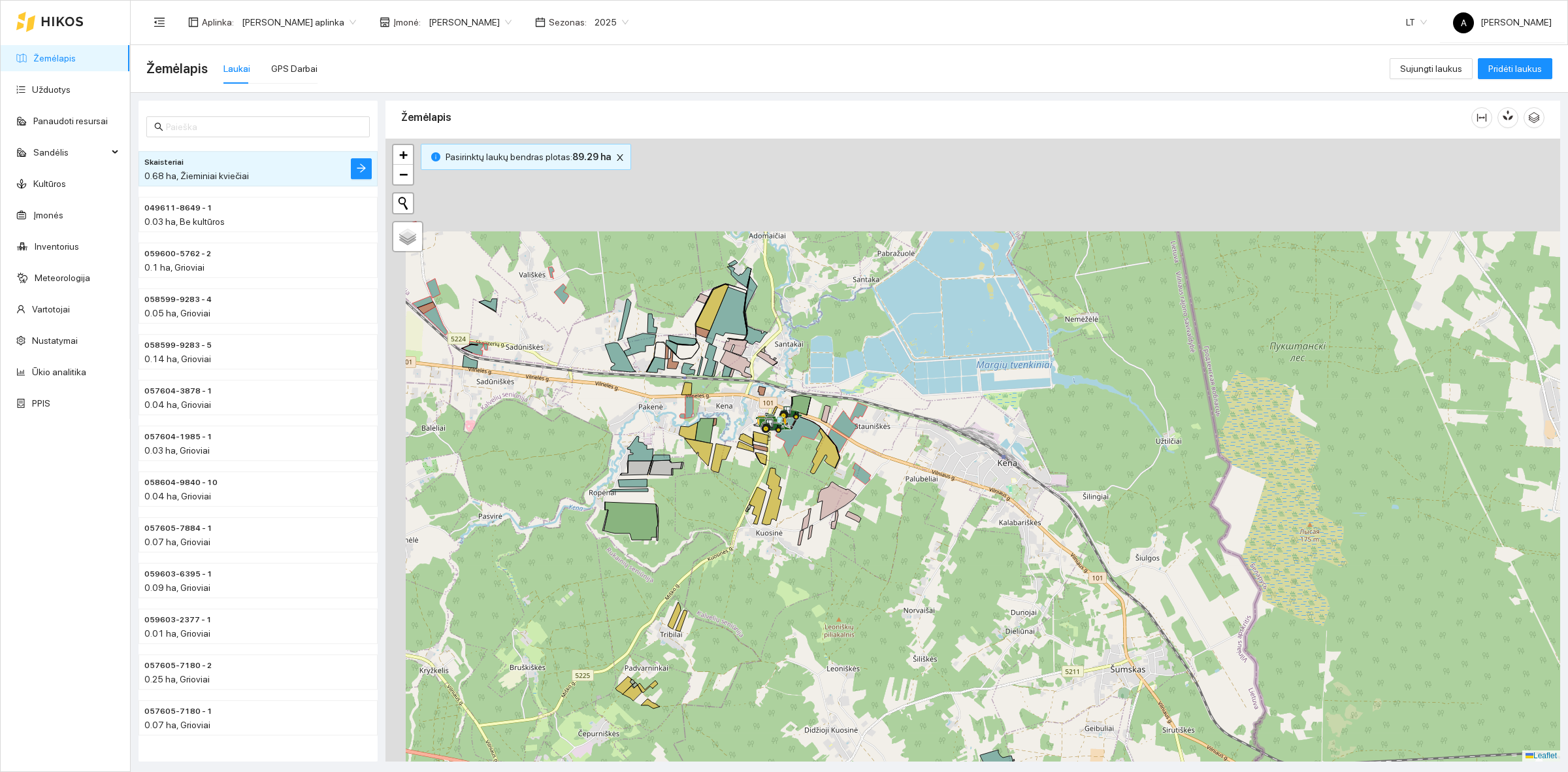
drag, startPoint x: 668, startPoint y: 286, endPoint x: 747, endPoint y: 438, distance: 171.3
click at [747, 438] on div at bounding box center [972, 450] width 1175 height 623
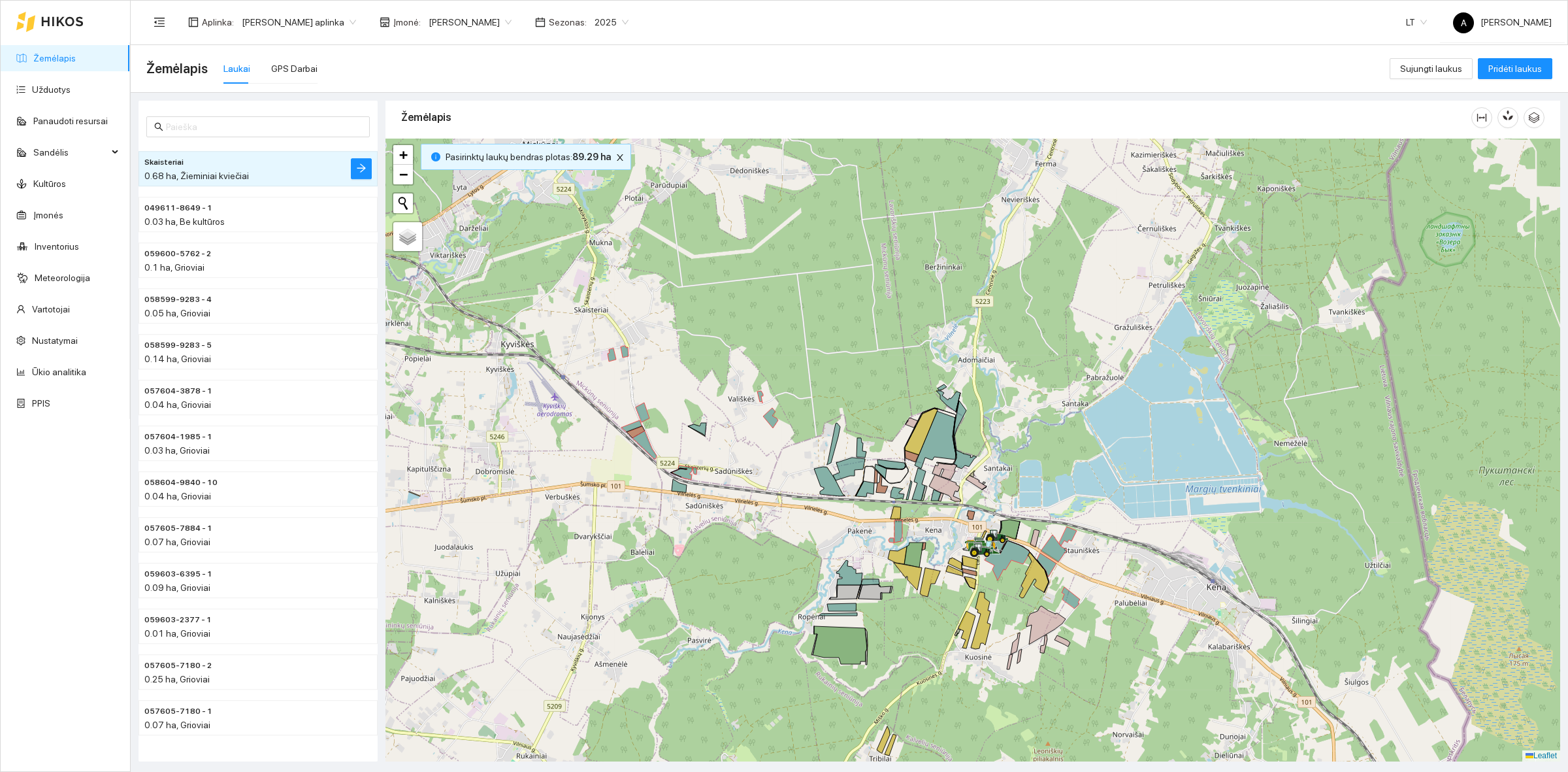
drag, startPoint x: 572, startPoint y: 484, endPoint x: 730, endPoint y: 509, distance: 160.0
click at [730, 509] on div at bounding box center [972, 450] width 1175 height 623
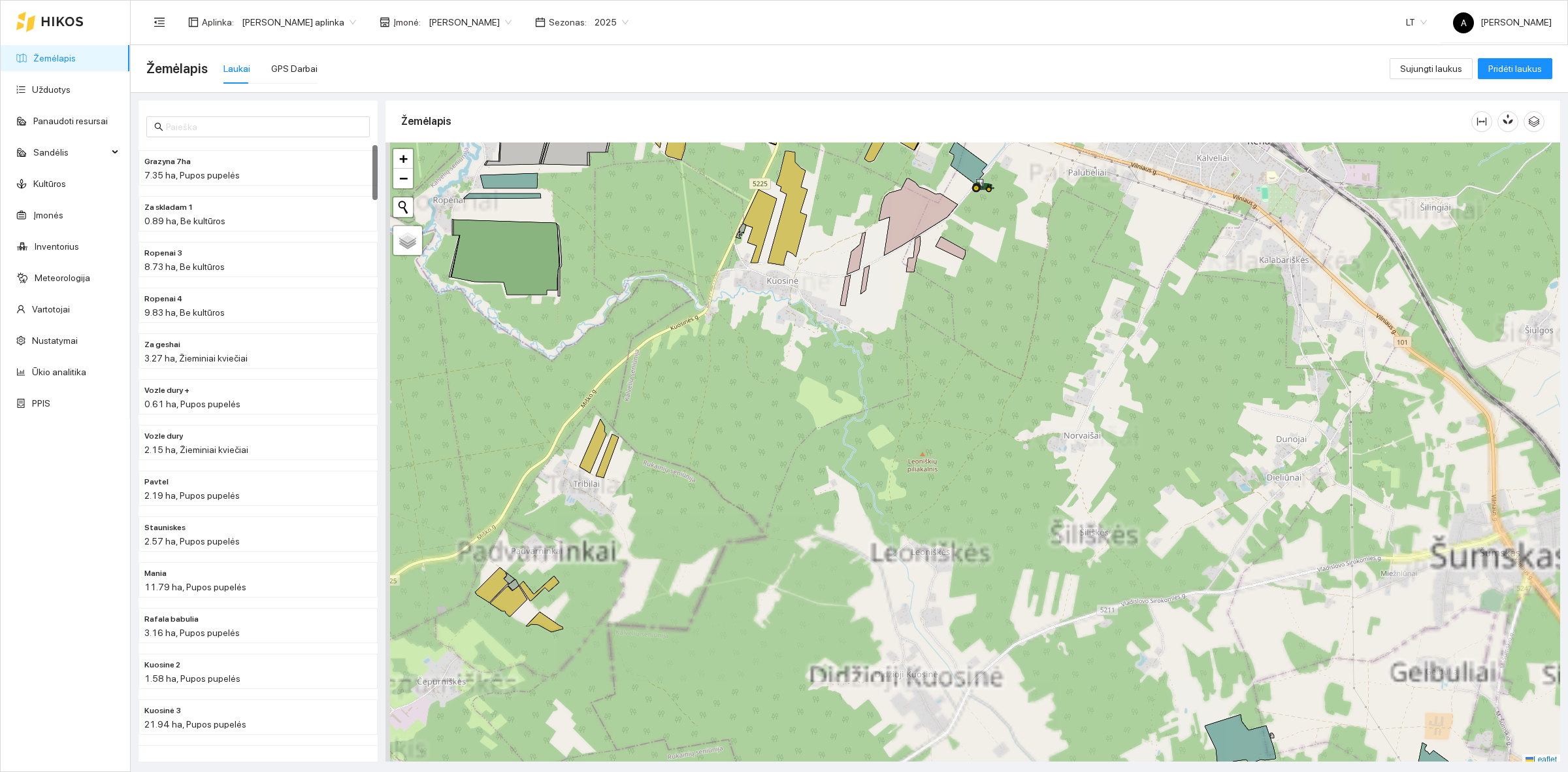
scroll to position [4, 0]
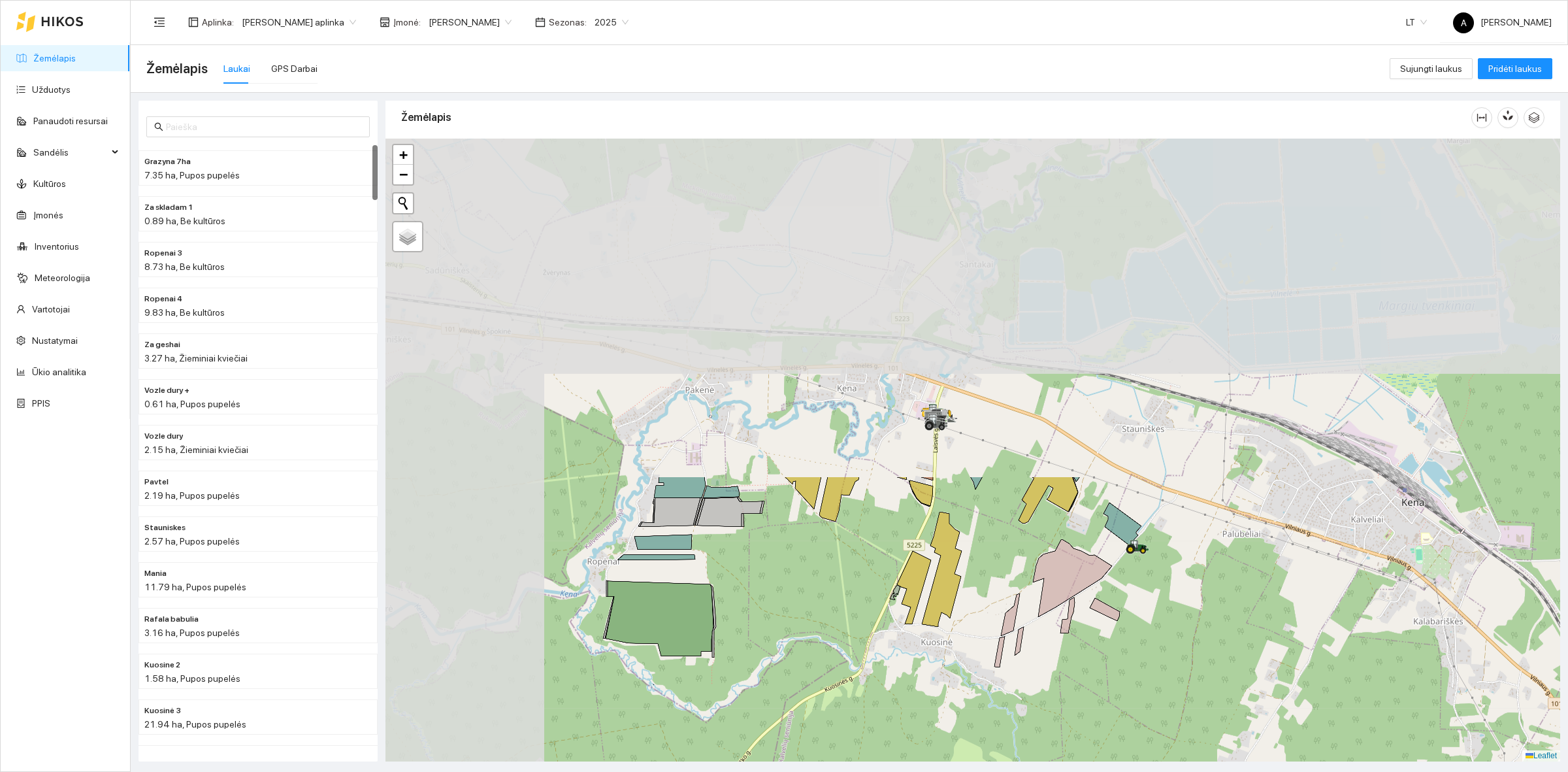
drag, startPoint x: 794, startPoint y: 246, endPoint x: 944, endPoint y: 668, distance: 447.9
click at [961, 683] on div at bounding box center [972, 450] width 1175 height 623
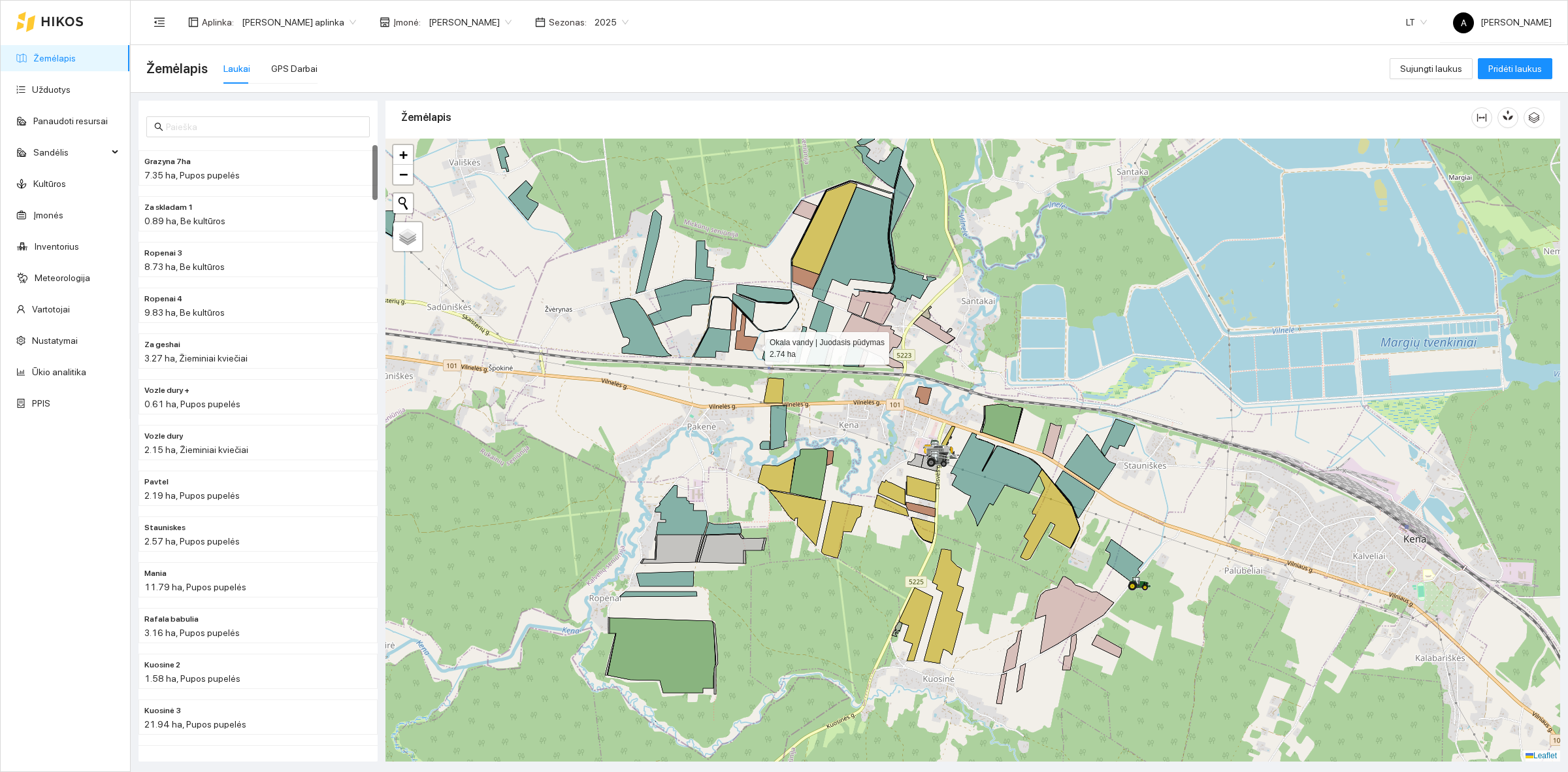
drag, startPoint x: 753, startPoint y: 345, endPoint x: 822, endPoint y: 514, distance: 182.5
click at [758, 351] on icon at bounding box center [747, 332] width 23 height 37
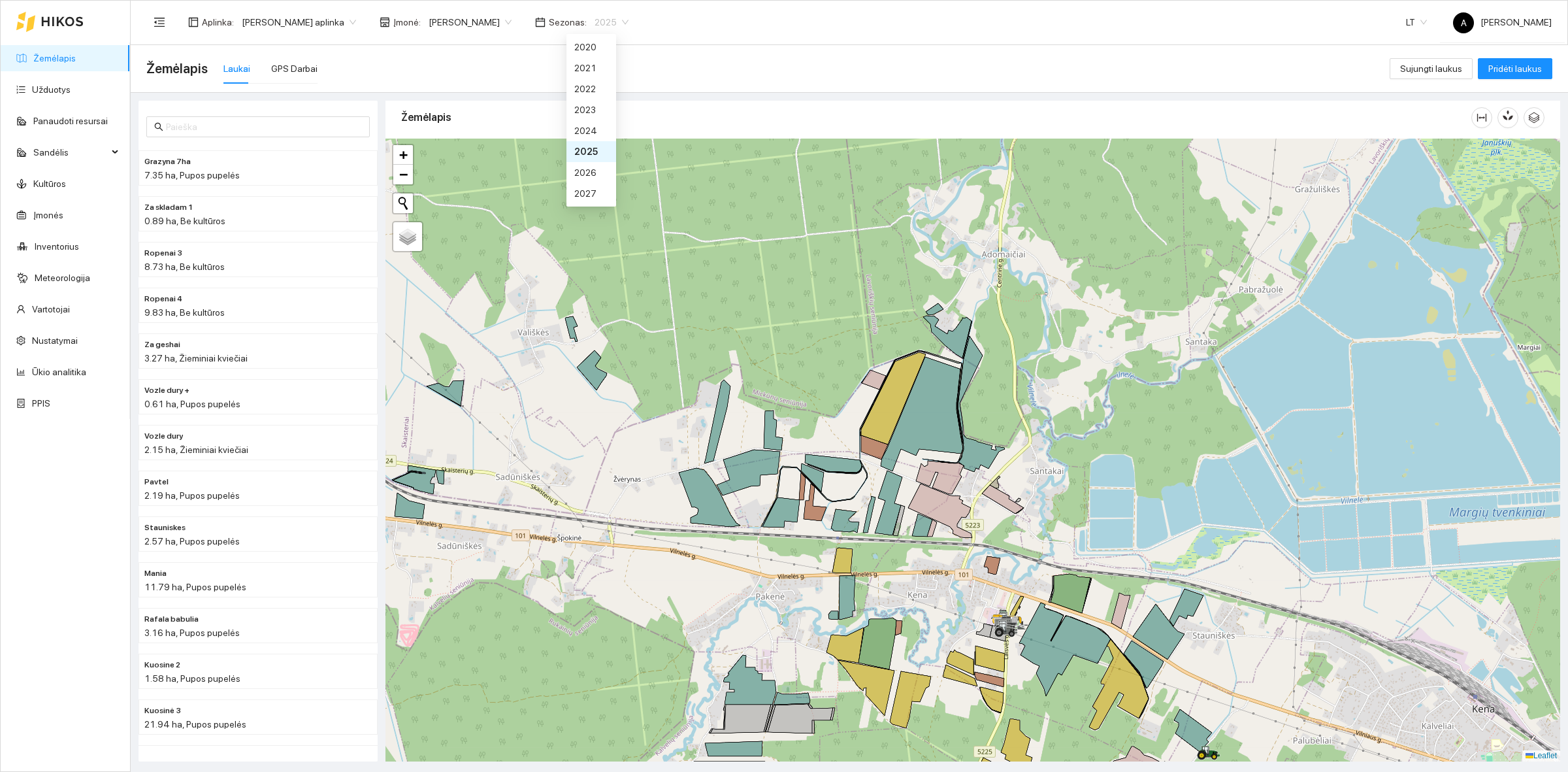
click at [601, 23] on span "2025" at bounding box center [611, 22] width 34 height 19
click at [581, 170] on div "2026" at bounding box center [591, 173] width 34 height 14
